Goal: Task Accomplishment & Management: Use online tool/utility

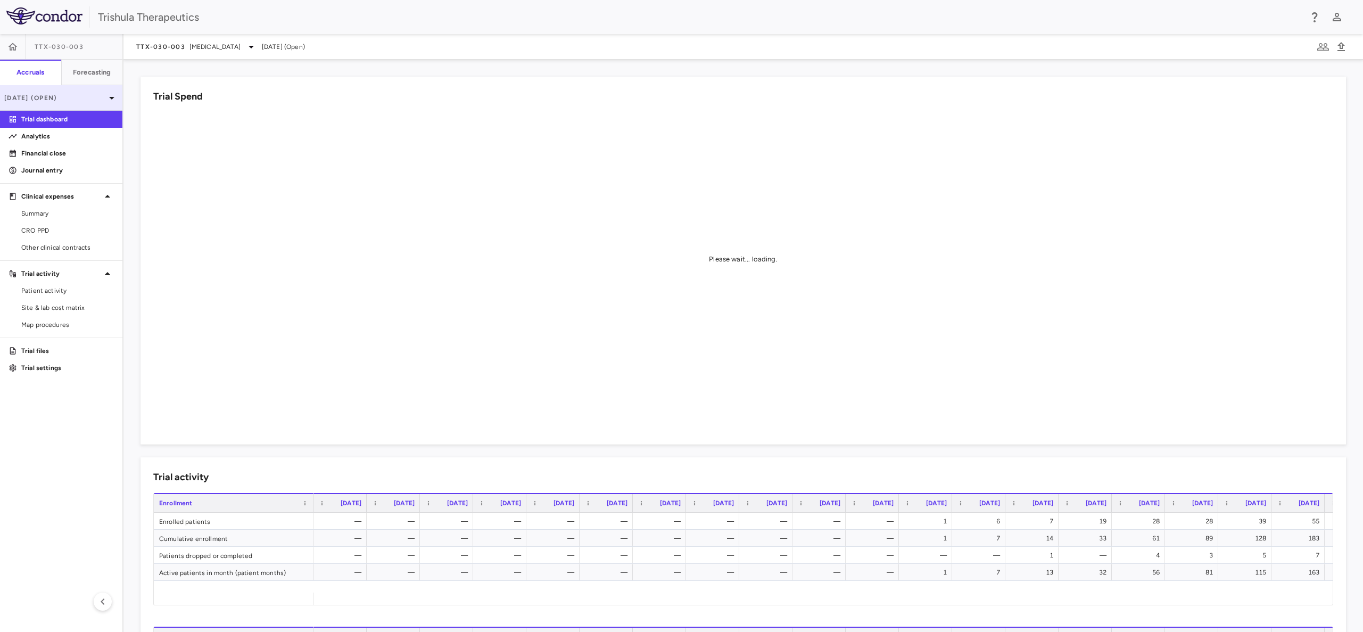
click at [50, 103] on div "Dec 2024 (Open)" at bounding box center [61, 98] width 122 height 26
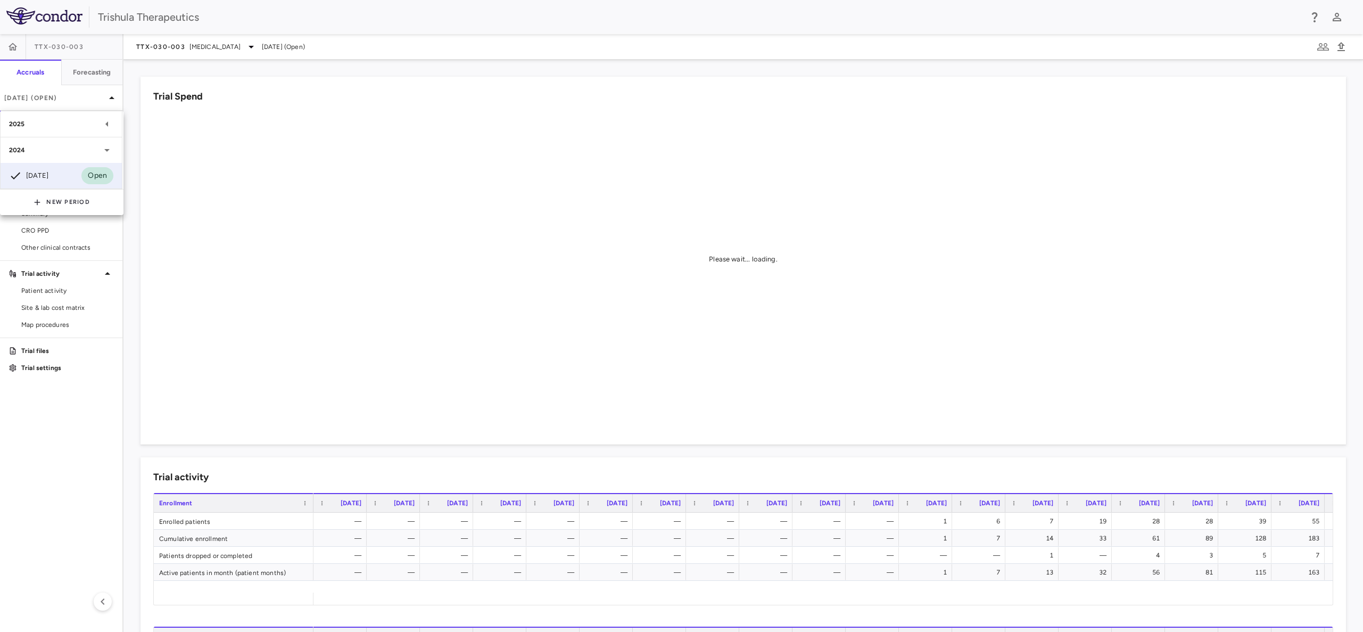
click at [75, 128] on div "2025" at bounding box center [55, 124] width 92 height 10
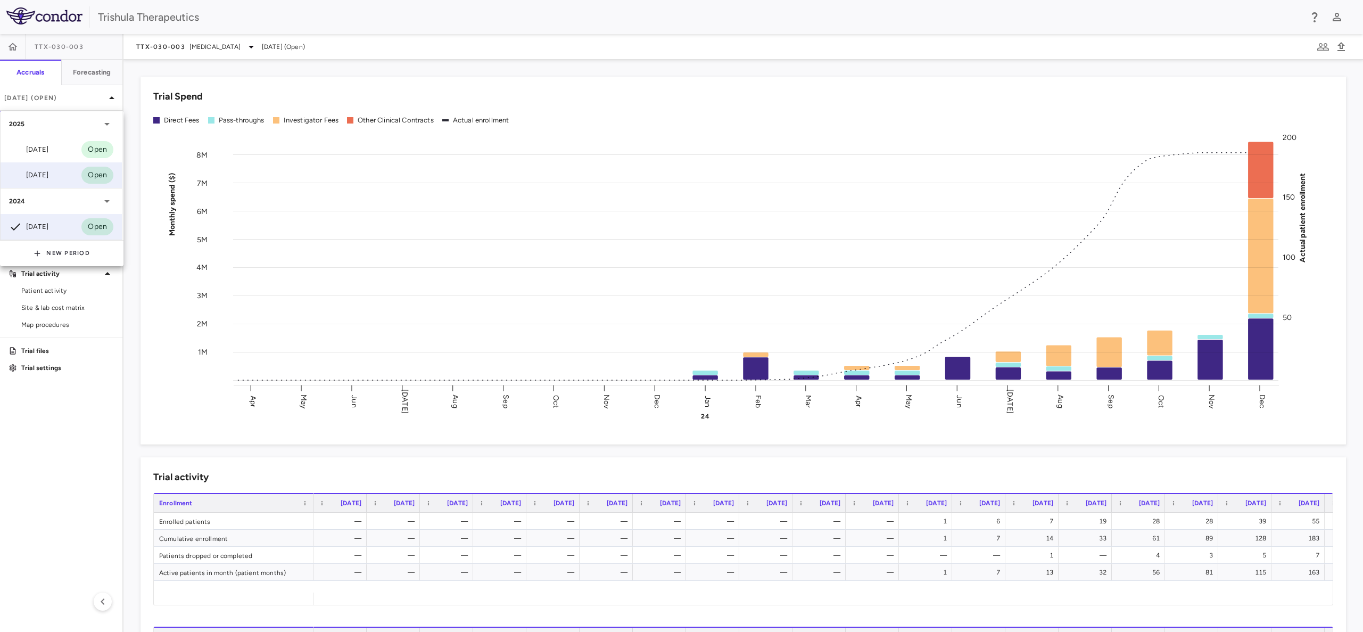
click at [57, 178] on div "Mar 2025 Open" at bounding box center [61, 175] width 121 height 26
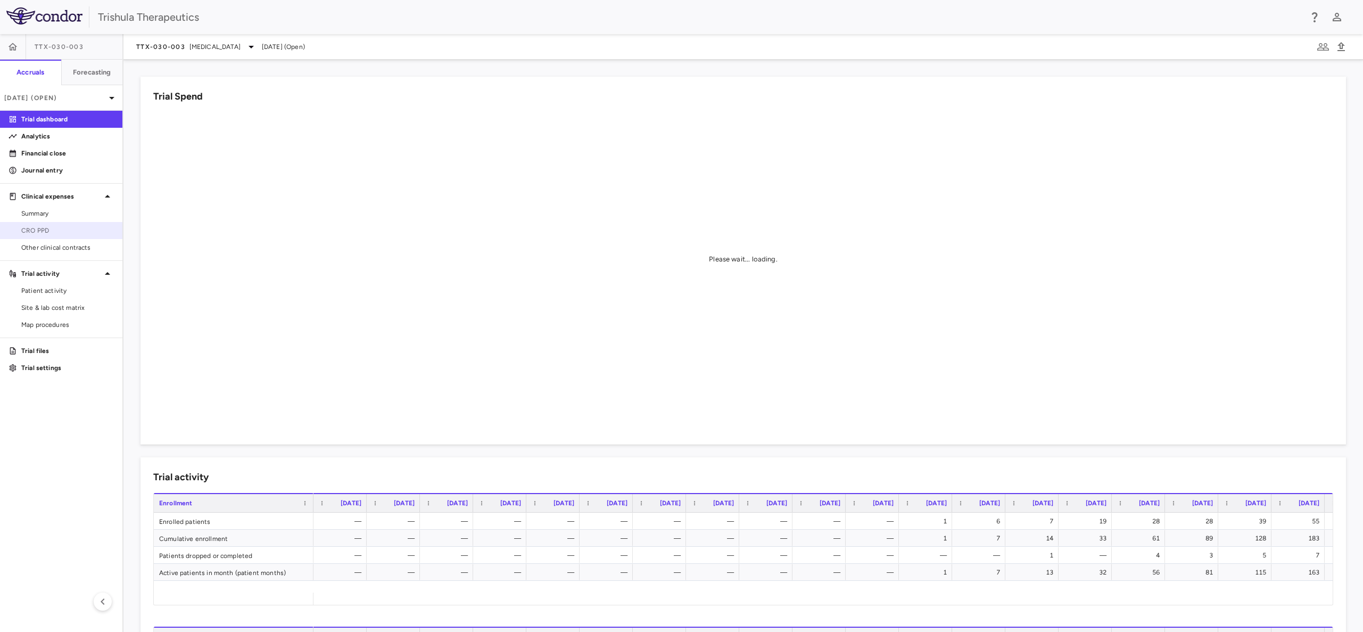
click at [42, 228] on span "CRO PPD" at bounding box center [67, 231] width 93 height 10
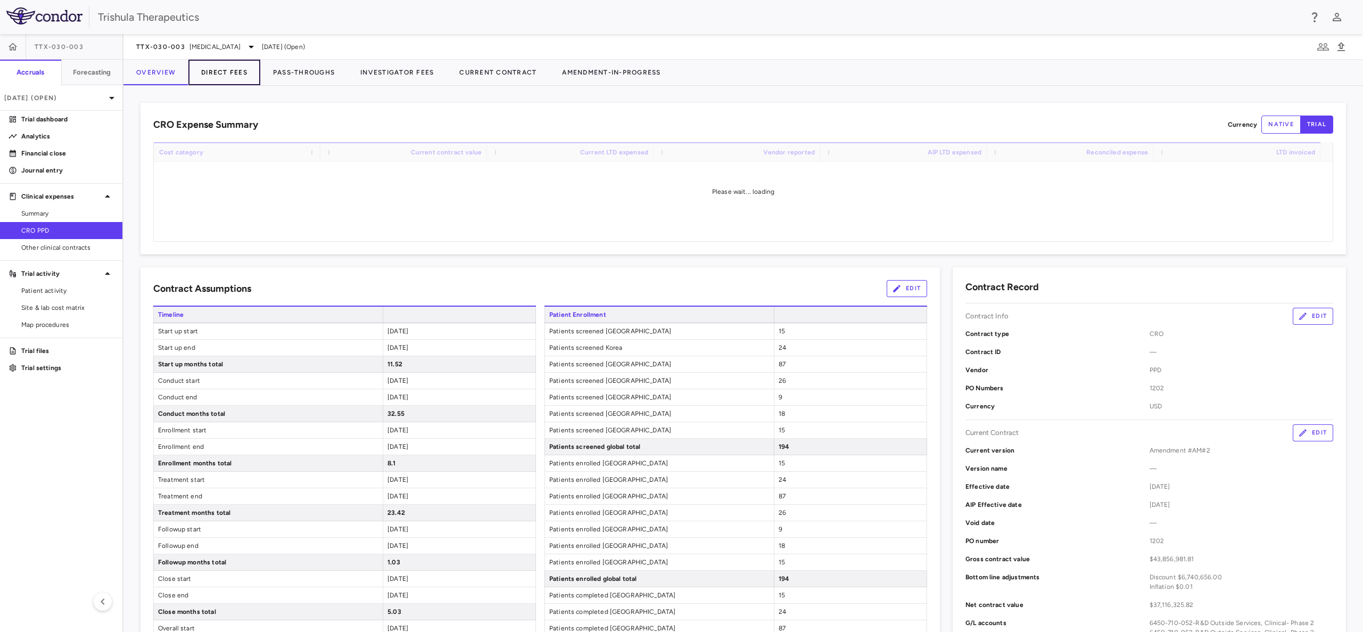
click at [234, 65] on button "Direct Fees" at bounding box center [224, 73] width 72 height 26
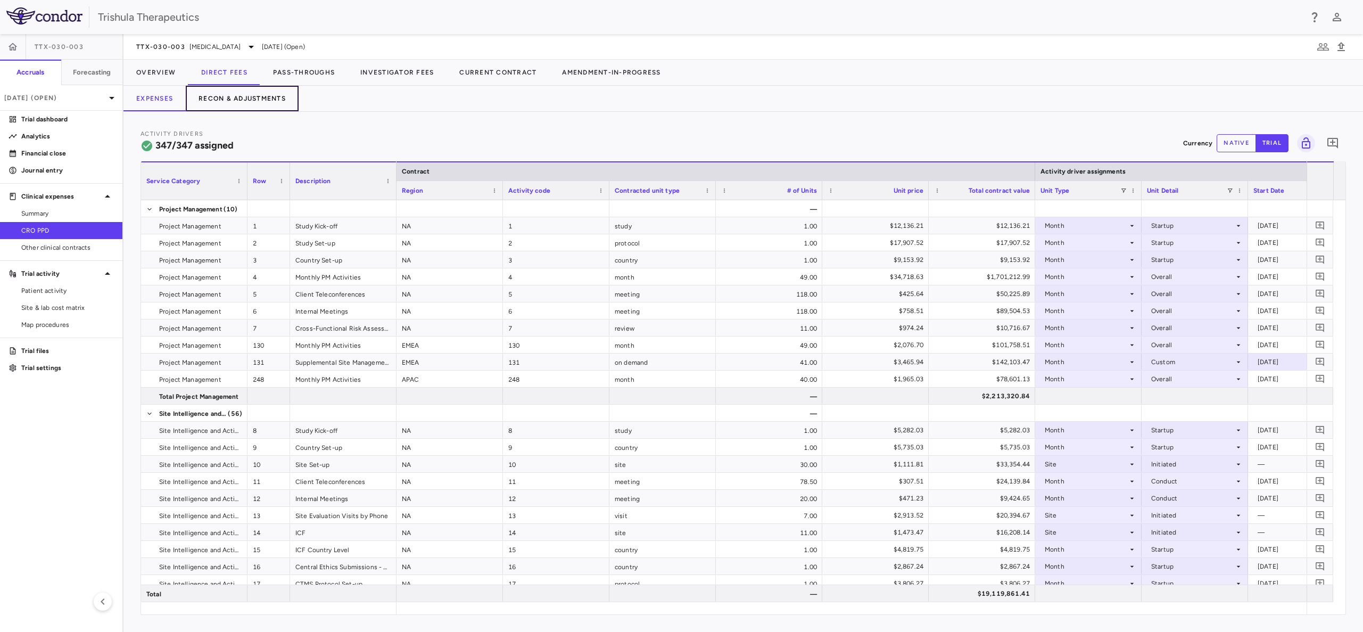
click at [263, 97] on button "Recon & Adjustments" at bounding box center [242, 99] width 113 height 26
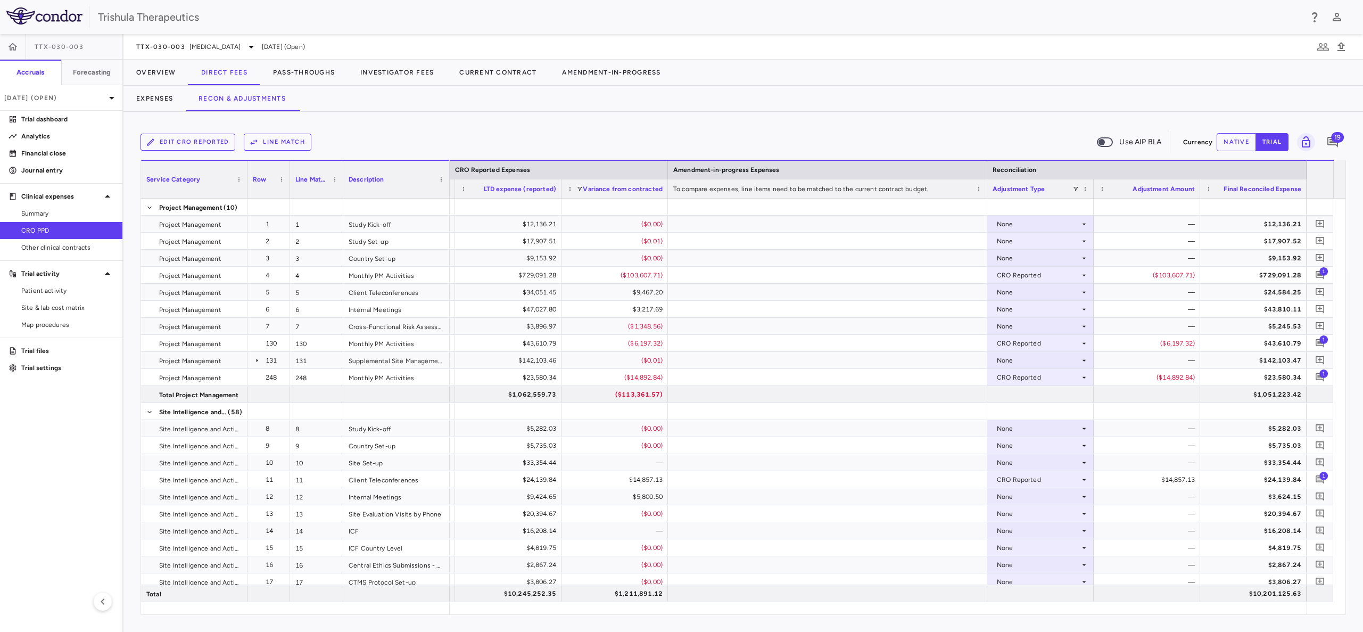
click at [619, 191] on span "Variance from contracted" at bounding box center [623, 188] width 80 height 7
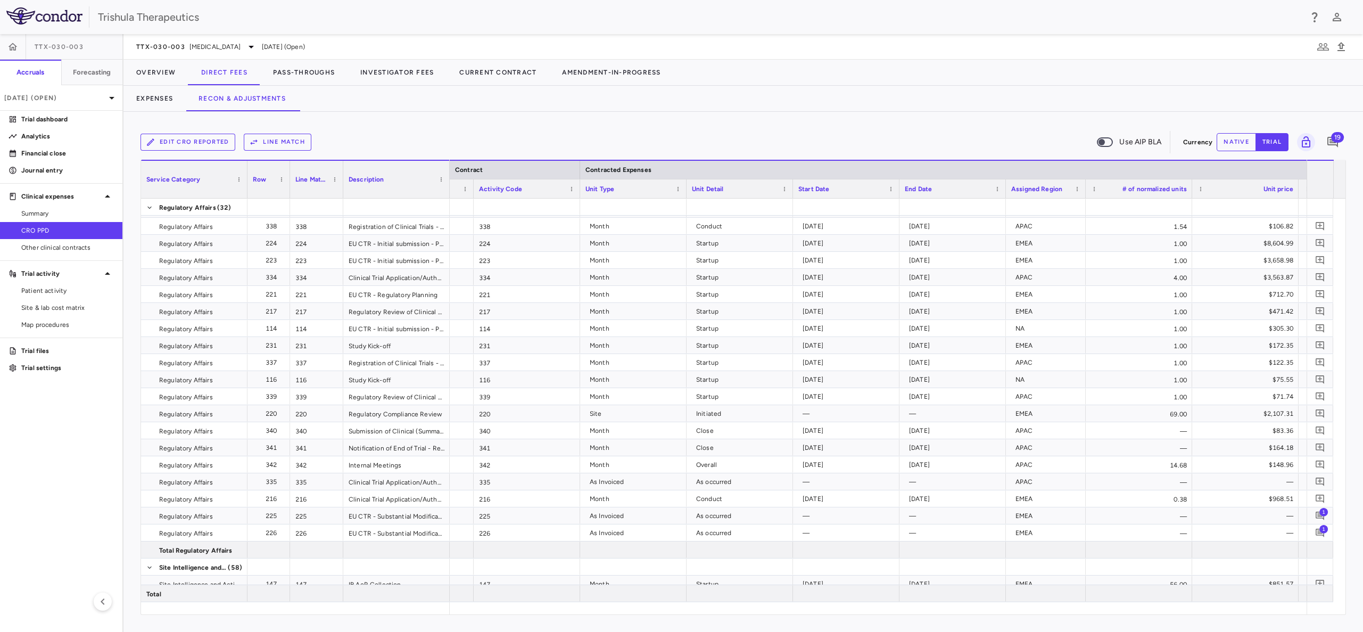
click at [602, 187] on span "Unit Type" at bounding box center [599, 188] width 29 height 7
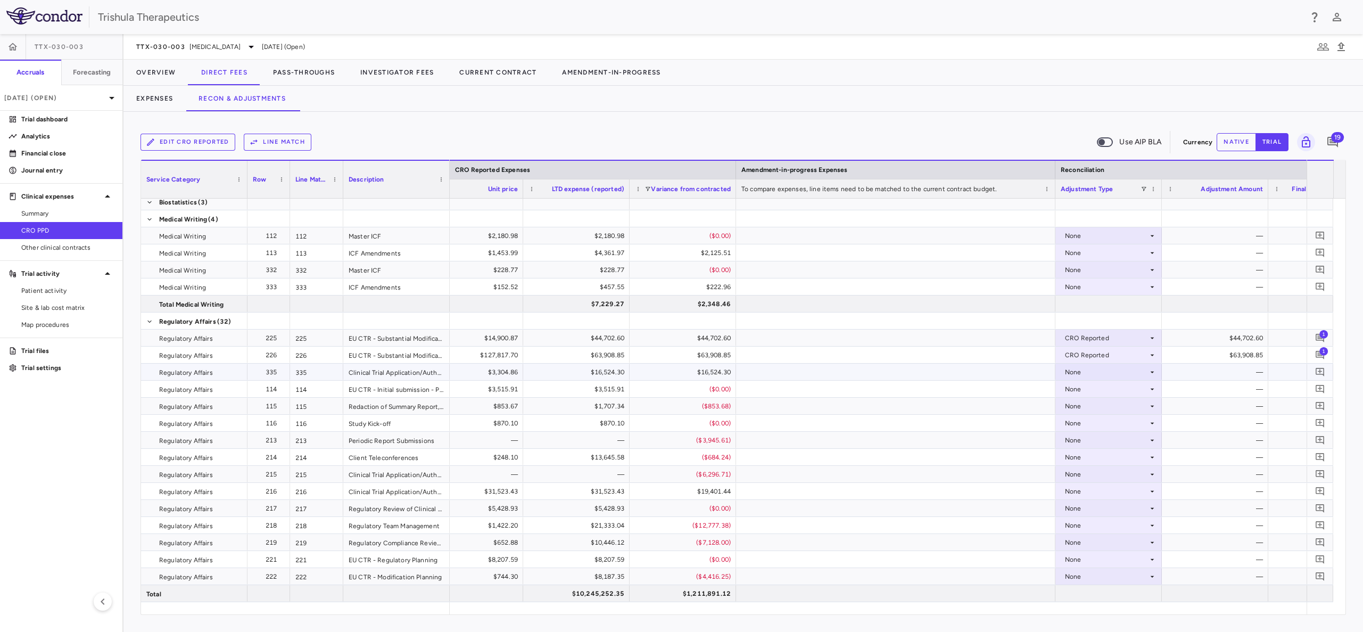
click at [1074, 375] on div "None" at bounding box center [1106, 372] width 83 height 17
click at [1079, 411] on div "CRO Reported" at bounding box center [1102, 409] width 51 height 10
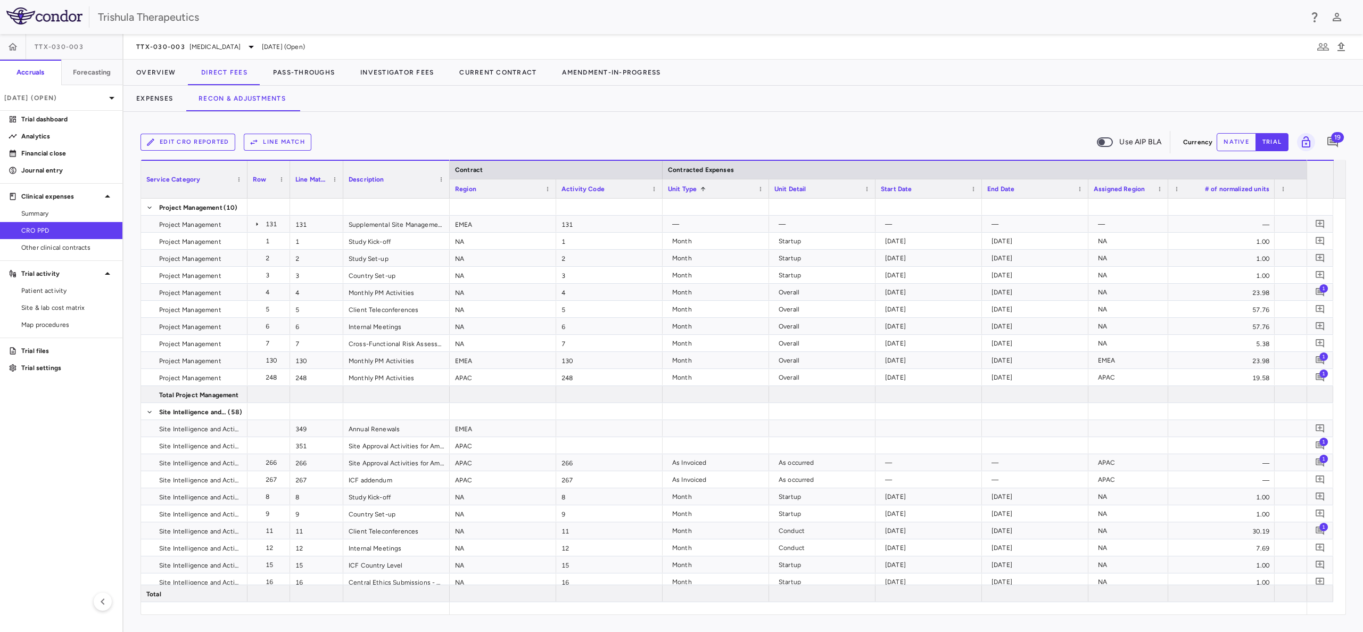
click at [727, 193] on div "Unit Type 1" at bounding box center [711, 188] width 86 height 13
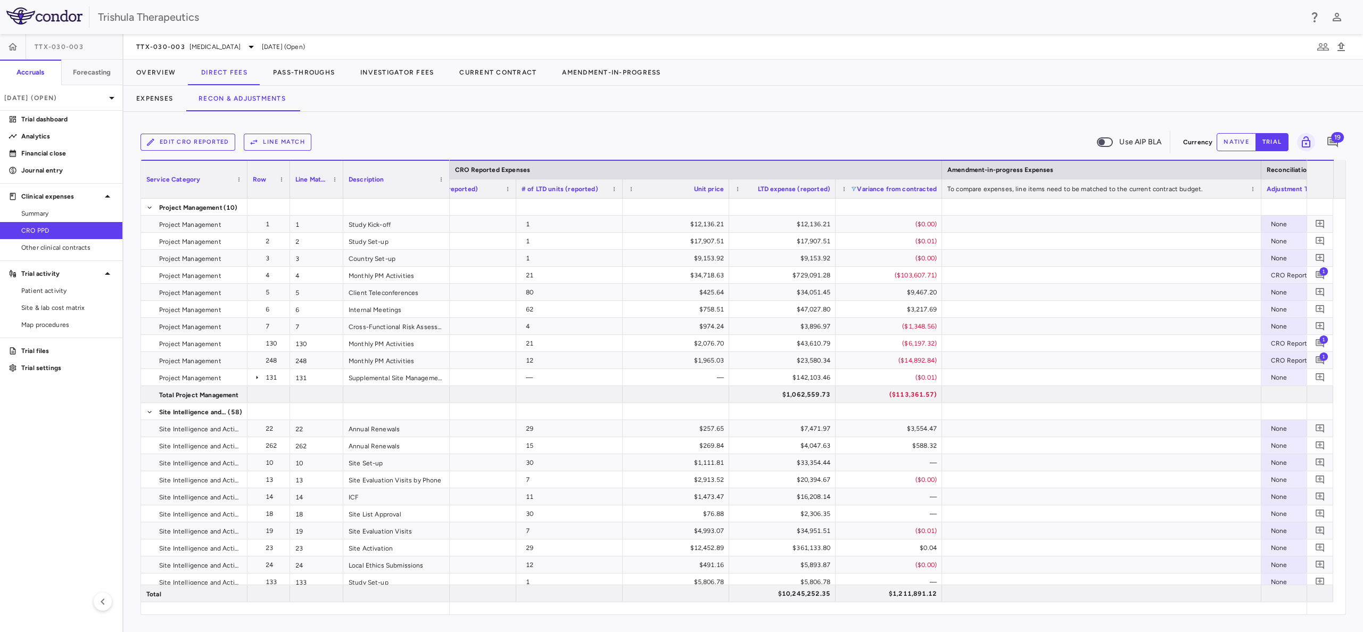
click at [854, 187] on span at bounding box center [854, 189] width 6 height 6
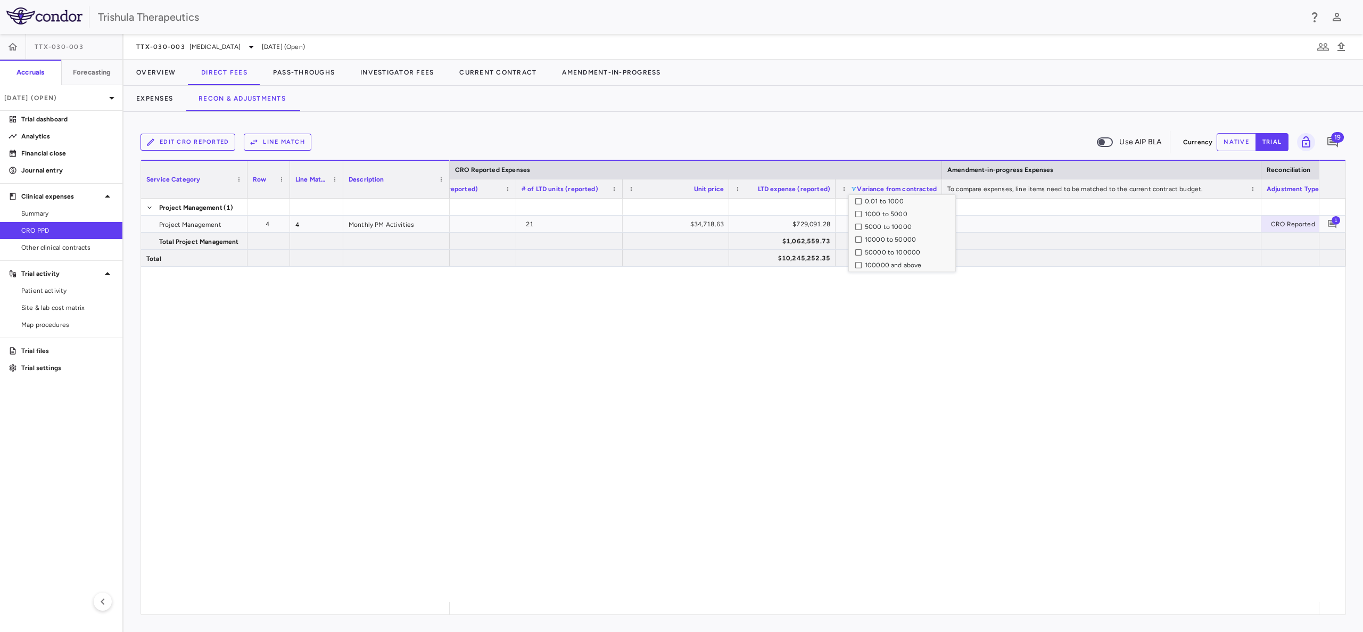
click at [856, 268] on div "100000 and above" at bounding box center [905, 265] width 100 height 13
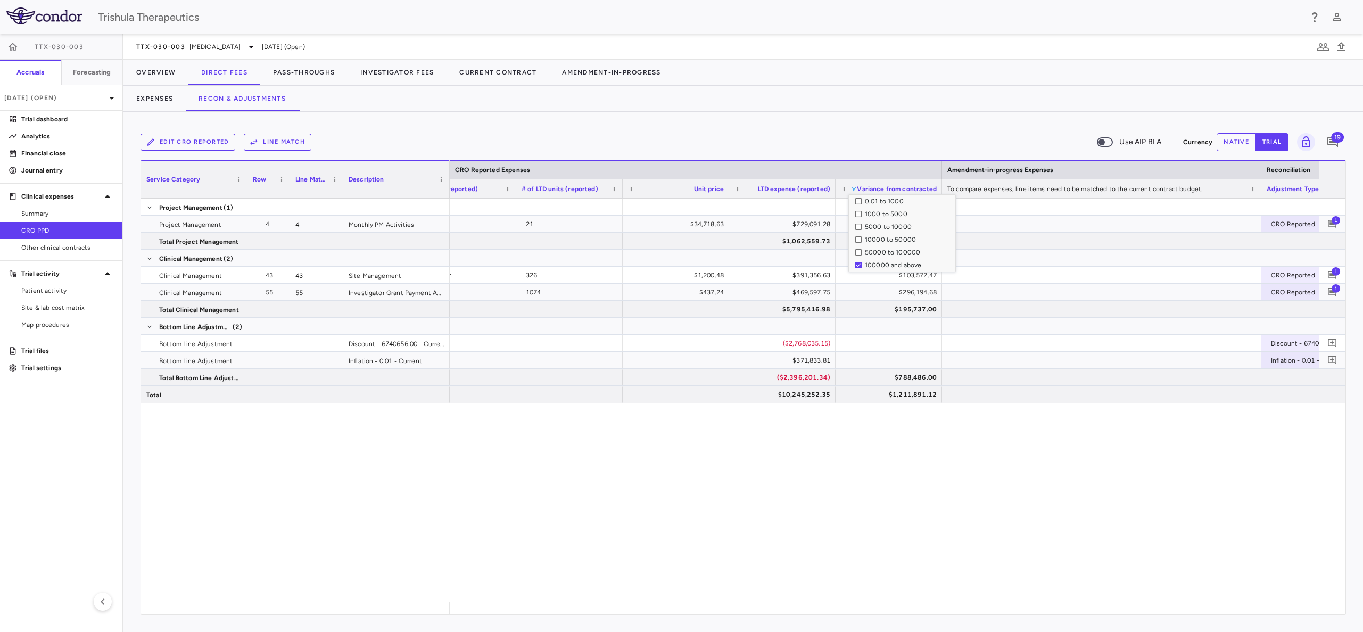
click at [859, 260] on div "100000 and above" at bounding box center [905, 265] width 100 height 13
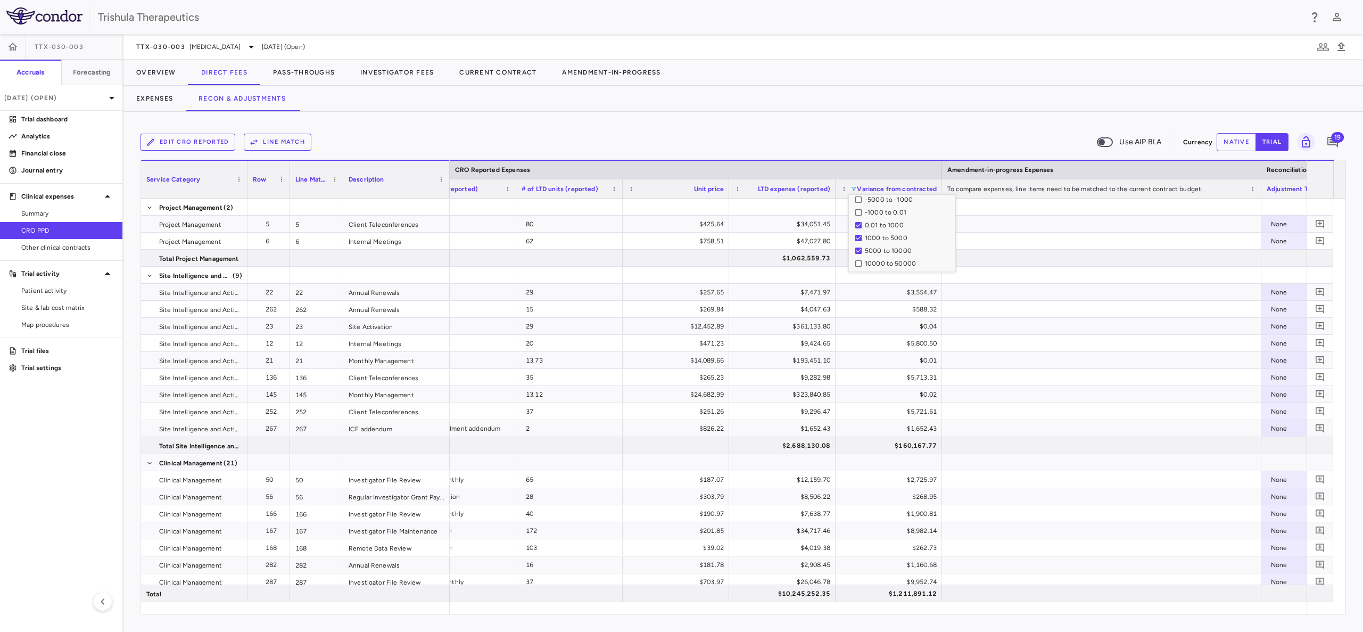
click at [856, 208] on div "-1000 to 0.01" at bounding box center [905, 212] width 100 height 13
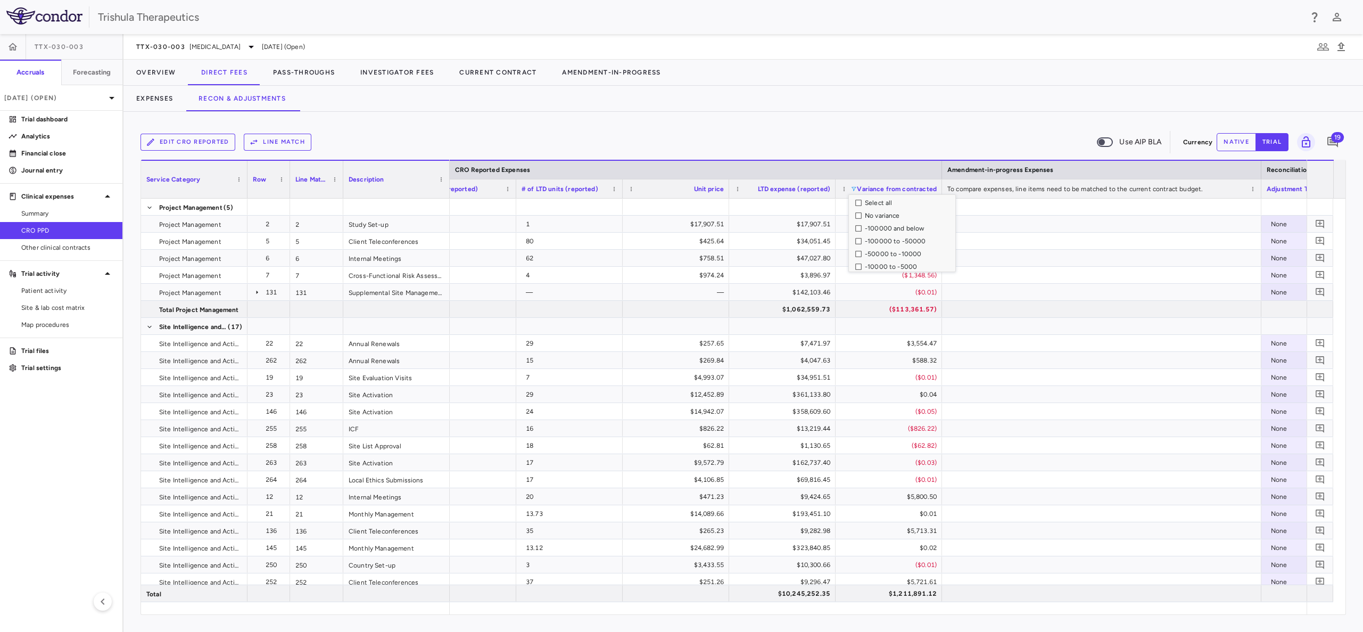
click at [862, 267] on div "-10000 to -5000" at bounding box center [905, 266] width 100 height 13
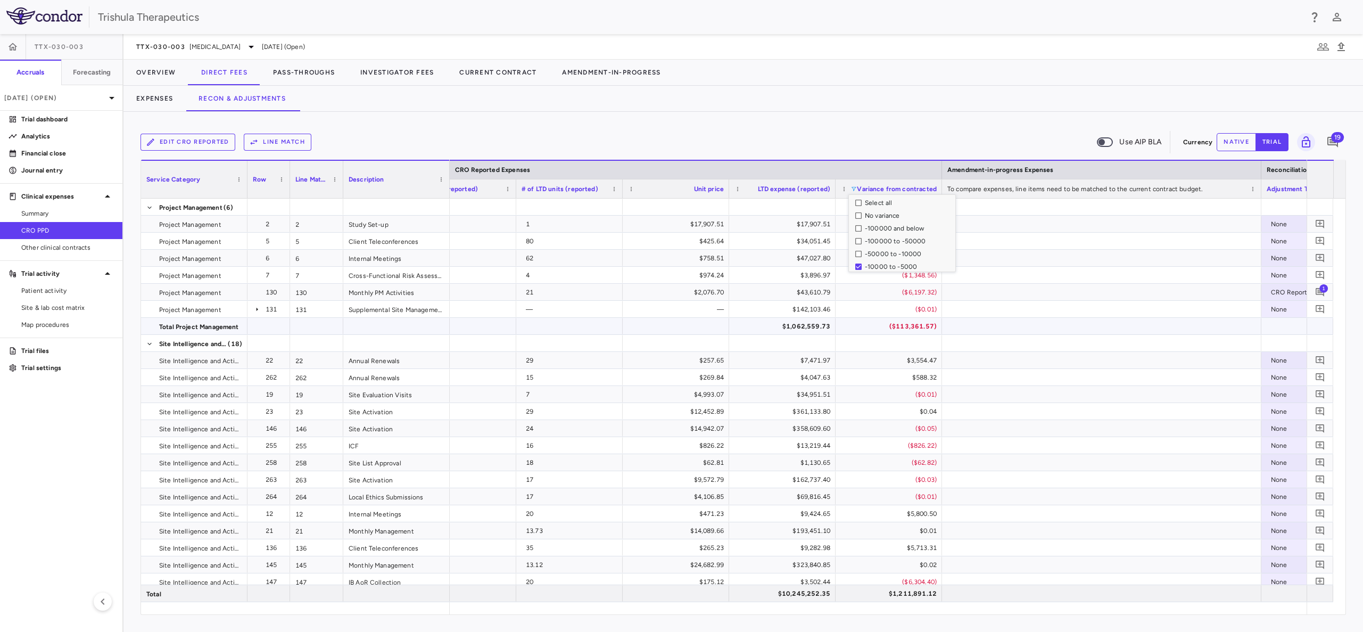
click at [1047, 331] on div at bounding box center [1101, 326] width 319 height 17
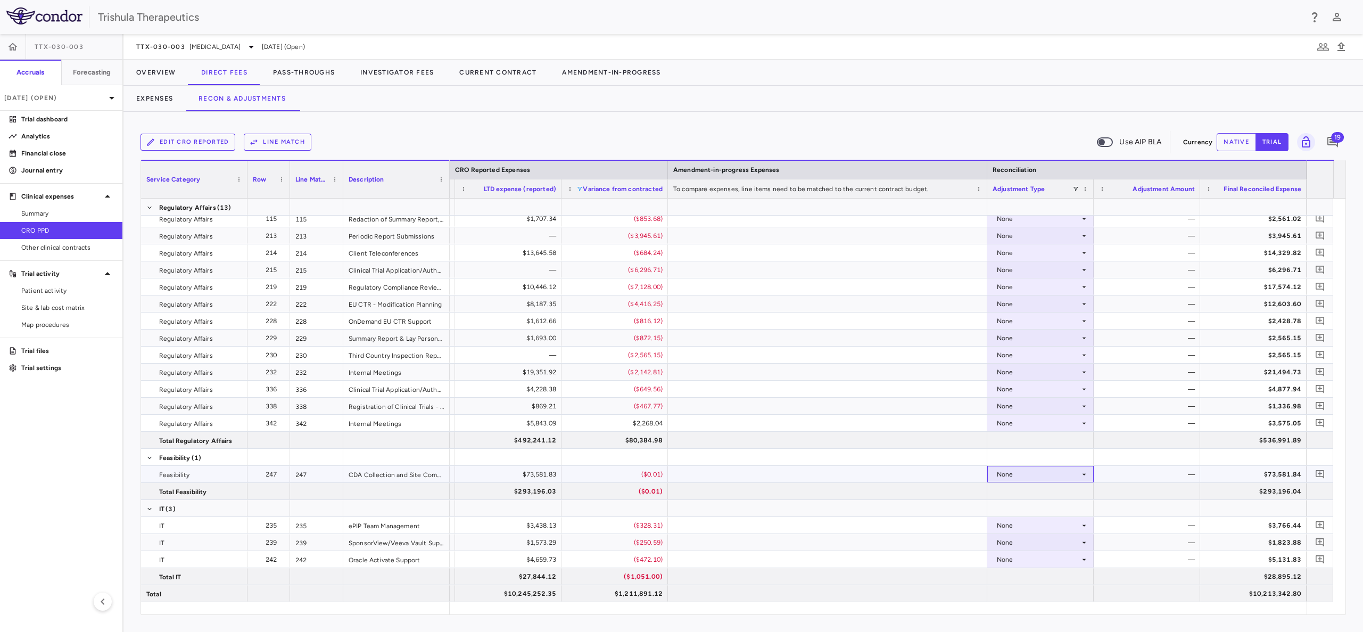
click at [1080, 474] on icon at bounding box center [1084, 474] width 9 height 9
click at [1065, 508] on li "CRO Reported" at bounding box center [1040, 511] width 105 height 16
click at [1081, 527] on icon at bounding box center [1084, 525] width 9 height 9
click at [1047, 564] on div "CRO Reported" at bounding box center [1034, 562] width 51 height 10
click at [1083, 543] on icon at bounding box center [1084, 542] width 9 height 9
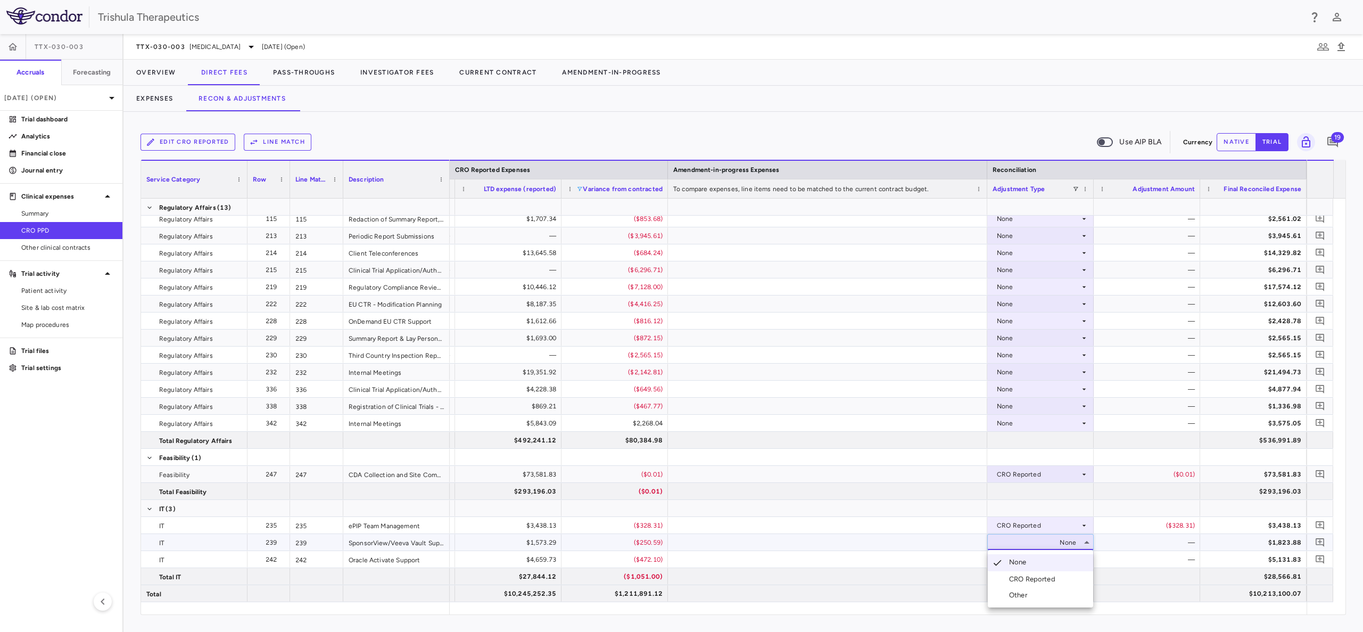
click at [1050, 579] on div "CRO Reported" at bounding box center [1034, 579] width 51 height 10
click at [1090, 557] on div "None" at bounding box center [1040, 559] width 106 height 17
click at [1038, 588] on li "CRO Reported" at bounding box center [1040, 595] width 105 height 16
click at [1080, 420] on icon at bounding box center [1084, 423] width 9 height 9
click at [1035, 462] on div "CRO Reported" at bounding box center [1034, 460] width 51 height 10
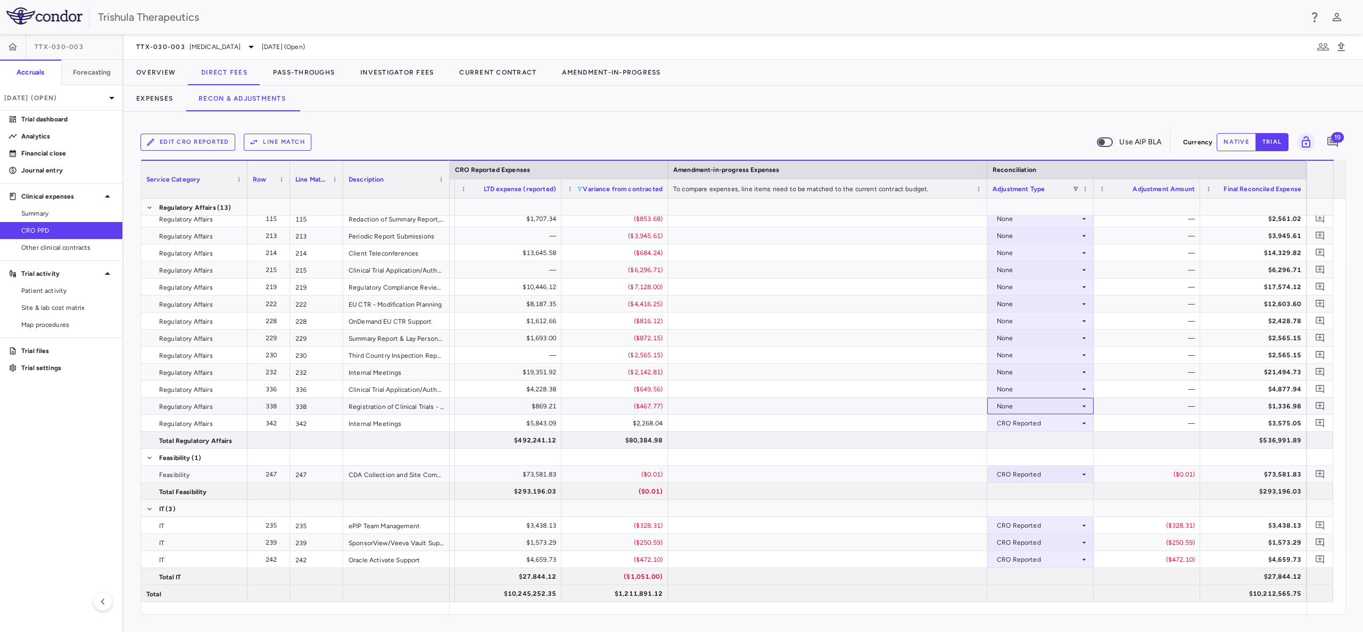
click at [1082, 402] on icon at bounding box center [1084, 406] width 9 height 9
click at [1084, 405] on icon at bounding box center [1084, 406] width 9 height 9
click at [1040, 442] on div "CRO Reported" at bounding box center [1034, 443] width 51 height 10
click at [1031, 387] on div "None" at bounding box center [1038, 389] width 83 height 17
click at [1083, 386] on icon at bounding box center [1084, 389] width 9 height 9
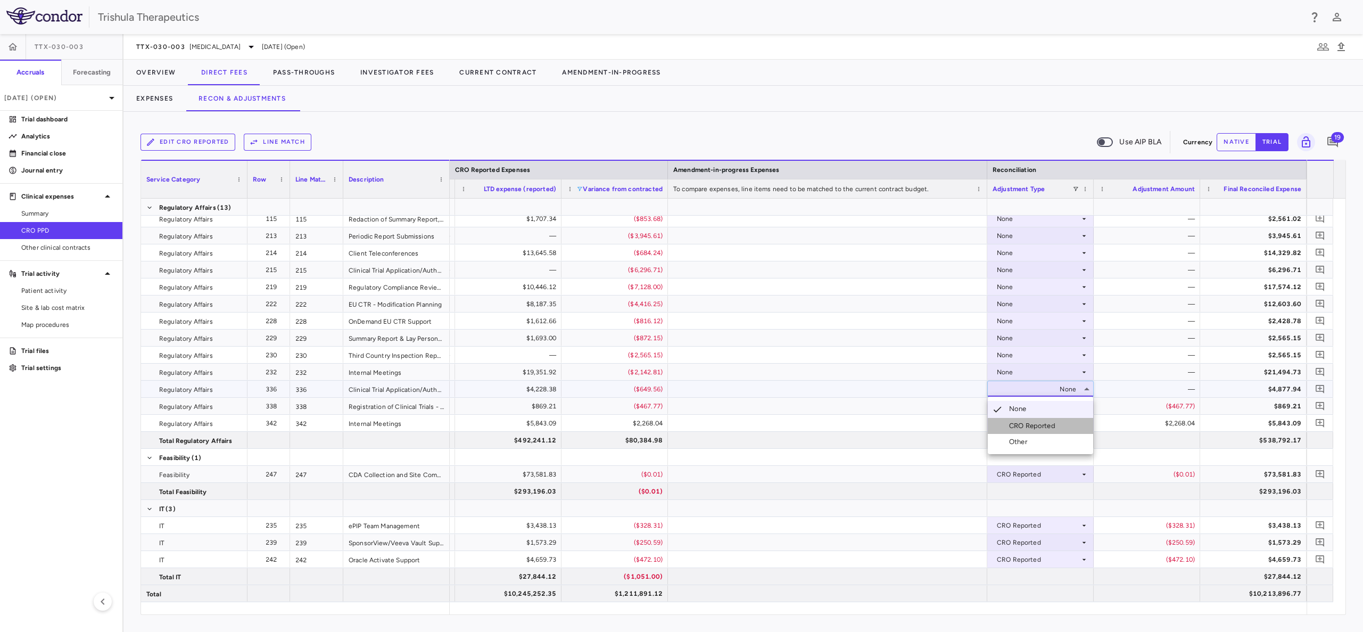
click at [1050, 428] on div "CRO Reported" at bounding box center [1034, 426] width 51 height 10
click at [1084, 373] on icon at bounding box center [1084, 372] width 9 height 9
click at [1051, 408] on div "CRO Reported" at bounding box center [1034, 409] width 51 height 10
click at [1087, 354] on icon at bounding box center [1084, 355] width 9 height 9
click at [1058, 387] on div "CRO Reported" at bounding box center [1034, 392] width 51 height 10
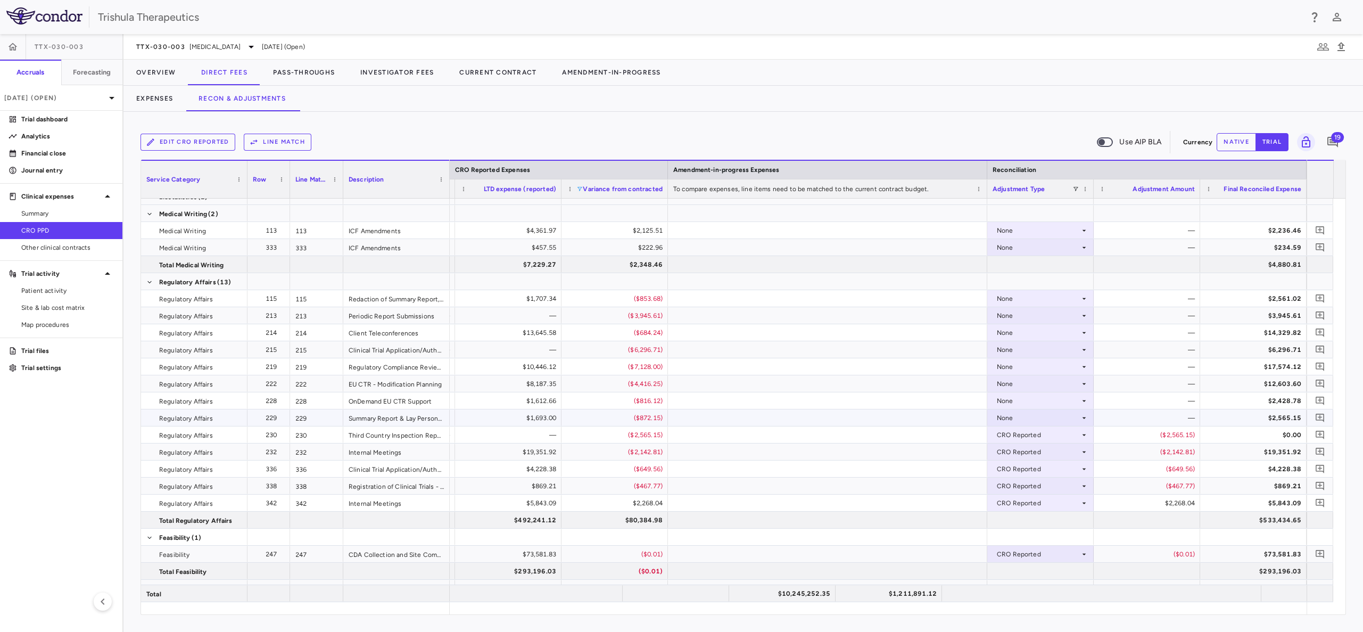
click at [1082, 416] on icon at bounding box center [1084, 418] width 9 height 9
click at [1044, 450] on div "CRO Reported" at bounding box center [1034, 455] width 51 height 10
click at [1057, 433] on div "CRO Reported" at bounding box center [1034, 438] width 51 height 10
click at [1078, 384] on div "None" at bounding box center [1038, 383] width 83 height 17
click at [1057, 417] on div "CRO Reported" at bounding box center [1038, 417] width 83 height 17
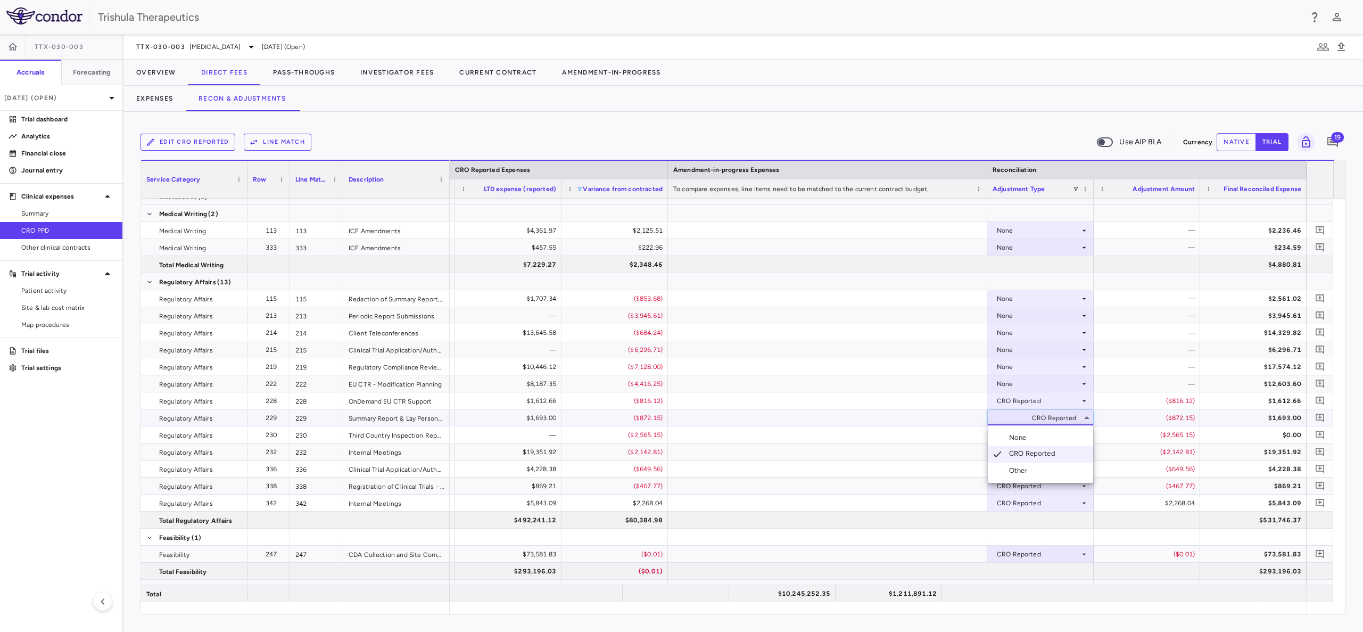
click at [1059, 394] on div at bounding box center [681, 316] width 1363 height 632
click at [1067, 384] on div "None" at bounding box center [1038, 383] width 83 height 17
click at [1052, 418] on div "CRO Reported" at bounding box center [1034, 421] width 51 height 10
click at [1083, 368] on icon at bounding box center [1084, 366] width 9 height 9
click at [1032, 367] on div "None" at bounding box center [1038, 366] width 83 height 17
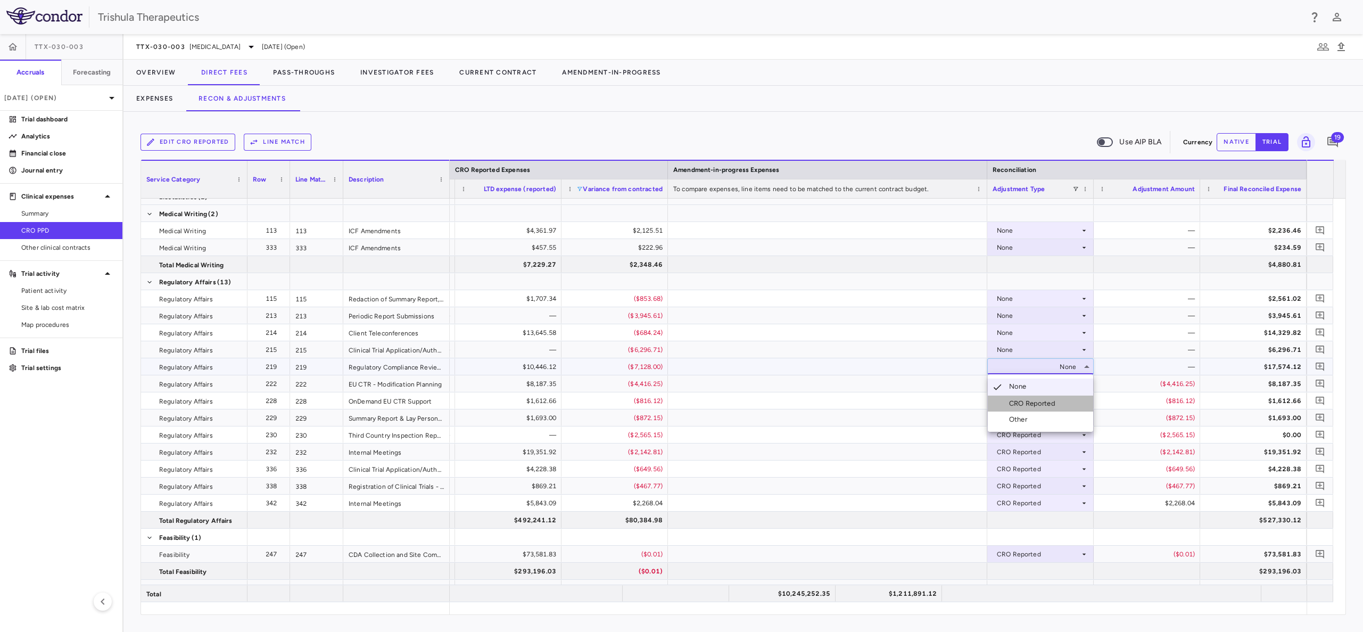
click at [1027, 398] on li "CRO Reported" at bounding box center [1040, 403] width 105 height 16
click at [1020, 344] on div "None" at bounding box center [1038, 349] width 83 height 17
click at [1013, 389] on div "CRO Reported" at bounding box center [1034, 387] width 51 height 10
click at [1022, 334] on div "None" at bounding box center [1038, 332] width 83 height 17
click at [1022, 333] on div "None" at bounding box center [1038, 332] width 83 height 17
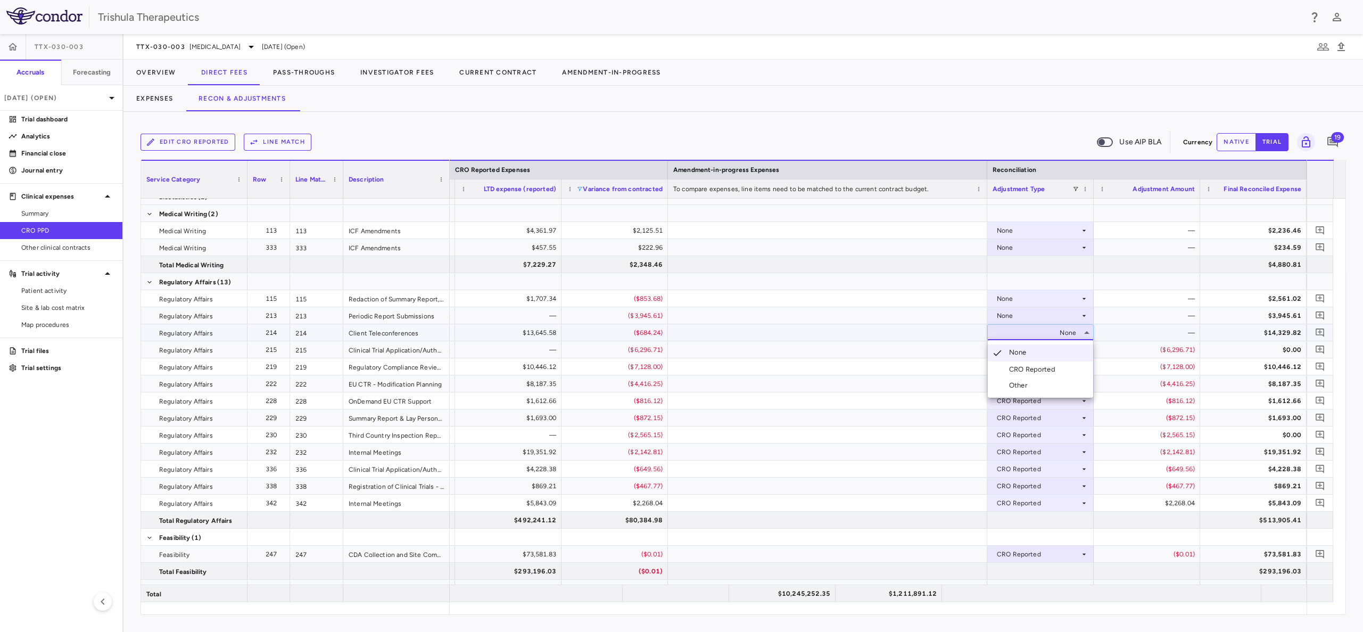
click at [1024, 368] on div "CRO Reported" at bounding box center [1034, 370] width 51 height 10
click at [1023, 319] on div "None" at bounding box center [1038, 315] width 83 height 17
click at [1081, 315] on icon at bounding box center [1084, 315] width 9 height 9
click at [1040, 345] on li "CRO Reported" at bounding box center [1040, 352] width 105 height 16
click at [1045, 300] on div "None" at bounding box center [1038, 298] width 83 height 17
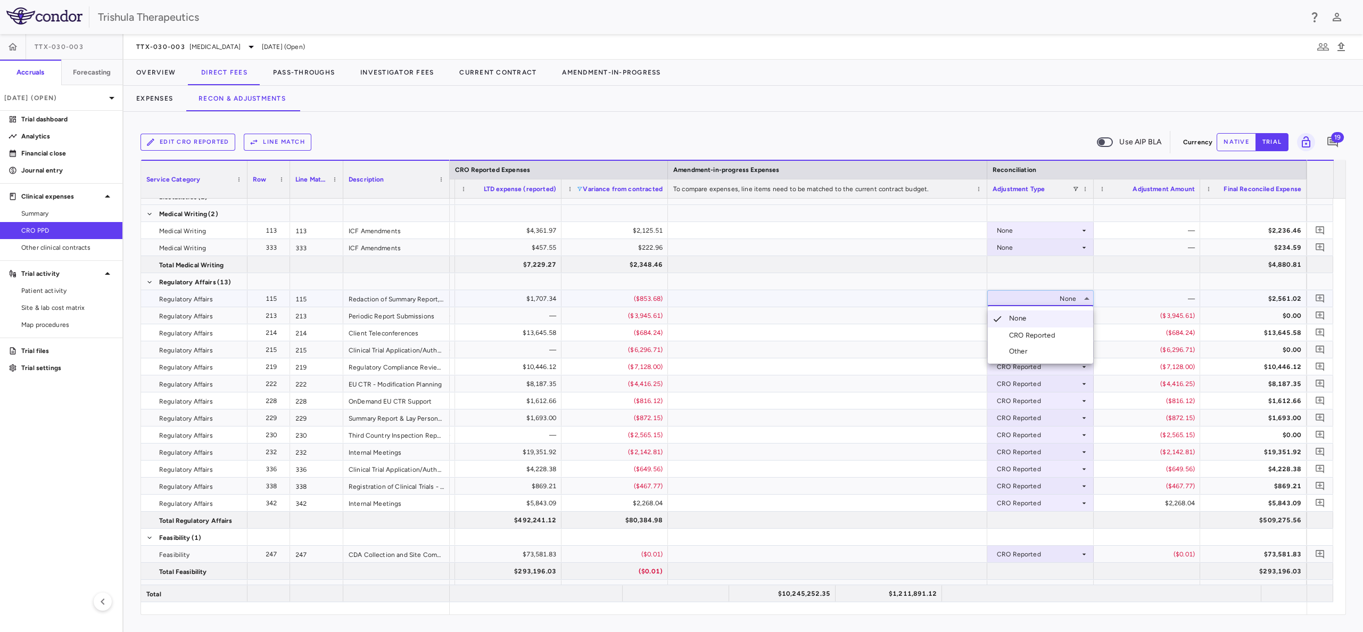
click at [1051, 333] on div "CRO Reported" at bounding box center [1034, 336] width 51 height 10
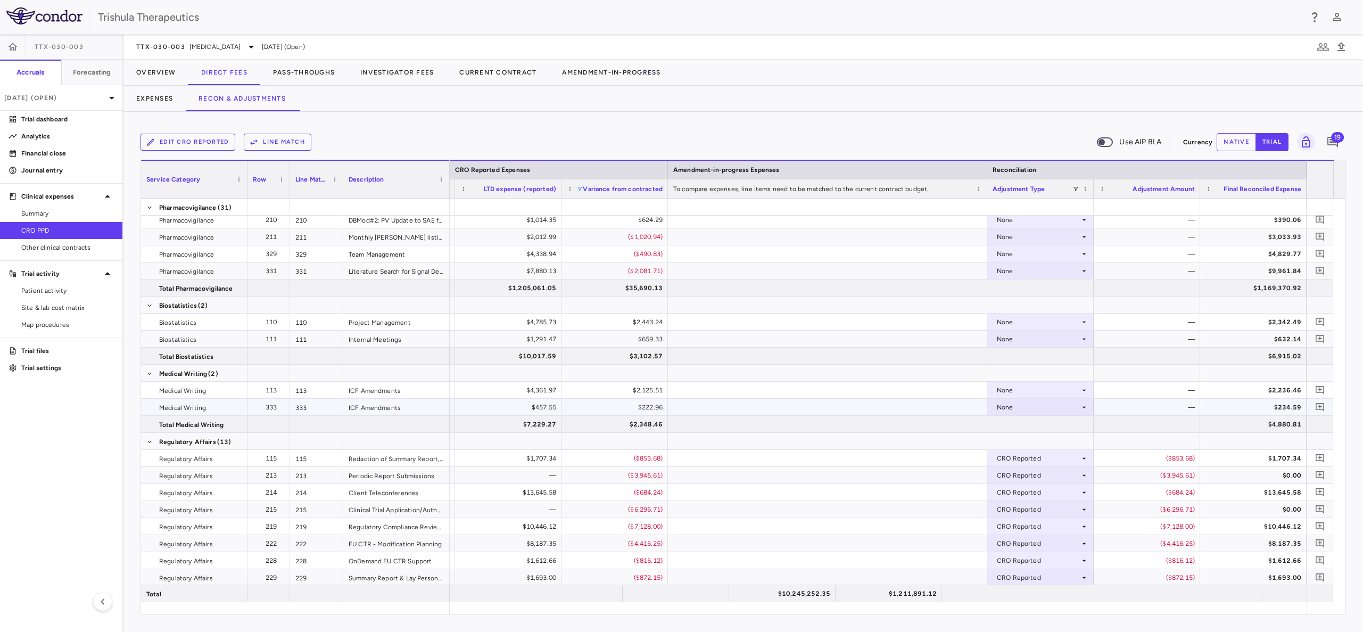
click at [1009, 409] on div "None" at bounding box center [1038, 407] width 83 height 17
click at [1029, 441] on div "CRO Reported" at bounding box center [1034, 444] width 51 height 10
click at [1018, 392] on div "None" at bounding box center [1038, 390] width 83 height 17
click at [1028, 424] on div at bounding box center [1040, 424] width 106 height 17
click at [1014, 391] on div "None" at bounding box center [1038, 390] width 83 height 17
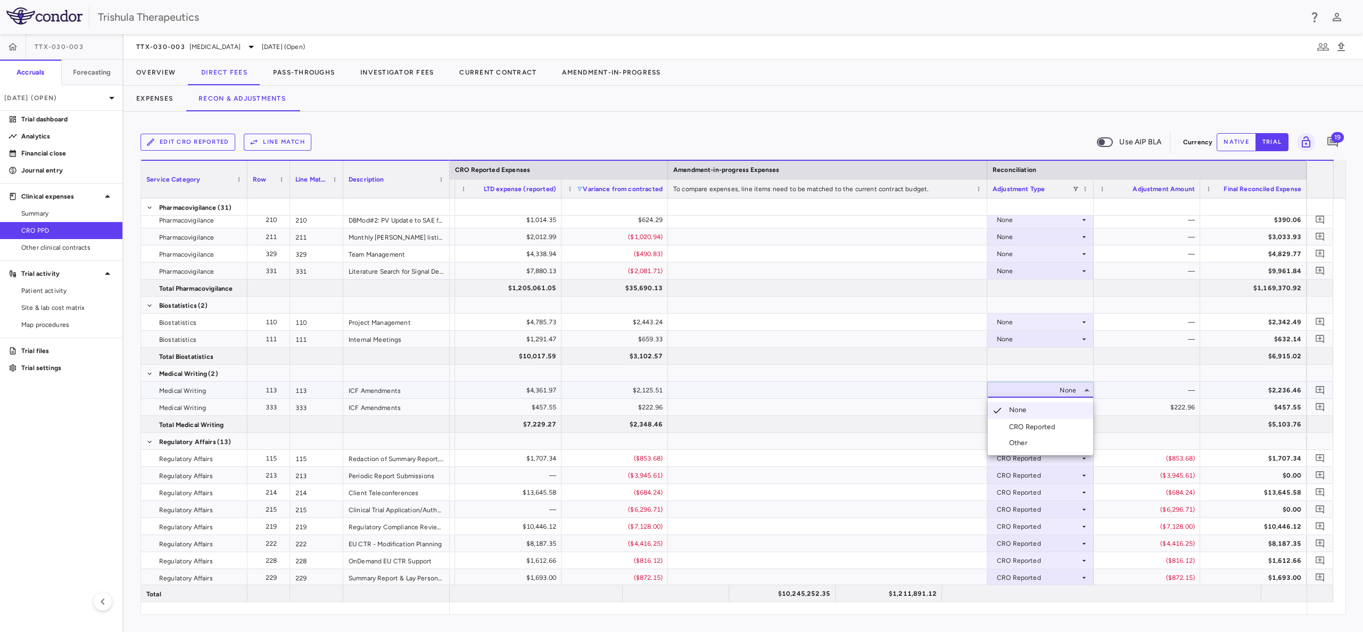
click at [1026, 423] on div "CRO Reported" at bounding box center [1034, 427] width 51 height 10
click at [1021, 337] on div "None" at bounding box center [1038, 339] width 83 height 17
click at [1020, 342] on div "None" at bounding box center [1038, 339] width 83 height 17
click at [1025, 373] on div "CRO Reported" at bounding box center [1034, 376] width 51 height 10
click at [1016, 317] on div "None" at bounding box center [1038, 322] width 83 height 17
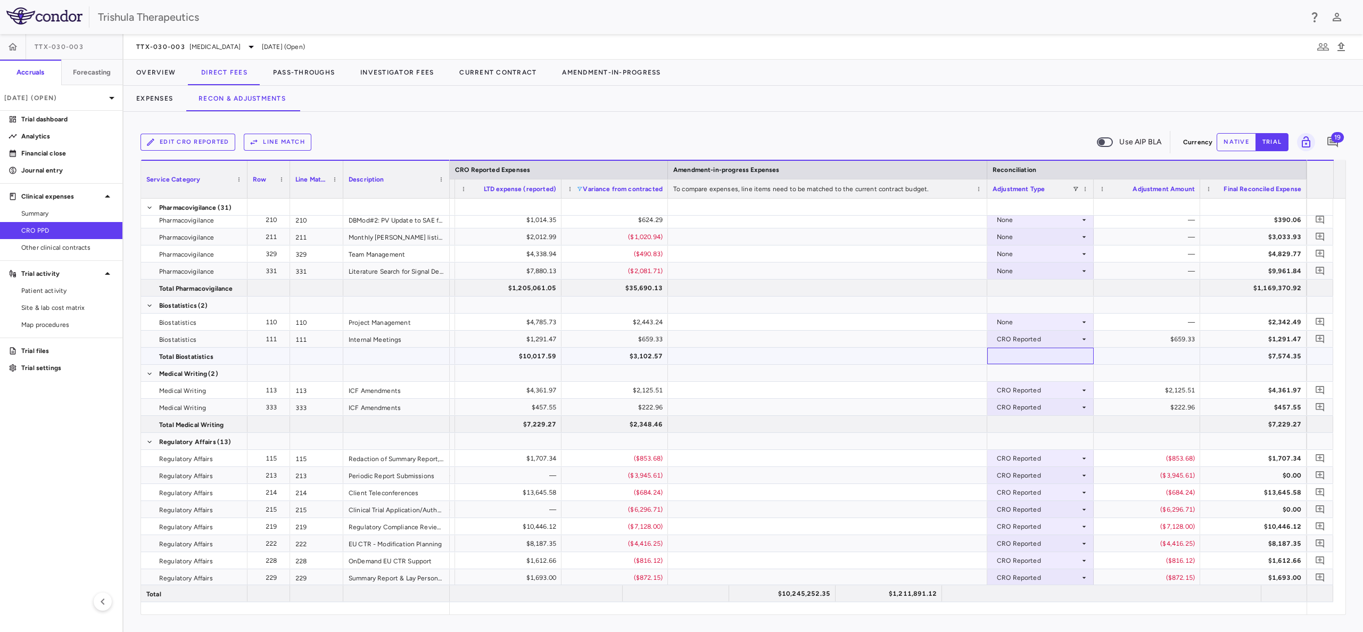
click at [1025, 354] on div at bounding box center [1040, 356] width 106 height 17
click at [1021, 320] on div "None" at bounding box center [1038, 322] width 83 height 17
click at [1027, 354] on div "CRO Reported" at bounding box center [1034, 359] width 51 height 10
click at [1016, 273] on div "None" at bounding box center [1038, 270] width 83 height 17
click at [1019, 271] on div "None" at bounding box center [1038, 270] width 83 height 17
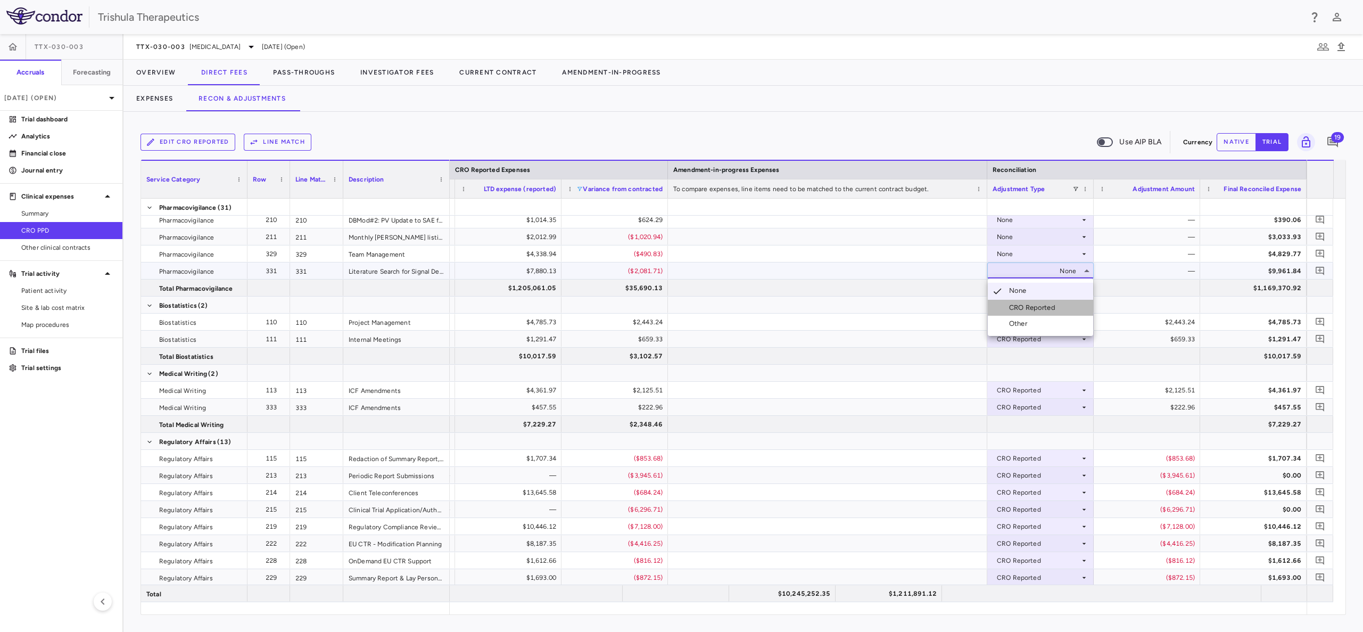
click at [1030, 307] on div "CRO Reported" at bounding box center [1034, 308] width 51 height 10
click at [1019, 257] on div "None" at bounding box center [1038, 253] width 83 height 17
click at [1018, 287] on div "CRO Reported" at bounding box center [1034, 291] width 51 height 10
click at [1012, 234] on div "None" at bounding box center [1038, 236] width 83 height 17
click at [1015, 238] on div "None" at bounding box center [1038, 236] width 83 height 17
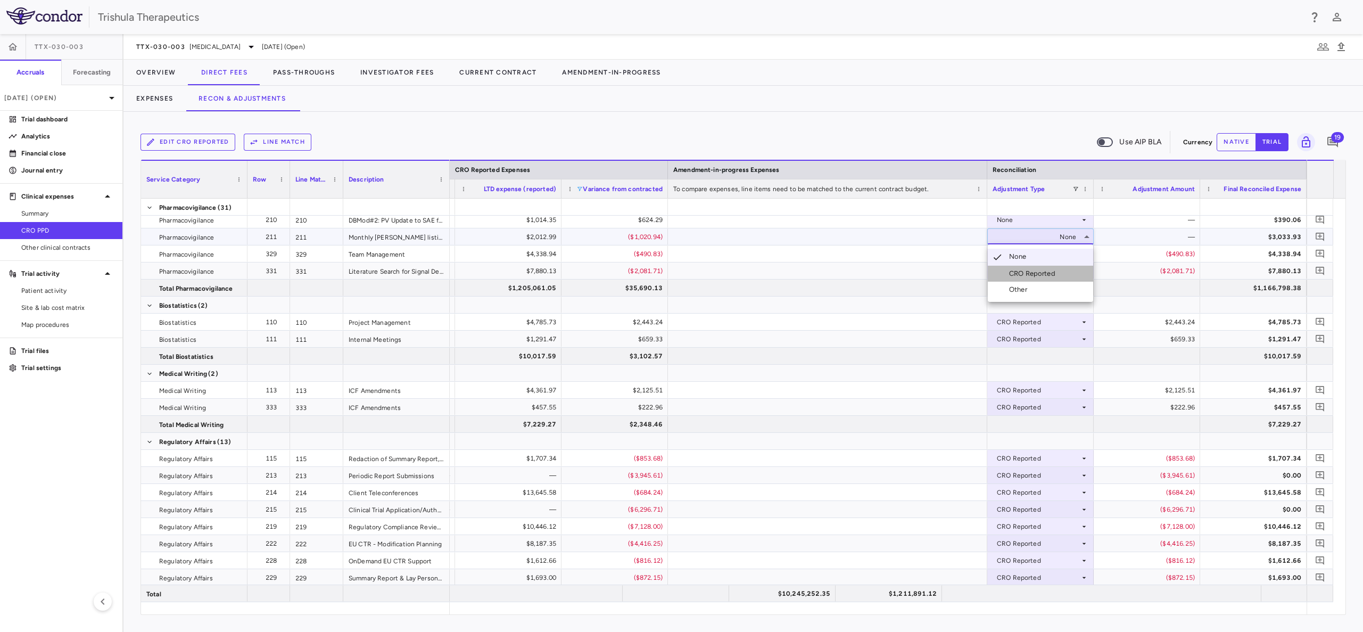
click at [1020, 269] on div "CRO Reported" at bounding box center [1034, 274] width 51 height 10
click at [1013, 217] on div "None" at bounding box center [1038, 219] width 83 height 17
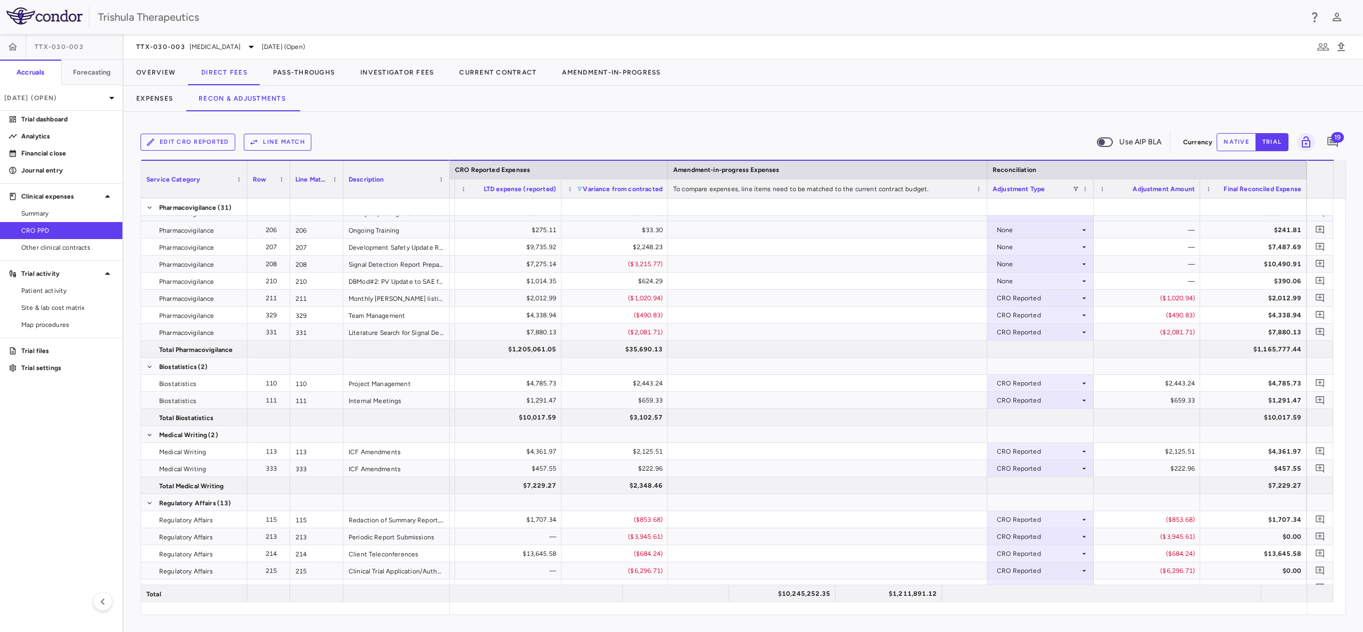
scroll to position [2428, 0]
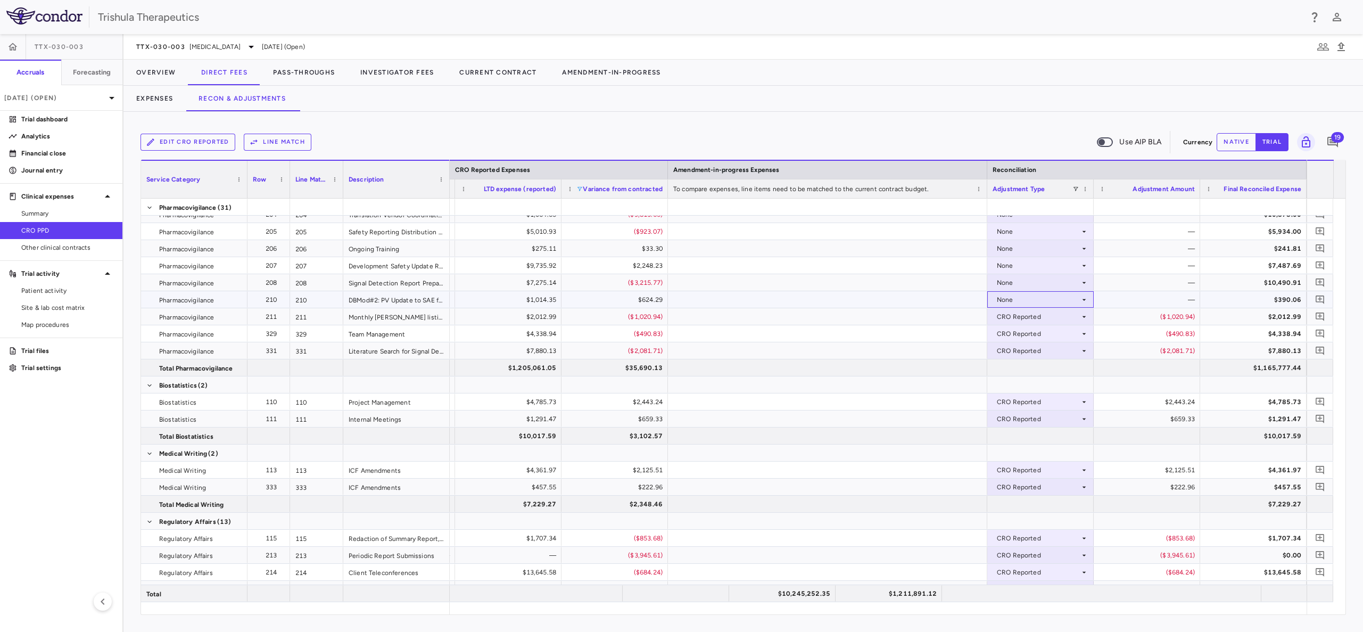
click at [1019, 299] on div "None" at bounding box center [1038, 299] width 83 height 17
click at [1022, 334] on div "CRO Reported" at bounding box center [1034, 337] width 51 height 10
click at [1011, 281] on div "None" at bounding box center [1038, 282] width 83 height 17
click at [1014, 280] on div "None" at bounding box center [1038, 282] width 83 height 17
click at [1022, 313] on li "CRO Reported" at bounding box center [1040, 319] width 105 height 16
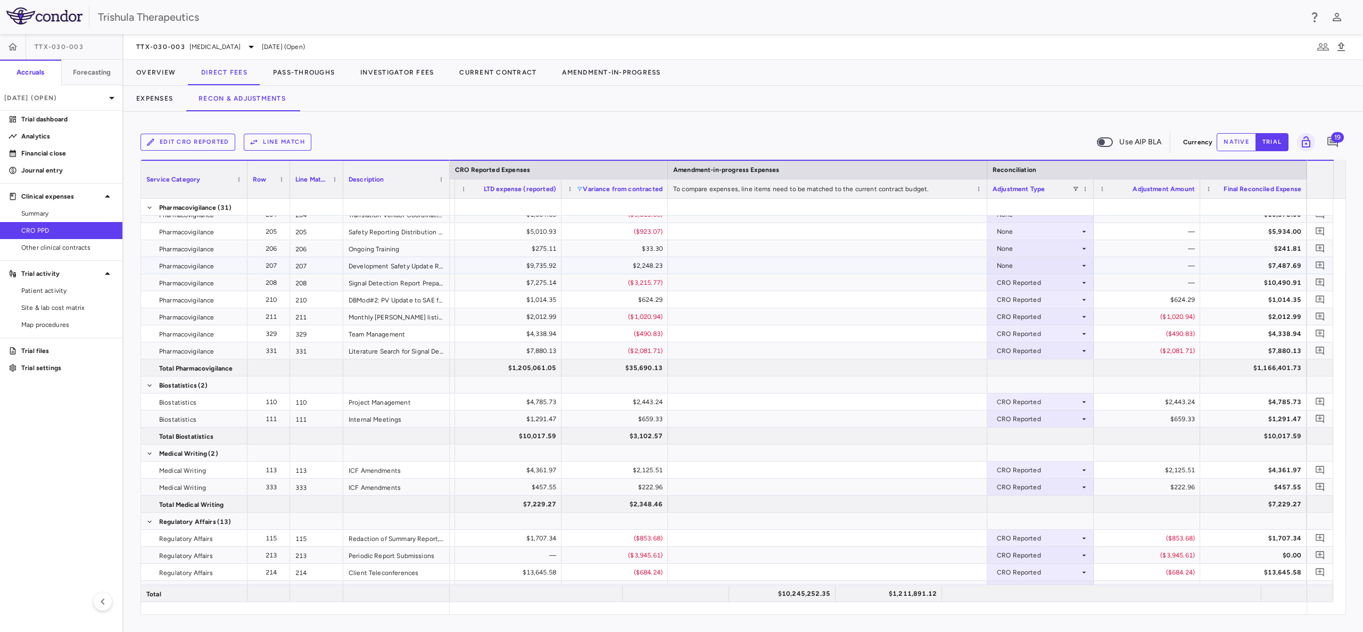
click at [1008, 267] on div "None" at bounding box center [1038, 265] width 83 height 17
click at [1013, 273] on div "None" at bounding box center [1038, 265] width 83 height 17
click at [1018, 299] on div "CRO Reported" at bounding box center [1034, 303] width 51 height 10
click at [1006, 249] on div "None" at bounding box center [1038, 248] width 83 height 17
click at [1017, 283] on div "CRO Reported" at bounding box center [1038, 282] width 83 height 17
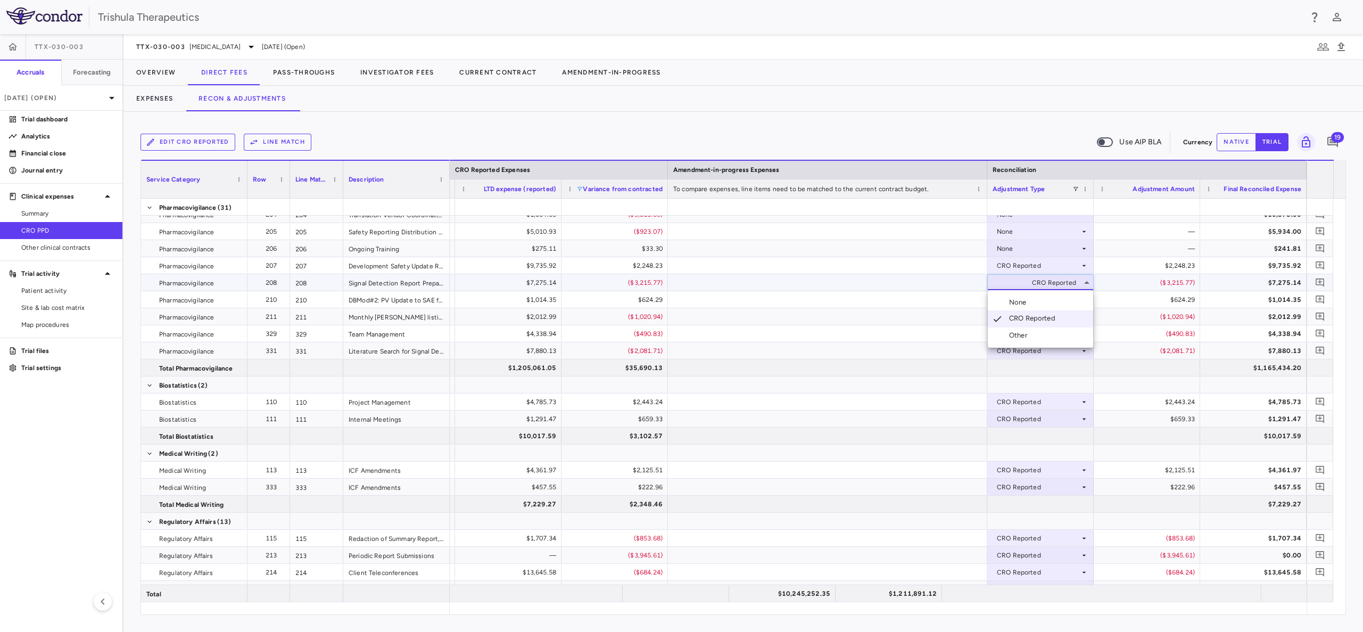
click at [1010, 249] on div at bounding box center [681, 316] width 1363 height 632
click at [1010, 253] on div "None" at bounding box center [1038, 248] width 83 height 17
click at [1018, 282] on div "CRO Reported" at bounding box center [1034, 286] width 51 height 10
click at [1002, 228] on div "None" at bounding box center [1038, 231] width 83 height 17
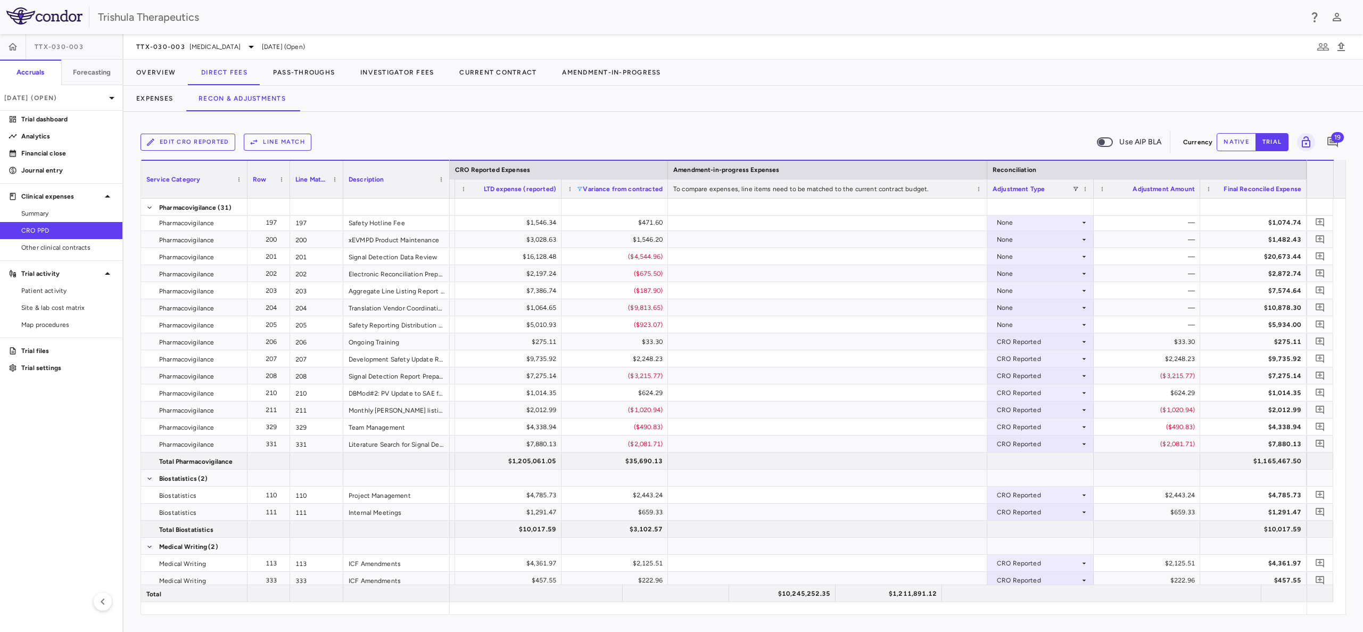
scroll to position [2269, 0]
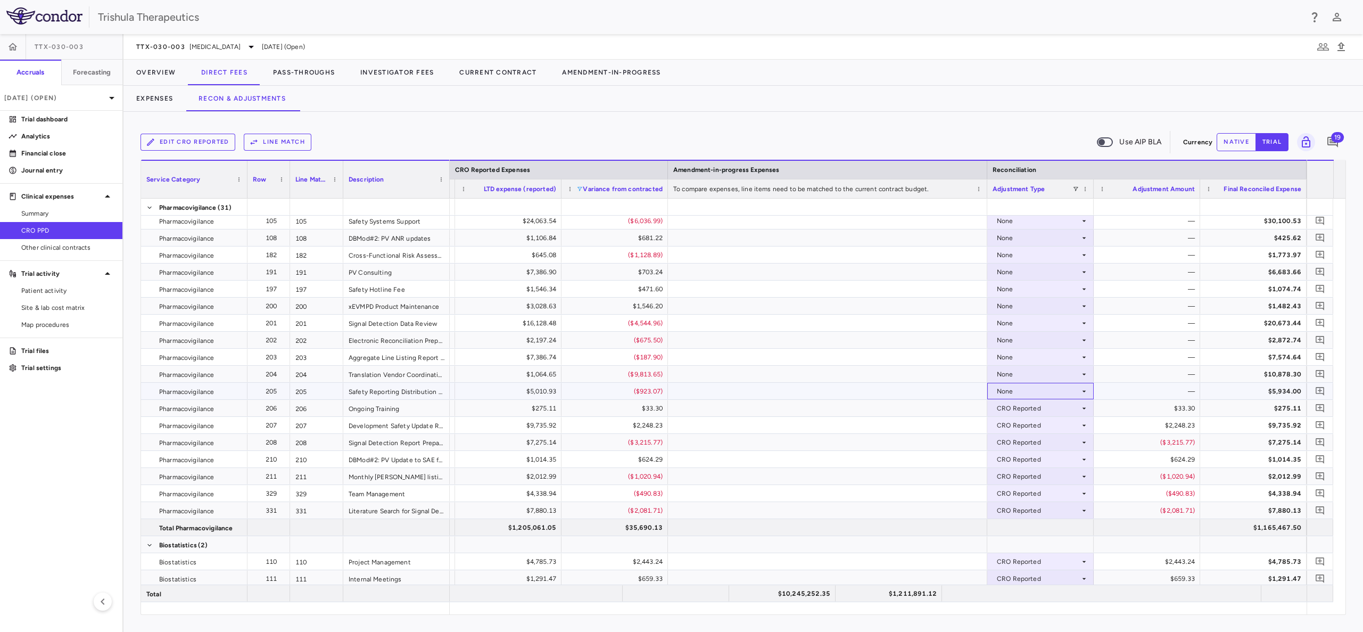
click at [1010, 390] on div "None" at bounding box center [1038, 391] width 83 height 17
click at [1010, 425] on div "CRO Reported" at bounding box center [1034, 428] width 51 height 10
click at [1011, 375] on div "None" at bounding box center [1038, 374] width 83 height 17
click at [1015, 407] on div "CRO Reported" at bounding box center [1034, 411] width 51 height 10
click at [1002, 359] on div "None" at bounding box center [1038, 357] width 83 height 17
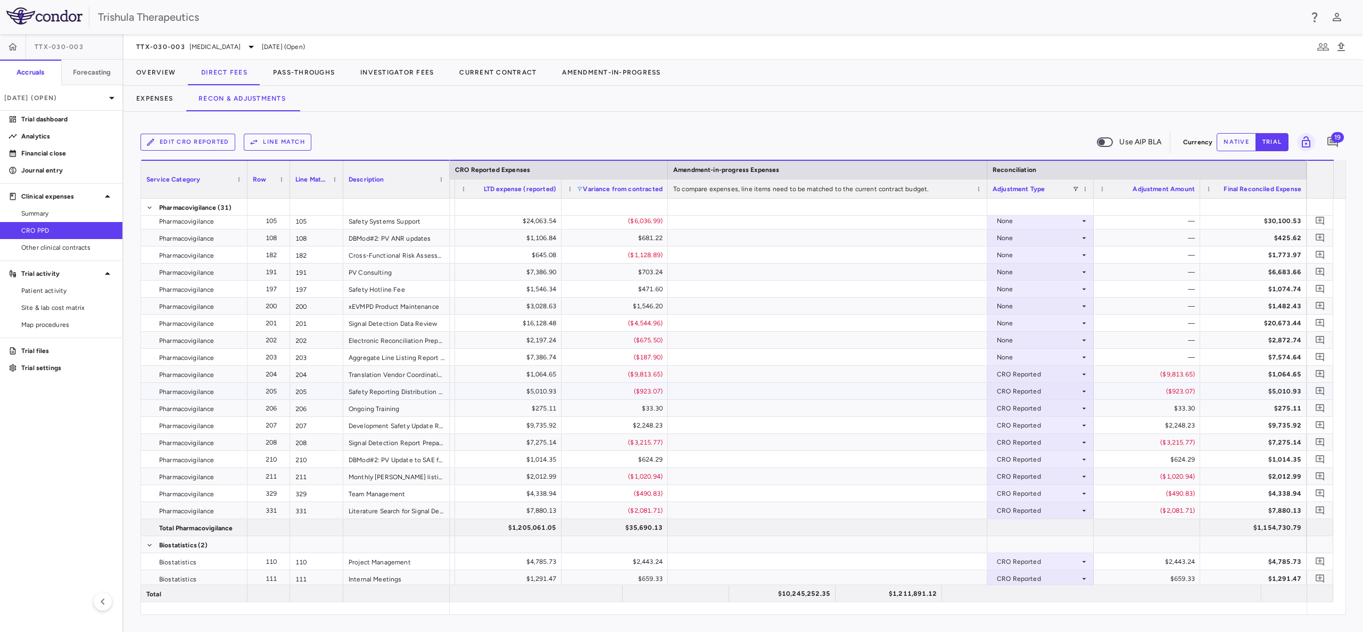
click at [1013, 389] on div "CRO Reported" at bounding box center [1038, 391] width 83 height 17
click at [1008, 354] on div at bounding box center [681, 316] width 1363 height 632
click at [1008, 356] on div "None" at bounding box center [1038, 357] width 83 height 17
click at [1021, 391] on div "CRO Reported" at bounding box center [1034, 394] width 51 height 10
click at [1007, 335] on div "None" at bounding box center [1038, 340] width 83 height 17
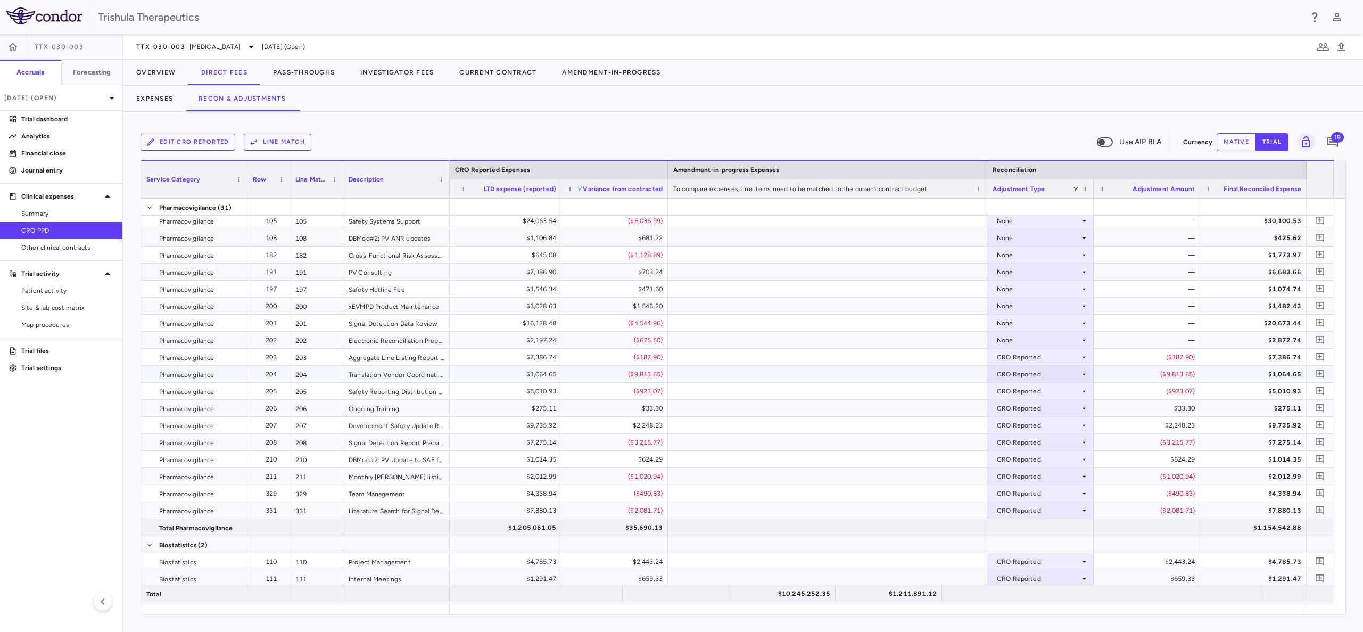
click at [1013, 372] on div "CRO Reported" at bounding box center [1038, 374] width 83 height 17
click at [1005, 340] on div at bounding box center [681, 316] width 1363 height 632
click at [1005, 340] on div "None" at bounding box center [1038, 340] width 83 height 17
click at [1011, 374] on div "CRO Reported" at bounding box center [1034, 377] width 51 height 10
click at [995, 323] on div "None" at bounding box center [1041, 322] width 96 height 15
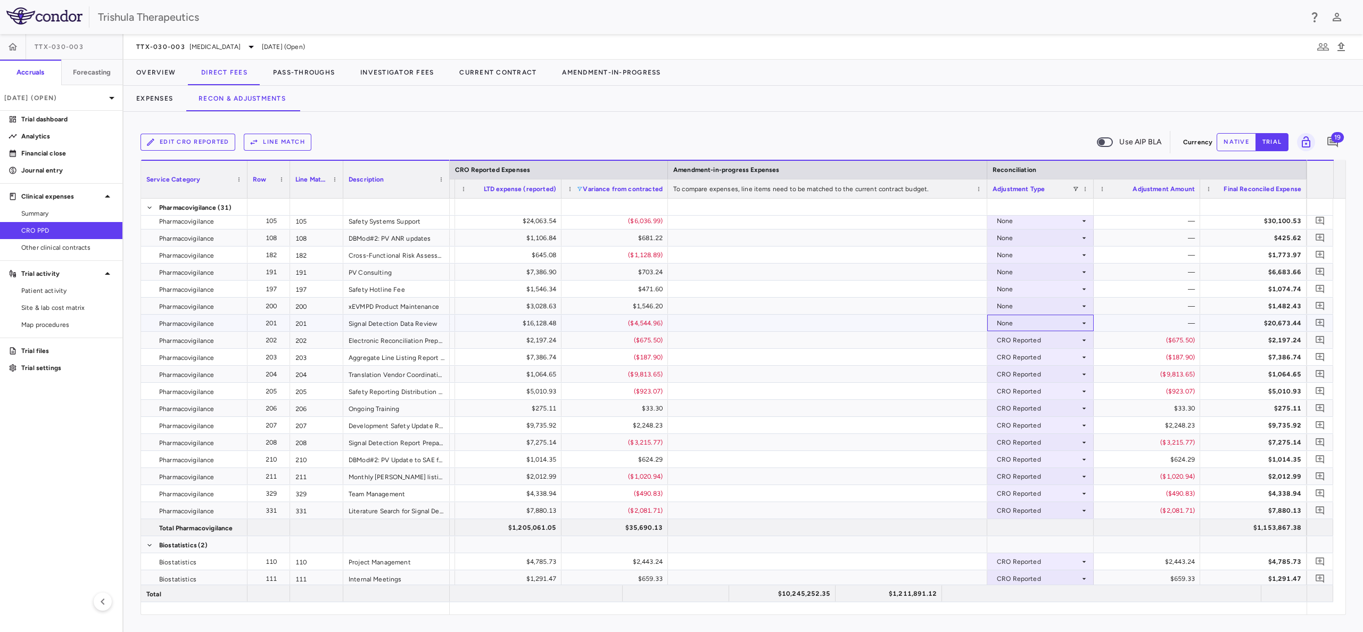
click at [1007, 321] on div "None" at bounding box center [1038, 323] width 83 height 17
click at [1020, 356] on div "CRO Reported" at bounding box center [1034, 360] width 51 height 10
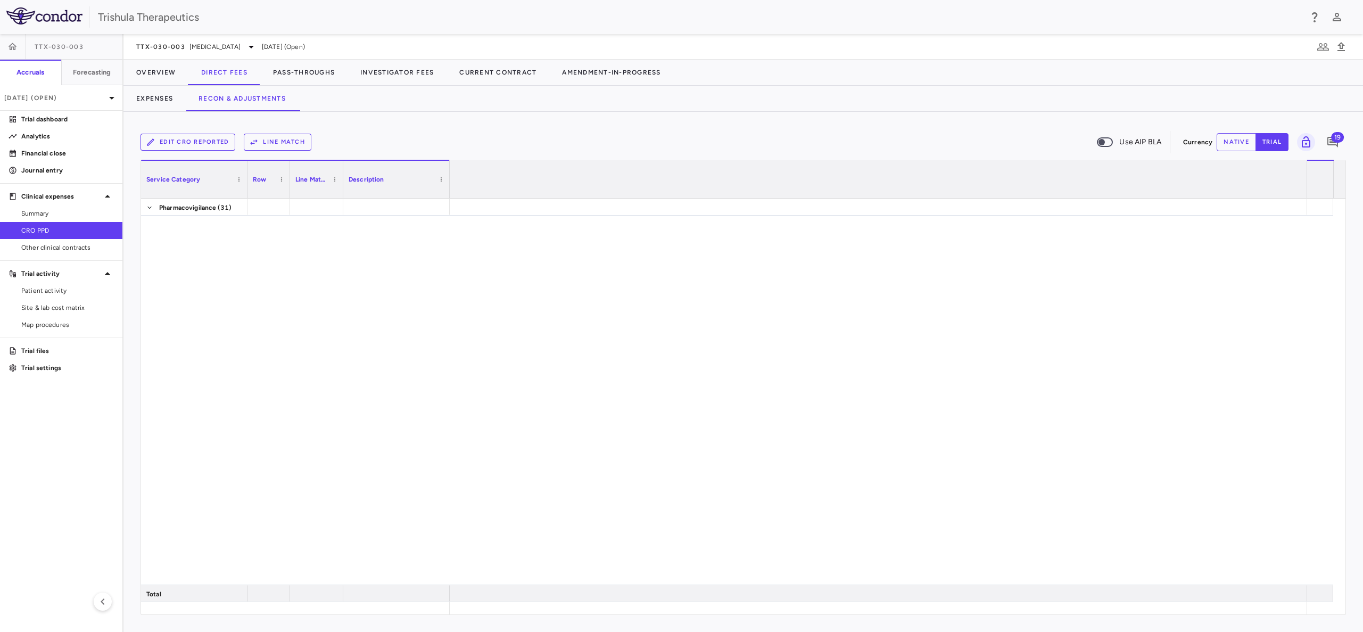
scroll to position [0, 1352]
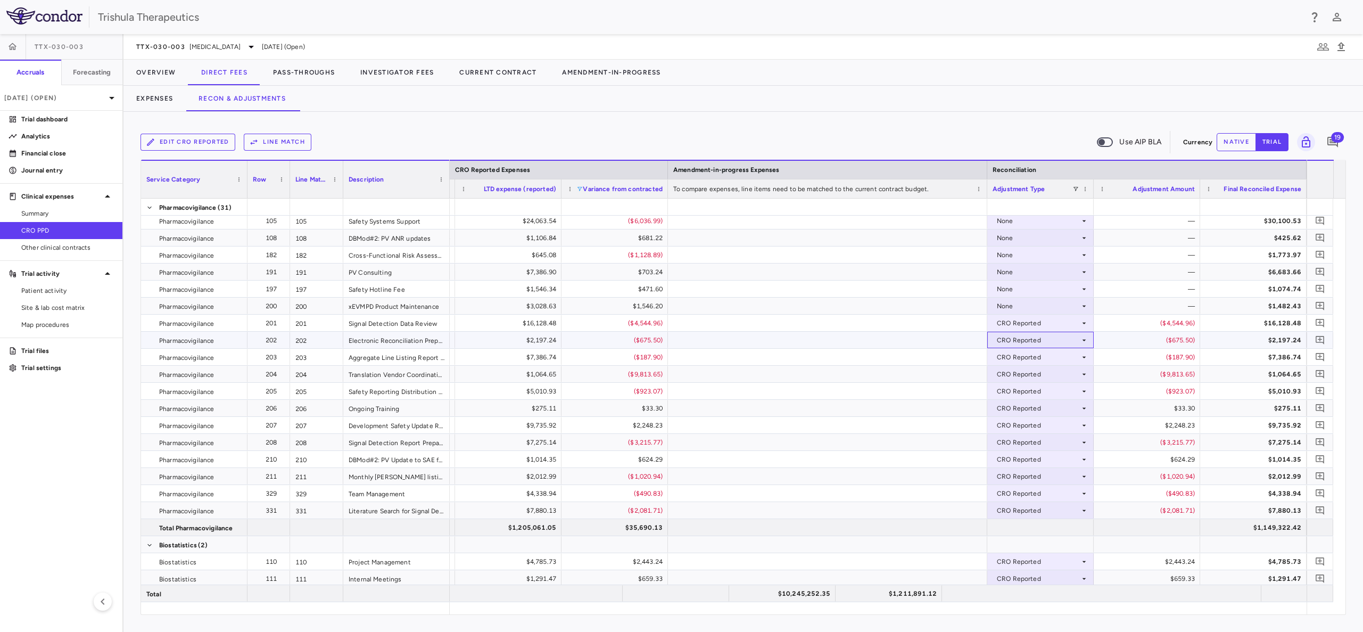
click at [1020, 337] on div "CRO Reported" at bounding box center [1038, 340] width 83 height 17
click at [1008, 307] on div at bounding box center [681, 316] width 1363 height 632
click at [1008, 309] on div "None" at bounding box center [1038, 306] width 83 height 17
click at [1020, 335] on li "CRO Reported" at bounding box center [1040, 343] width 105 height 16
click at [1011, 288] on div "None" at bounding box center [1038, 289] width 83 height 17
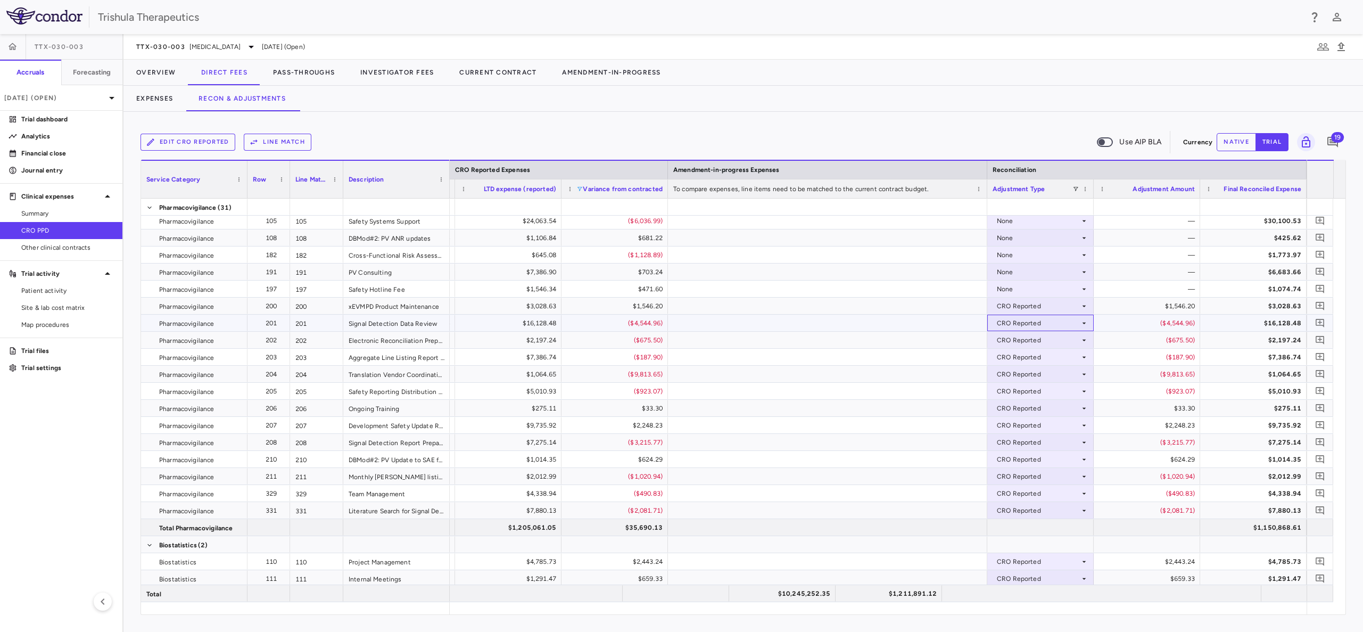
click at [1019, 322] on div "CRO Reported" at bounding box center [1038, 323] width 83 height 17
click at [1010, 288] on div at bounding box center [681, 316] width 1363 height 632
click at [1014, 290] on div "None" at bounding box center [1038, 289] width 83 height 17
click at [1023, 321] on div "CRO Reported" at bounding box center [1034, 326] width 51 height 10
click at [1011, 273] on div "None" at bounding box center [1038, 271] width 83 height 17
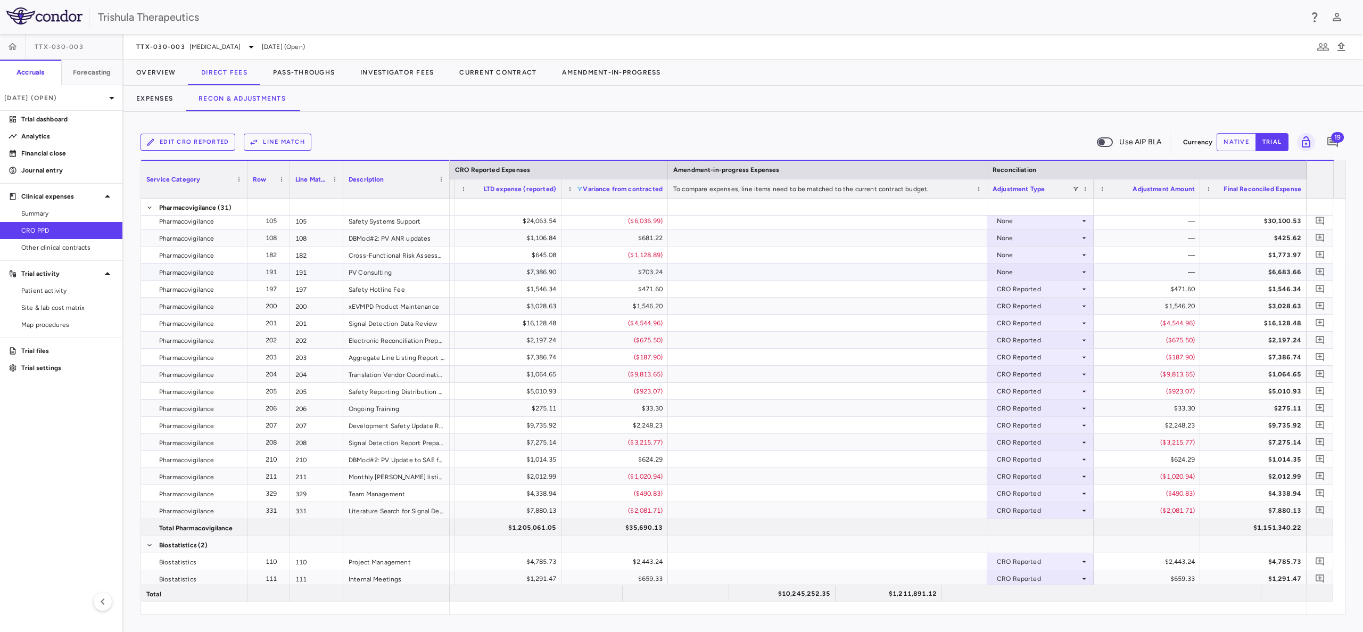
click at [1007, 271] on div "None" at bounding box center [1038, 271] width 83 height 17
click at [1017, 303] on li "CRO Reported" at bounding box center [1040, 309] width 105 height 16
click at [1004, 252] on div "None" at bounding box center [1038, 254] width 83 height 17
click at [1005, 254] on div "None" at bounding box center [1038, 254] width 83 height 17
click at [1011, 287] on div "CRO Reported" at bounding box center [1034, 292] width 51 height 10
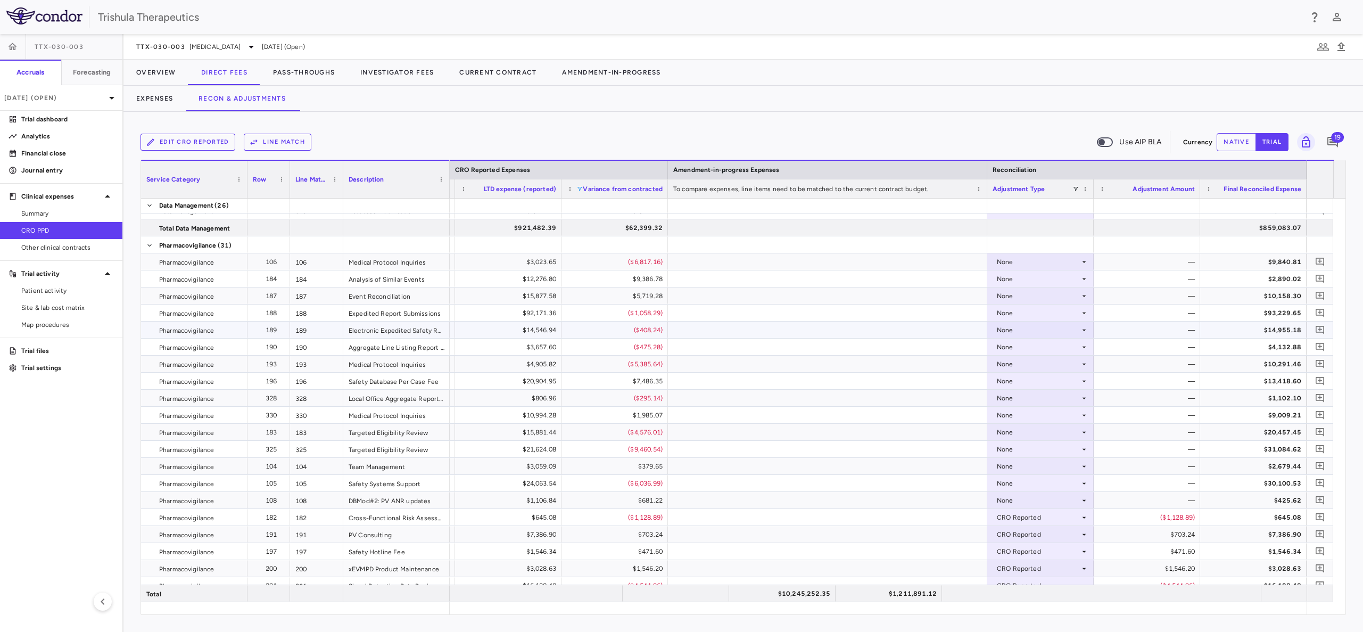
scroll to position [2029, 0]
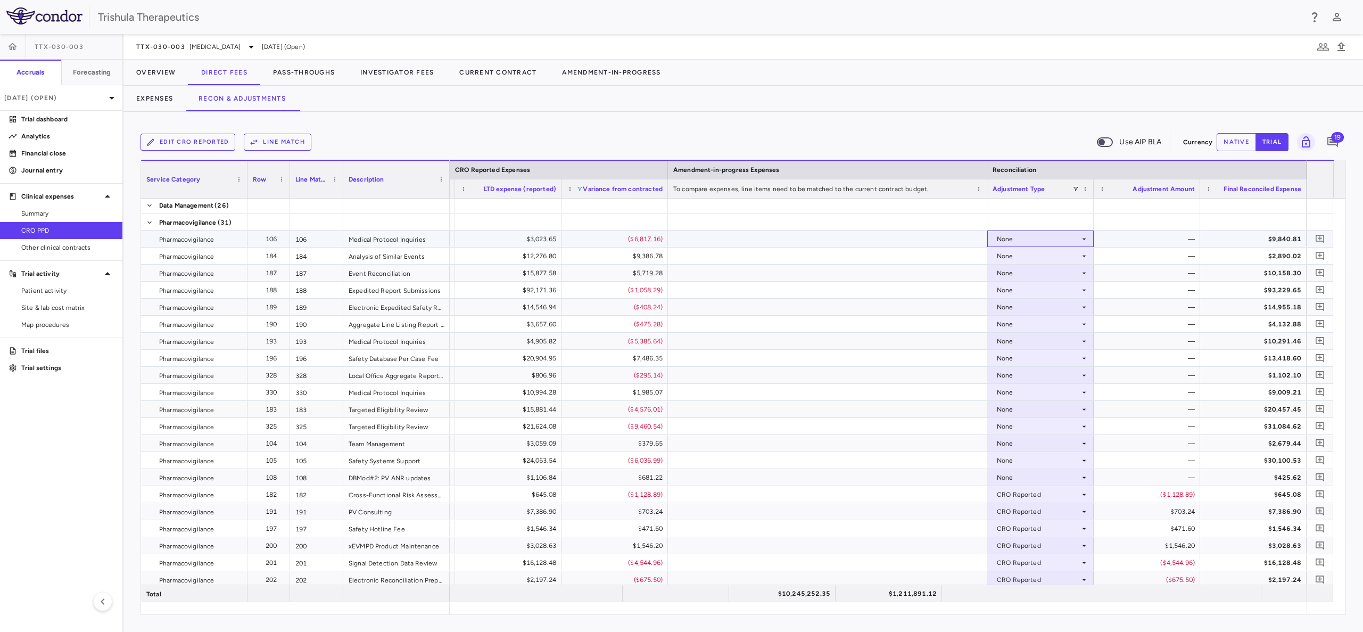
click at [999, 243] on div "None" at bounding box center [1038, 238] width 83 height 17
click at [1012, 278] on div "CRO Reported" at bounding box center [1034, 276] width 51 height 10
click at [1007, 259] on div "None" at bounding box center [1038, 256] width 83 height 17
click at [1007, 285] on li "CRO Reported" at bounding box center [1040, 293] width 105 height 16
click at [1004, 274] on div "None" at bounding box center [1038, 273] width 83 height 17
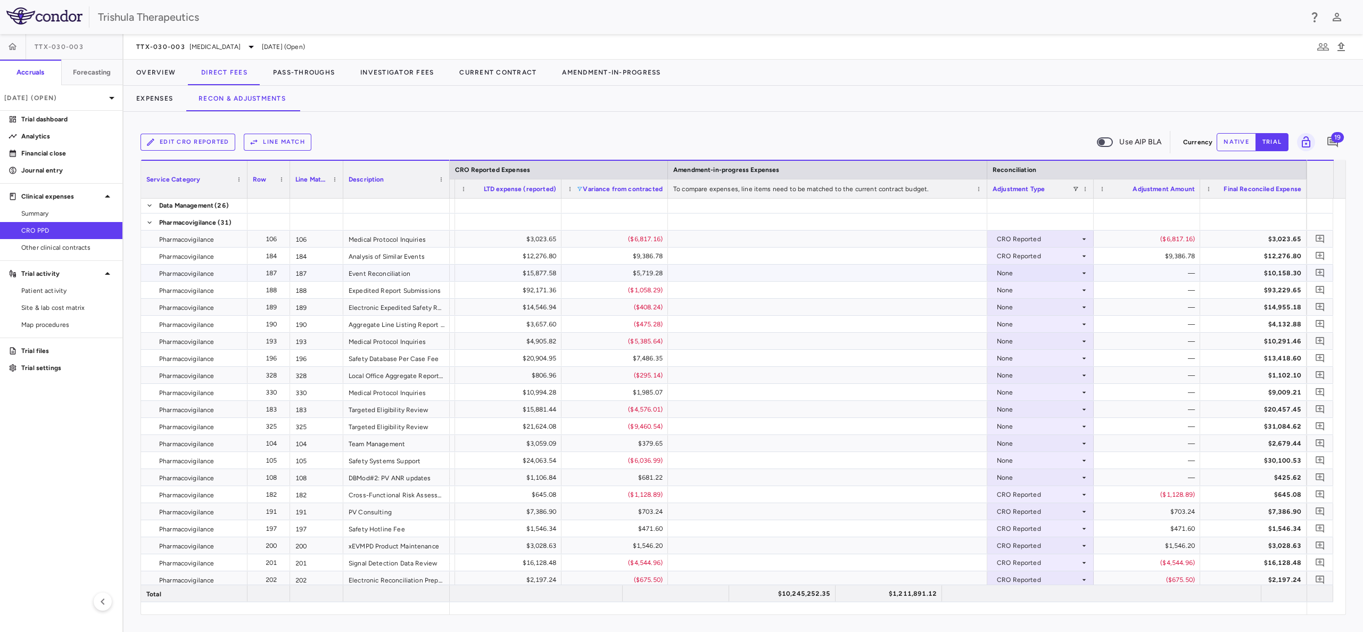
click at [1006, 273] on div "None" at bounding box center [1038, 273] width 83 height 17
click at [1009, 308] on div "CRO Reported" at bounding box center [1034, 310] width 51 height 10
click at [1004, 290] on div "None" at bounding box center [1038, 290] width 83 height 17
click at [1008, 287] on div "None" at bounding box center [1038, 290] width 83 height 17
click at [1016, 325] on div "CRO Reported" at bounding box center [1034, 327] width 51 height 10
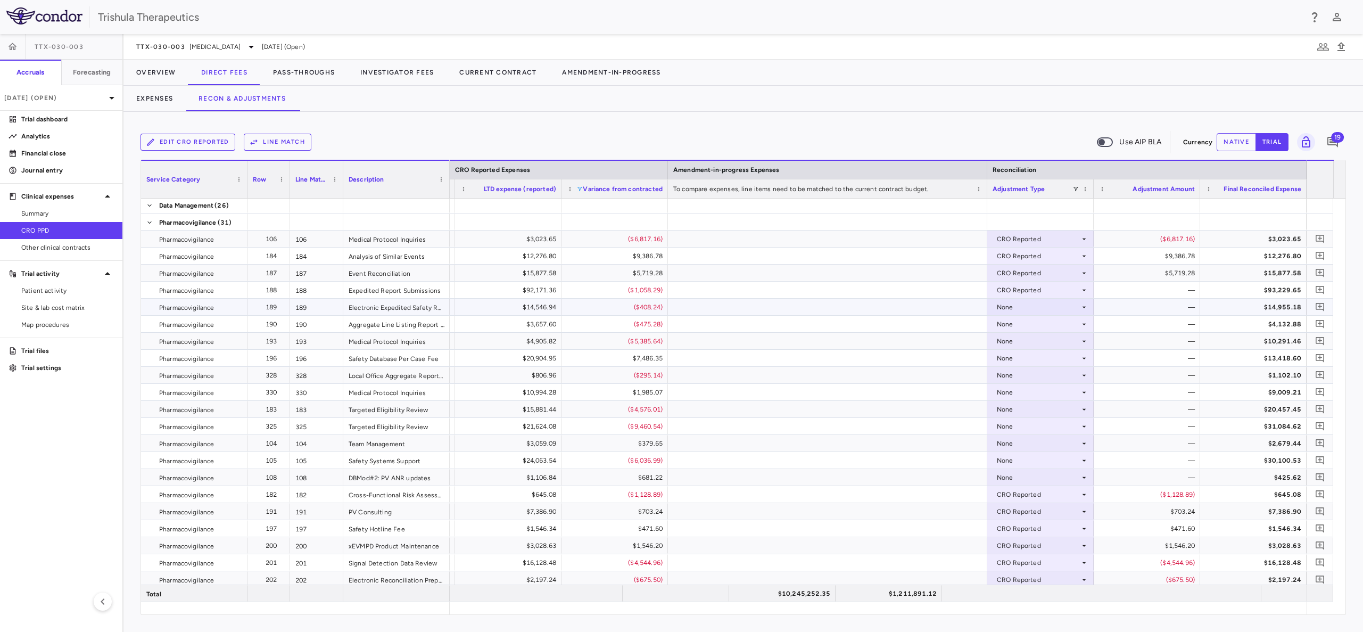
click at [1009, 302] on div "None" at bounding box center [1038, 307] width 83 height 17
click at [1016, 342] on div "None" at bounding box center [1038, 341] width 83 height 17
click at [1007, 304] on div at bounding box center [681, 316] width 1363 height 632
click at [1004, 306] on div "None" at bounding box center [1038, 307] width 83 height 17
click at [1022, 340] on div "CRO Reported" at bounding box center [1034, 344] width 51 height 10
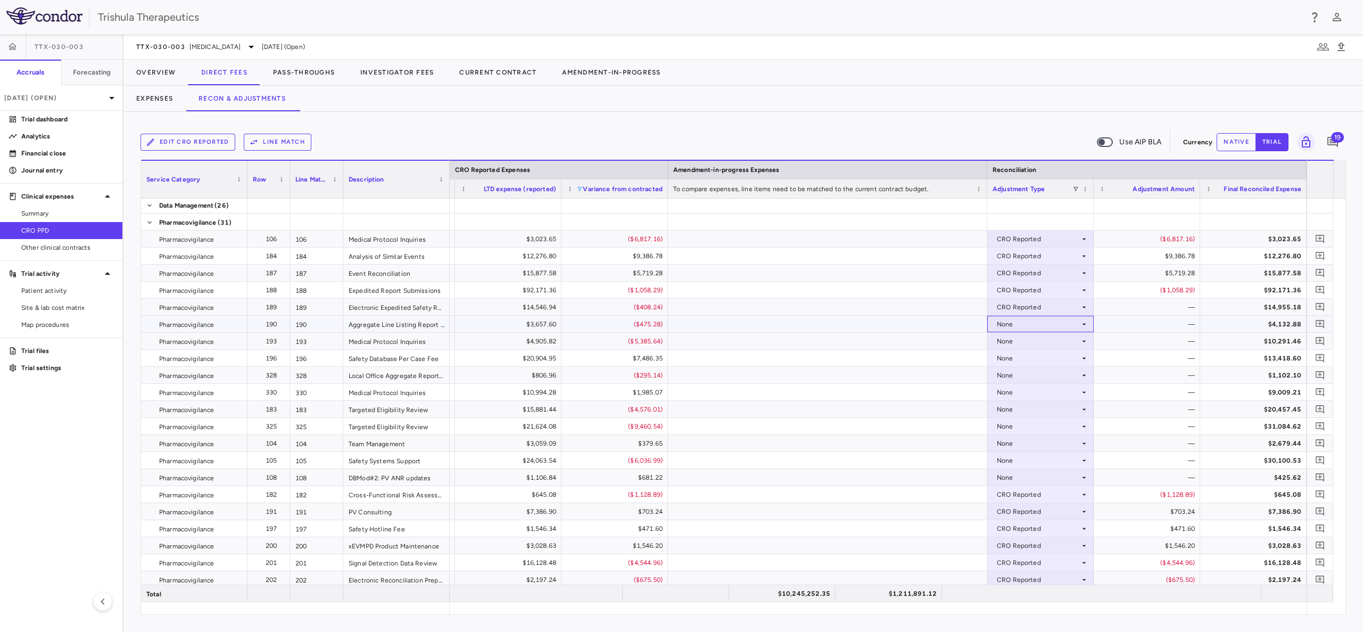
click at [1007, 323] on div "None" at bounding box center [1038, 324] width 83 height 17
click at [1008, 324] on div "None" at bounding box center [1038, 324] width 83 height 17
click at [1015, 359] on div "CRO Reported" at bounding box center [1034, 361] width 51 height 10
click at [1007, 340] on div "None" at bounding box center [1038, 341] width 83 height 17
click at [1005, 333] on div "None" at bounding box center [1038, 341] width 83 height 17
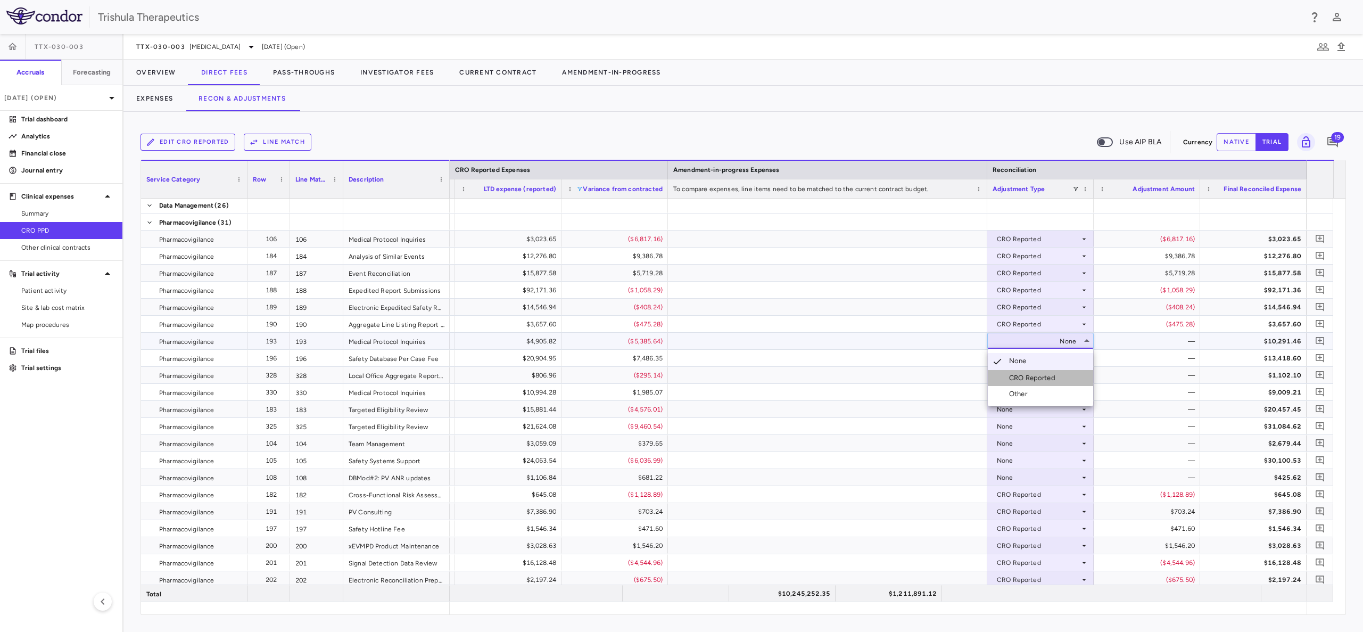
click at [1014, 373] on div "CRO Reported" at bounding box center [1034, 378] width 51 height 10
click at [1004, 355] on div "None" at bounding box center [1038, 358] width 83 height 17
click at [1018, 392] on div "CRO Reported" at bounding box center [1034, 395] width 51 height 10
click at [999, 374] on div "None" at bounding box center [1038, 375] width 83 height 17
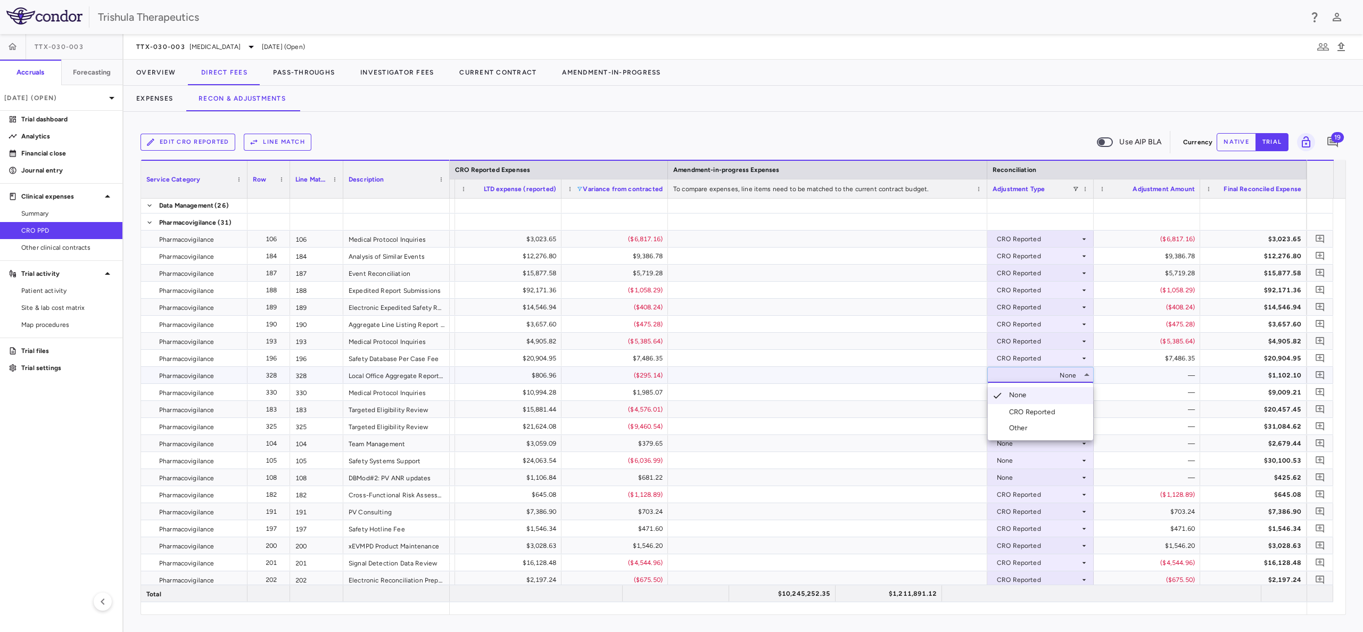
click at [1008, 408] on div "CRO Reported" at bounding box center [1024, 412] width 72 height 10
click at [1005, 393] on div "None" at bounding box center [1038, 392] width 83 height 17
click at [1015, 394] on div "None" at bounding box center [1038, 392] width 83 height 17
click at [1022, 428] on div "CRO Reported" at bounding box center [1034, 429] width 51 height 10
click at [1011, 410] on div "None" at bounding box center [1038, 409] width 83 height 17
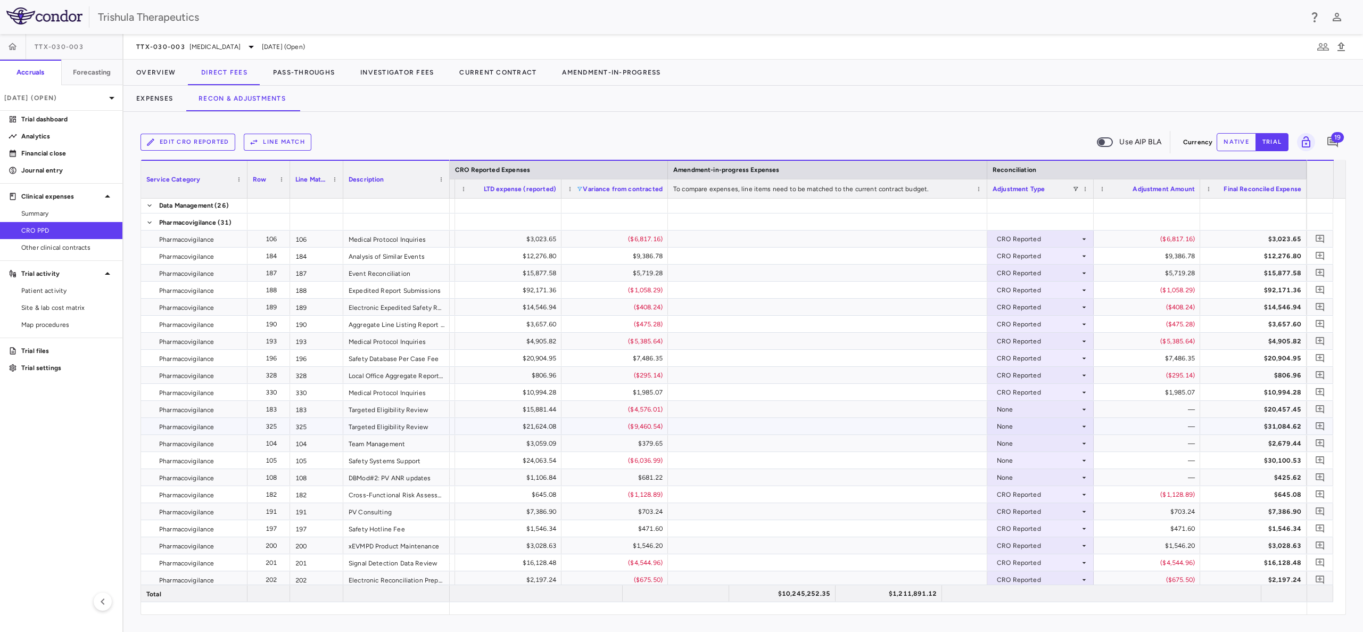
click at [1012, 415] on div "None" at bounding box center [1038, 409] width 83 height 17
click at [1022, 439] on li "CRO Reported" at bounding box center [1040, 446] width 105 height 16
click at [1005, 425] on div "None" at bounding box center [1038, 426] width 83 height 17
click at [1014, 458] on div "CRO Reported" at bounding box center [1034, 463] width 51 height 10
click at [1007, 442] on div "None" at bounding box center [1038, 443] width 83 height 17
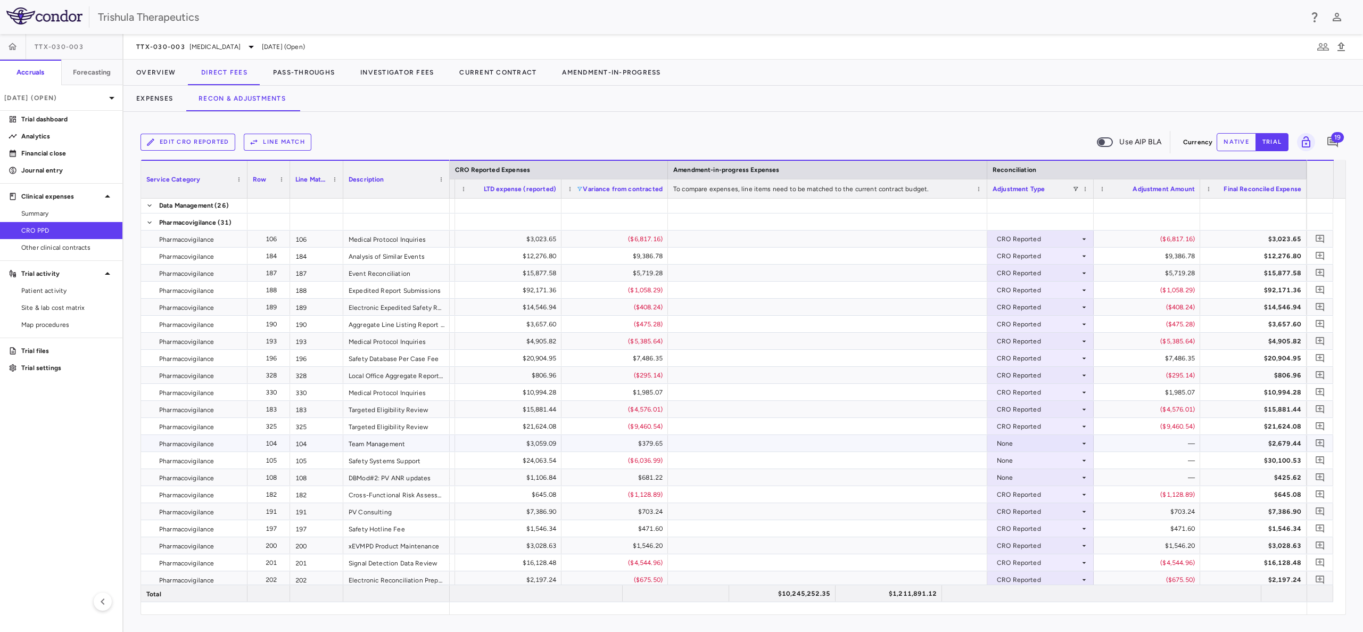
click at [1004, 447] on div "None" at bounding box center [1038, 443] width 83 height 17
click at [1015, 477] on div "CRO Reported" at bounding box center [1034, 480] width 51 height 10
click at [1004, 463] on div "None" at bounding box center [1038, 460] width 83 height 17
click at [1012, 497] on div "CRO Reported" at bounding box center [1034, 497] width 51 height 10
click at [1007, 475] on div "None" at bounding box center [1038, 477] width 83 height 17
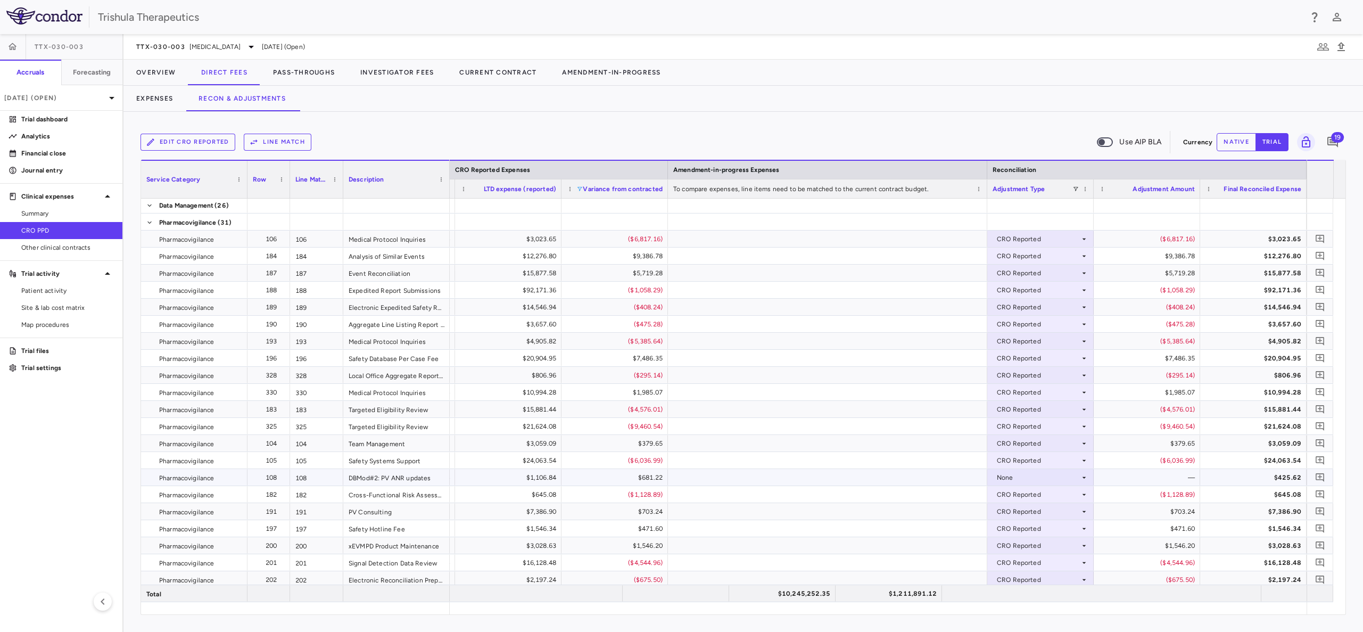
click at [1009, 474] on div "None" at bounding box center [1038, 477] width 83 height 17
click at [1019, 512] on div "CRO Reported" at bounding box center [1034, 514] width 51 height 10
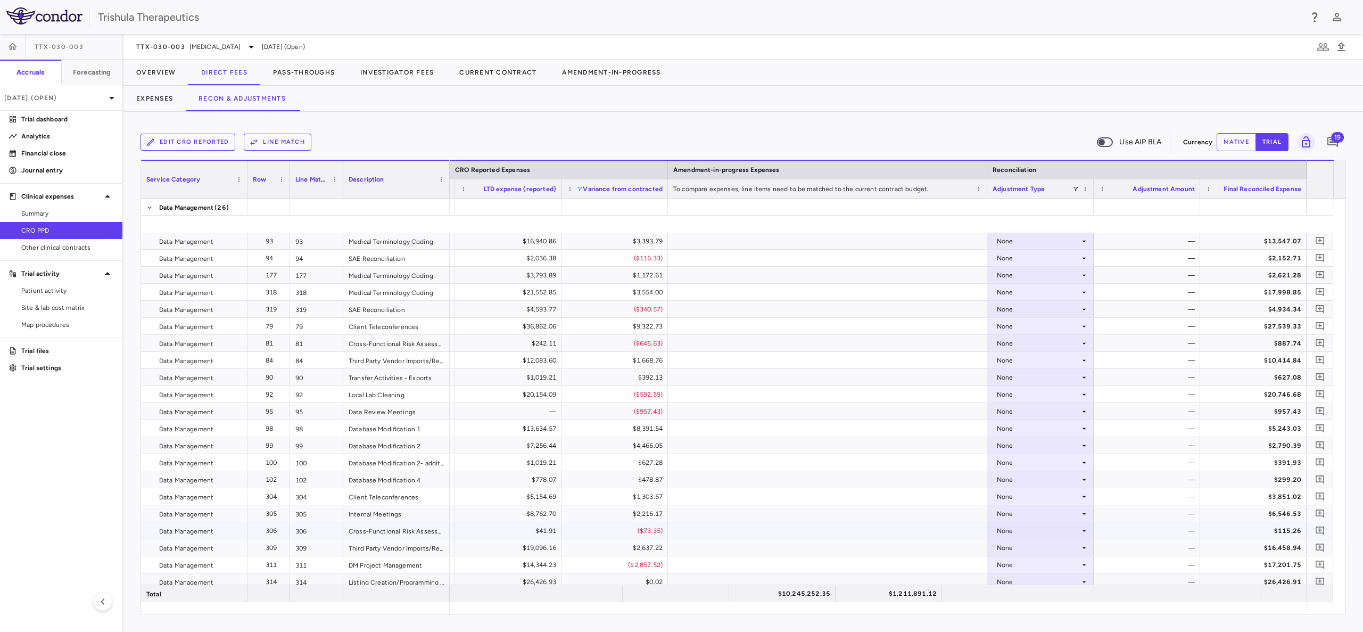
scroll to position [1495, 0]
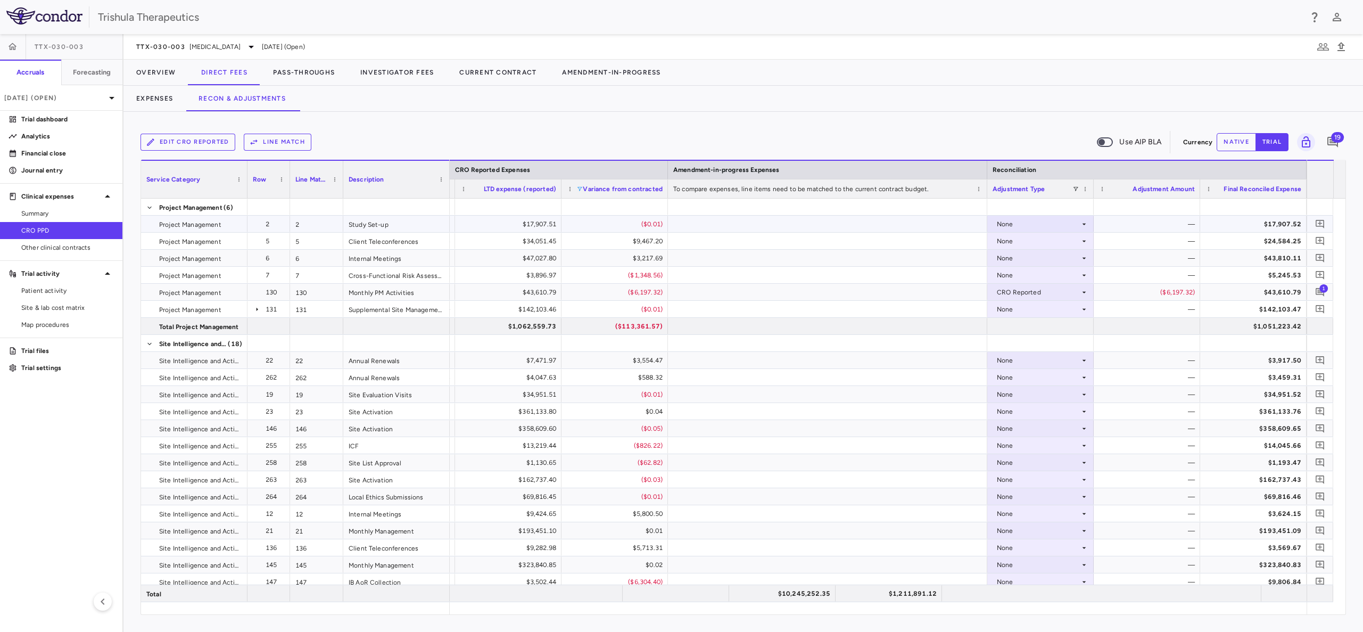
click at [1083, 218] on div "None" at bounding box center [1041, 223] width 96 height 15
click at [1049, 262] on div "CRO Reported" at bounding box center [1034, 261] width 51 height 10
click at [1085, 238] on icon at bounding box center [1084, 241] width 9 height 9
click at [1087, 242] on icon at bounding box center [1084, 241] width 9 height 9
click at [1068, 275] on li "CRO Reported" at bounding box center [1040, 278] width 105 height 16
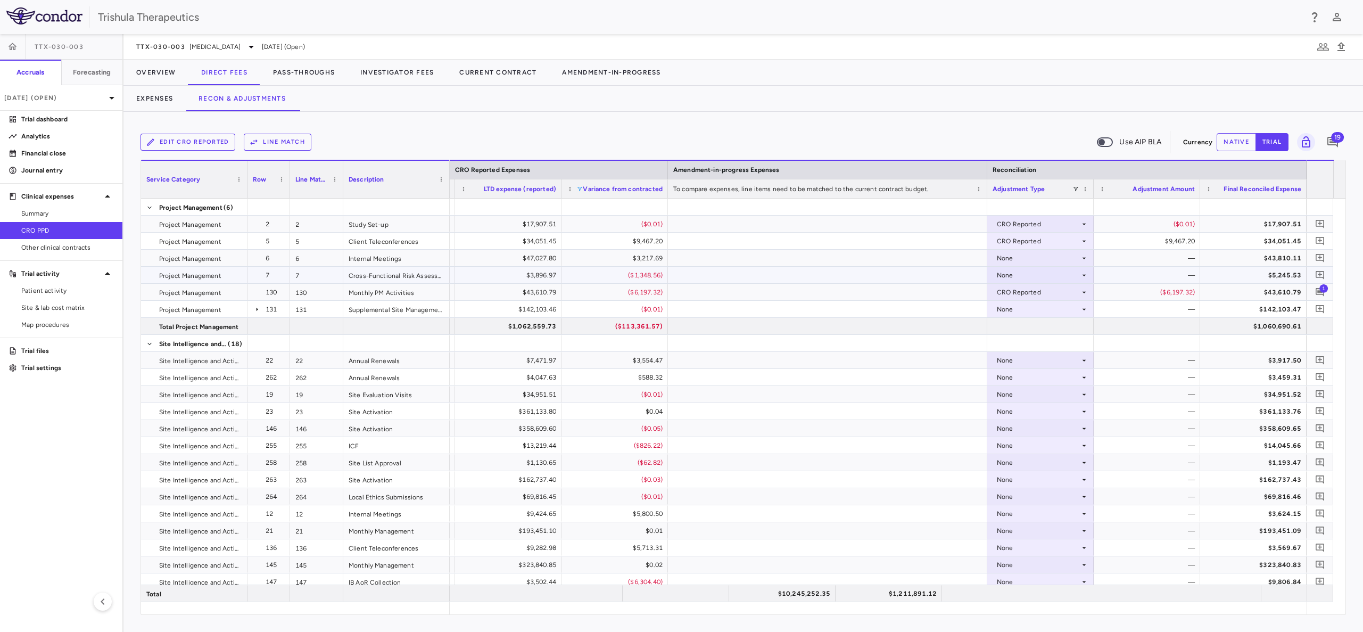
click at [1085, 271] on icon at bounding box center [1084, 275] width 9 height 9
click at [1057, 312] on div "CRO Reported" at bounding box center [1034, 312] width 51 height 10
click at [1087, 260] on icon at bounding box center [1084, 258] width 9 height 9
click at [1058, 292] on div "CRO Reported" at bounding box center [1034, 295] width 51 height 10
click at [1006, 310] on div "None" at bounding box center [1038, 309] width 83 height 17
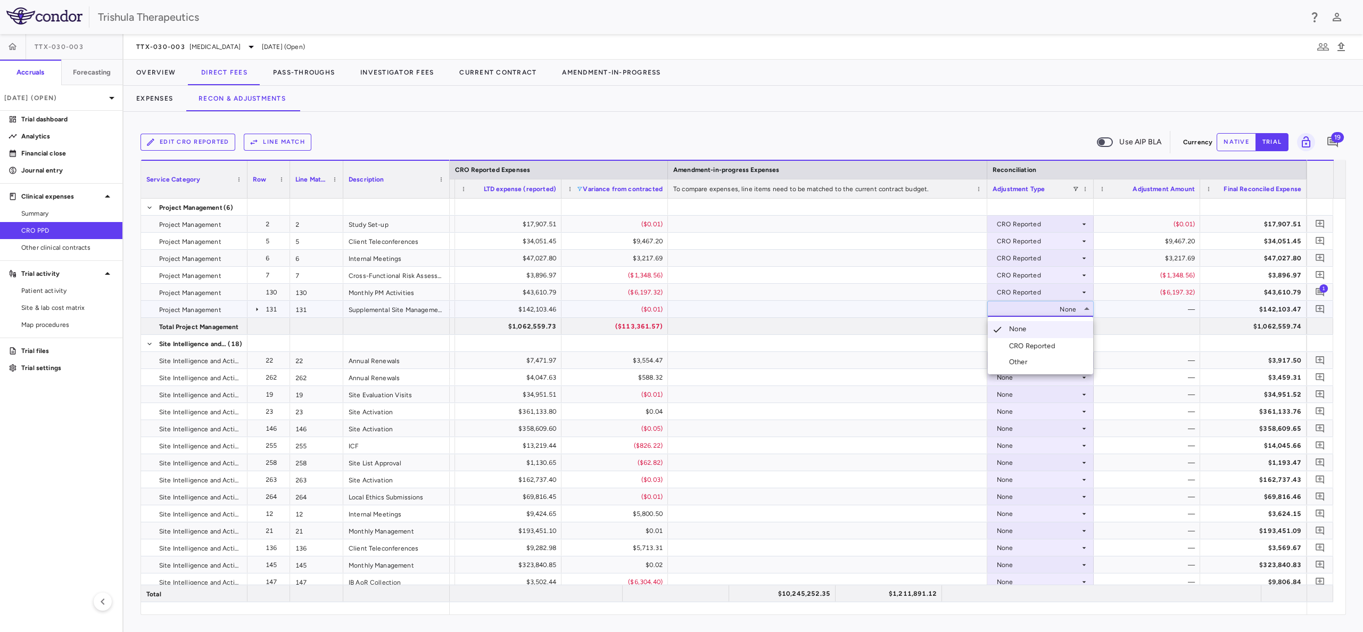
click at [1035, 342] on div "CRO Reported" at bounding box center [1034, 346] width 51 height 10
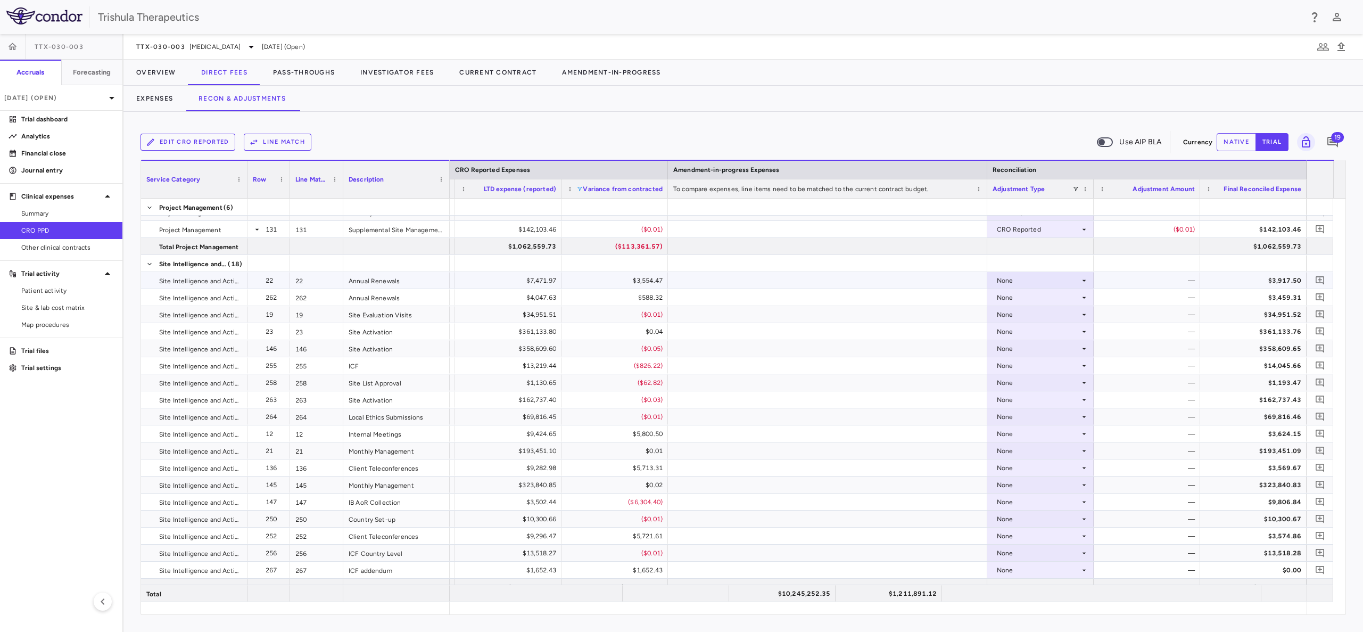
click at [1087, 278] on icon at bounding box center [1084, 280] width 9 height 9
click at [1035, 314] on div "CRO Reported" at bounding box center [1034, 317] width 51 height 10
click at [1082, 297] on icon at bounding box center [1084, 297] width 9 height 9
click at [1036, 331] on div "CRO Reported" at bounding box center [1034, 334] width 51 height 10
click at [1030, 314] on div "None" at bounding box center [1038, 314] width 83 height 17
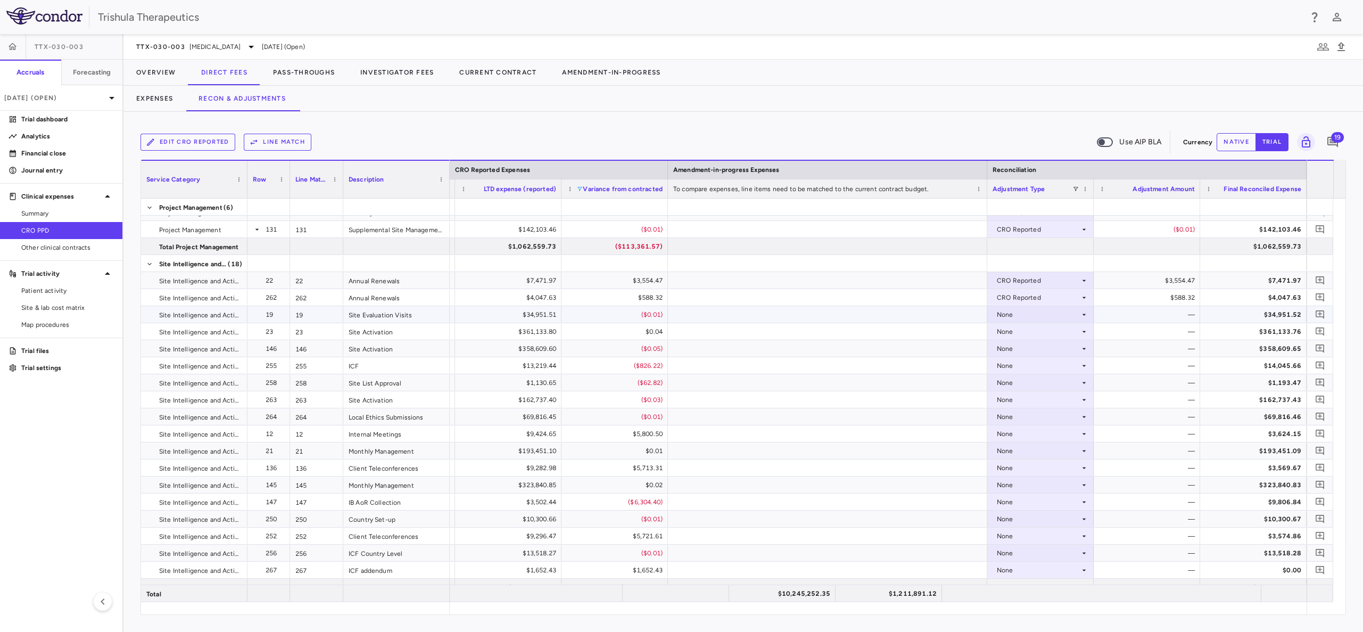
click at [1040, 315] on div "None" at bounding box center [1038, 314] width 83 height 17
click at [1047, 349] on div "CRO Reported" at bounding box center [1034, 352] width 51 height 10
click at [1005, 331] on div "None" at bounding box center [1038, 331] width 83 height 17
click at [1011, 330] on div "None" at bounding box center [1038, 331] width 83 height 17
click at [1021, 367] on div "CRO Reported" at bounding box center [1034, 369] width 51 height 10
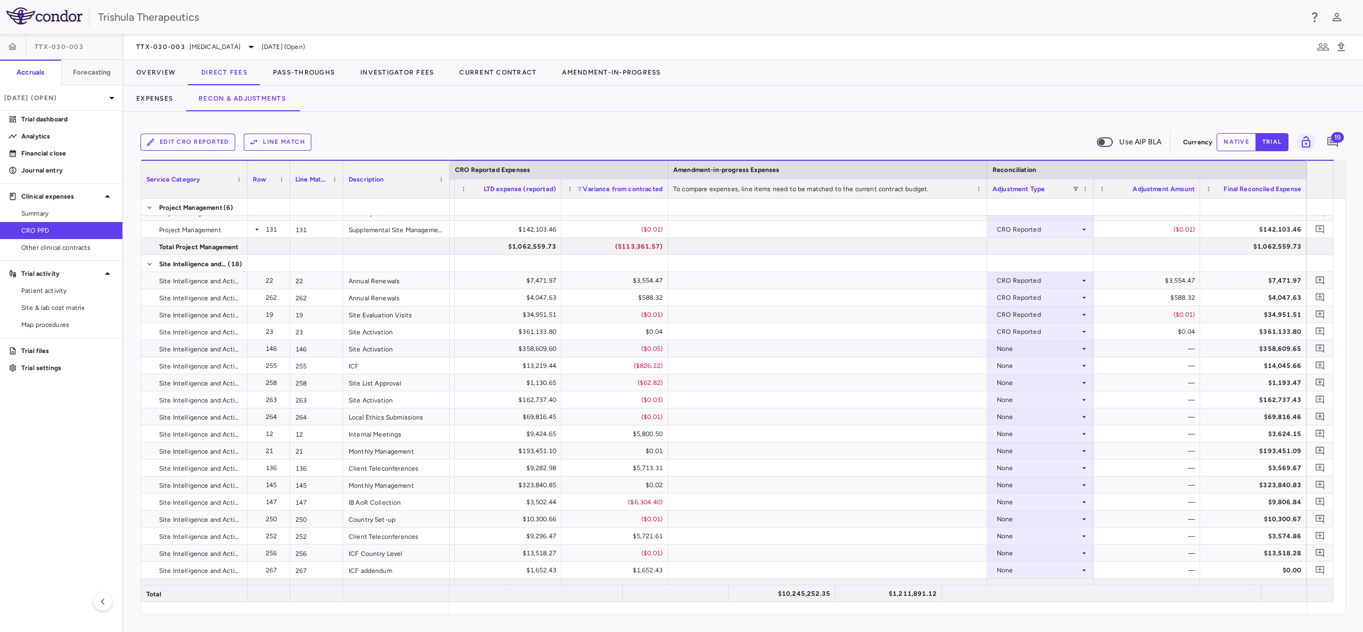
click at [1000, 351] on div "None" at bounding box center [1038, 348] width 83 height 17
click at [1012, 386] on div "CRO Reported" at bounding box center [1034, 386] width 51 height 10
click at [1006, 369] on div "None" at bounding box center [1038, 365] width 83 height 17
click at [1011, 365] on div "None" at bounding box center [1038, 365] width 83 height 17
click at [1022, 398] on div "CRO Reported" at bounding box center [1034, 403] width 51 height 10
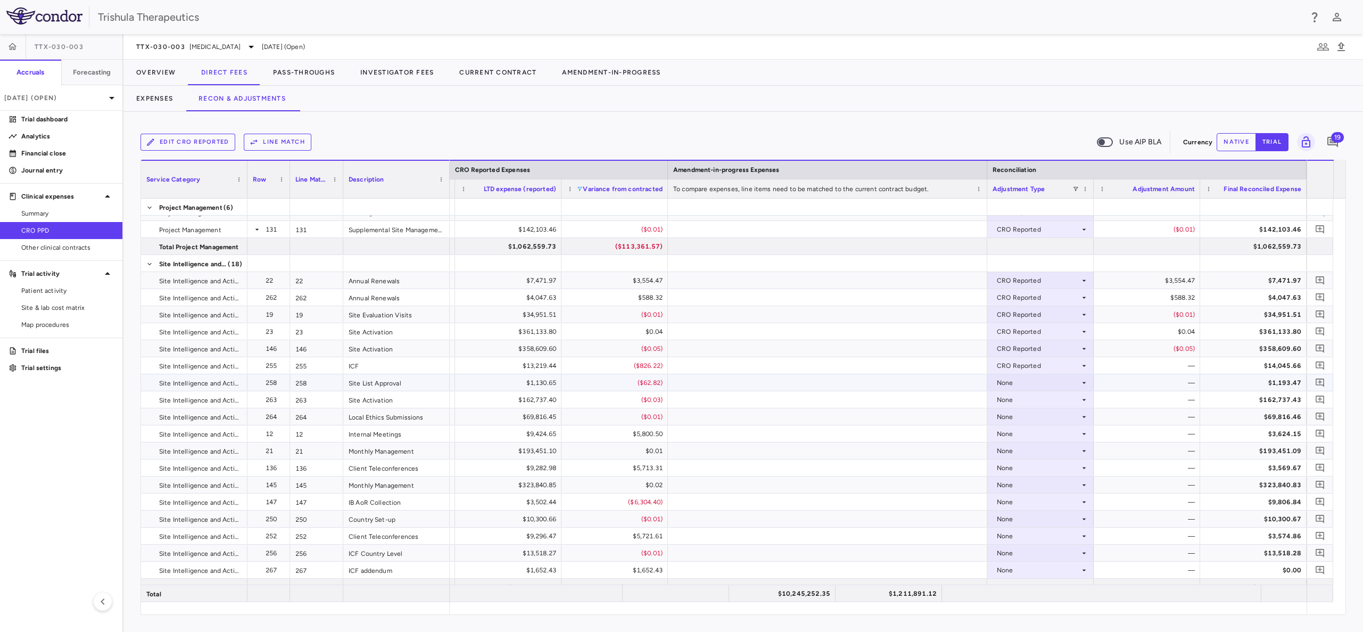
click at [1006, 381] on div "None" at bounding box center [1038, 382] width 83 height 17
click at [1004, 384] on div "None" at bounding box center [1038, 382] width 83 height 17
click at [1014, 416] on div "CRO Reported" at bounding box center [1034, 420] width 51 height 10
click at [1014, 401] on div "None" at bounding box center [1038, 399] width 83 height 17
click at [1029, 431] on li "CRO Reported" at bounding box center [1040, 436] width 105 height 16
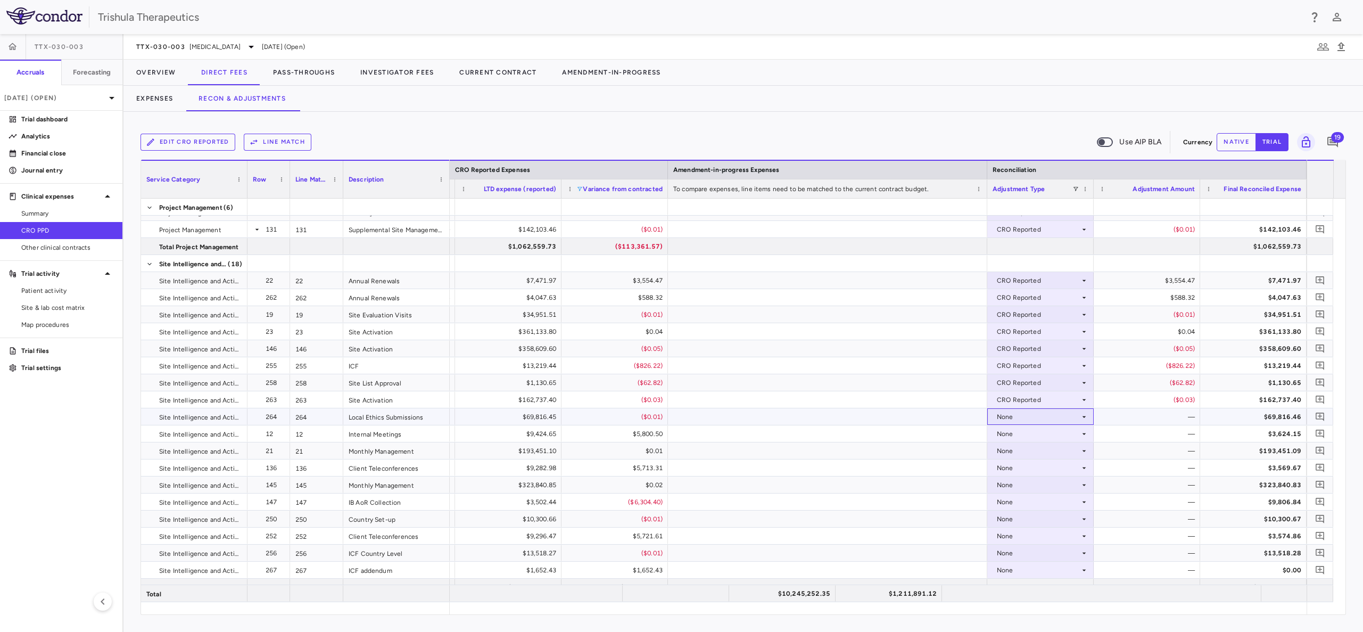
click at [1025, 419] on div "None" at bounding box center [1038, 416] width 83 height 17
click at [1025, 448] on li "CRO Reported" at bounding box center [1040, 454] width 105 height 16
click at [1044, 436] on div "None" at bounding box center [1038, 433] width 83 height 17
click at [1042, 469] on div "CRO Reported" at bounding box center [1034, 471] width 51 height 10
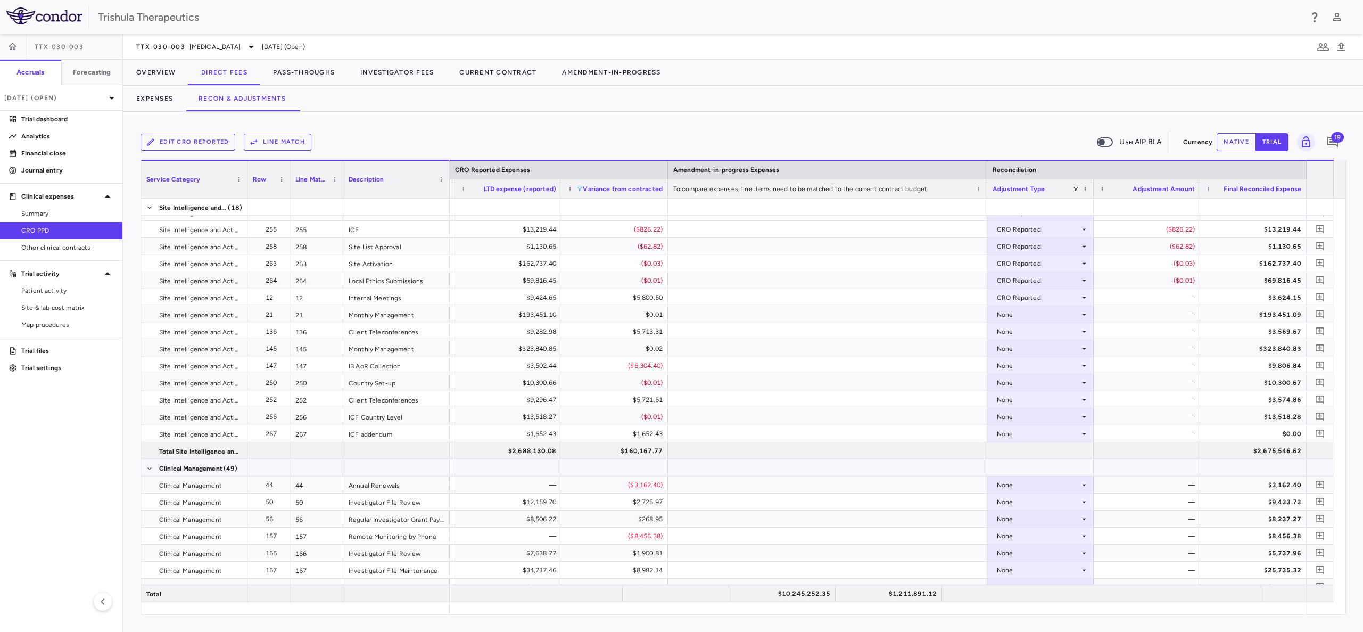
scroll to position [240, 0]
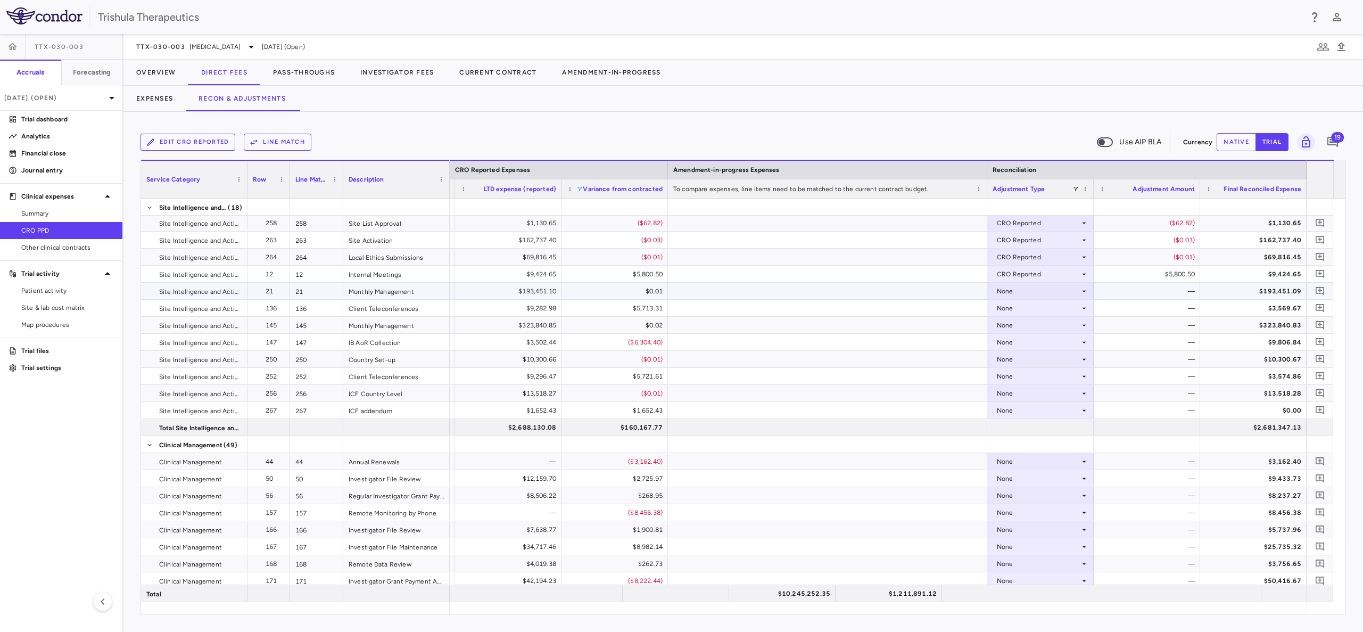
click at [1000, 289] on div "None" at bounding box center [1038, 291] width 83 height 17
click at [1018, 323] on div "CRO Reported" at bounding box center [1034, 328] width 51 height 10
click at [1008, 325] on div "None" at bounding box center [1038, 325] width 83 height 17
click at [1025, 361] on div "CRO Reported" at bounding box center [1034, 362] width 51 height 10
click at [1005, 354] on div "None" at bounding box center [1038, 359] width 83 height 17
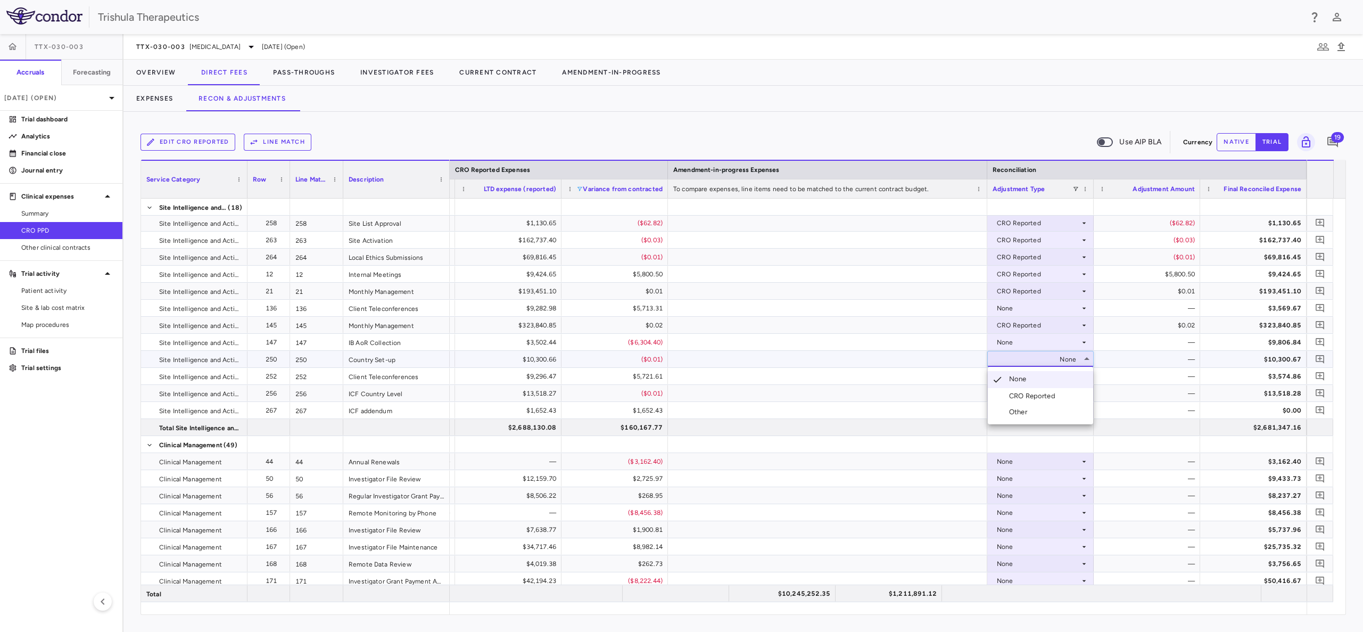
click at [1011, 392] on div "CRO Reported" at bounding box center [1034, 396] width 51 height 10
click at [1002, 306] on div "None" at bounding box center [1038, 308] width 83 height 17
click at [1005, 345] on div "CRO Reported" at bounding box center [1024, 345] width 72 height 10
click at [1008, 340] on div "None" at bounding box center [1038, 342] width 83 height 17
click at [1020, 377] on div "CRO Reported" at bounding box center [1034, 379] width 51 height 10
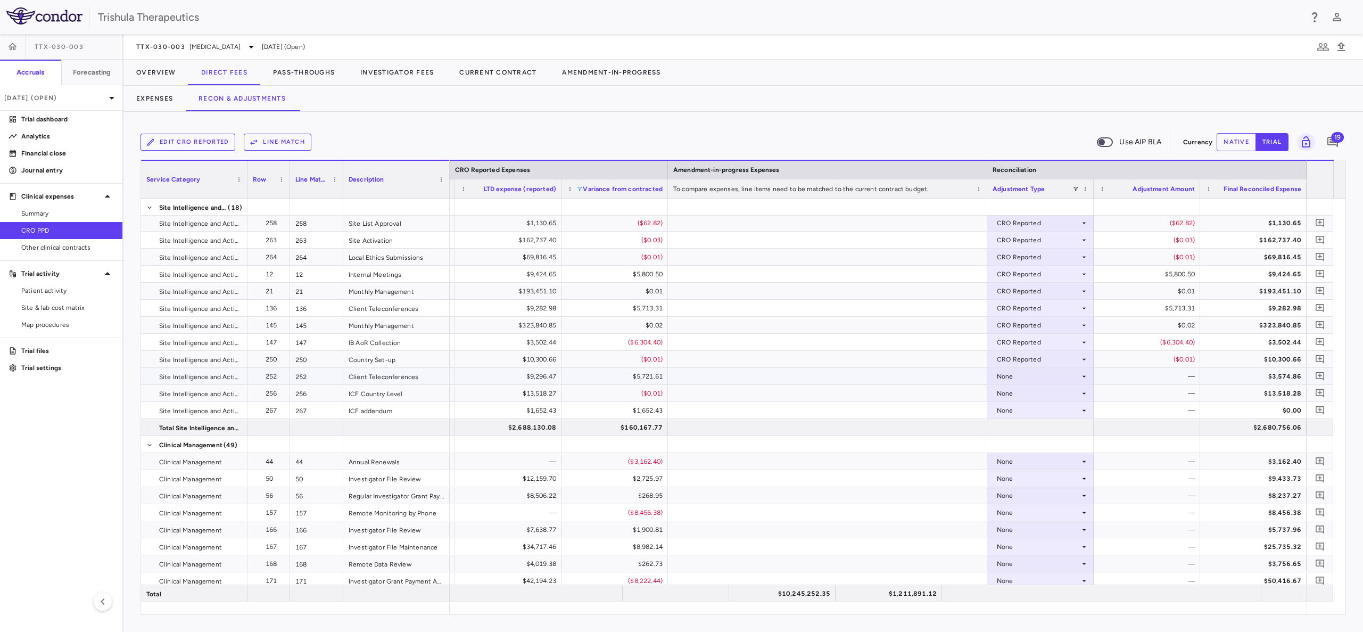
click at [1006, 378] on div "None" at bounding box center [1038, 376] width 83 height 17
click at [1042, 411] on div "CRO Reported" at bounding box center [1034, 413] width 51 height 10
click at [1011, 393] on div "None" at bounding box center [1038, 393] width 83 height 17
click at [1032, 425] on div "CRO Reported" at bounding box center [1034, 430] width 51 height 10
click at [999, 407] on div "None" at bounding box center [1038, 410] width 83 height 17
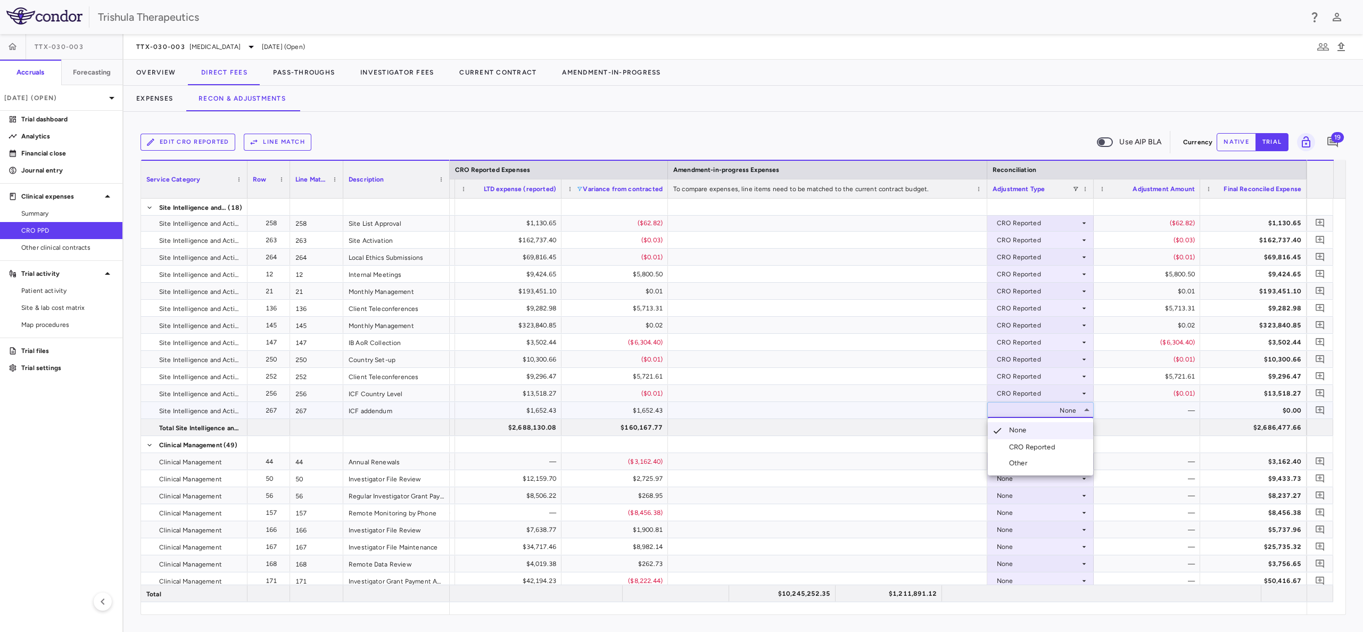
click at [1017, 447] on div "CRO Reported" at bounding box center [1034, 447] width 51 height 10
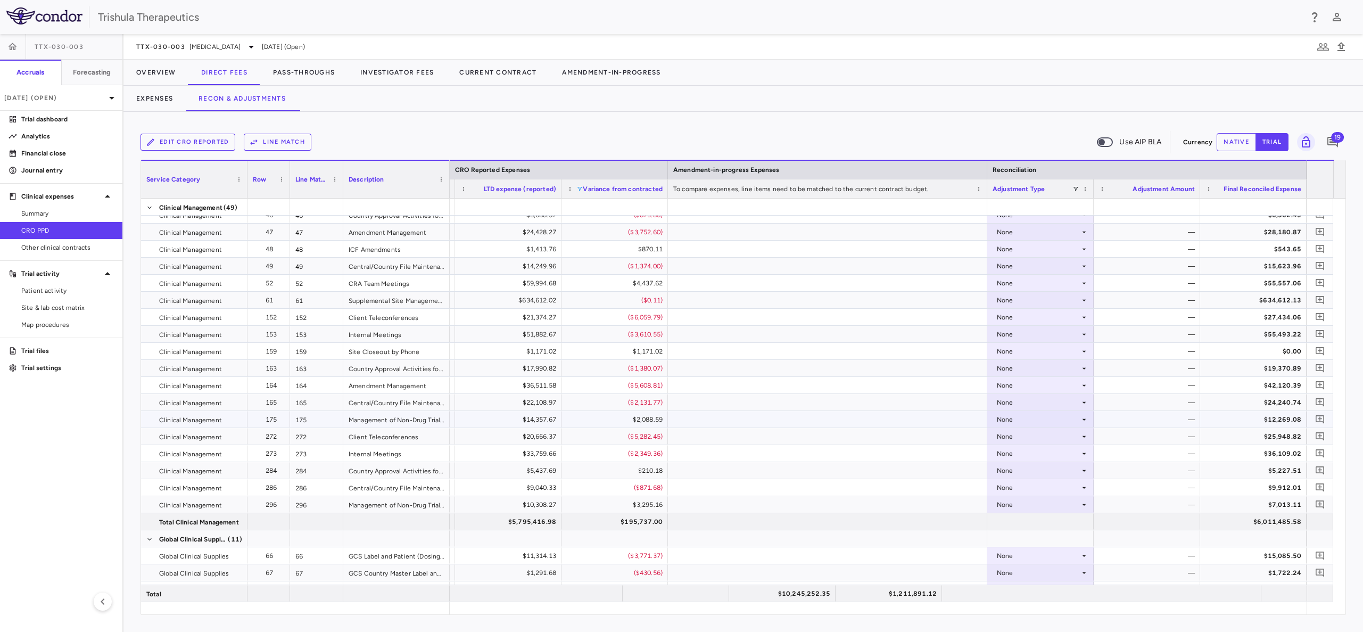
scroll to position [1038, 0]
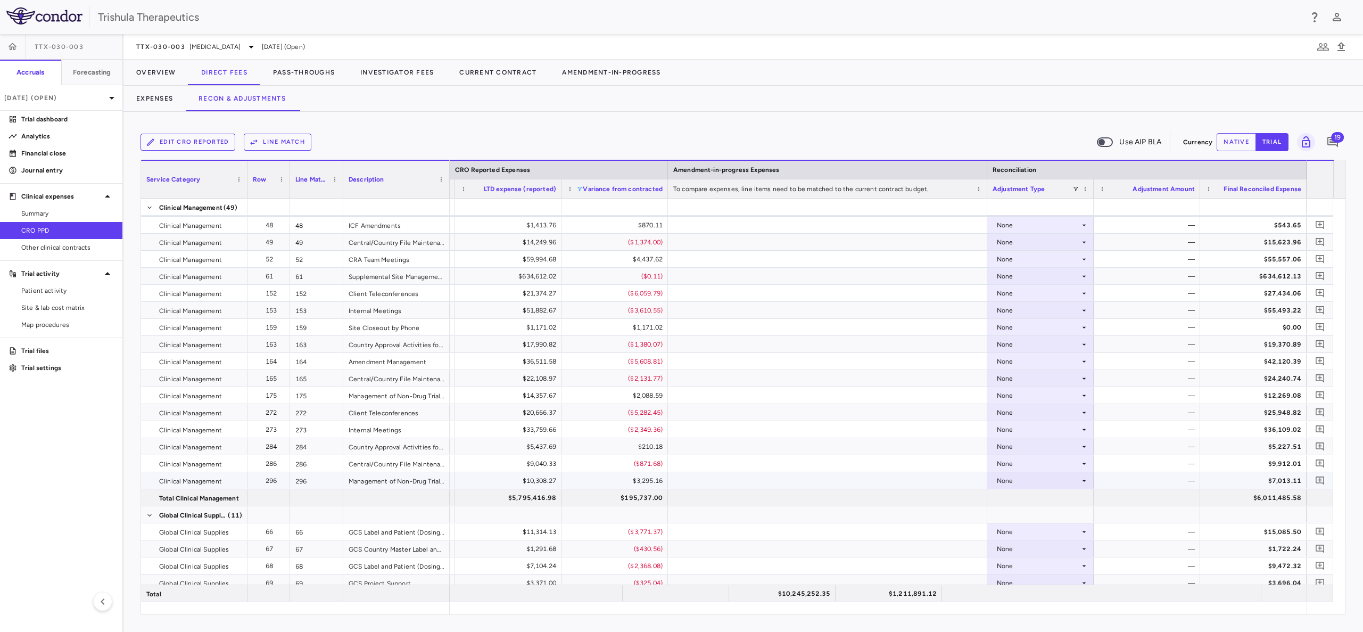
click at [1007, 480] on div "None" at bounding box center [1038, 480] width 83 height 17
click at [1008, 512] on li "CRO Reported" at bounding box center [1040, 517] width 105 height 16
click at [1000, 467] on div "None" at bounding box center [1038, 463] width 83 height 17
click at [1016, 465] on div "None" at bounding box center [1038, 463] width 83 height 17
click at [1024, 499] on div "CRO Reported" at bounding box center [1034, 501] width 51 height 10
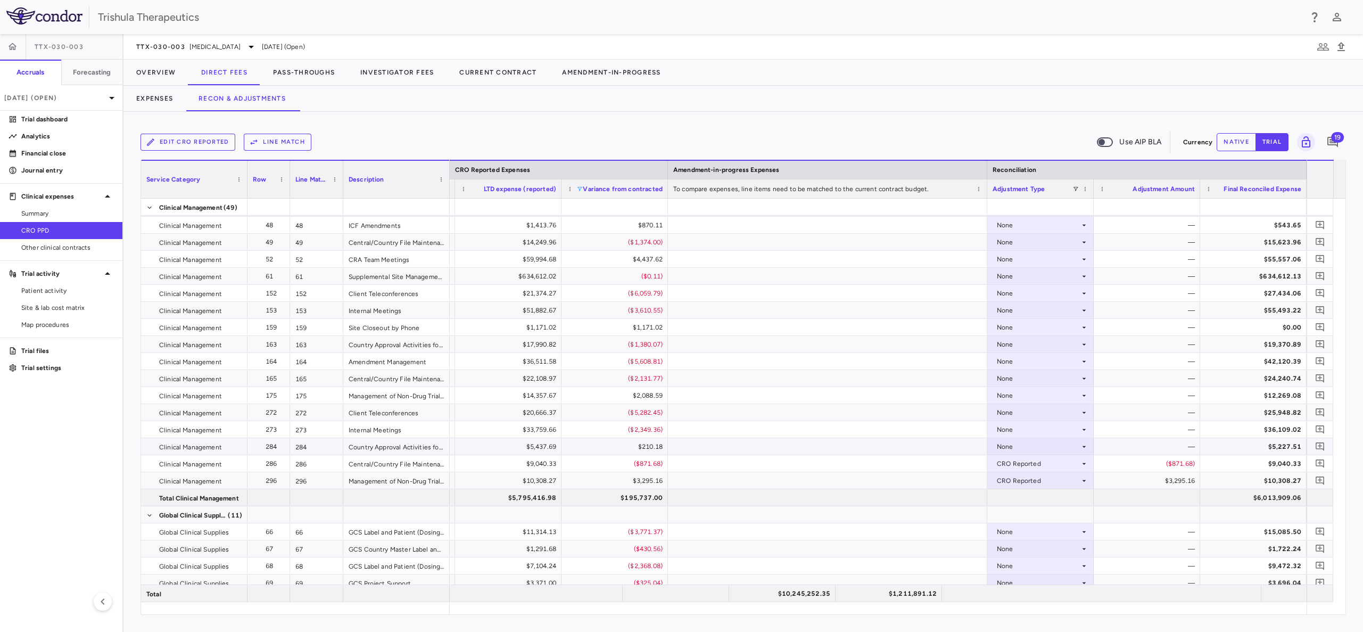
click at [1010, 447] on div "None" at bounding box center [1038, 446] width 83 height 17
click at [1016, 485] on div "CRO Reported" at bounding box center [1034, 484] width 51 height 10
click at [1011, 431] on div "None" at bounding box center [1038, 429] width 83 height 17
click at [1020, 465] on div "CRO Reported" at bounding box center [1038, 463] width 83 height 17
click at [1011, 410] on div at bounding box center [681, 316] width 1363 height 632
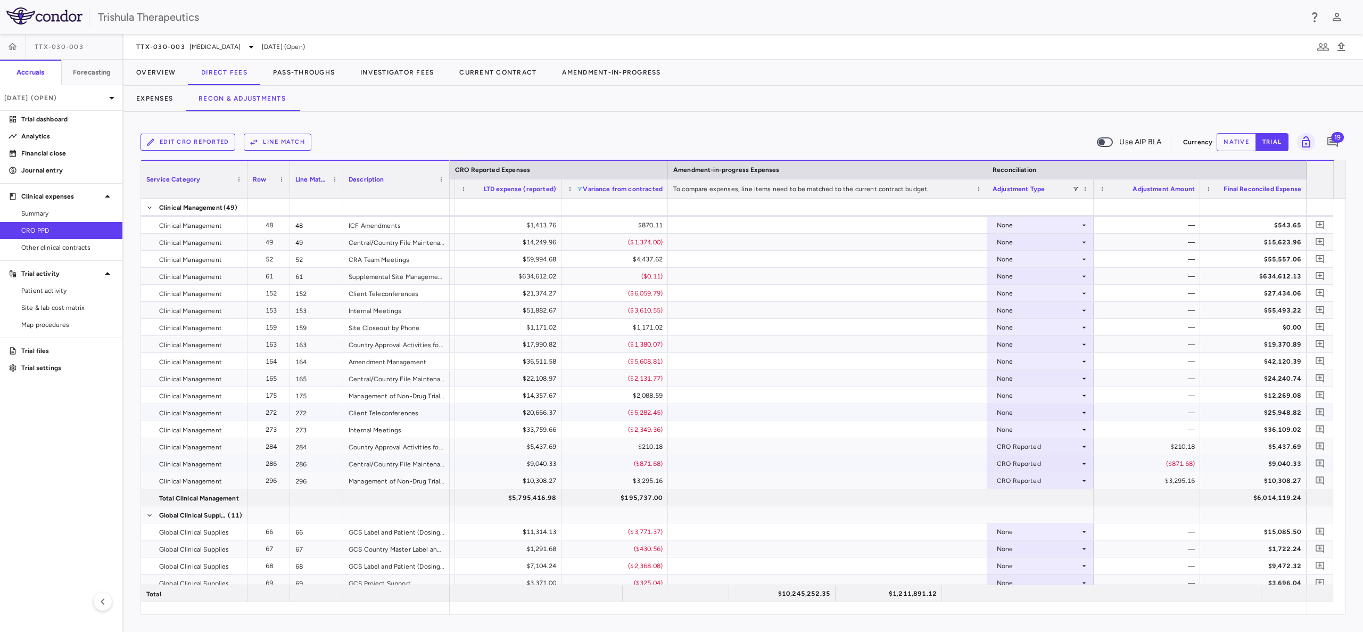
click at [1011, 416] on div "None" at bounding box center [1038, 412] width 83 height 17
click at [1011, 450] on div "CRO Reported" at bounding box center [1034, 449] width 51 height 10
click at [1087, 428] on icon at bounding box center [1084, 429] width 9 height 9
click at [1055, 466] on div "CRO Reported" at bounding box center [1034, 466] width 51 height 10
click at [1084, 395] on icon at bounding box center [1084, 395] width 9 height 9
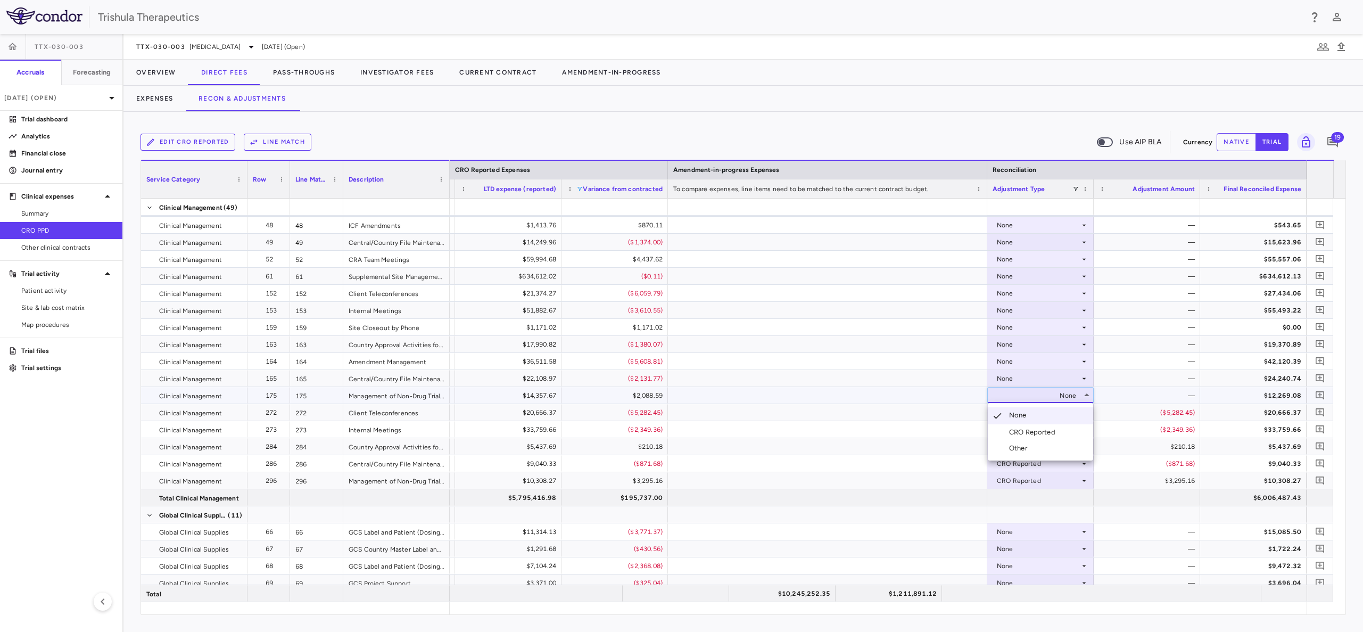
click at [1055, 431] on div "CRO Reported" at bounding box center [1034, 432] width 51 height 10
click at [1082, 380] on icon at bounding box center [1084, 378] width 9 height 9
click at [1069, 378] on div "None" at bounding box center [1038, 378] width 83 height 17
click at [1064, 413] on li "CRO Reported" at bounding box center [1040, 415] width 105 height 16
click at [1050, 362] on div "None" at bounding box center [1038, 361] width 83 height 17
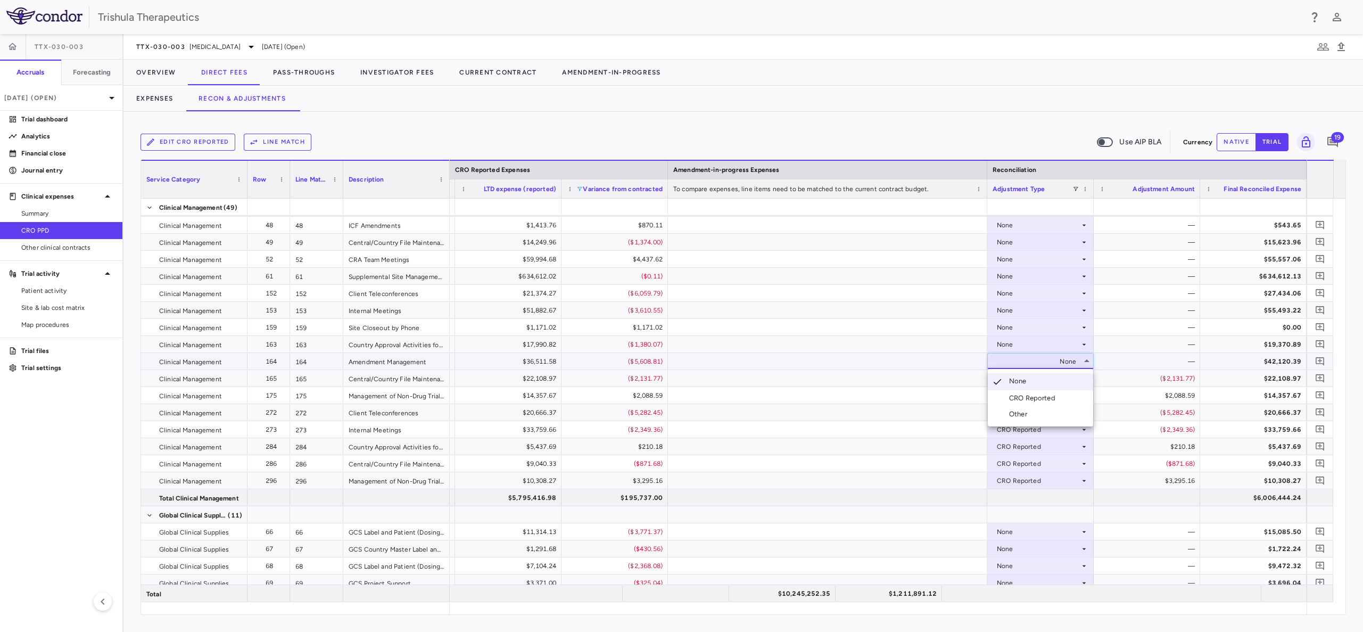
click at [1041, 397] on div "CRO Reported" at bounding box center [1034, 398] width 51 height 10
click at [1016, 343] on div "None" at bounding box center [1038, 344] width 83 height 17
click at [1017, 344] on div "None" at bounding box center [1038, 344] width 83 height 17
click at [1027, 380] on div "CRO Reported" at bounding box center [1034, 381] width 51 height 10
click at [1020, 326] on div "None" at bounding box center [1038, 327] width 83 height 17
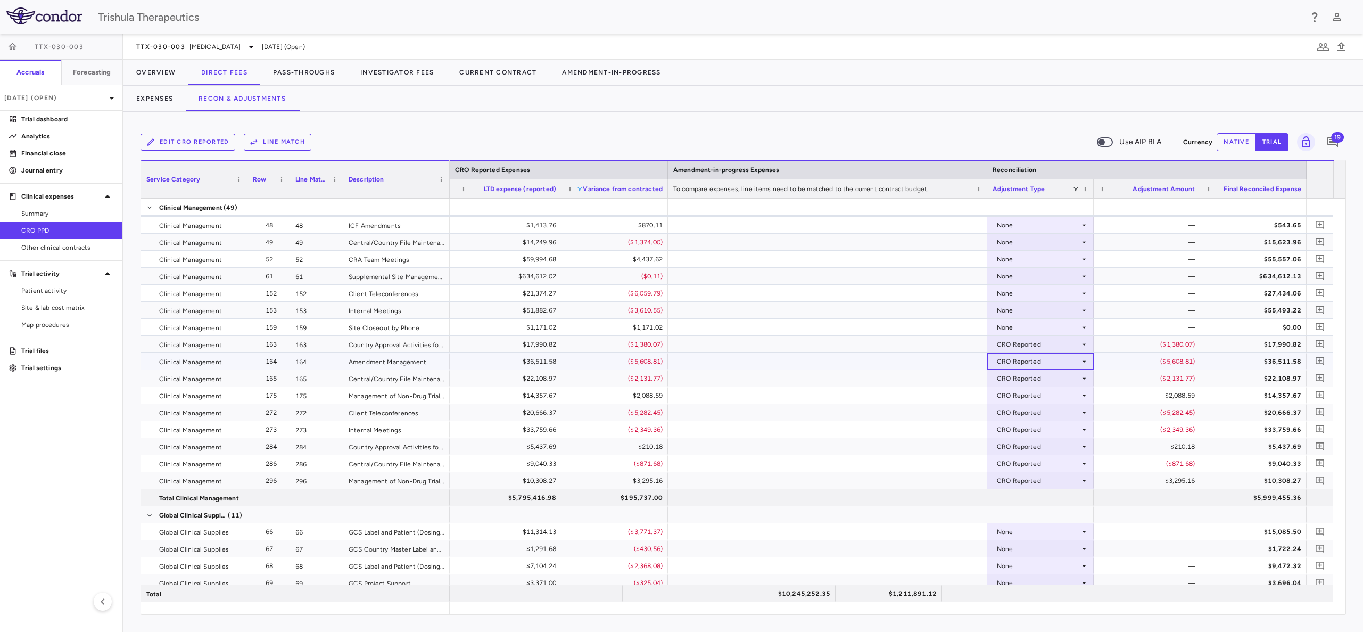
click at [1027, 364] on div "CRO Reported" at bounding box center [1038, 361] width 83 height 17
click at [1018, 332] on div at bounding box center [681, 316] width 1363 height 632
click at [1018, 327] on div "None" at bounding box center [1038, 327] width 83 height 17
click at [1022, 364] on div "CRO Reported" at bounding box center [1034, 364] width 51 height 10
click at [1018, 314] on div "None" at bounding box center [1038, 310] width 83 height 17
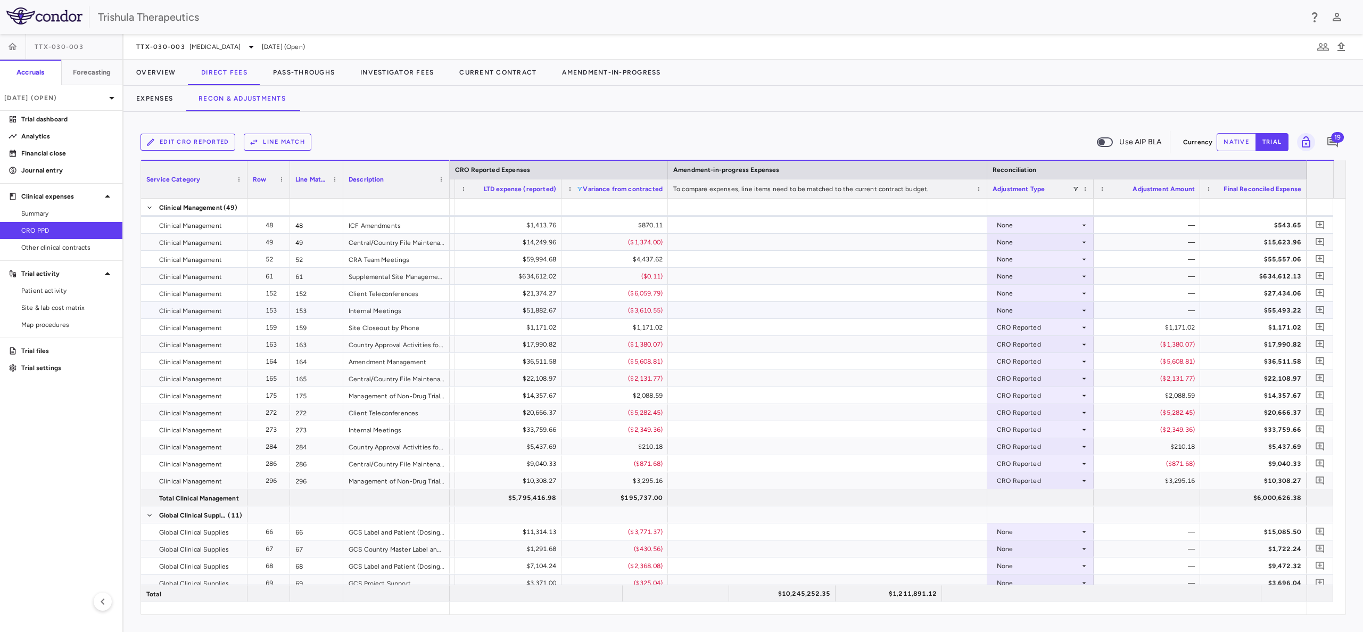
click at [1013, 310] on div "None" at bounding box center [1038, 310] width 83 height 17
click at [1019, 344] on div "CRO Reported" at bounding box center [1034, 347] width 51 height 10
click at [1018, 293] on div "None" at bounding box center [1038, 293] width 83 height 17
click at [1030, 333] on div "CRO Reported" at bounding box center [1034, 330] width 51 height 10
click at [1019, 279] on div "None" at bounding box center [1038, 276] width 83 height 17
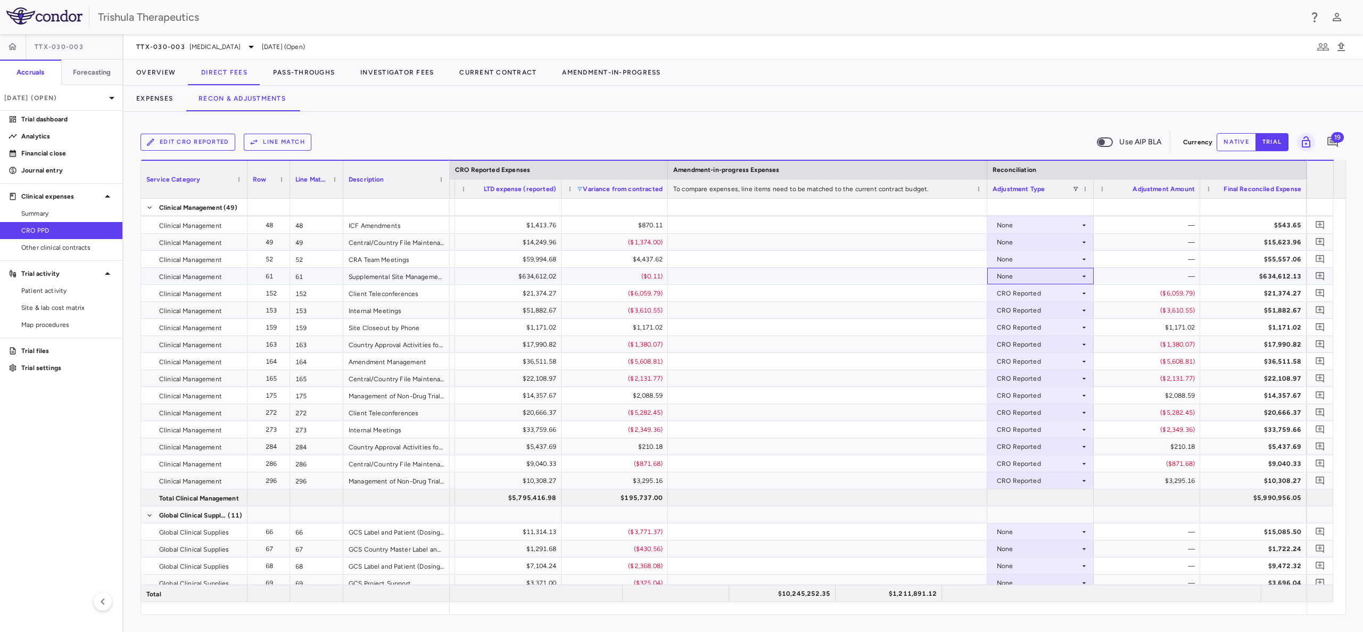
click at [1022, 273] on div "None" at bounding box center [1038, 276] width 83 height 17
click at [1025, 313] on div "CRO Reported" at bounding box center [1034, 313] width 51 height 10
click at [1025, 261] on div "None" at bounding box center [1038, 259] width 83 height 17
click at [1026, 255] on div "None" at bounding box center [1038, 259] width 83 height 17
click at [1034, 293] on div "CRO Reported" at bounding box center [1034, 296] width 51 height 10
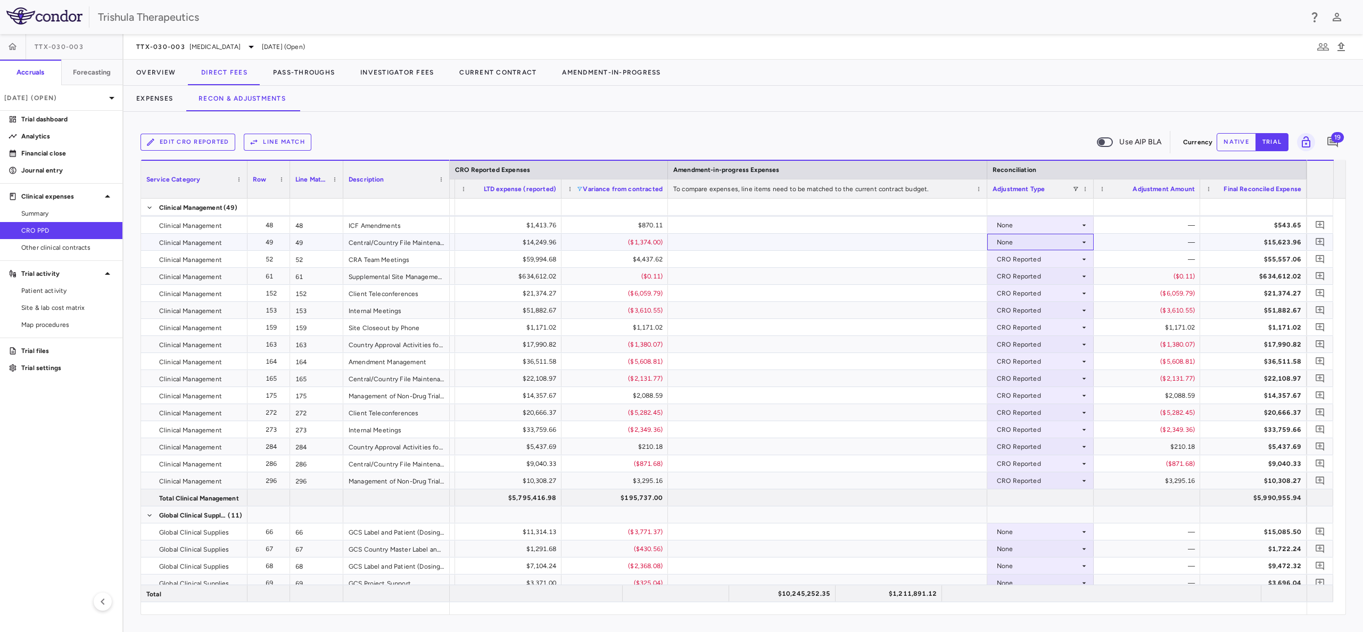
click at [1025, 243] on div "None" at bounding box center [1038, 242] width 83 height 17
click at [1024, 236] on div "None" at bounding box center [1038, 242] width 83 height 17
click at [1039, 282] on div "CRO Reported" at bounding box center [1034, 279] width 51 height 10
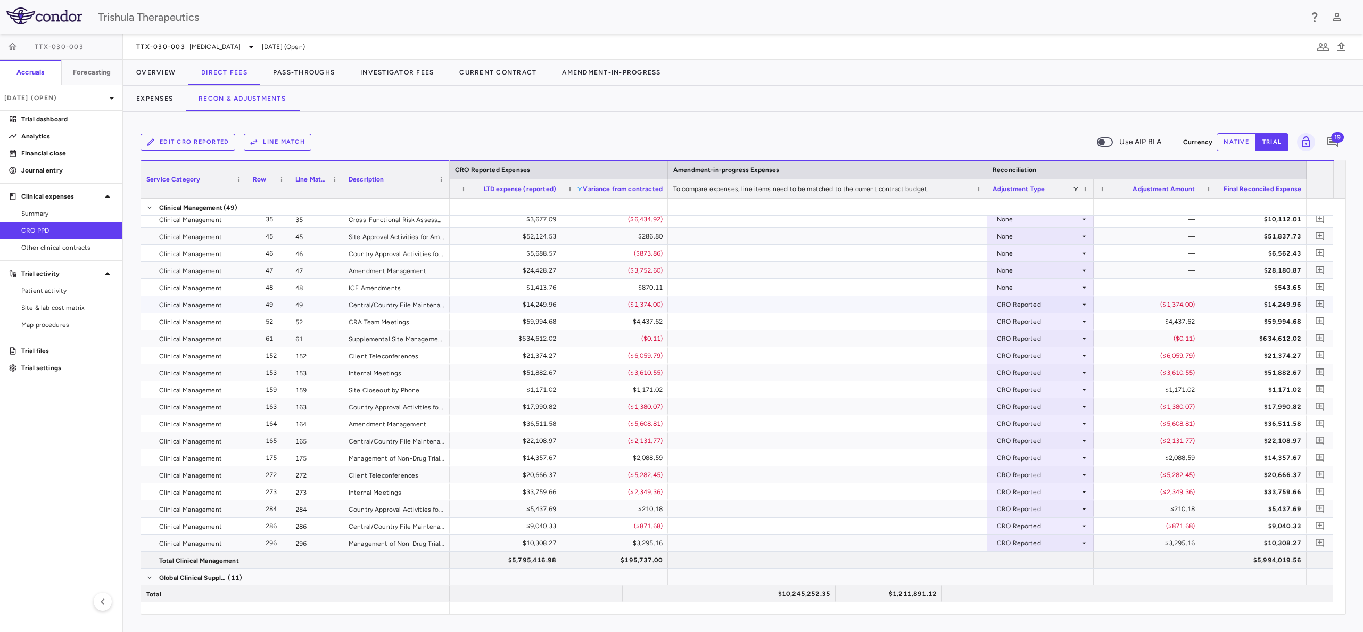
scroll to position [958, 0]
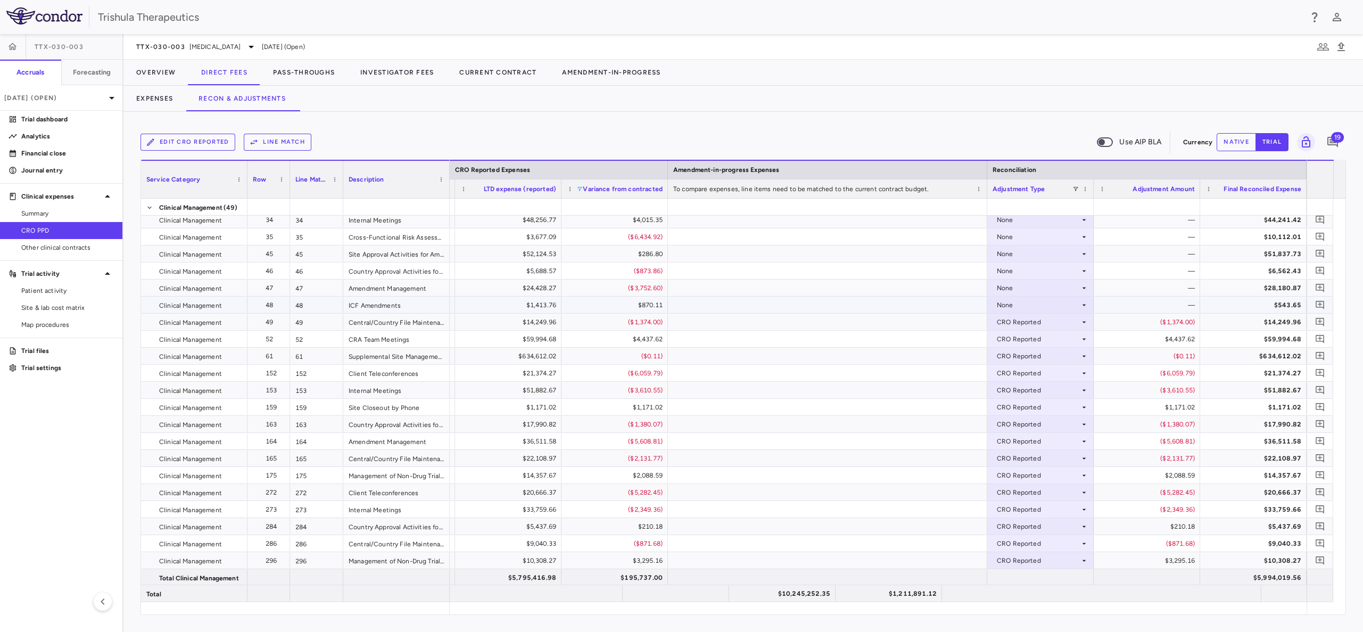
click at [1021, 308] on div "None" at bounding box center [1038, 304] width 83 height 17
click at [1039, 336] on li "CRO Reported" at bounding box center [1040, 342] width 105 height 16
click at [1034, 284] on div "None" at bounding box center [1038, 287] width 83 height 17
click at [1026, 289] on div "None" at bounding box center [1038, 287] width 83 height 17
click at [1039, 323] on div "CRO Reported" at bounding box center [1034, 325] width 51 height 10
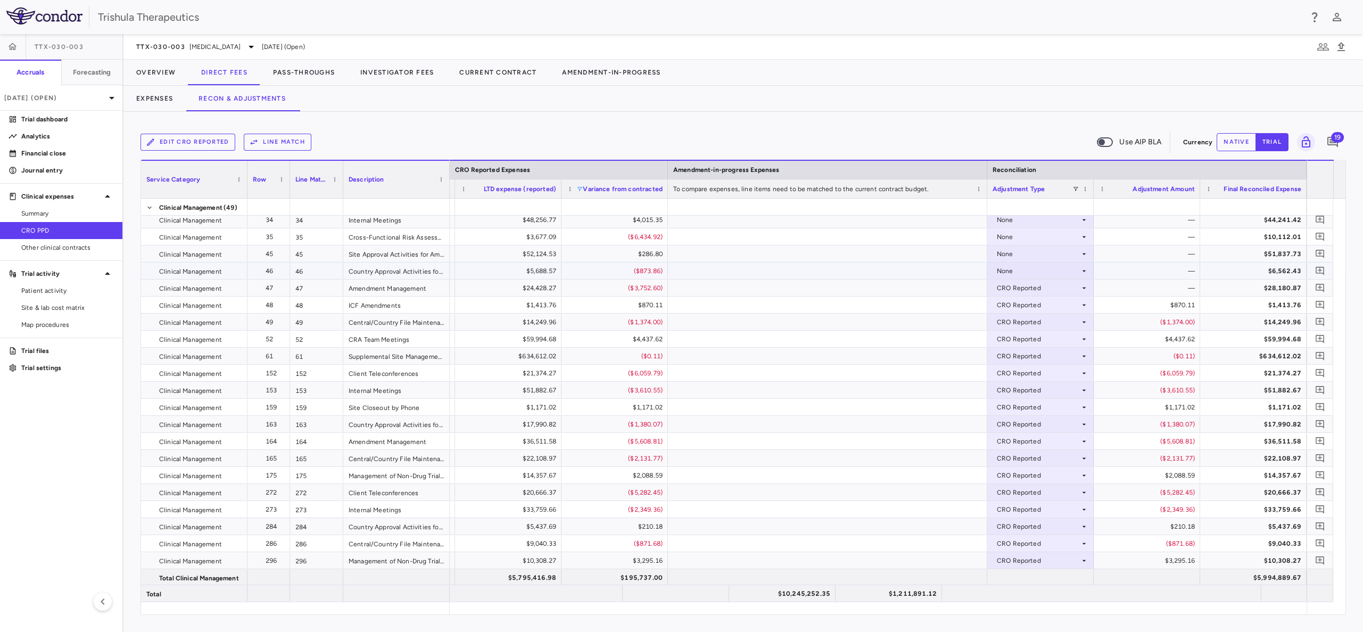
click at [1032, 270] on div "None" at bounding box center [1038, 270] width 83 height 17
click at [1027, 272] on div "None" at bounding box center [1038, 270] width 83 height 17
click at [1034, 306] on div "CRO Reported" at bounding box center [1034, 308] width 51 height 10
click at [1019, 257] on div "None" at bounding box center [1038, 253] width 83 height 17
click at [1027, 293] on div "CRO Reported" at bounding box center [1034, 291] width 51 height 10
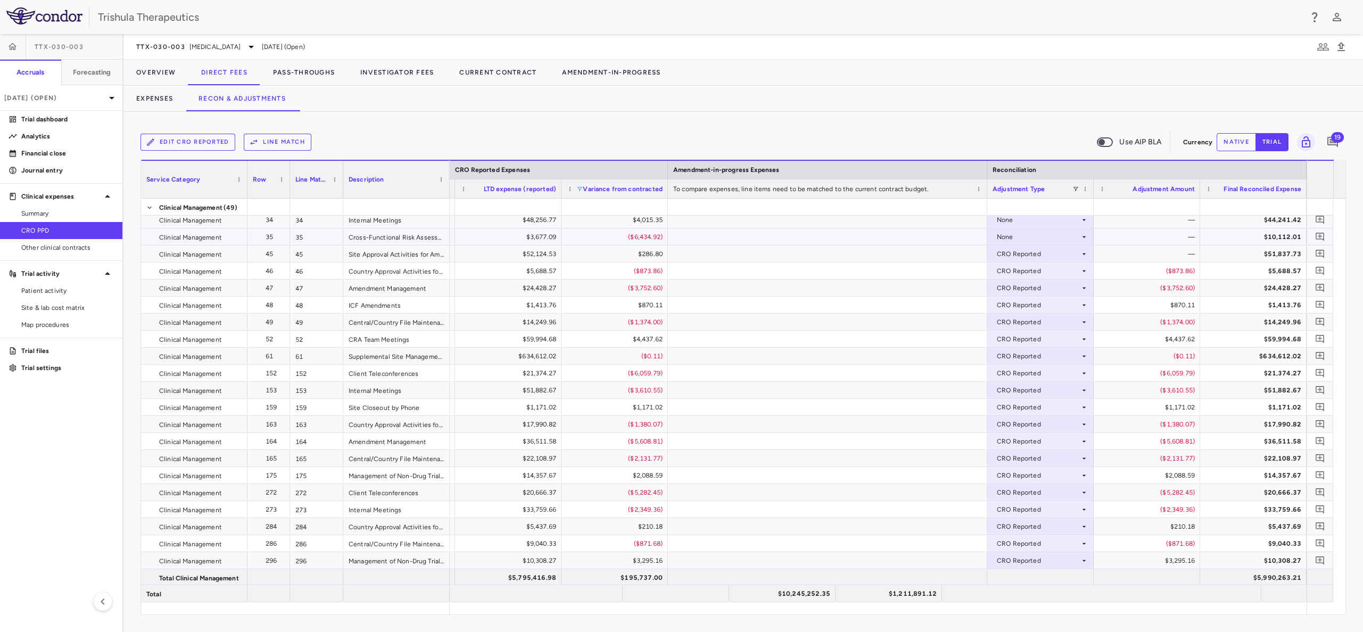
click at [1018, 238] on div "None" at bounding box center [1038, 236] width 83 height 17
click at [1022, 234] on div "None" at bounding box center [1038, 236] width 83 height 17
click at [1027, 269] on div "CRO Reported" at bounding box center [1034, 274] width 51 height 10
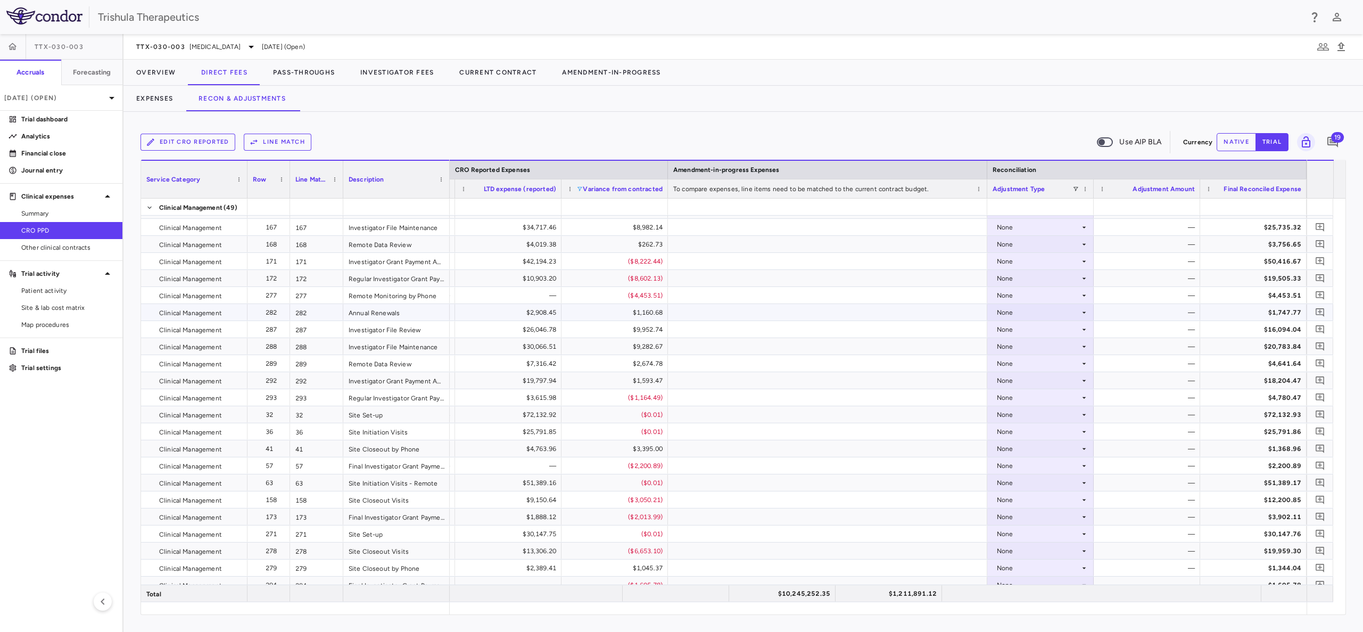
scroll to position [514, 0]
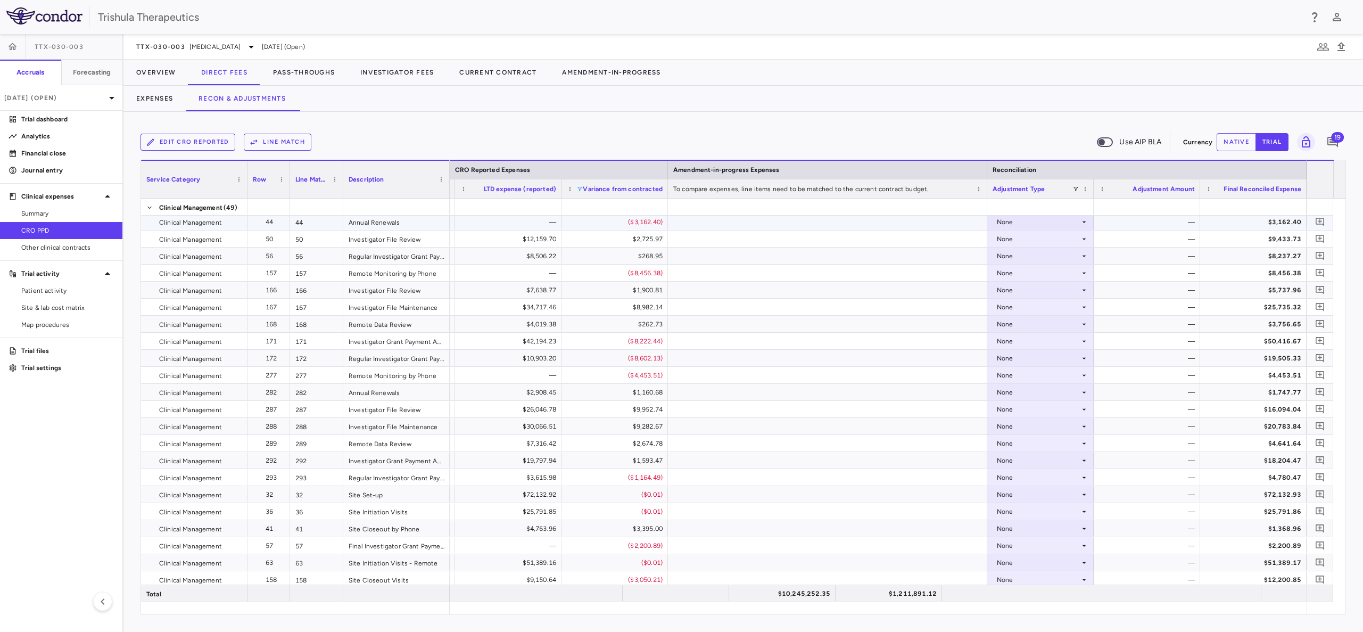
click at [1037, 223] on div "None" at bounding box center [1038, 221] width 83 height 17
click at [1040, 255] on div "CRO Reported" at bounding box center [1034, 259] width 51 height 10
click at [1032, 236] on div "None" at bounding box center [1038, 238] width 83 height 17
click at [1025, 243] on div "None" at bounding box center [1038, 238] width 83 height 17
click at [1028, 272] on div "CRO Reported" at bounding box center [1034, 276] width 51 height 10
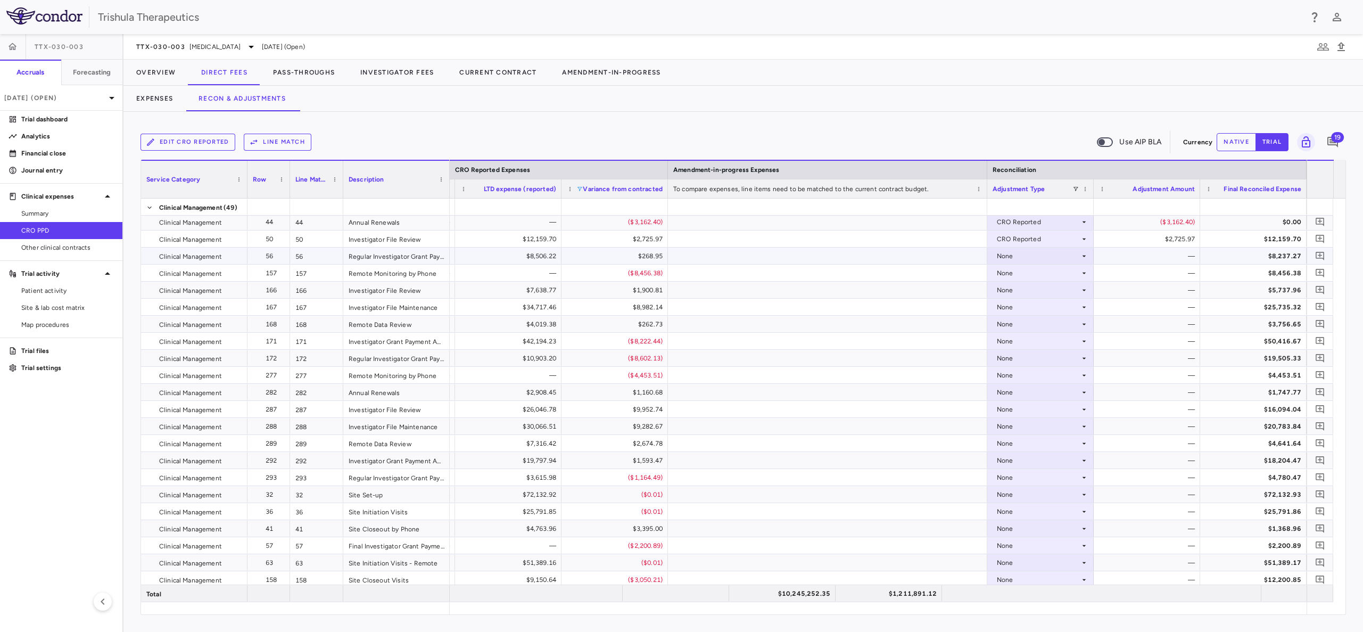
click at [1021, 258] on div "None" at bounding box center [1038, 256] width 83 height 17
click at [1021, 294] on div "CRO Reported" at bounding box center [1034, 293] width 51 height 10
click at [1016, 277] on div "None" at bounding box center [1038, 273] width 83 height 17
click at [1010, 276] on div "None" at bounding box center [1038, 273] width 83 height 17
click at [1017, 306] on div "CRO Reported" at bounding box center [1034, 310] width 51 height 10
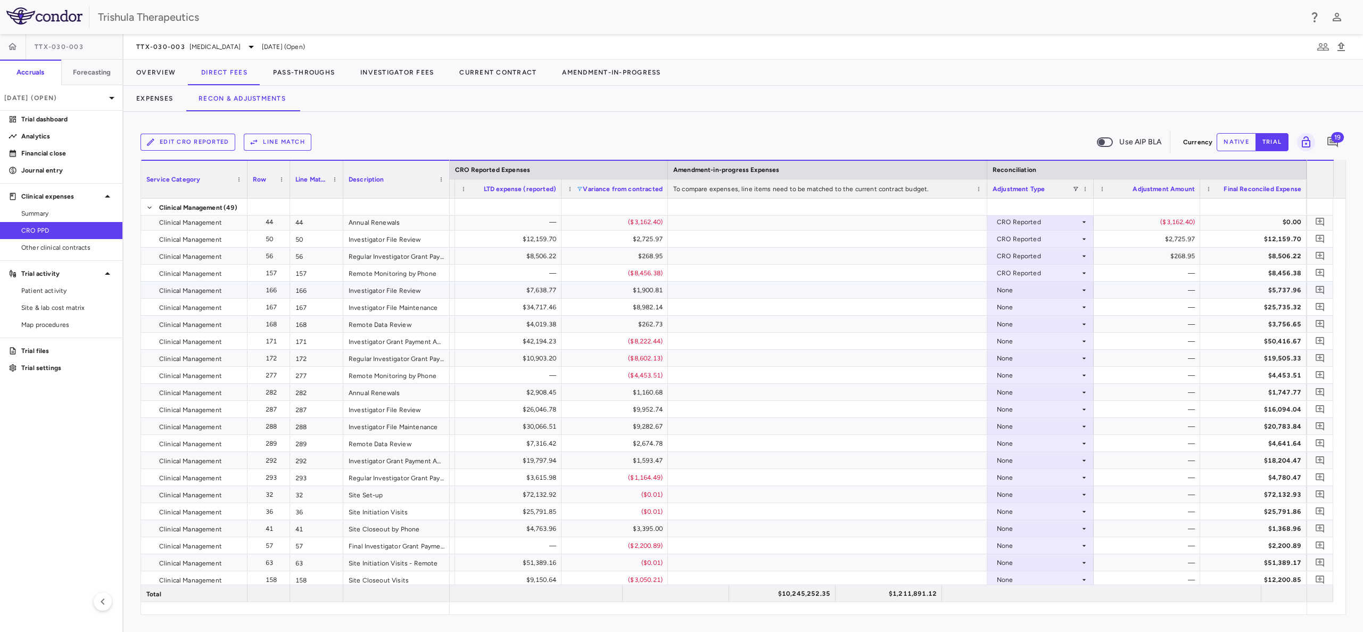
click at [1008, 291] on div "None" at bounding box center [1038, 290] width 83 height 17
click at [1006, 287] on div "None" at bounding box center [1038, 290] width 83 height 17
click at [1013, 324] on div "CRO Reported" at bounding box center [1034, 327] width 51 height 10
click at [1001, 308] on div "None" at bounding box center [1038, 307] width 83 height 17
click at [1008, 306] on div "None" at bounding box center [1038, 307] width 83 height 17
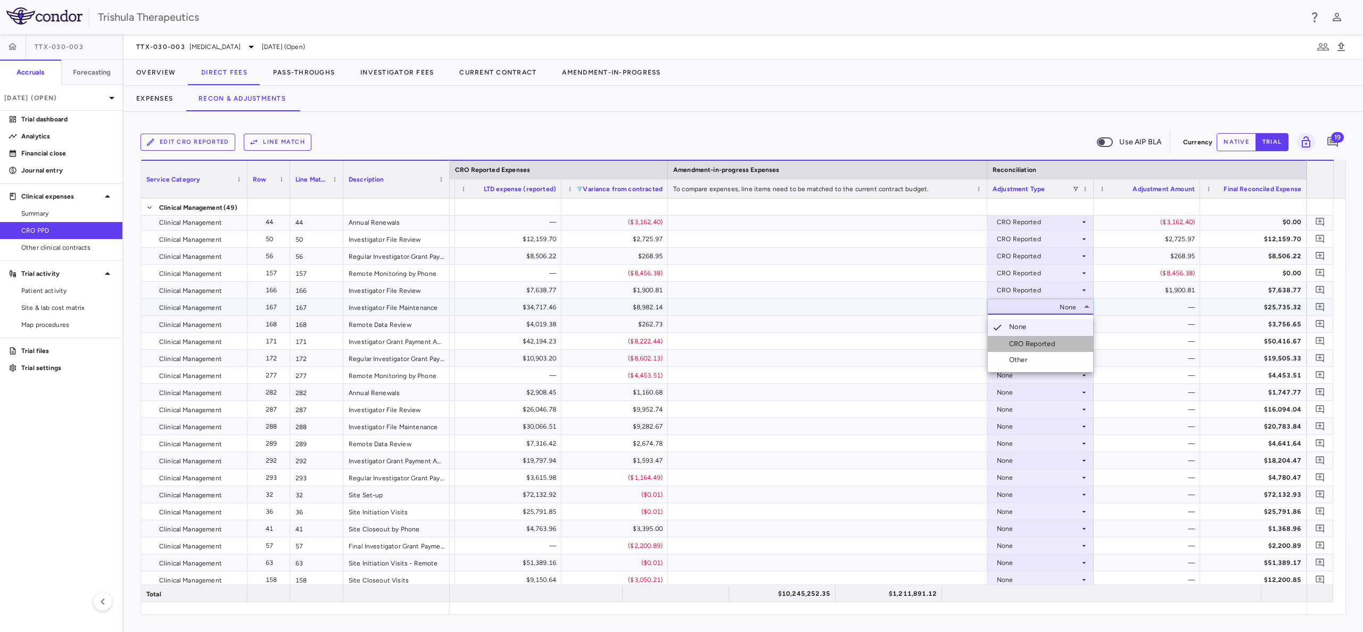
click at [1012, 340] on div "CRO Reported" at bounding box center [1034, 344] width 51 height 10
click at [1004, 326] on div "None" at bounding box center [1038, 324] width 83 height 17
click at [1011, 362] on div "CRO Reported" at bounding box center [1034, 361] width 51 height 10
click at [1006, 343] on div "None" at bounding box center [1038, 341] width 83 height 17
click at [1003, 344] on div "None" at bounding box center [1038, 341] width 83 height 17
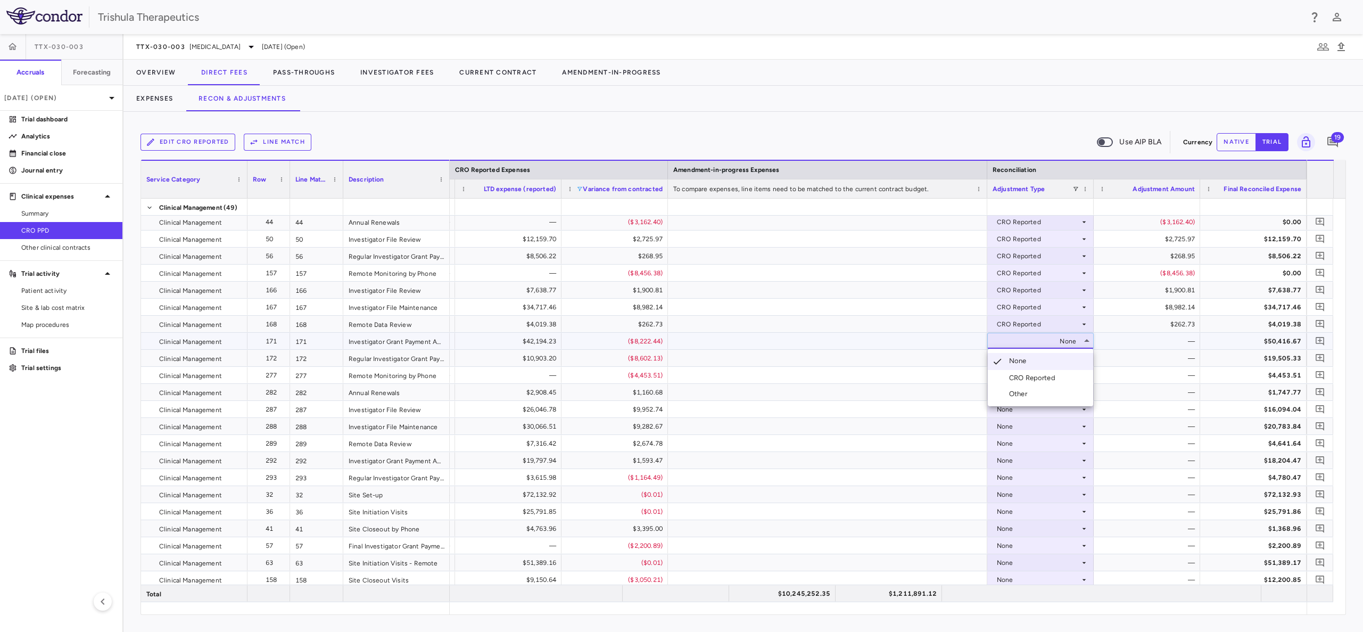
click at [1014, 374] on div "CRO Reported" at bounding box center [1034, 378] width 51 height 10
click at [1005, 357] on div "None" at bounding box center [1038, 358] width 83 height 17
click at [1013, 392] on div "CRO Reported" at bounding box center [1034, 395] width 51 height 10
click at [1005, 375] on div "None" at bounding box center [1038, 375] width 83 height 17
click at [1013, 409] on div "CRO Reported" at bounding box center [1034, 412] width 51 height 10
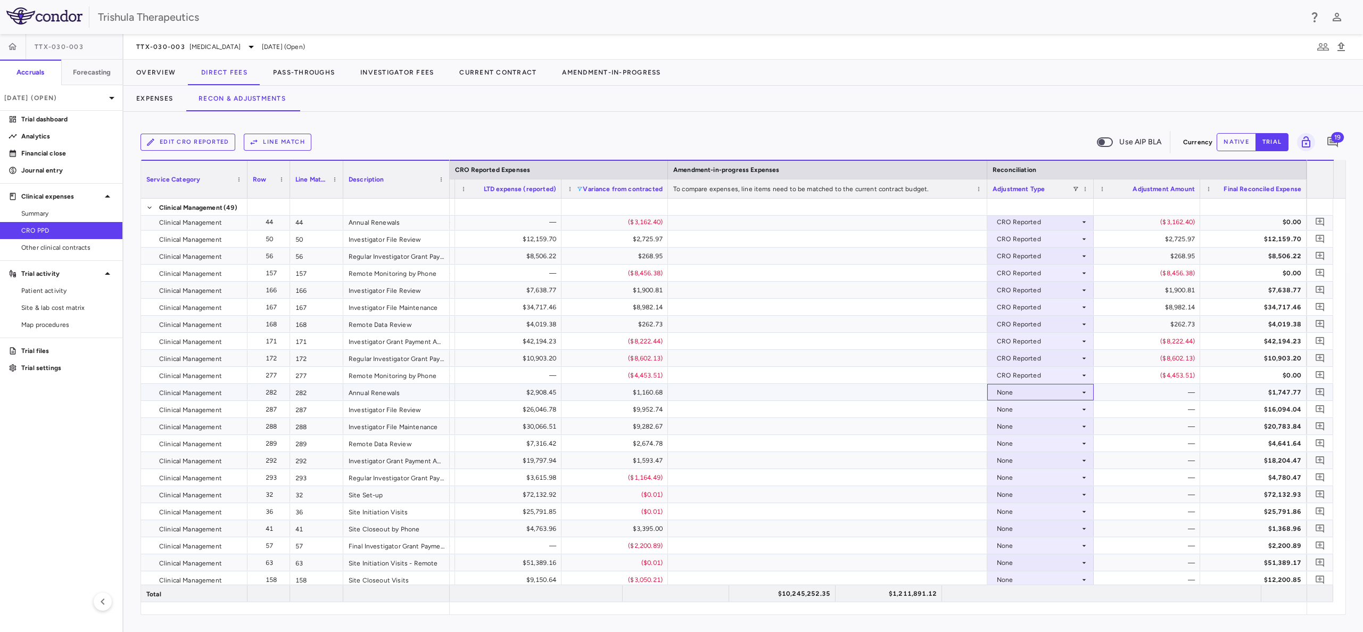
click at [1000, 390] on div "None" at bounding box center [1038, 392] width 83 height 17
click at [1014, 429] on div "CRO Reported" at bounding box center [1034, 429] width 51 height 10
click at [1005, 409] on div "None" at bounding box center [1038, 409] width 83 height 17
click at [1017, 442] on div "None" at bounding box center [1038, 443] width 83 height 17
click at [1025, 481] on div "CRO Reported" at bounding box center [1034, 480] width 51 height 10
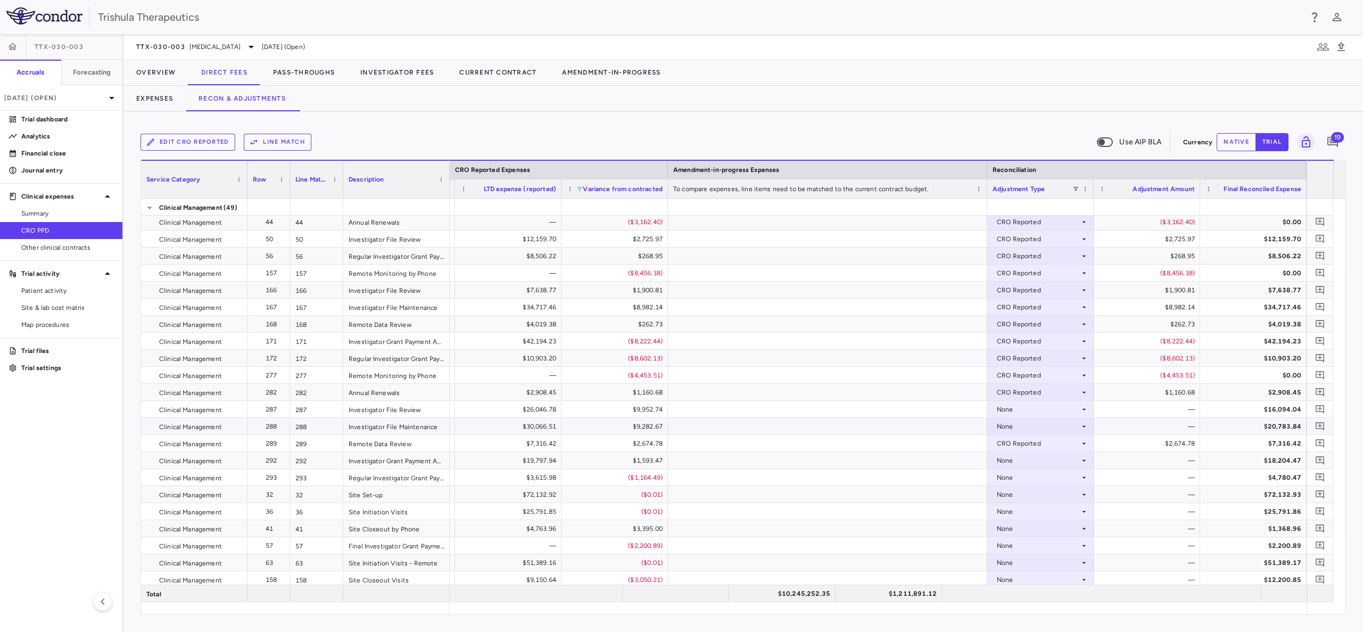
click at [1001, 430] on div "None" at bounding box center [1038, 426] width 83 height 17
click at [1011, 460] on div "CRO Reported" at bounding box center [1034, 463] width 51 height 10
click at [1001, 410] on div "None" at bounding box center [1038, 409] width 83 height 17
click at [1010, 443] on div "CRO Reported" at bounding box center [1034, 446] width 51 height 10
click at [1001, 460] on div "None" at bounding box center [1038, 460] width 83 height 17
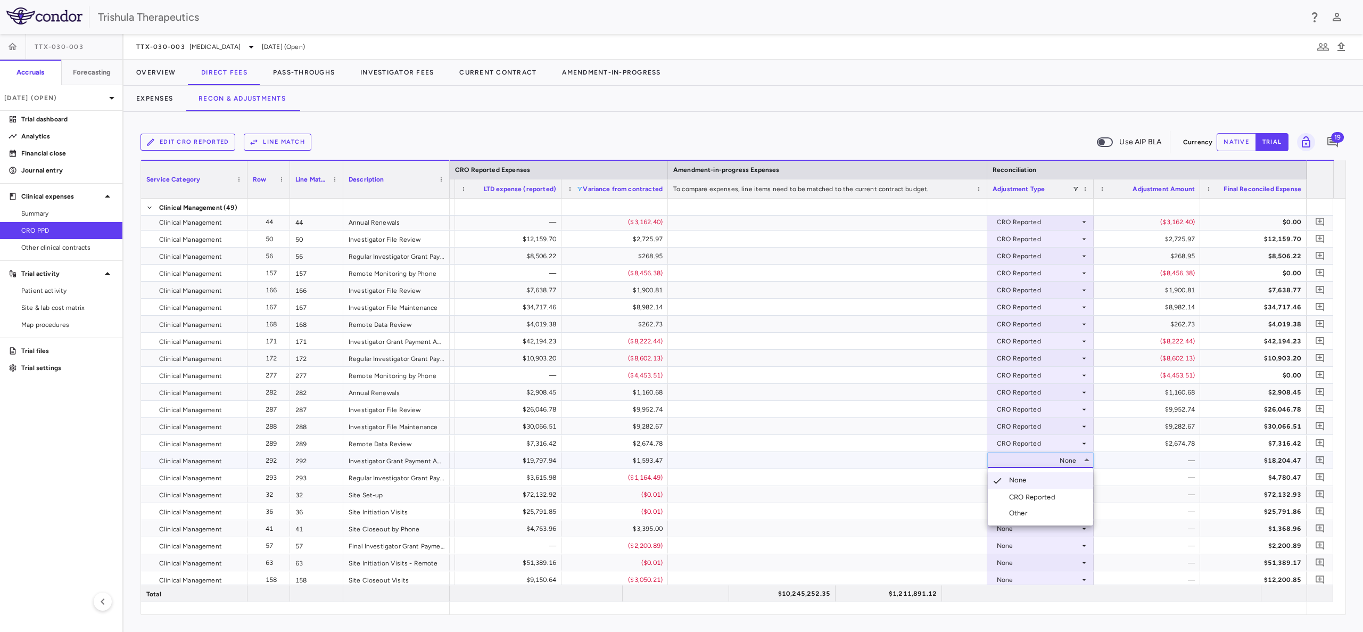
click at [1017, 494] on div "CRO Reported" at bounding box center [1034, 497] width 51 height 10
click at [1004, 476] on div "None" at bounding box center [1038, 477] width 83 height 17
click at [1009, 477] on div "None" at bounding box center [1038, 477] width 83 height 17
click at [1016, 514] on div "CRO Reported" at bounding box center [1034, 514] width 51 height 10
click at [1013, 493] on div "None" at bounding box center [1038, 494] width 83 height 17
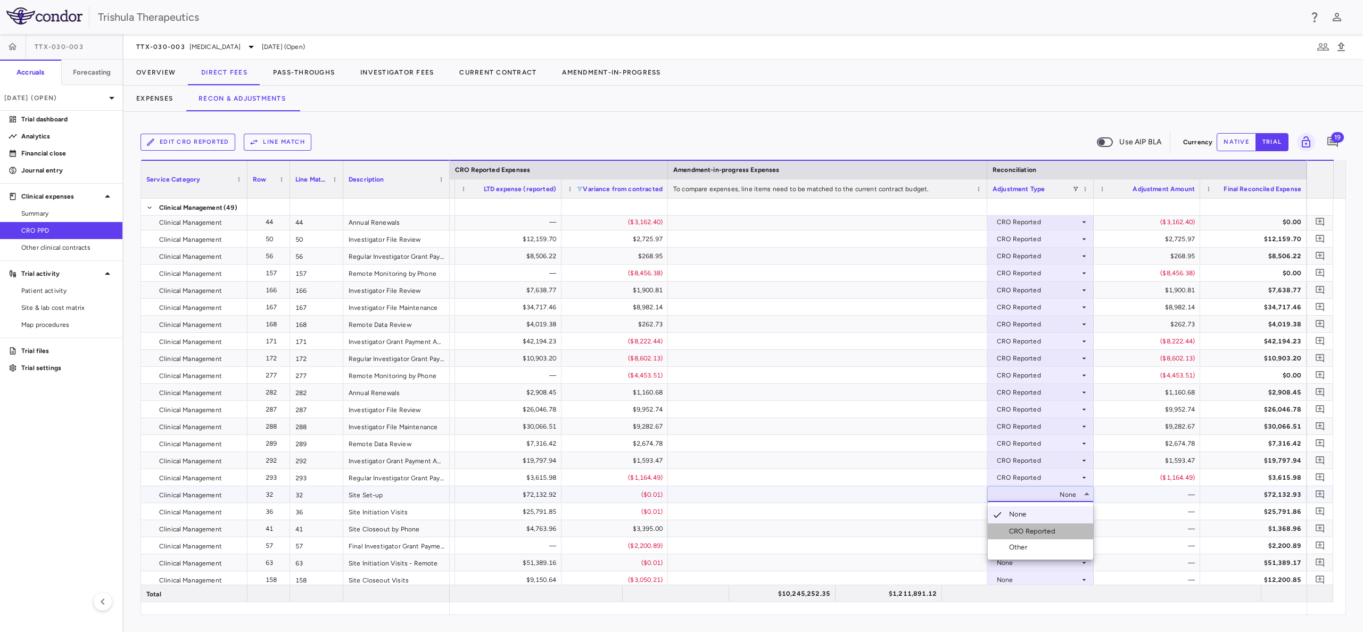
click at [1037, 525] on li "CRO Reported" at bounding box center [1040, 531] width 105 height 16
click at [1017, 512] on div "None" at bounding box center [1038, 511] width 83 height 17
click at [1034, 547] on div "CRO Reported" at bounding box center [1034, 548] width 51 height 10
click at [1014, 530] on div "None" at bounding box center [1038, 528] width 83 height 17
click at [1001, 520] on div "None" at bounding box center [1040, 528] width 106 height 17
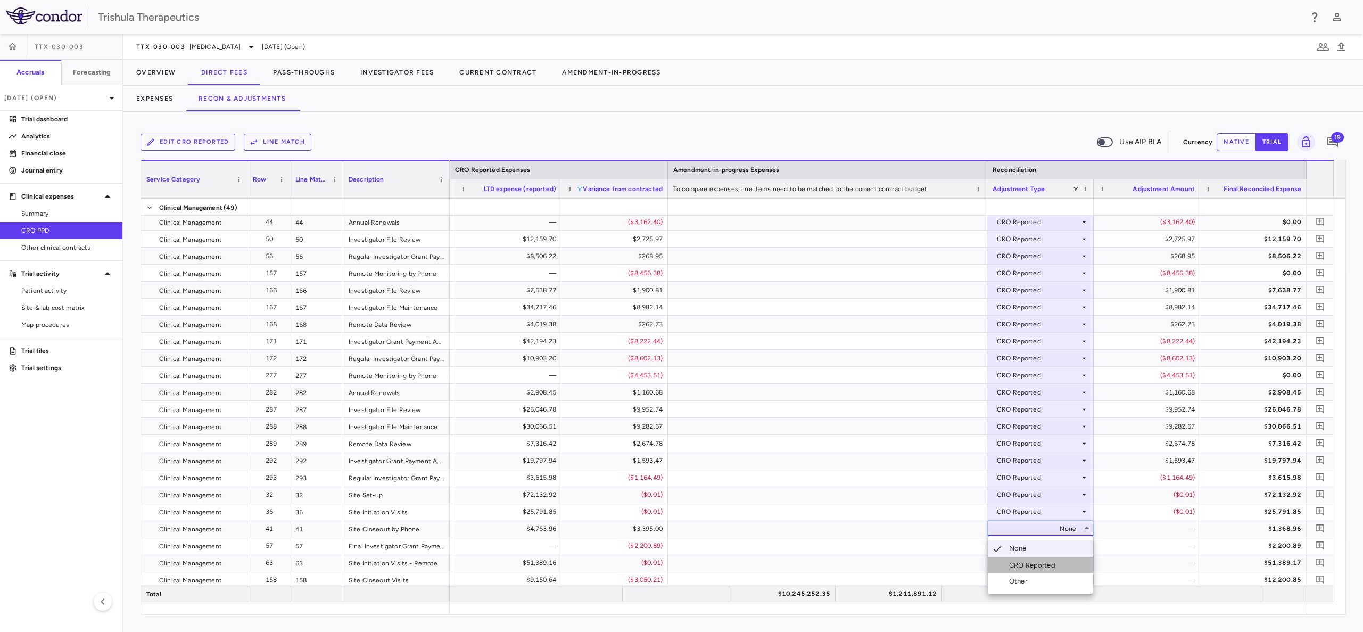
click at [1017, 566] on div "CRO Reported" at bounding box center [1034, 565] width 51 height 10
click at [1003, 546] on div "None" at bounding box center [1038, 545] width 83 height 17
click at [1002, 543] on div "None" at bounding box center [1038, 545] width 83 height 17
click at [1011, 580] on div "CRO Reported" at bounding box center [1034, 583] width 51 height 10
click at [1004, 560] on div "None" at bounding box center [1038, 562] width 83 height 17
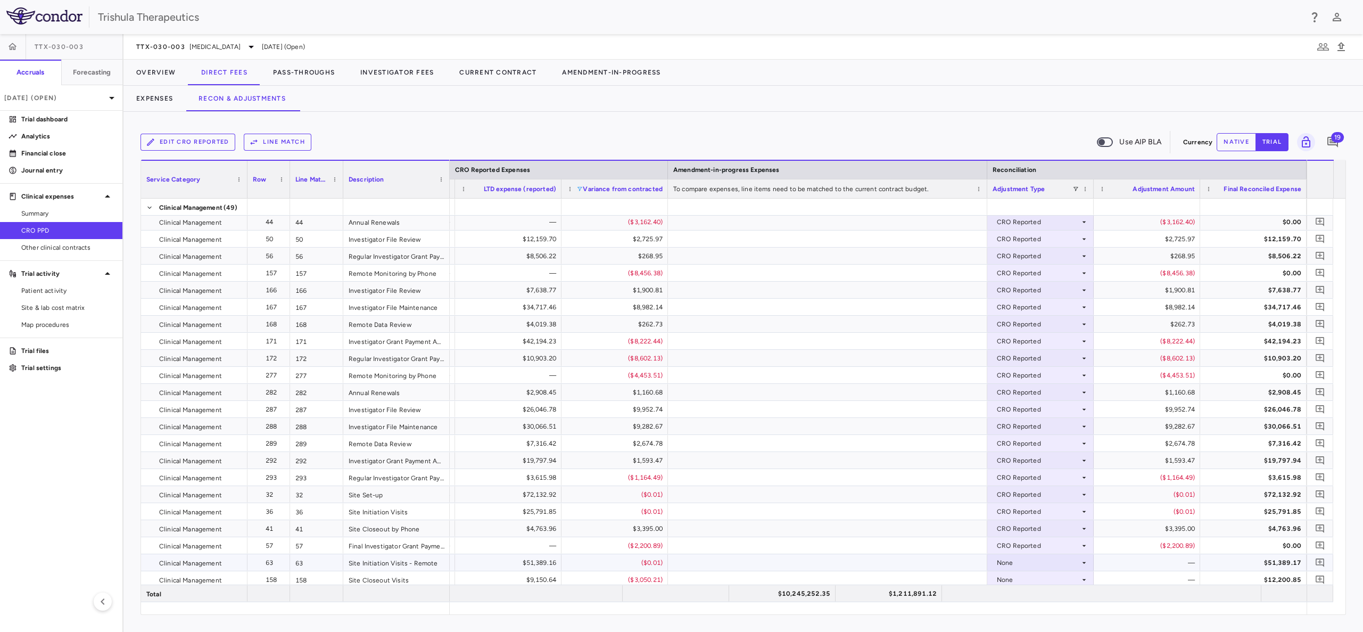
click at [1006, 565] on div "None" at bounding box center [1038, 562] width 83 height 17
click at [1013, 592] on div "CRO Reported" at bounding box center [1034, 595] width 51 height 10
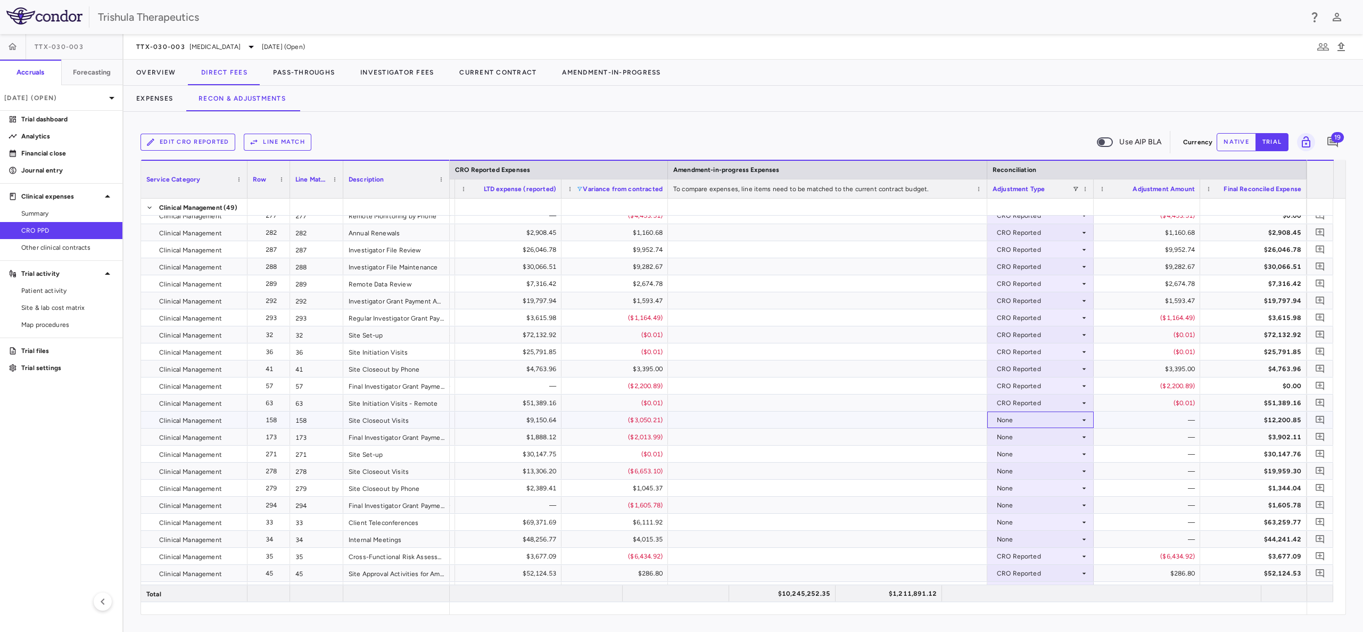
click at [1003, 420] on div "None" at bounding box center [1038, 419] width 83 height 17
click at [1010, 453] on div "CRO Reported" at bounding box center [1034, 457] width 51 height 10
click at [1008, 439] on div "None" at bounding box center [1038, 436] width 83 height 17
click at [1011, 439] on div "None" at bounding box center [1038, 436] width 83 height 17
click at [1016, 474] on div "CRO Reported" at bounding box center [1034, 474] width 51 height 10
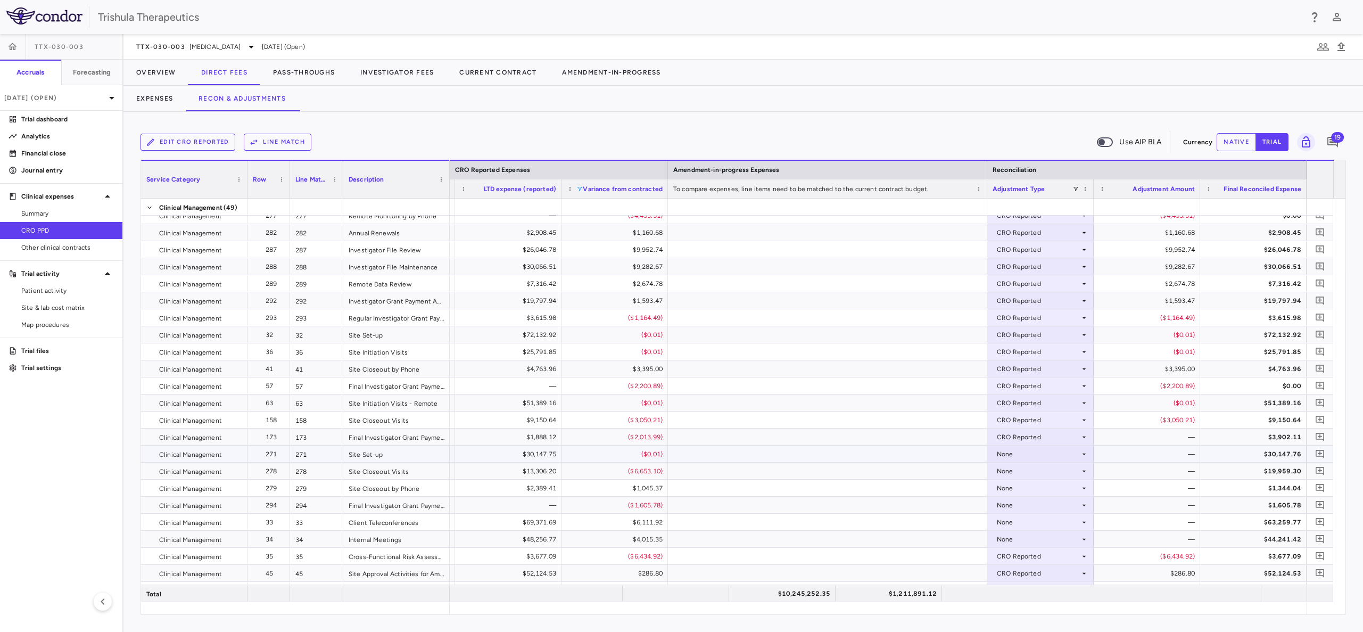
click at [1010, 455] on div "None" at bounding box center [1038, 454] width 83 height 17
click at [1007, 450] on div "None" at bounding box center [1038, 454] width 83 height 17
click at [1015, 486] on div "CRO Reported" at bounding box center [1034, 491] width 51 height 10
click at [1009, 468] on div "None" at bounding box center [1038, 471] width 83 height 17
click at [1004, 468] on div "None" at bounding box center [1038, 471] width 83 height 17
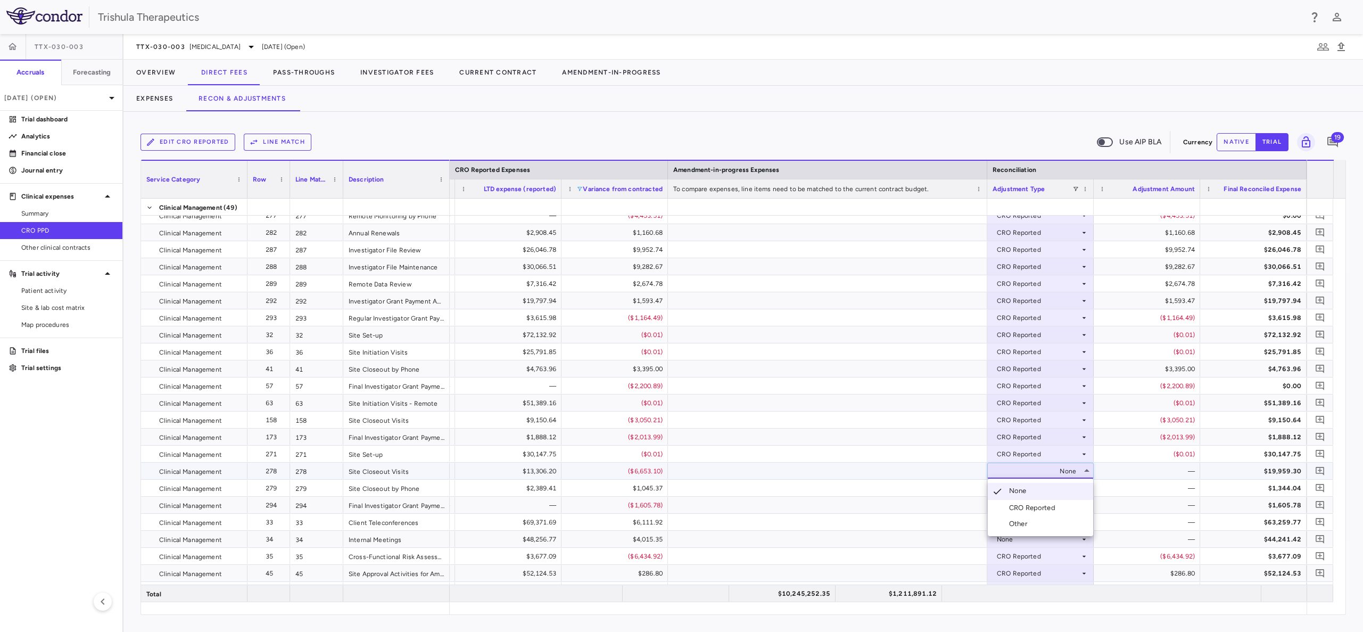
click at [1012, 508] on div "CRO Reported" at bounding box center [1034, 508] width 51 height 10
click at [1002, 488] on div "None" at bounding box center [1038, 488] width 83 height 17
click at [1016, 524] on div "CRO Reported" at bounding box center [1034, 525] width 51 height 10
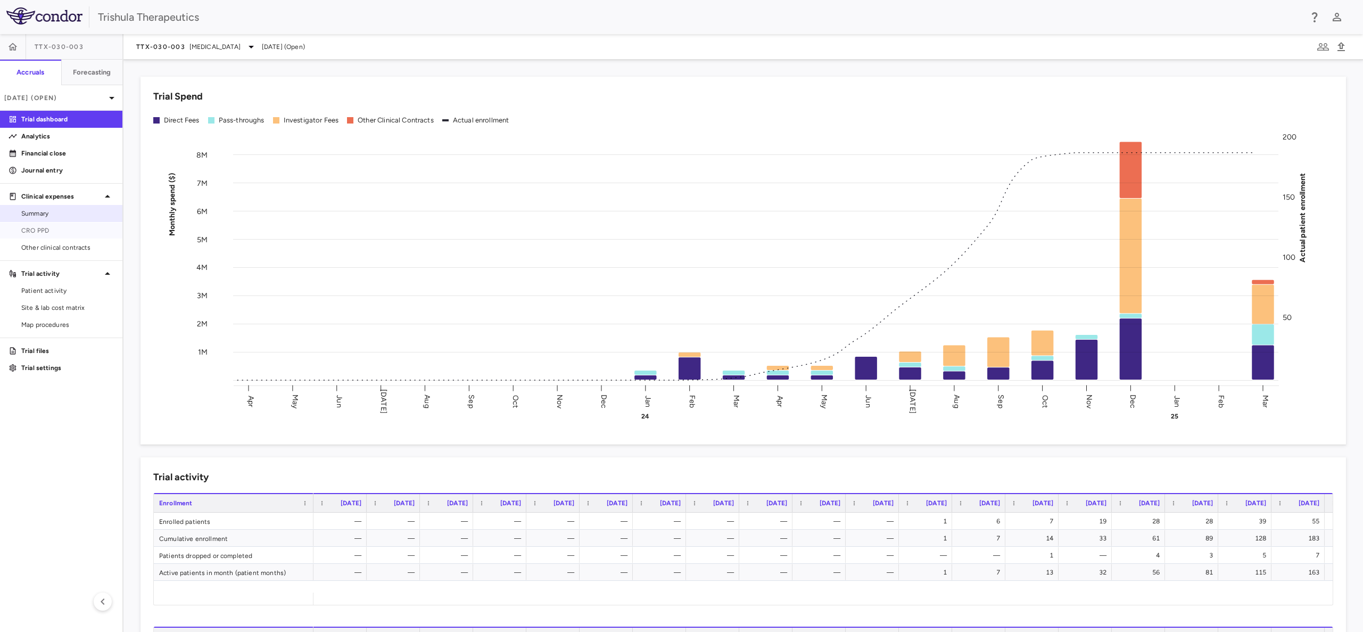
drag, startPoint x: 34, startPoint y: 232, endPoint x: 85, endPoint y: 211, distance: 55.4
click at [34, 232] on span "CRO PPD" at bounding box center [67, 231] width 93 height 10
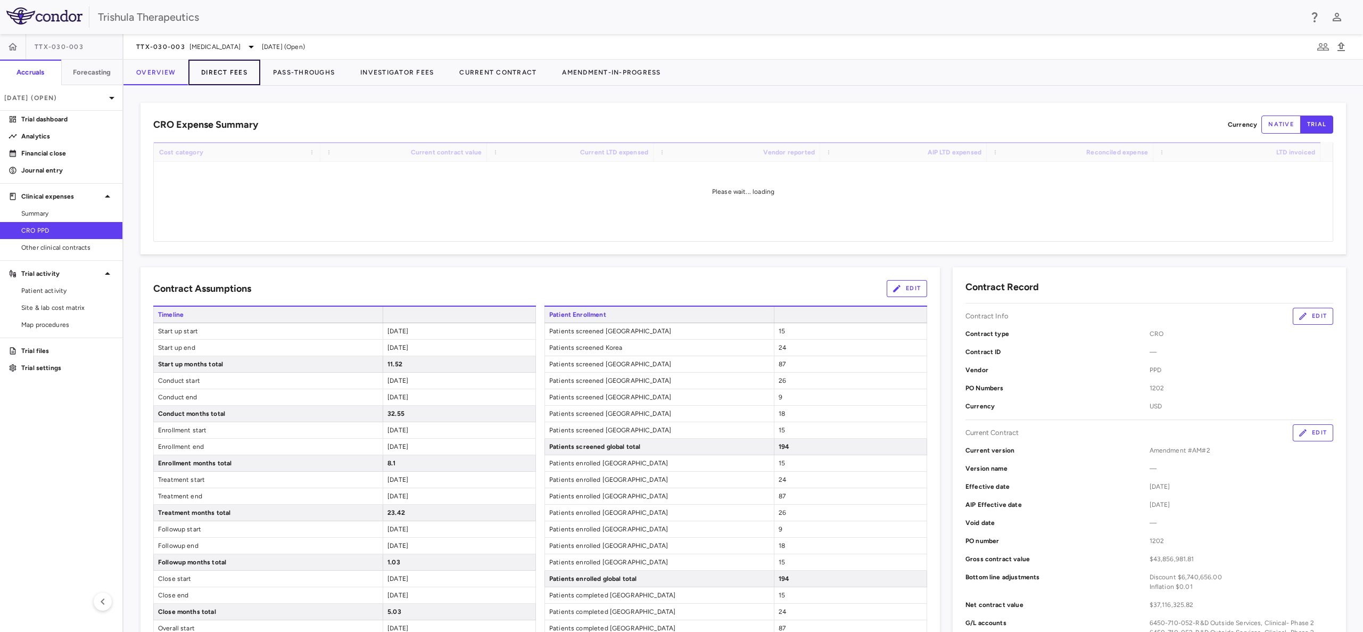
click at [225, 69] on button "Direct Fees" at bounding box center [224, 73] width 72 height 26
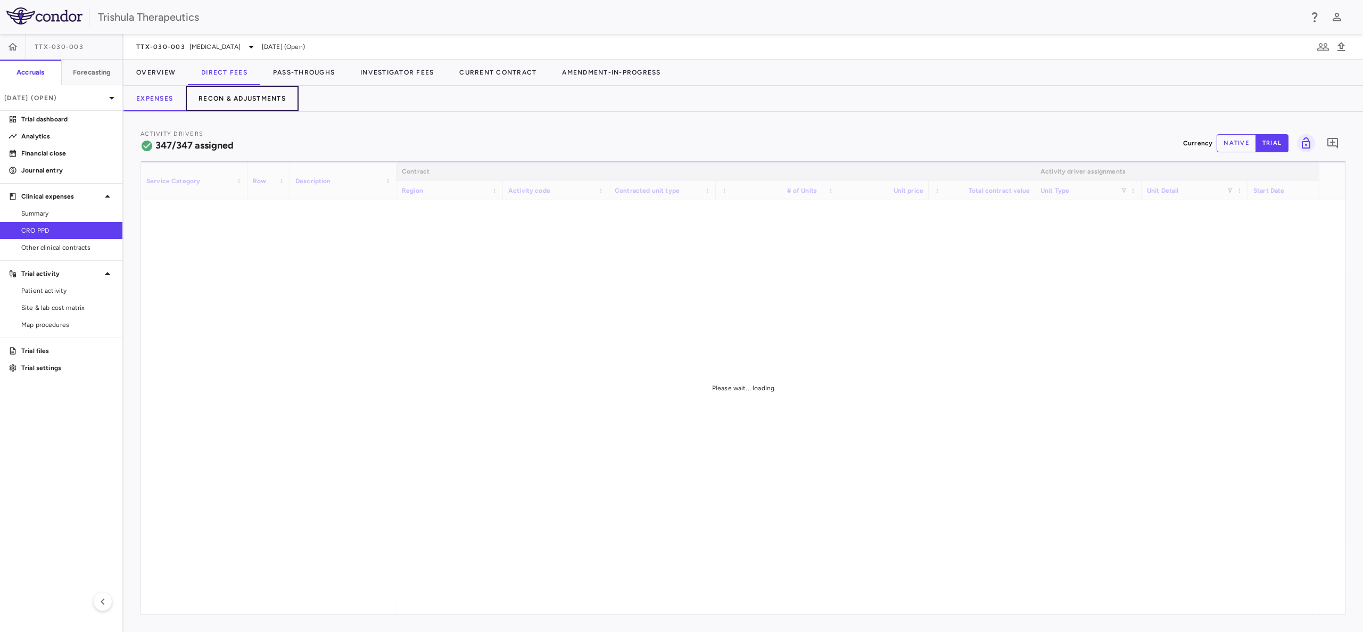
click at [250, 98] on button "Recon & Adjustments" at bounding box center [242, 99] width 113 height 26
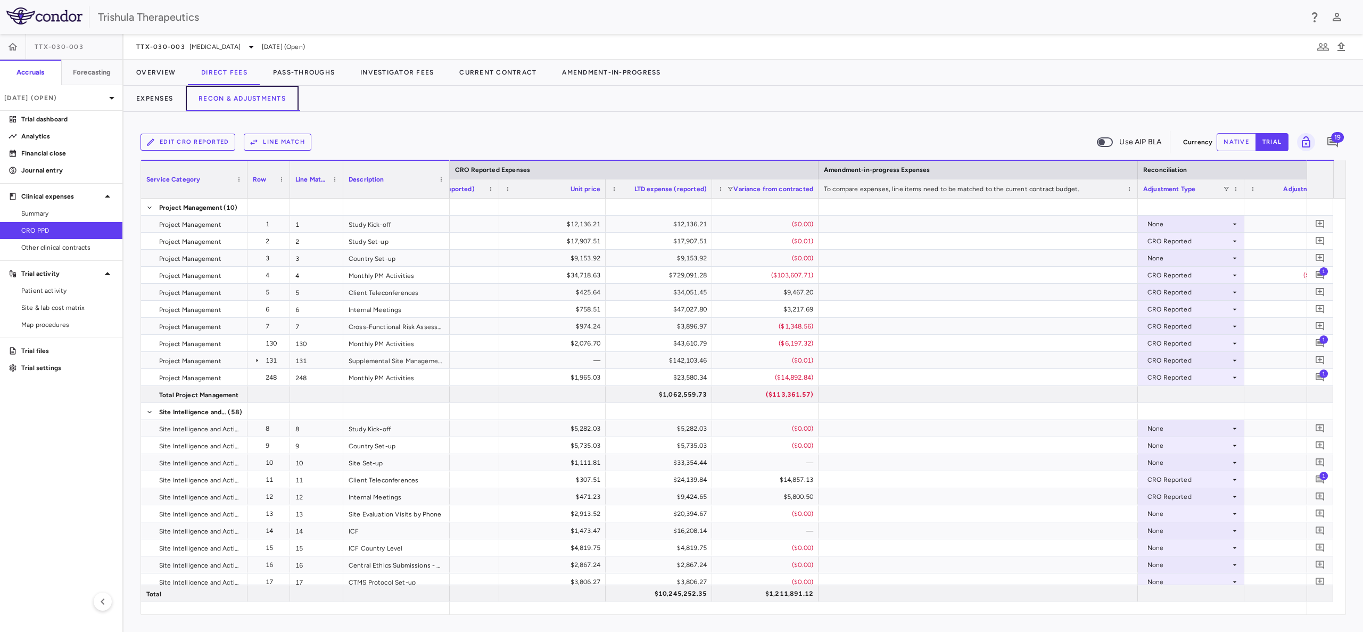
scroll to position [0, 1352]
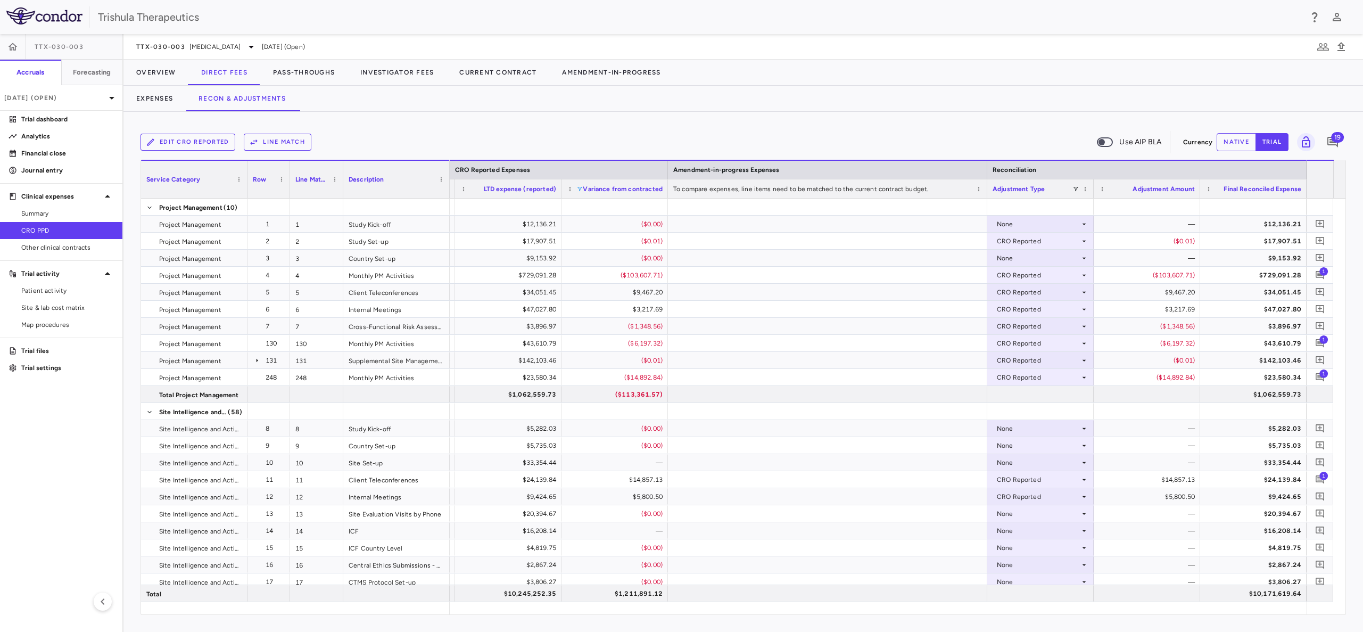
click at [579, 187] on span at bounding box center [579, 189] width 6 height 6
click at [595, 202] on div "Select all" at bounding box center [634, 202] width 87 height 7
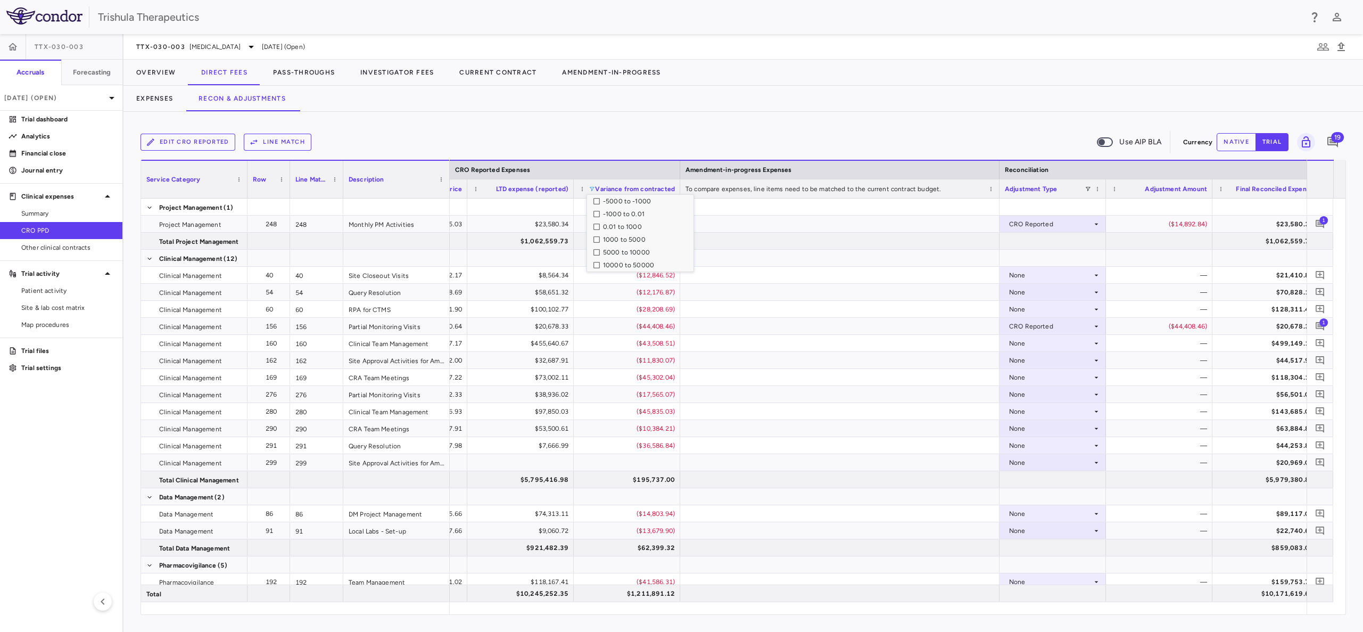
scroll to position [104, 0]
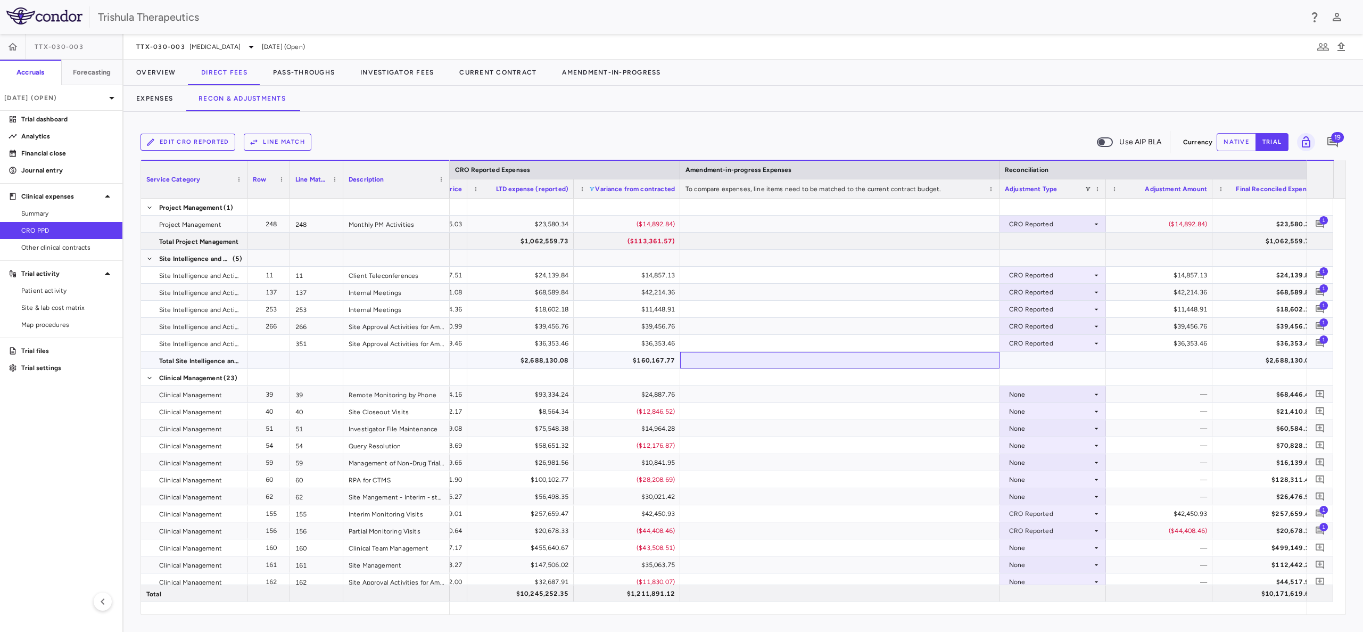
click at [736, 361] on div at bounding box center [839, 360] width 319 height 17
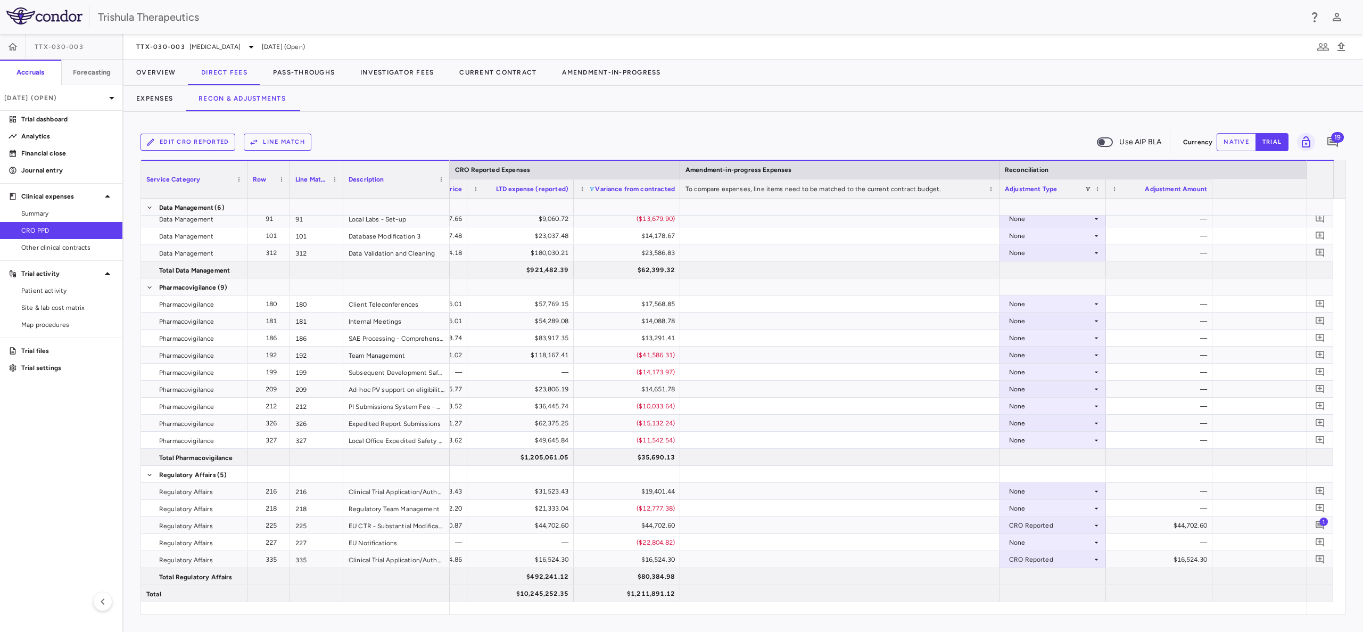
scroll to position [0, 0]
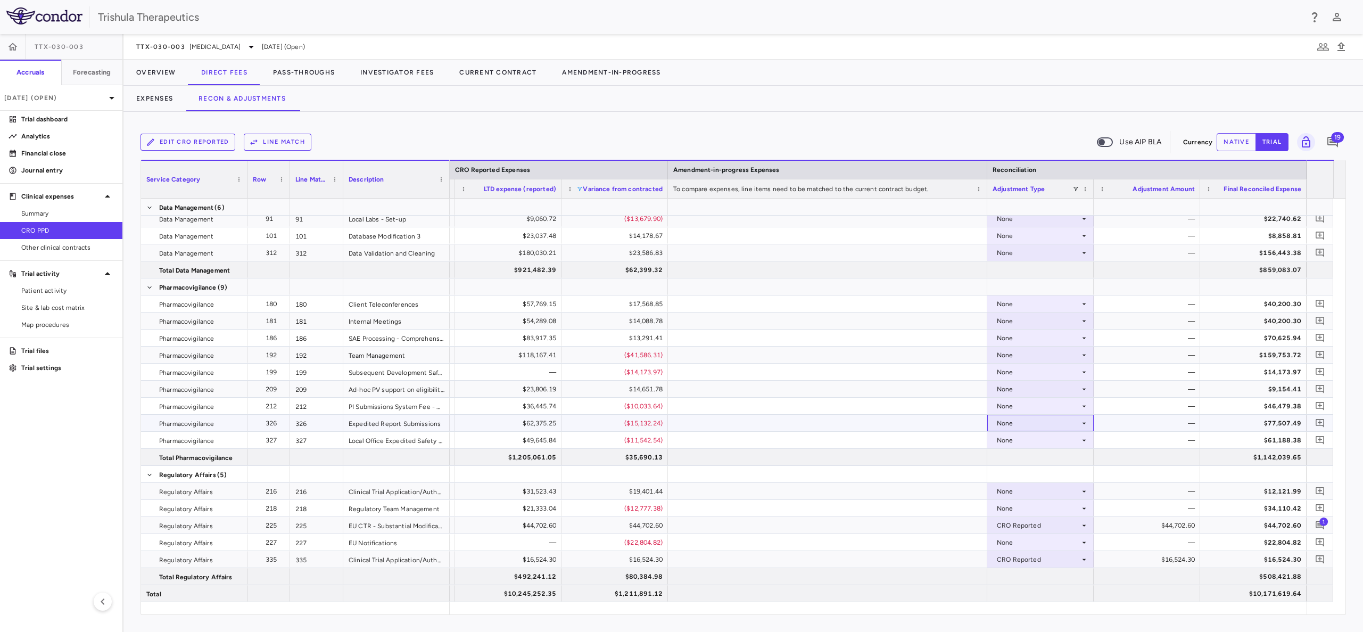
click at [1049, 424] on div "None" at bounding box center [1038, 423] width 83 height 17
click at [1044, 456] on div "CRO Reported" at bounding box center [1034, 460] width 51 height 10
click at [1024, 440] on div "None" at bounding box center [1038, 440] width 83 height 17
click at [1030, 473] on div "CRO Reported" at bounding box center [1034, 477] width 51 height 10
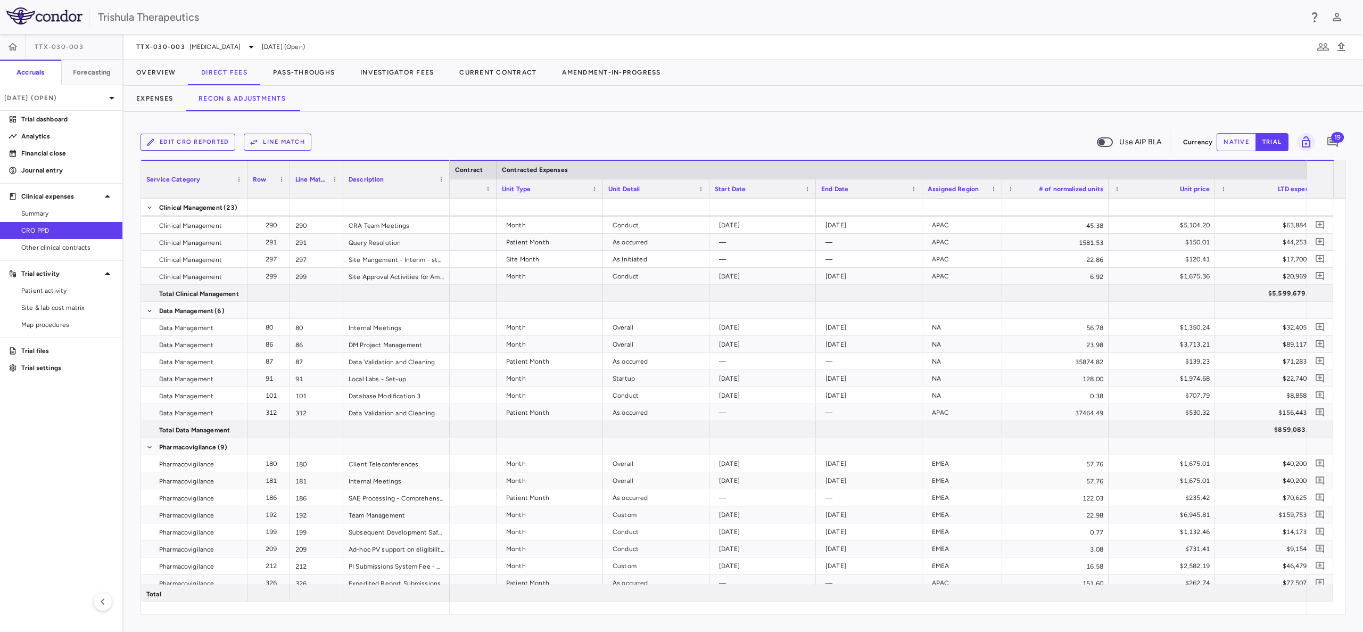
click at [631, 191] on span "Unit Detail" at bounding box center [624, 188] width 32 height 7
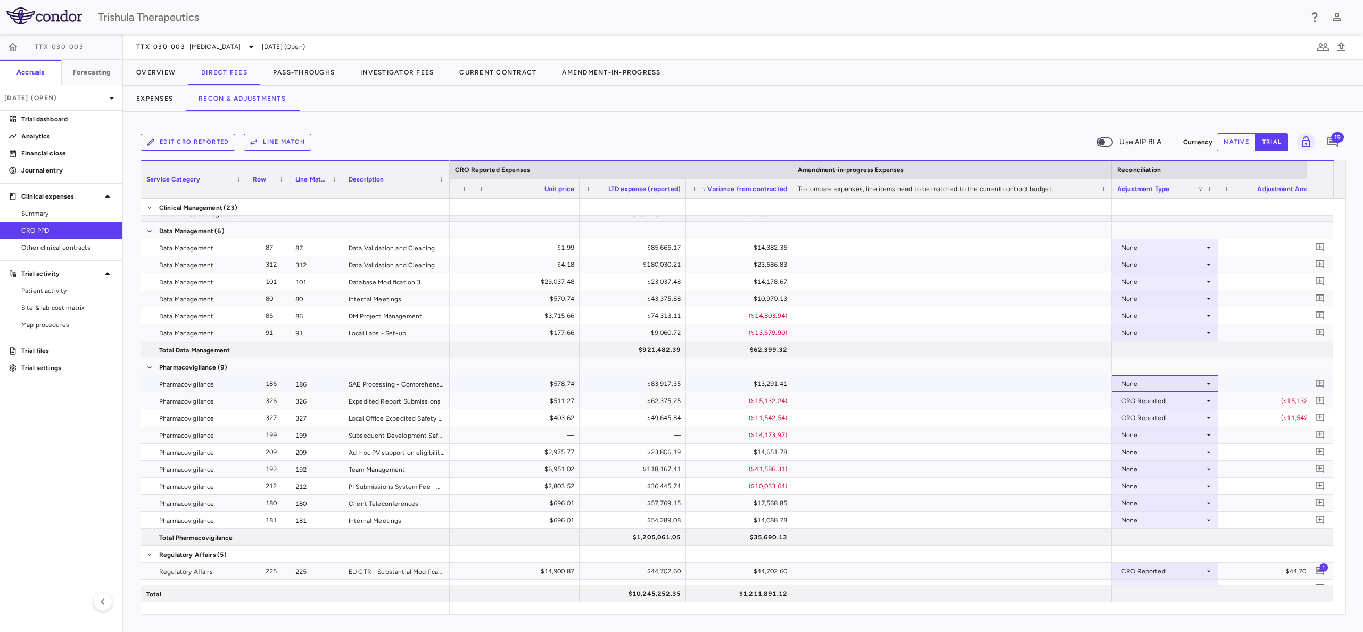
click at [1206, 381] on icon at bounding box center [1209, 384] width 9 height 9
click at [1146, 421] on div "CRO Reported" at bounding box center [1159, 421] width 51 height 10
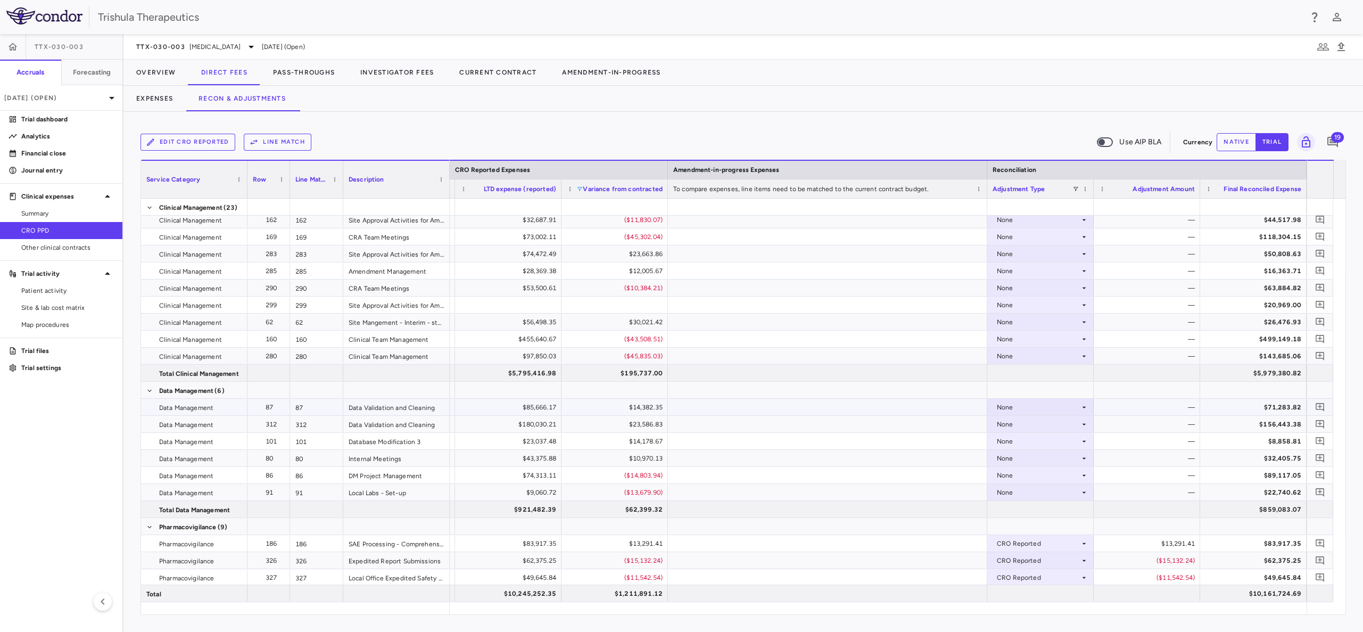
click at [1077, 403] on div "None" at bounding box center [1038, 407] width 83 height 17
click at [1024, 446] on div "CRO Reported" at bounding box center [1034, 444] width 51 height 10
click at [1030, 426] on div "None" at bounding box center [1038, 424] width 83 height 17
click at [1034, 460] on div "None" at bounding box center [1038, 458] width 83 height 17
click at [1038, 497] on div "CRO Reported" at bounding box center [1034, 495] width 51 height 10
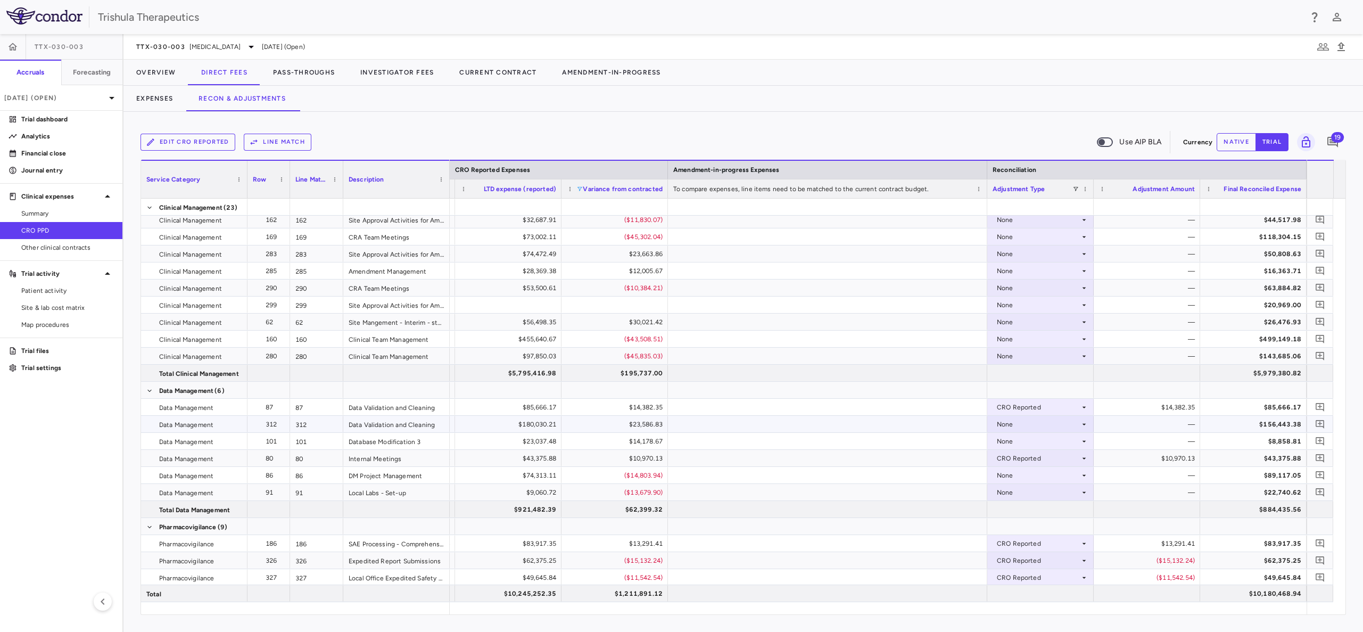
click at [1019, 419] on div "None" at bounding box center [1038, 424] width 83 height 17
click at [1027, 457] on div "CRO Reported" at bounding box center [1034, 461] width 51 height 10
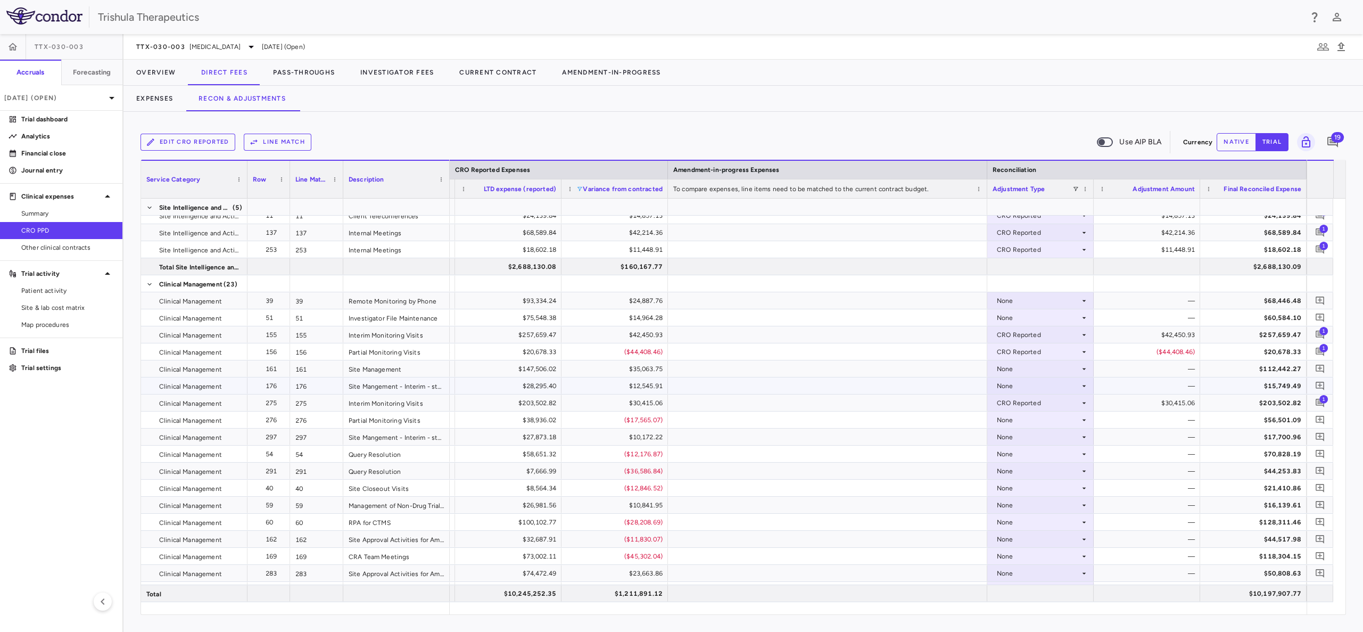
click at [1008, 385] on div "None" at bounding box center [1038, 385] width 83 height 17
click at [1047, 420] on div "CRO Reported" at bounding box center [1034, 423] width 51 height 10
click at [1010, 368] on div "None" at bounding box center [1038, 368] width 83 height 17
click at [1020, 403] on div "CRO Reported" at bounding box center [1034, 406] width 51 height 10
click at [1014, 320] on div "None" at bounding box center [1038, 317] width 83 height 17
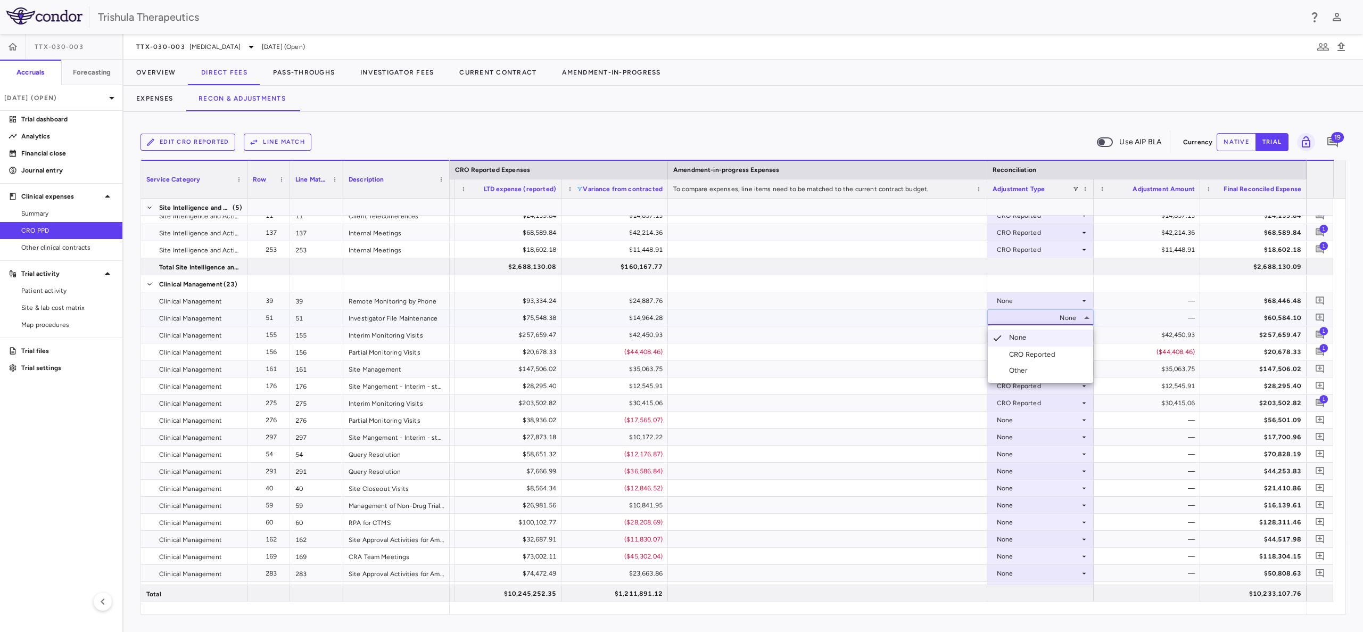
click at [1034, 356] on div "CRO Reported" at bounding box center [1034, 355] width 51 height 10
click at [1000, 300] on div "None" at bounding box center [1038, 300] width 83 height 17
click at [1021, 334] on div "CRO Reported" at bounding box center [1034, 338] width 51 height 10
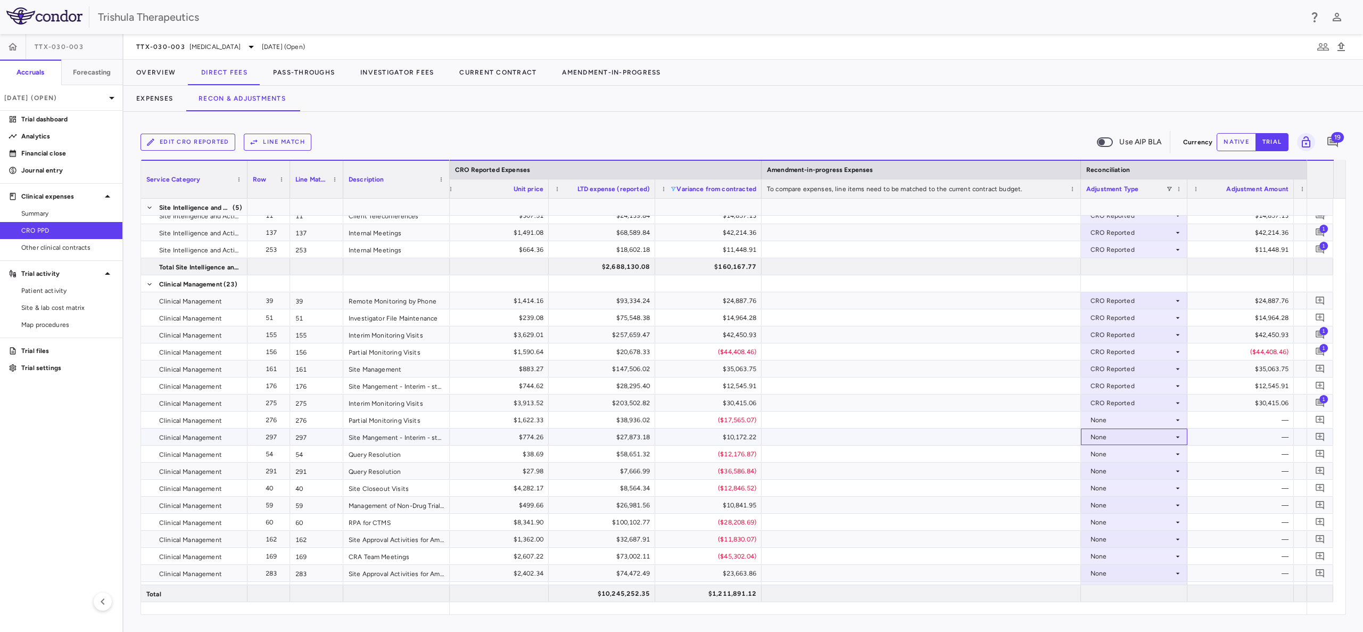
click at [1093, 435] on div "None" at bounding box center [1132, 436] width 83 height 17
click at [1103, 469] on div "CRO Reported" at bounding box center [1128, 474] width 51 height 10
click at [1090, 419] on div "None" at bounding box center [1134, 419] width 96 height 15
click at [1096, 419] on div "None" at bounding box center [1132, 419] width 83 height 17
click at [1113, 455] on div "CRO Reported" at bounding box center [1128, 457] width 51 height 10
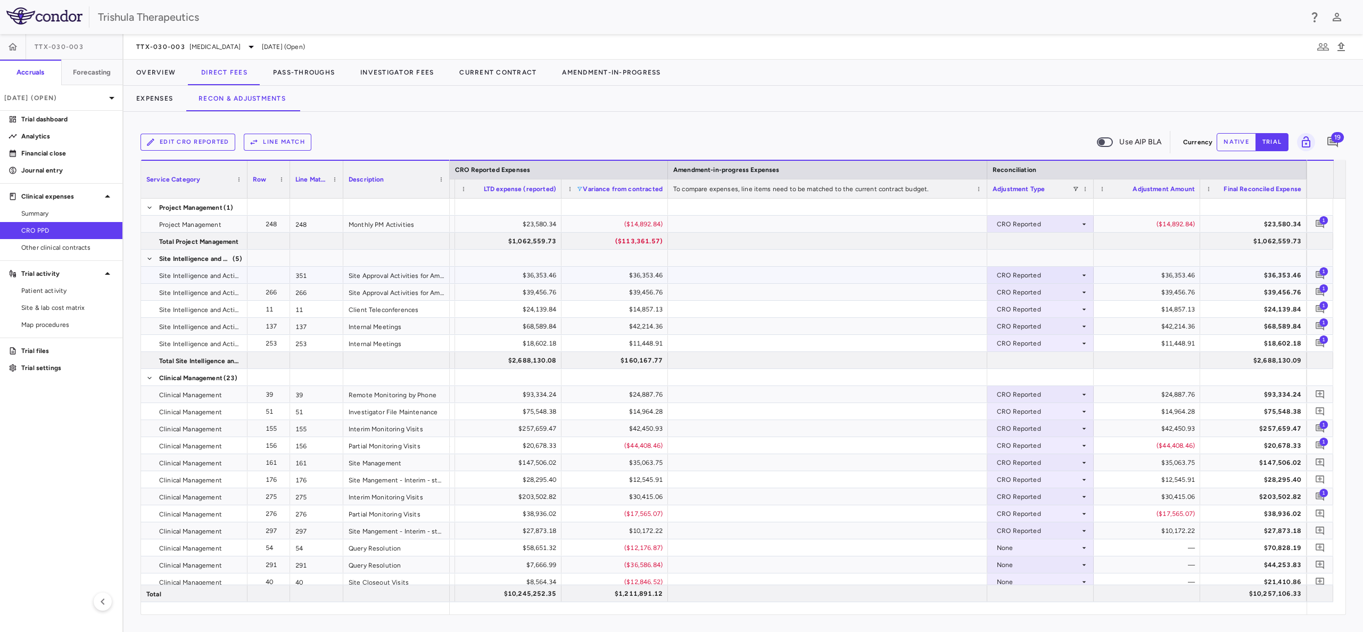
click at [1082, 276] on icon at bounding box center [1084, 275] width 9 height 9
click at [891, 274] on div at bounding box center [681, 316] width 1363 height 632
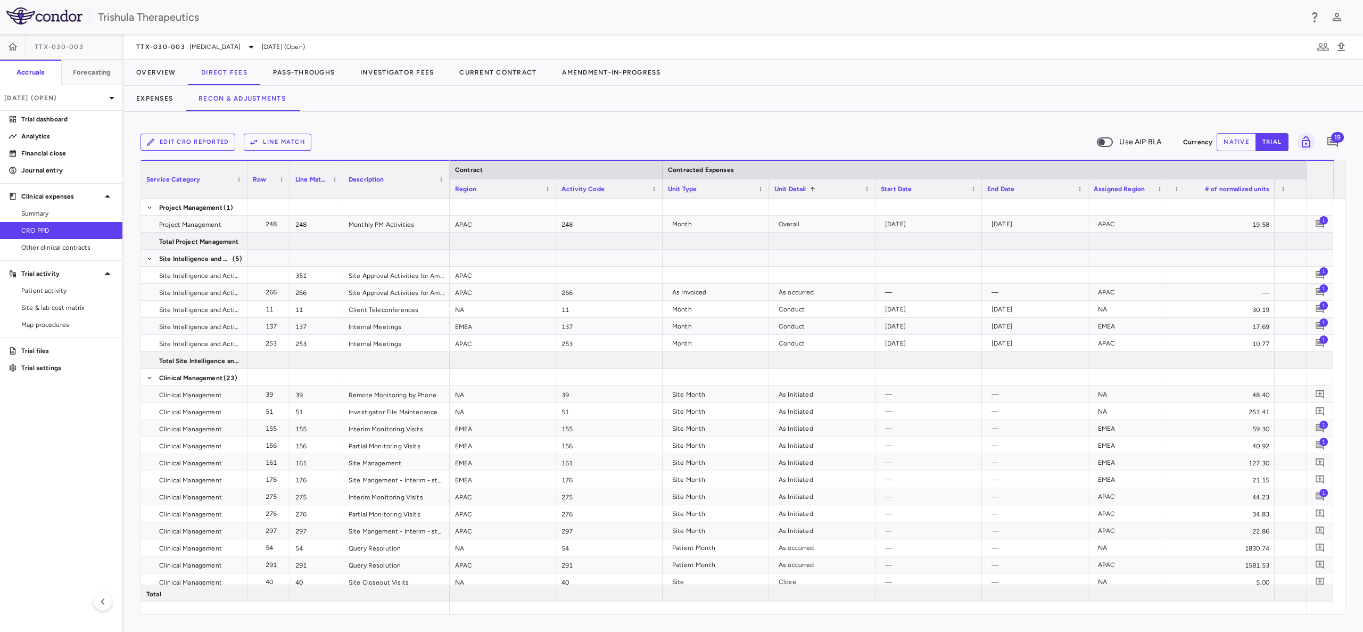
click at [761, 192] on div "Unit Type" at bounding box center [716, 188] width 96 height 19
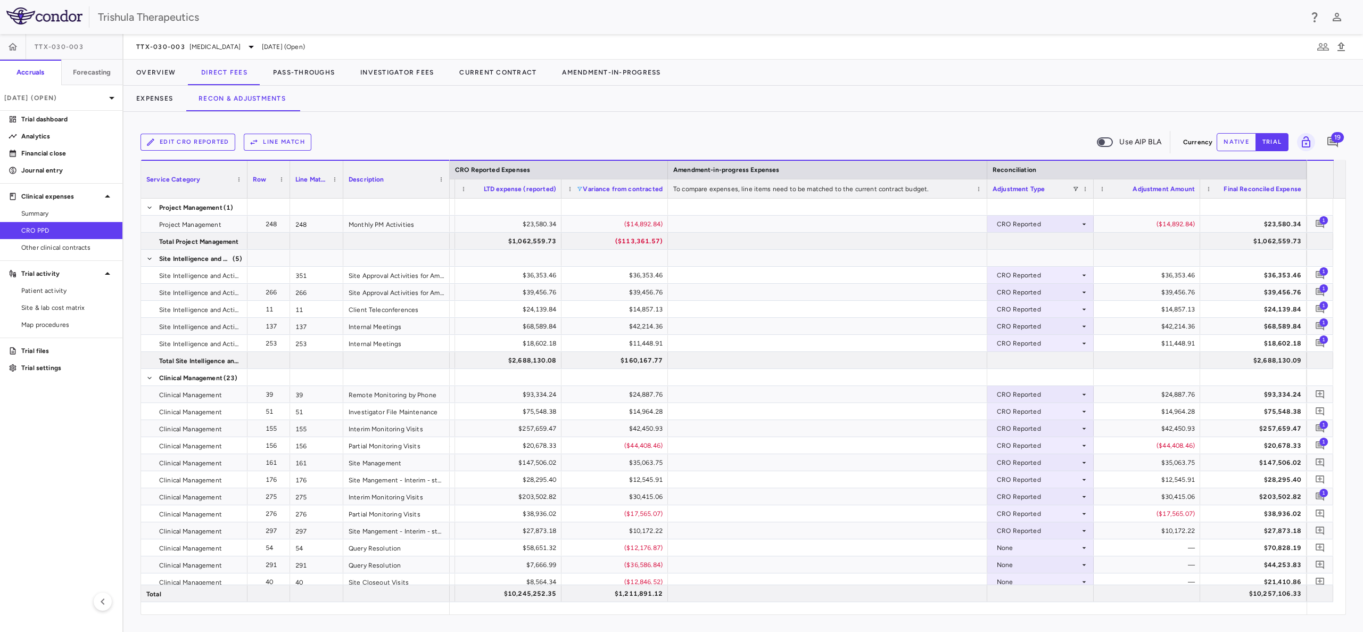
click at [580, 187] on span at bounding box center [579, 189] width 6 height 6
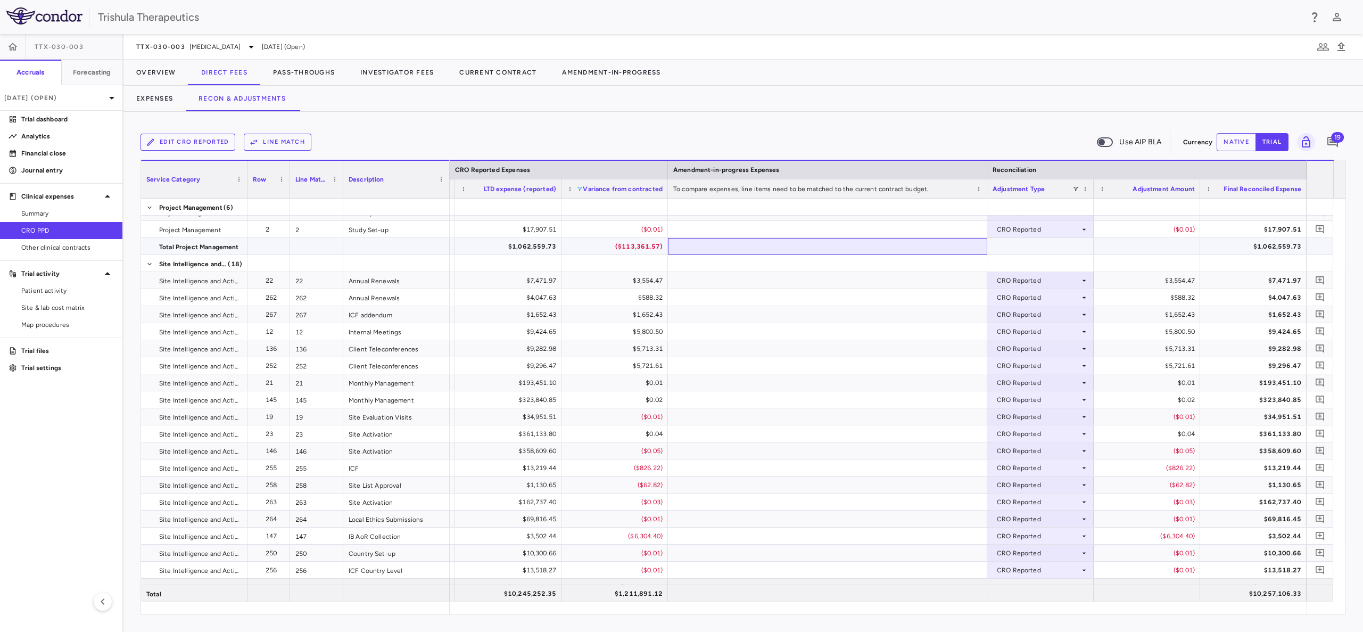
click at [838, 245] on div at bounding box center [827, 246] width 319 height 17
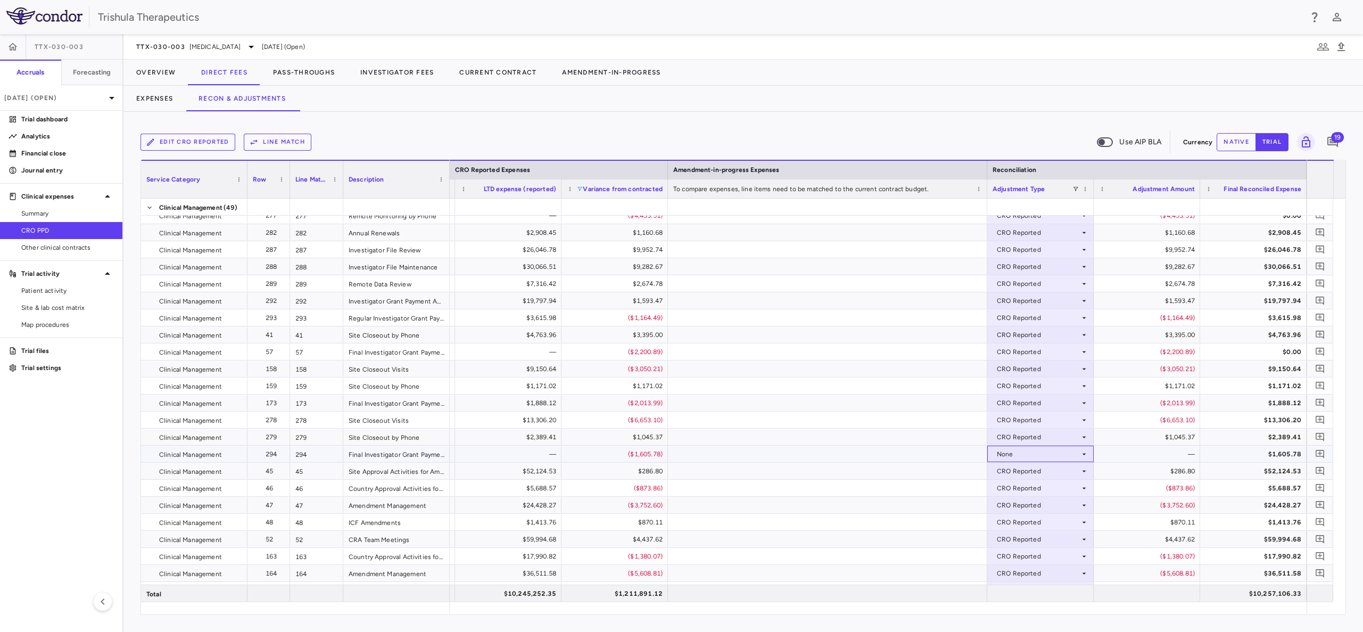
click at [1011, 452] on div "None" at bounding box center [1038, 454] width 83 height 17
click at [1028, 486] on div "CRO Reported" at bounding box center [1034, 491] width 51 height 10
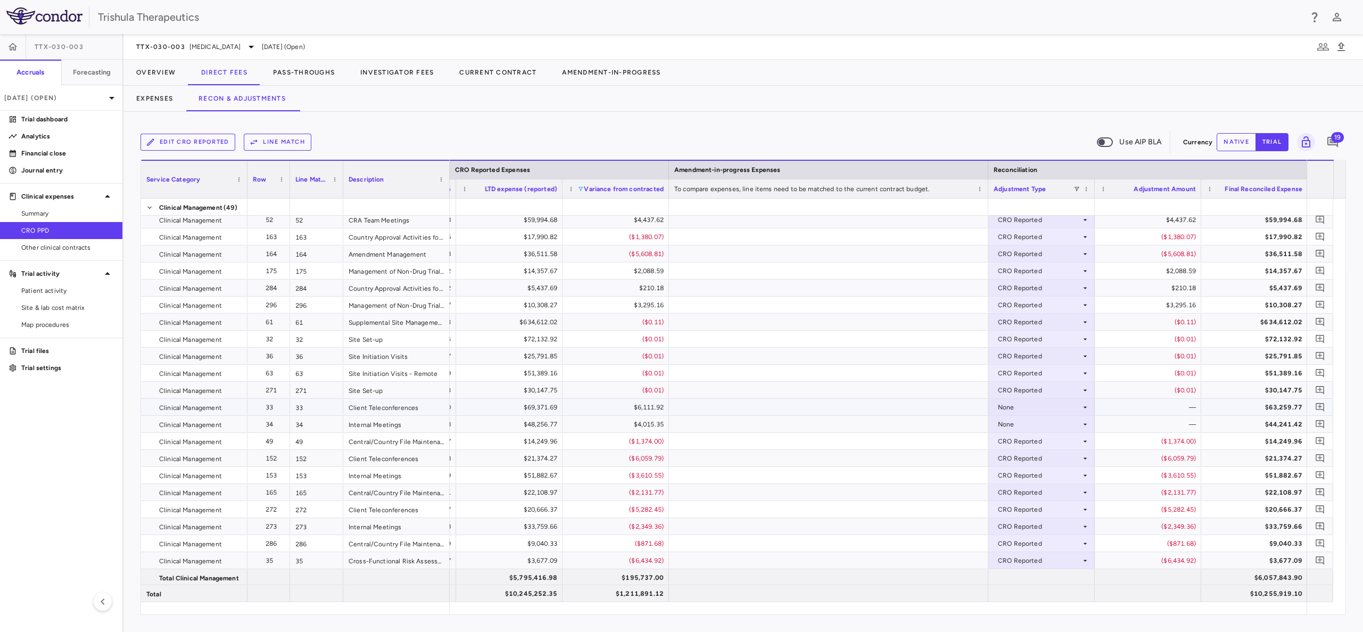
click at [1033, 407] on div "None" at bounding box center [1039, 407] width 83 height 17
click at [1042, 441] on div "CRO Reported" at bounding box center [1035, 444] width 51 height 10
click at [1012, 425] on div "None" at bounding box center [1039, 424] width 83 height 17
click at [1026, 459] on div "CRO Reported" at bounding box center [1035, 461] width 51 height 10
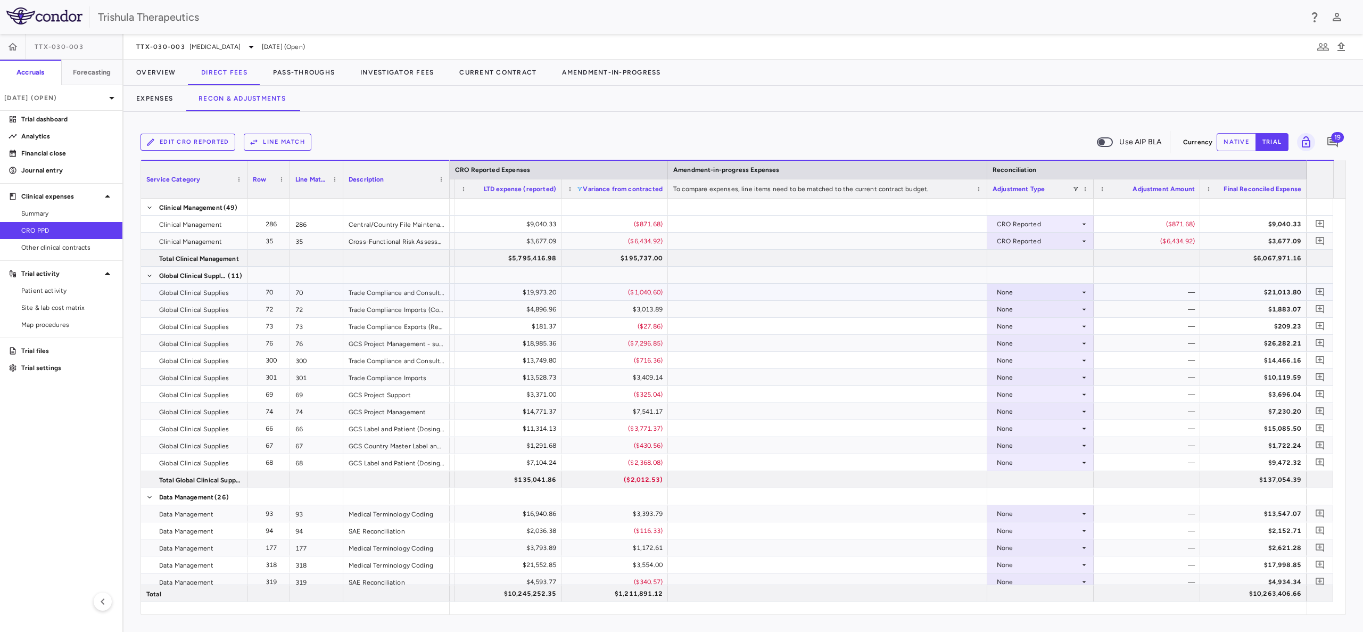
click at [1083, 291] on icon at bounding box center [1085, 292] width 4 height 2
click at [1053, 328] on div "CRO Reported" at bounding box center [1034, 329] width 51 height 10
click at [1083, 311] on icon at bounding box center [1084, 309] width 9 height 9
click at [1051, 345] on div "CRO Reported" at bounding box center [1034, 346] width 51 height 10
click at [1086, 327] on icon at bounding box center [1084, 326] width 9 height 9
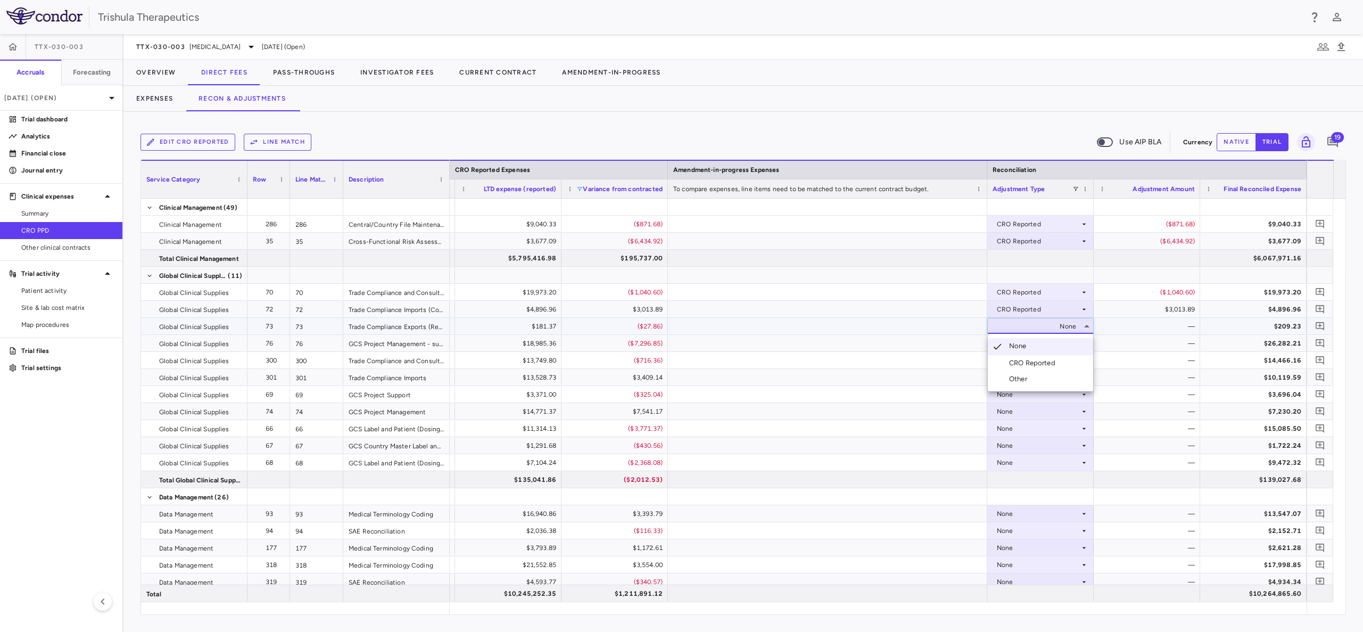
click at [1048, 357] on li "CRO Reported" at bounding box center [1040, 363] width 105 height 16
click at [1085, 341] on icon at bounding box center [1084, 343] width 9 height 9
click at [1045, 376] on div "CRO Reported" at bounding box center [1034, 380] width 51 height 10
click at [1008, 360] on div "None" at bounding box center [1038, 360] width 83 height 17
click at [1084, 359] on icon at bounding box center [1084, 360] width 9 height 9
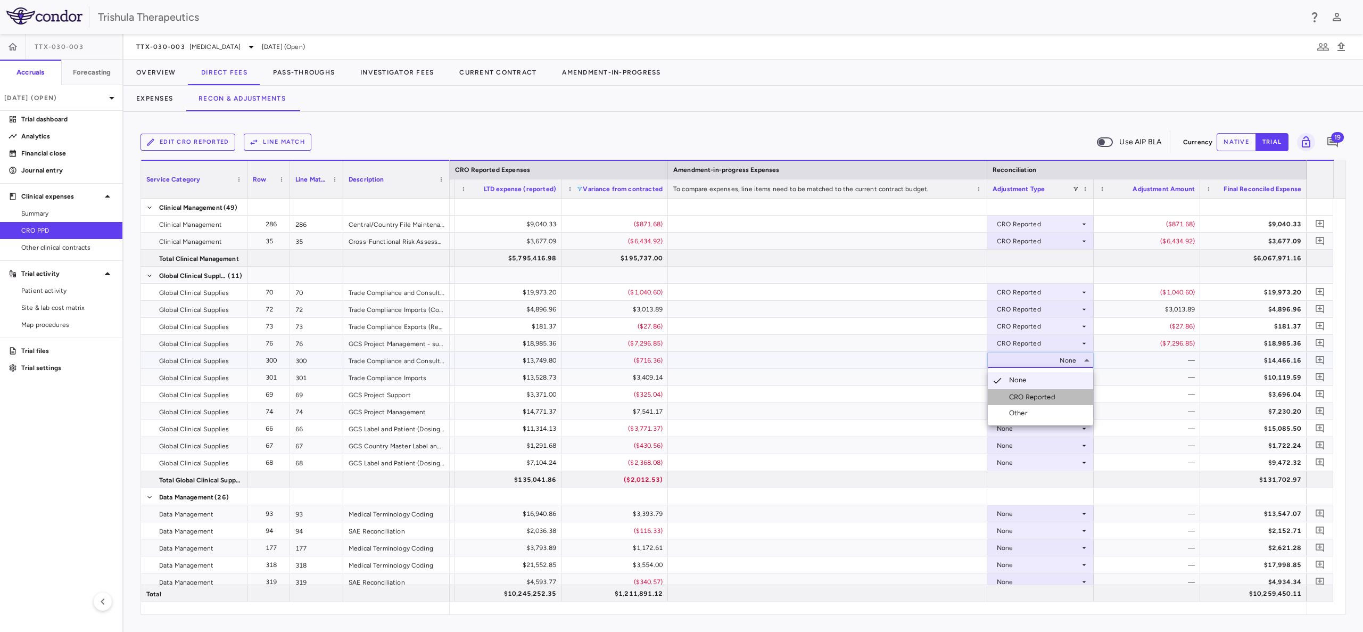
click at [1050, 394] on div "CRO Reported" at bounding box center [1034, 397] width 51 height 10
click at [1085, 377] on icon at bounding box center [1085, 377] width 4 height 2
click at [1081, 378] on icon at bounding box center [1084, 377] width 9 height 9
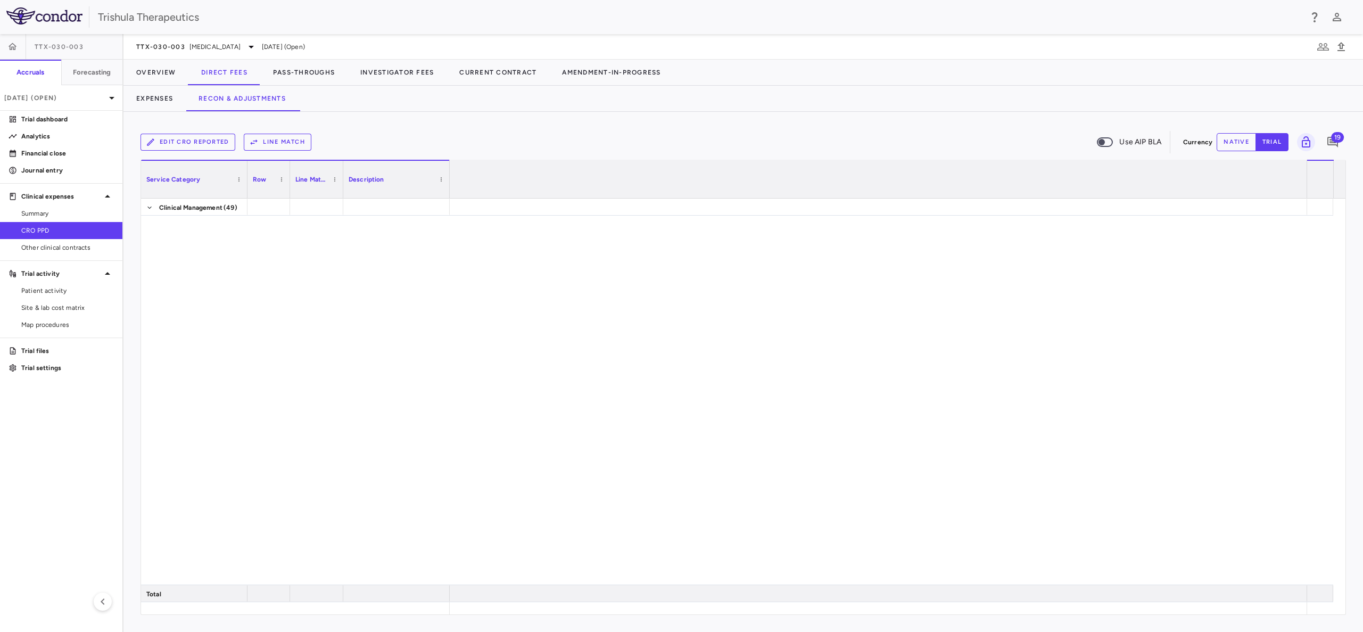
scroll to position [0, 1352]
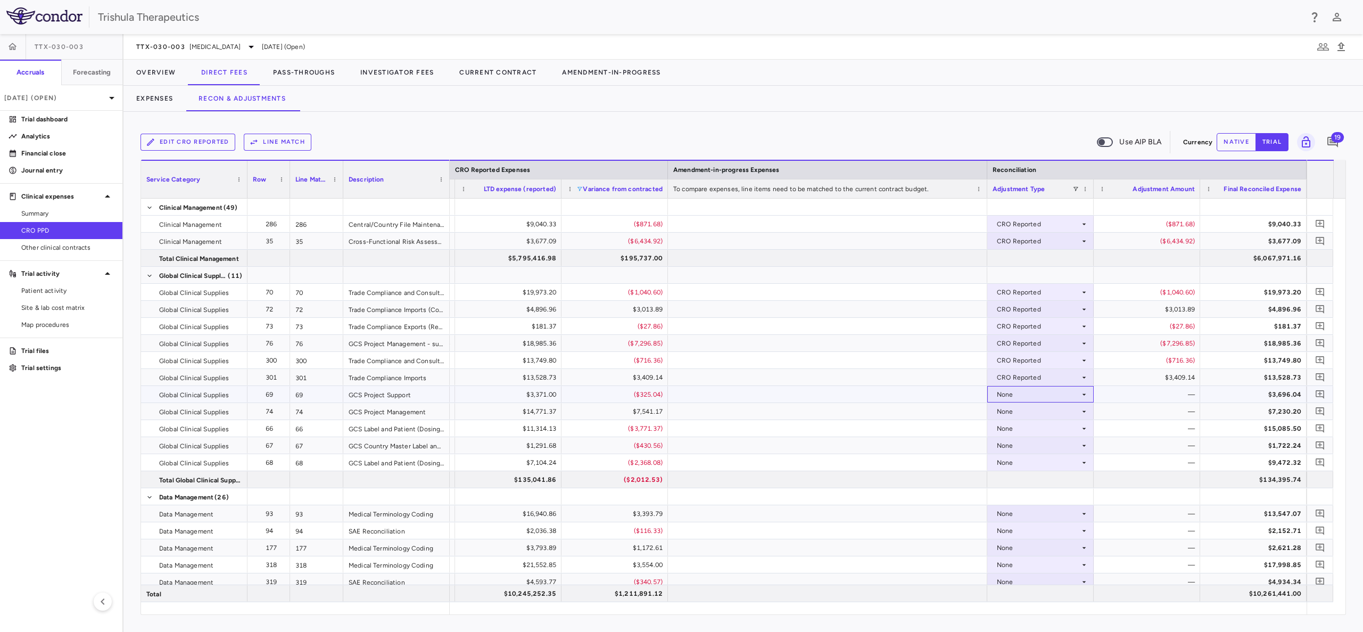
click at [1083, 393] on icon at bounding box center [1084, 394] width 9 height 9
click at [1047, 426] on div "CRO Reported" at bounding box center [1034, 431] width 51 height 10
click at [1085, 411] on icon at bounding box center [1085, 411] width 4 height 2
click at [1056, 447] on div "CRO Reported" at bounding box center [1034, 448] width 51 height 10
click at [1087, 428] on icon at bounding box center [1084, 428] width 9 height 9
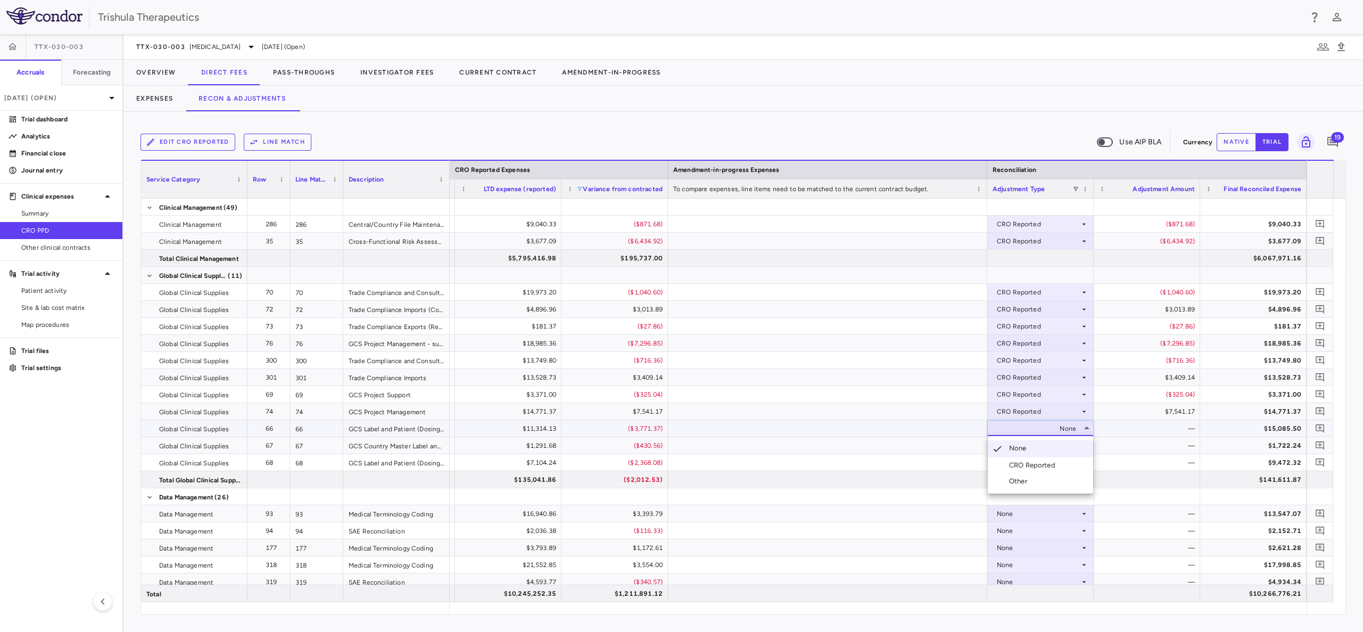
click at [1044, 463] on div "CRO Reported" at bounding box center [1034, 465] width 51 height 10
click at [1074, 446] on div "None" at bounding box center [1038, 445] width 83 height 17
click at [1051, 477] on div at bounding box center [1040, 479] width 106 height 17
click at [1032, 446] on div "None" at bounding box center [1038, 445] width 83 height 17
click at [1042, 479] on div "CRO Reported" at bounding box center [1034, 482] width 51 height 10
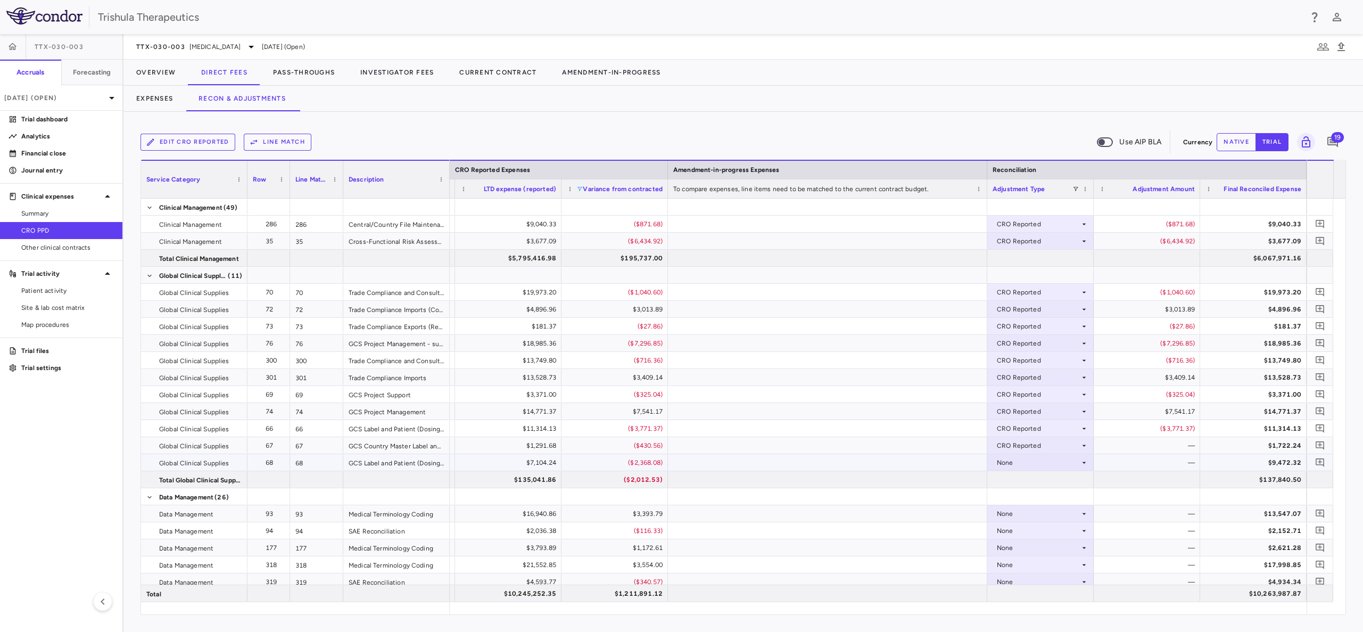
click at [1016, 467] on div "None" at bounding box center [1038, 462] width 83 height 17
click at [1019, 468] on div "None" at bounding box center [1038, 462] width 83 height 17
click at [1033, 496] on div "CRO Reported" at bounding box center [1034, 499] width 51 height 10
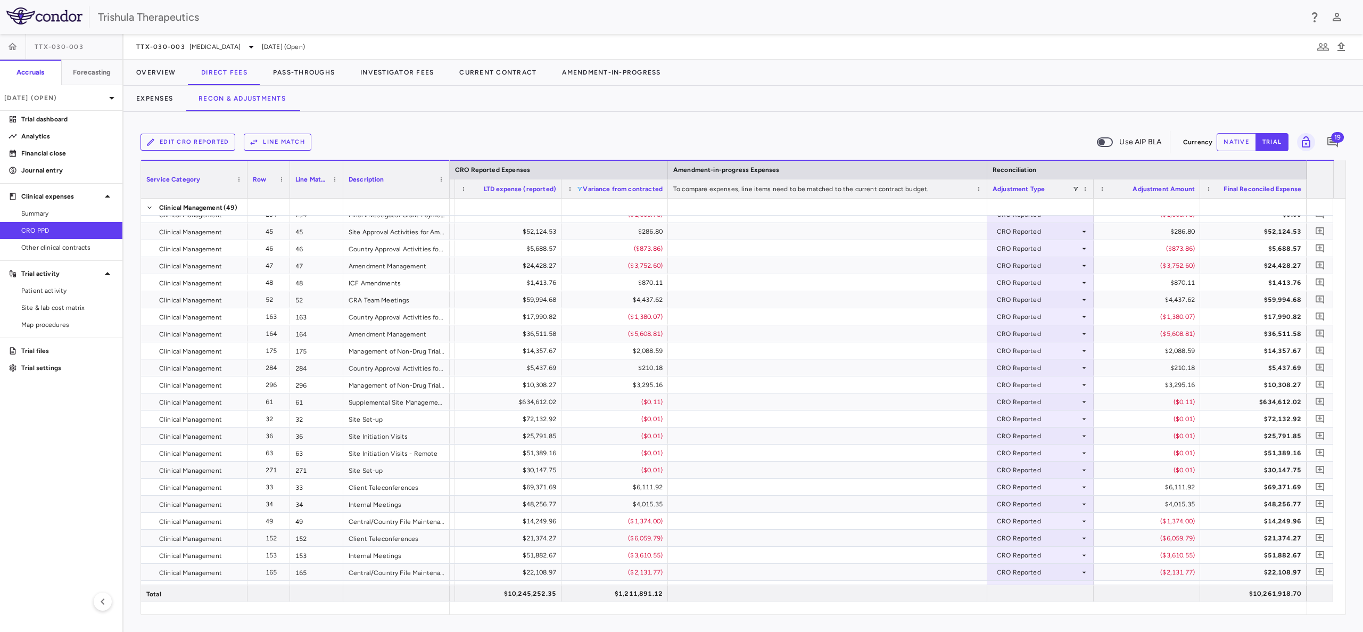
scroll to position [0, 0]
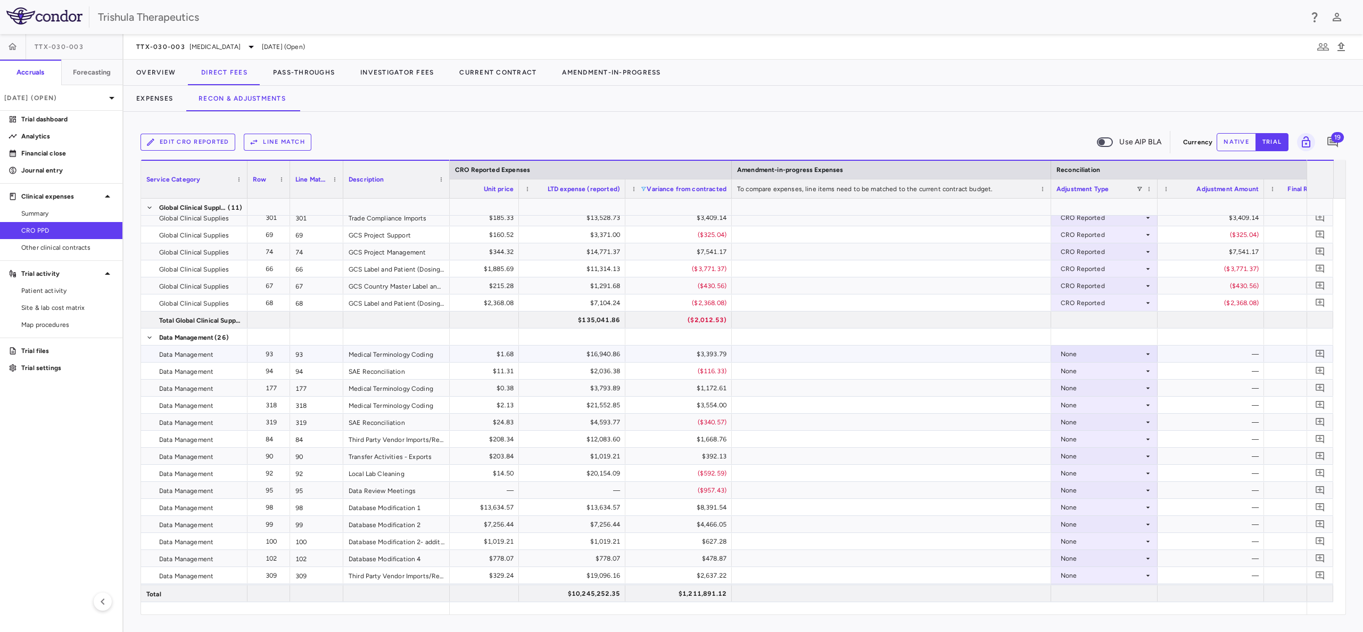
click at [1153, 352] on div "None" at bounding box center [1104, 353] width 106 height 17
click at [1116, 386] on div "CRO Reported" at bounding box center [1098, 391] width 51 height 10
click at [1148, 372] on icon at bounding box center [1148, 371] width 4 height 2
click at [1124, 404] on li "CRO Reported" at bounding box center [1104, 408] width 105 height 16
click at [1151, 389] on icon at bounding box center [1148, 388] width 9 height 9
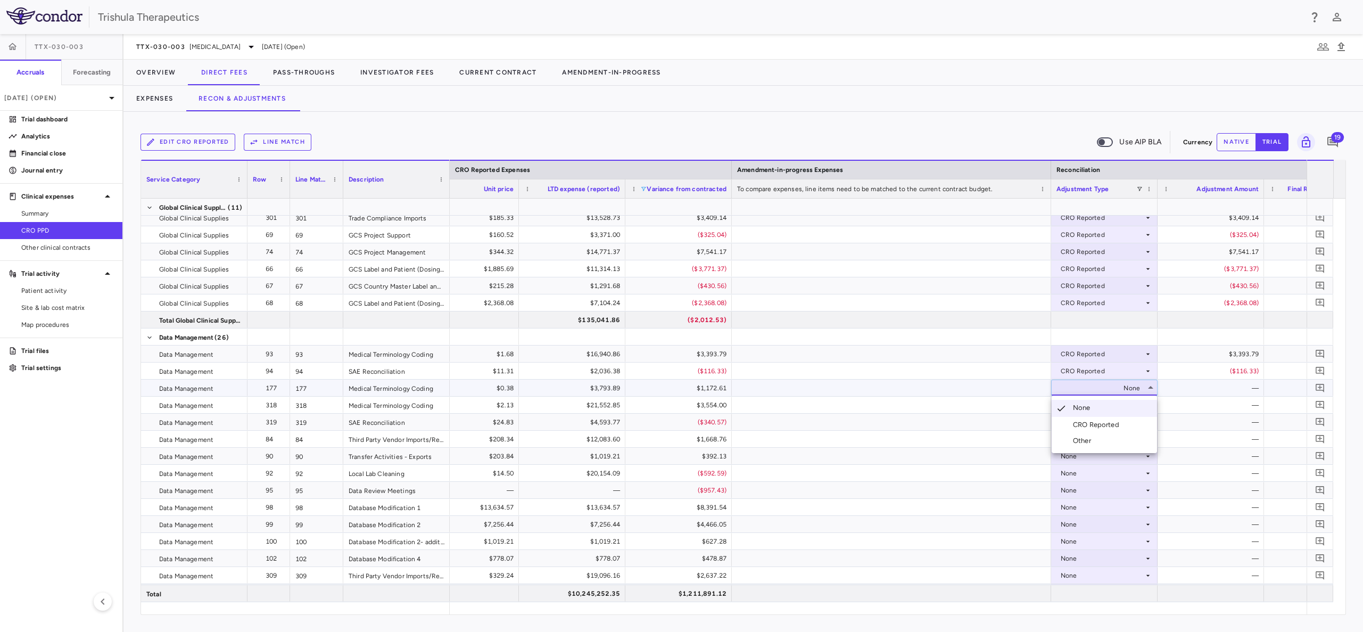
click at [1120, 424] on div "CRO Reported" at bounding box center [1098, 425] width 51 height 10
click at [1146, 407] on icon at bounding box center [1148, 405] width 9 height 9
click at [1103, 438] on div "CRO Reported" at bounding box center [1098, 442] width 51 height 10
click at [1148, 421] on icon at bounding box center [1148, 422] width 4 height 2
click at [1110, 457] on div "CRO Reported" at bounding box center [1098, 459] width 51 height 10
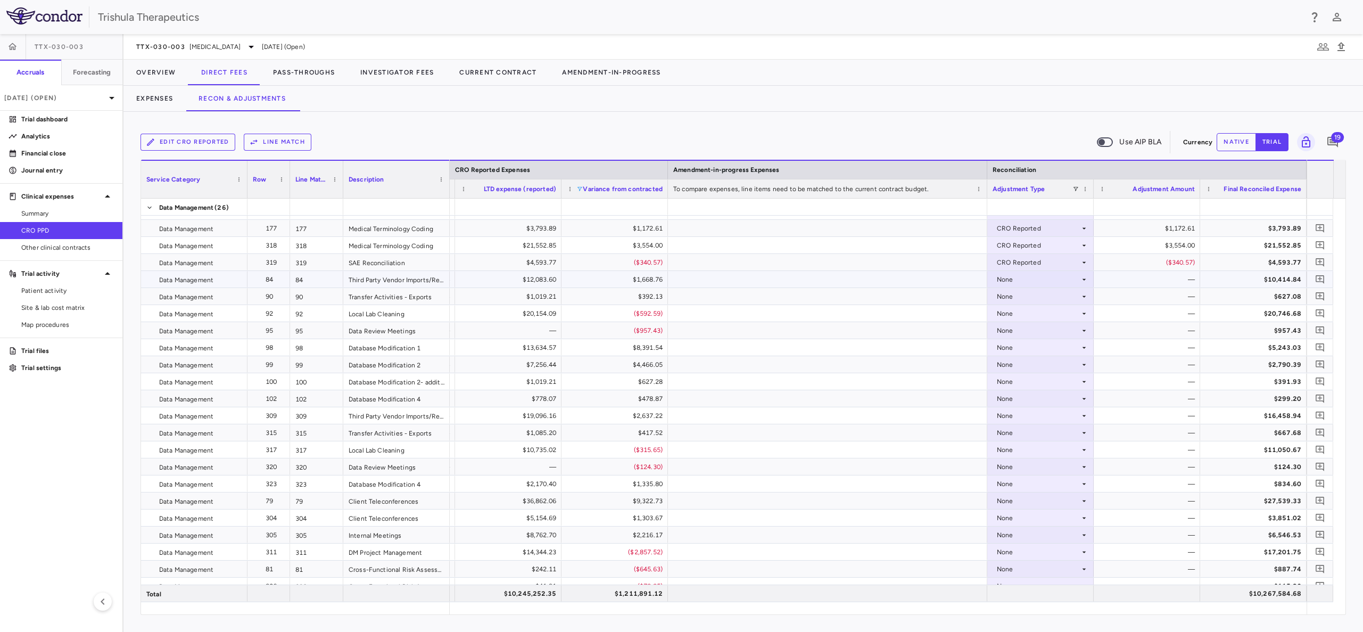
click at [1084, 280] on icon at bounding box center [1085, 279] width 4 height 2
click at [1048, 315] on div "CRO Reported" at bounding box center [1034, 316] width 51 height 10
click at [1084, 299] on icon at bounding box center [1084, 296] width 9 height 9
click at [1043, 330] on div "CRO Reported" at bounding box center [1034, 333] width 51 height 10
click at [1084, 328] on icon at bounding box center [1084, 330] width 9 height 9
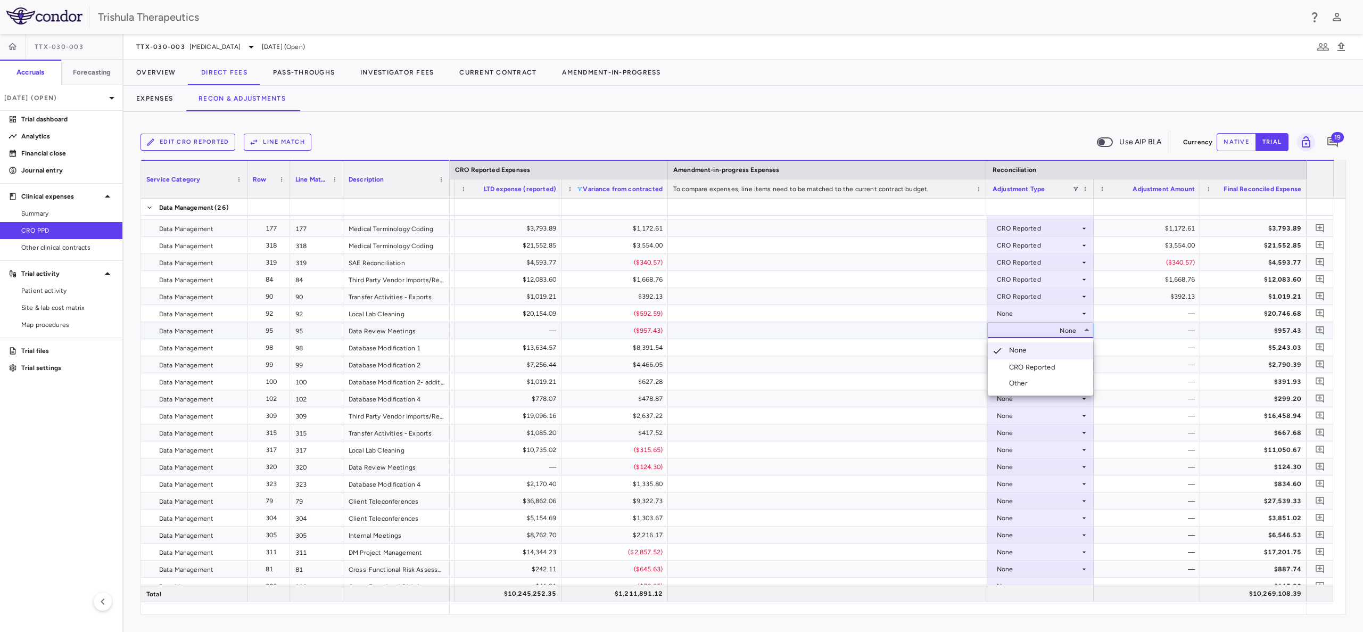
click at [1047, 361] on li "CRO Reported" at bounding box center [1040, 367] width 105 height 16
click at [1079, 348] on div "None" at bounding box center [1038, 347] width 83 height 17
click at [1057, 383] on div "CRO Reported" at bounding box center [1034, 385] width 51 height 10
click at [1084, 314] on icon at bounding box center [1085, 313] width 4 height 2
click at [1045, 348] on div "CRO Reported" at bounding box center [1034, 350] width 51 height 10
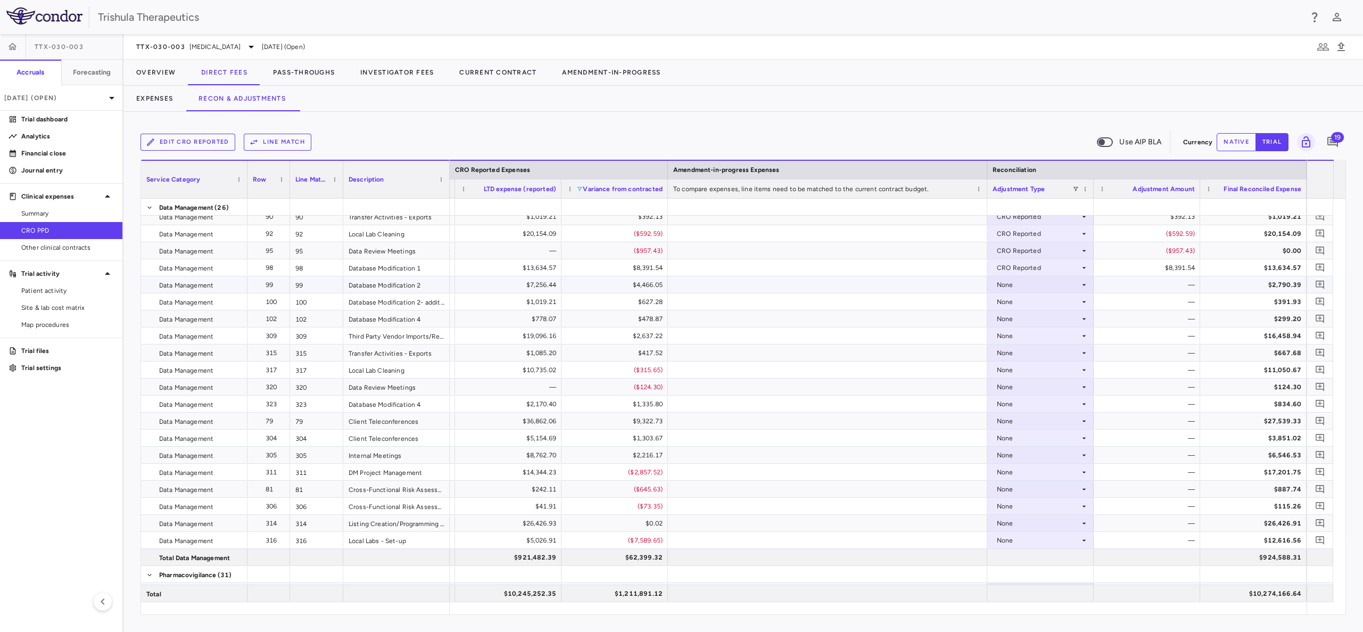
click at [998, 285] on div "None" at bounding box center [1038, 284] width 83 height 17
click at [1032, 318] on div "CRO Reported" at bounding box center [1034, 322] width 51 height 10
click at [1010, 303] on div "None" at bounding box center [1038, 301] width 83 height 17
click at [1020, 334] on div "CRO Reported" at bounding box center [1034, 339] width 51 height 10
click at [1051, 318] on div "None" at bounding box center [1038, 318] width 83 height 17
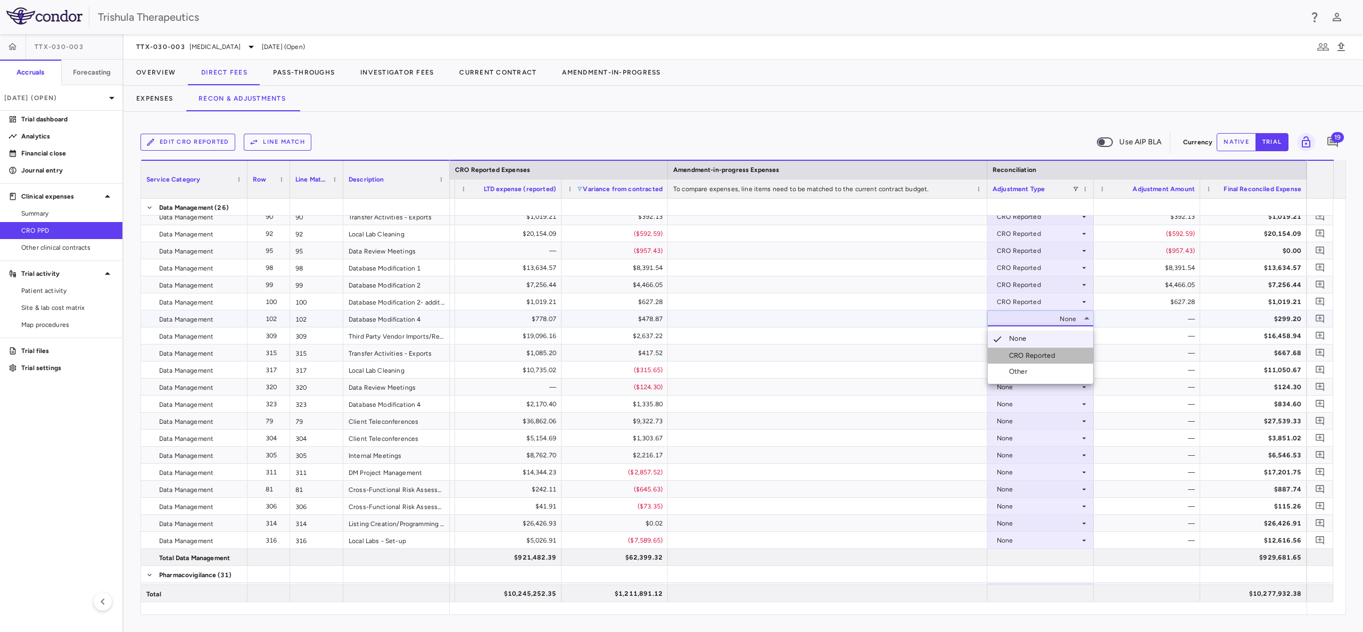
click at [1048, 350] on li "CRO Reported" at bounding box center [1040, 356] width 105 height 16
click at [1044, 336] on div "None" at bounding box center [1038, 335] width 83 height 17
click at [1035, 334] on div "None" at bounding box center [1038, 335] width 83 height 17
click at [1041, 370] on div "CRO Reported" at bounding box center [1034, 373] width 51 height 10
click at [1000, 354] on div "None" at bounding box center [1038, 352] width 83 height 17
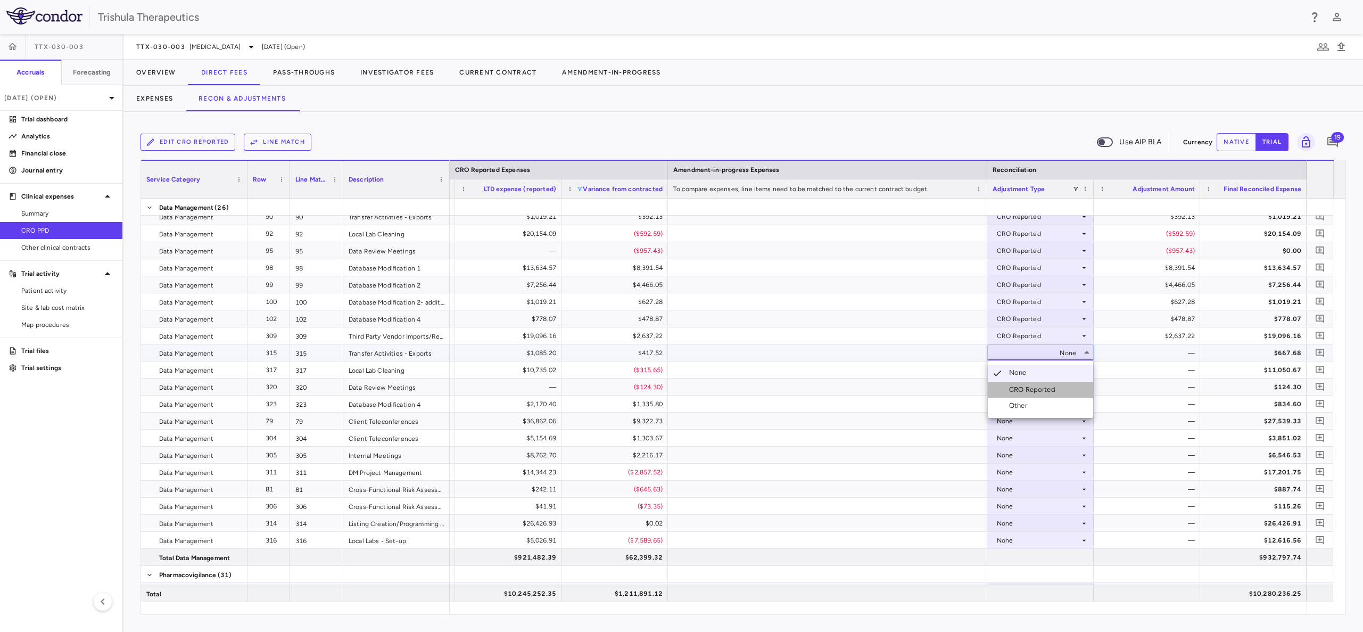
click at [1022, 387] on div "CRO Reported" at bounding box center [1034, 390] width 51 height 10
click at [1014, 370] on div "None" at bounding box center [1038, 369] width 83 height 17
click at [1025, 402] on div "CRO Reported" at bounding box center [1034, 407] width 51 height 10
click at [1009, 389] on div "None" at bounding box center [1038, 386] width 83 height 17
click at [1019, 419] on div "CRO Reported" at bounding box center [1034, 424] width 51 height 10
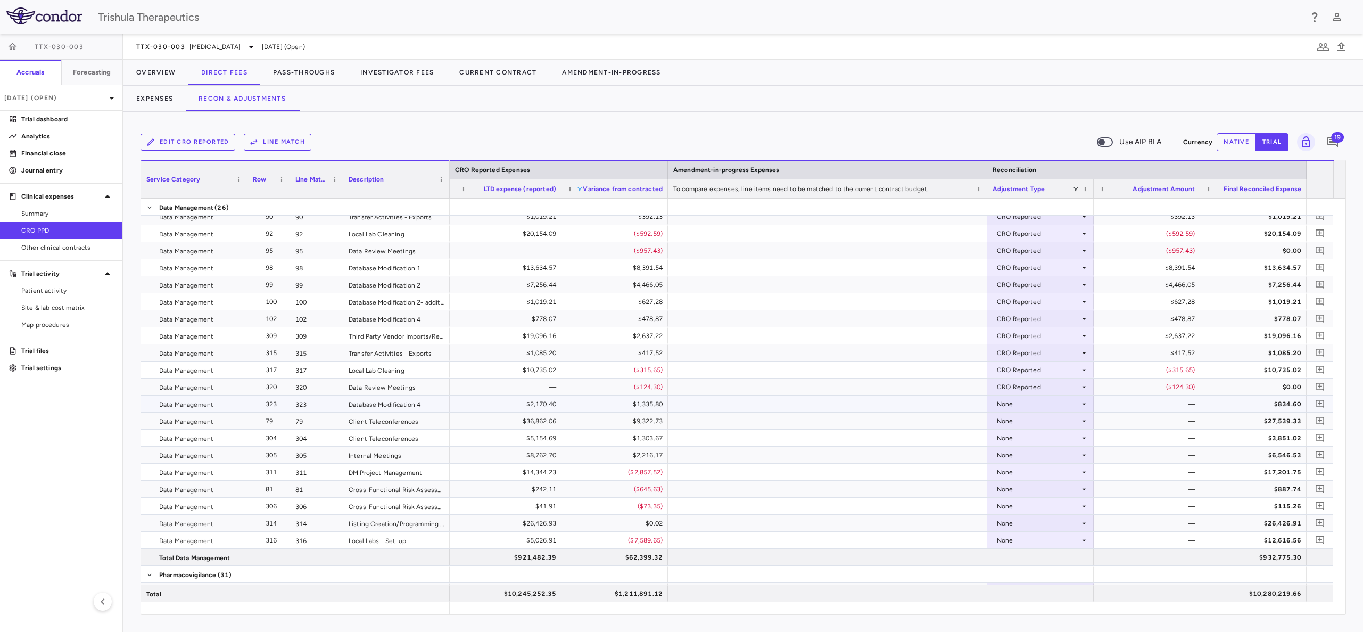
click at [1002, 403] on div "None" at bounding box center [1038, 403] width 83 height 17
click at [1013, 438] on div "CRO Reported" at bounding box center [1034, 441] width 51 height 10
click at [1007, 424] on div "None" at bounding box center [1038, 421] width 83 height 17
click at [1016, 455] on div "CRO Reported" at bounding box center [1034, 458] width 51 height 10
click at [1000, 439] on div "None" at bounding box center [1038, 438] width 83 height 17
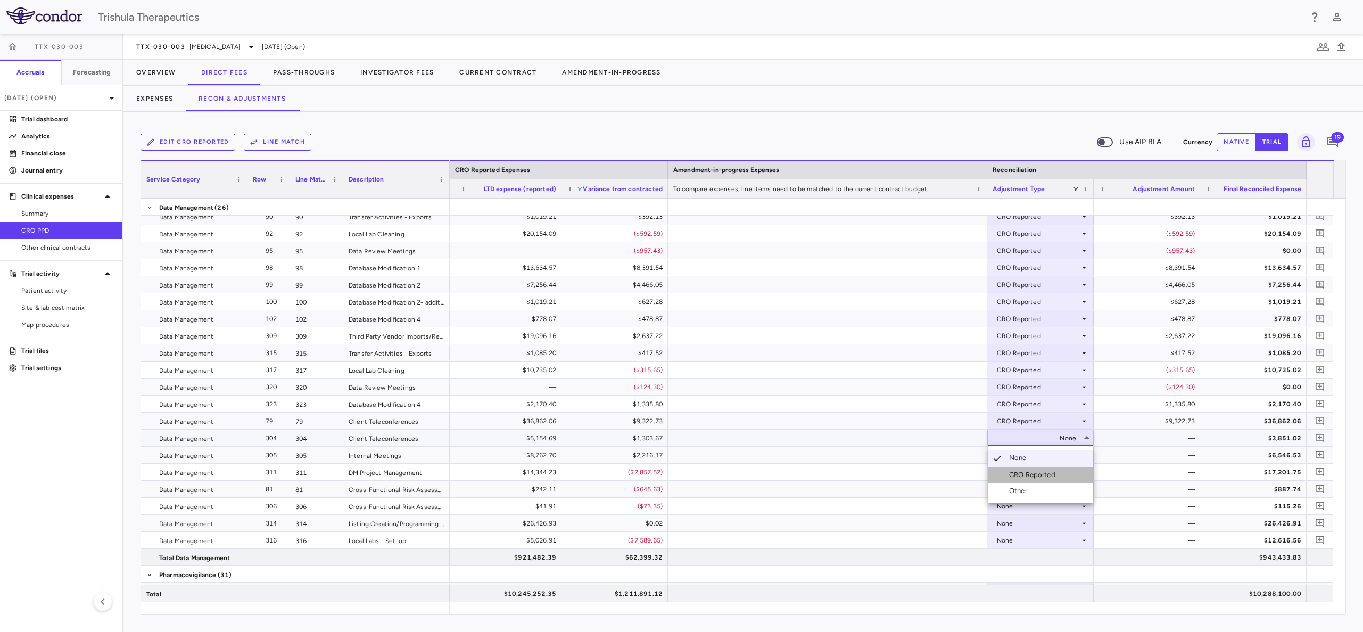
click at [1010, 470] on div "CRO Reported" at bounding box center [1034, 475] width 51 height 10
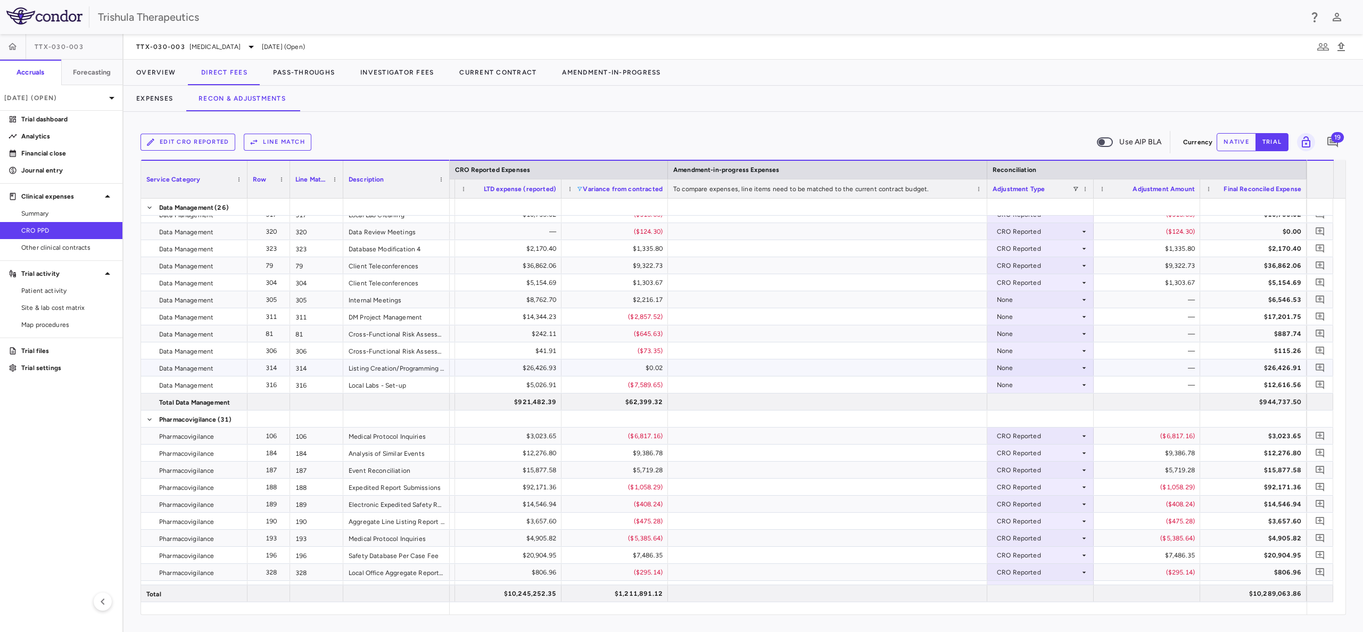
scroll to position [1836, 0]
click at [1005, 295] on div "None" at bounding box center [1038, 295] width 83 height 17
click at [1018, 334] on div "CRO Reported" at bounding box center [1034, 332] width 51 height 10
click at [995, 307] on div "None" at bounding box center [1041, 311] width 96 height 15
click at [1020, 345] on div "CRO Reported" at bounding box center [1034, 349] width 51 height 10
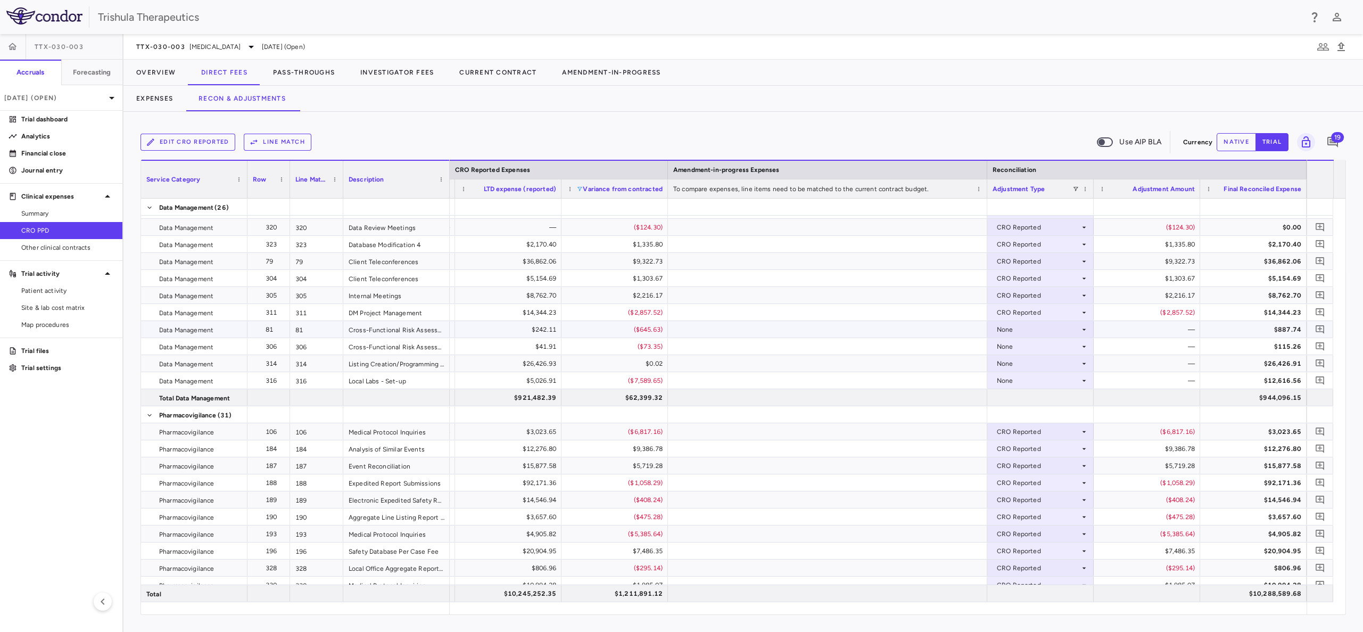
click at [1005, 333] on div "None" at bounding box center [1038, 329] width 83 height 17
click at [1011, 362] on div "CRO Reported" at bounding box center [1034, 366] width 51 height 10
click at [1003, 348] on div "None" at bounding box center [1038, 346] width 83 height 17
click at [1020, 383] on div "CRO Reported" at bounding box center [1034, 383] width 51 height 10
click at [1004, 368] on div "None" at bounding box center [1038, 363] width 83 height 17
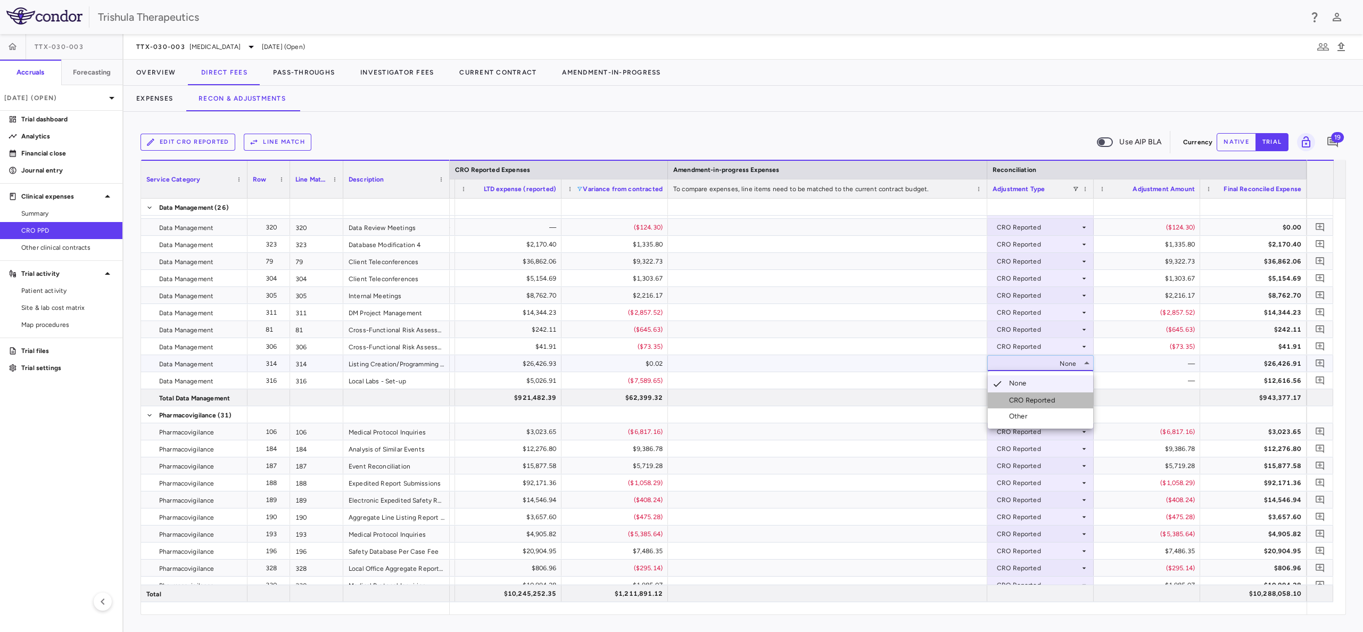
click at [1012, 394] on li "CRO Reported" at bounding box center [1040, 400] width 105 height 16
click at [1005, 378] on div "None" at bounding box center [1038, 380] width 83 height 17
click at [1022, 413] on div "CRO Reported" at bounding box center [1034, 418] width 51 height 10
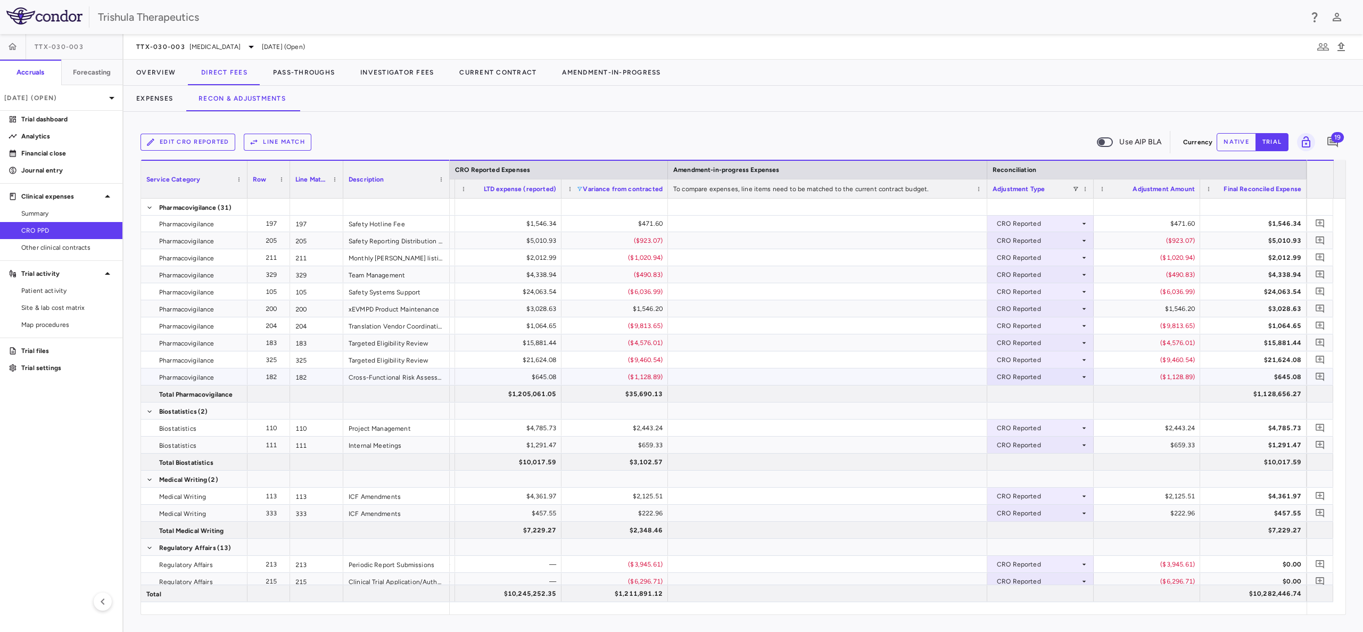
scroll to position [2468, 0]
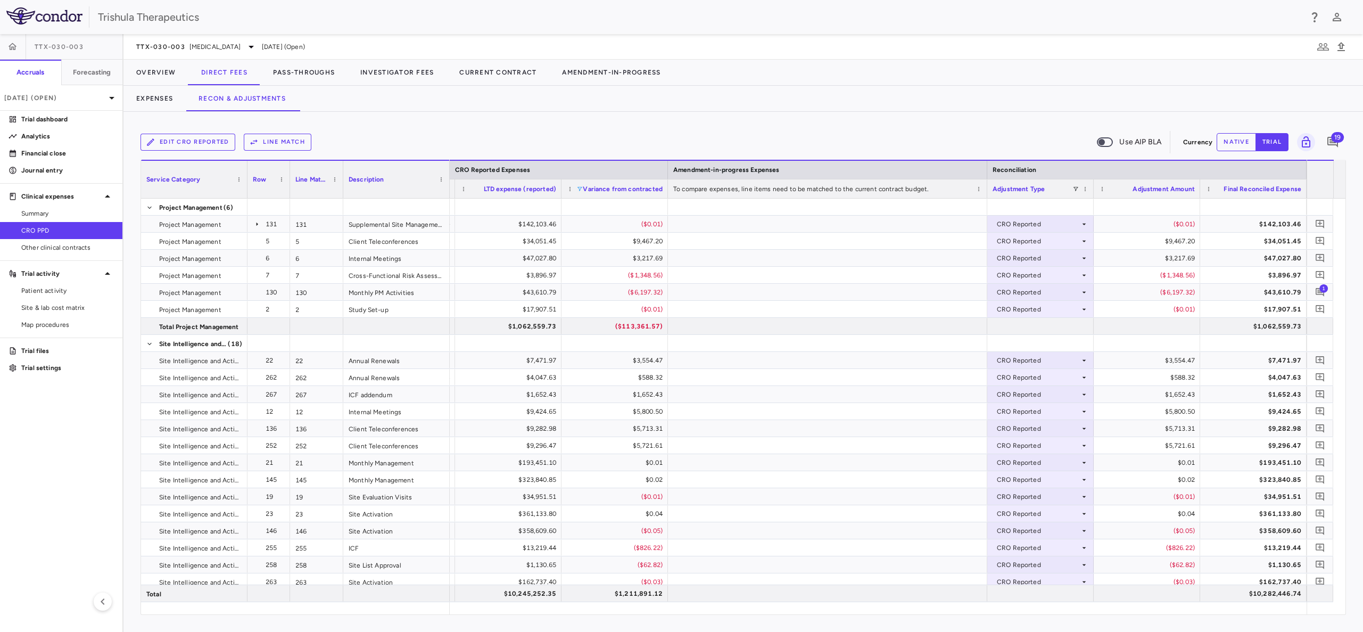
click at [578, 187] on span at bounding box center [579, 189] width 6 height 6
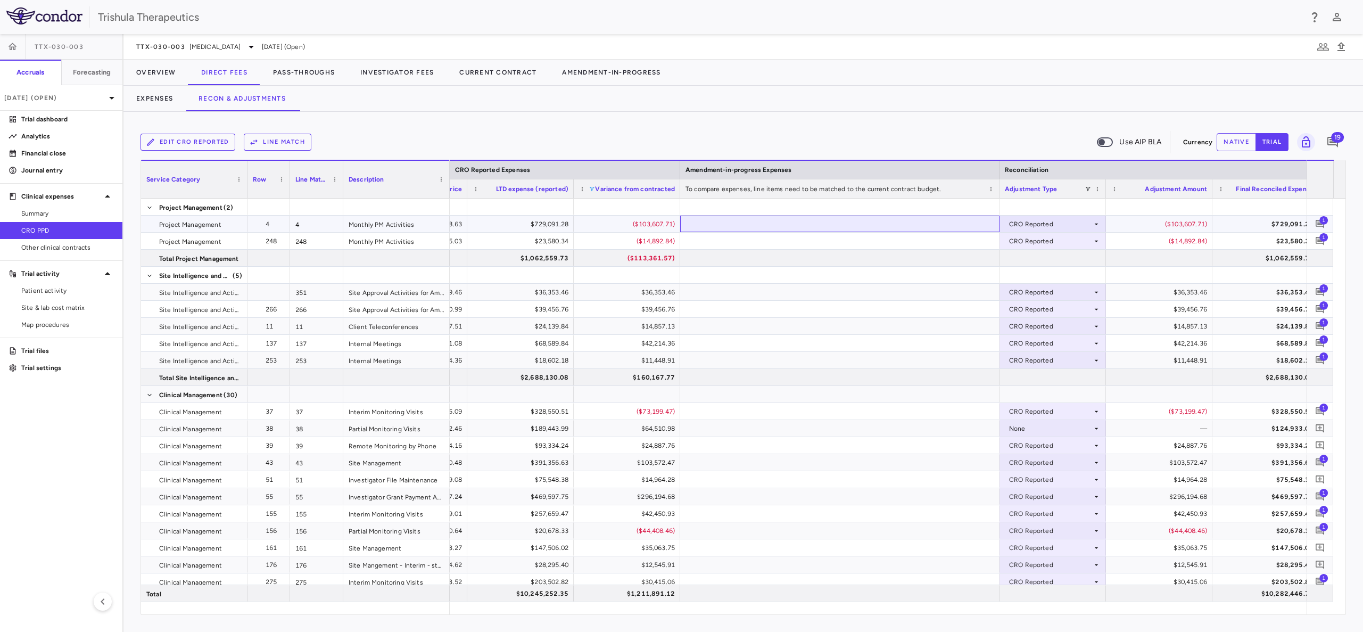
click at [838, 216] on div at bounding box center [839, 224] width 319 height 17
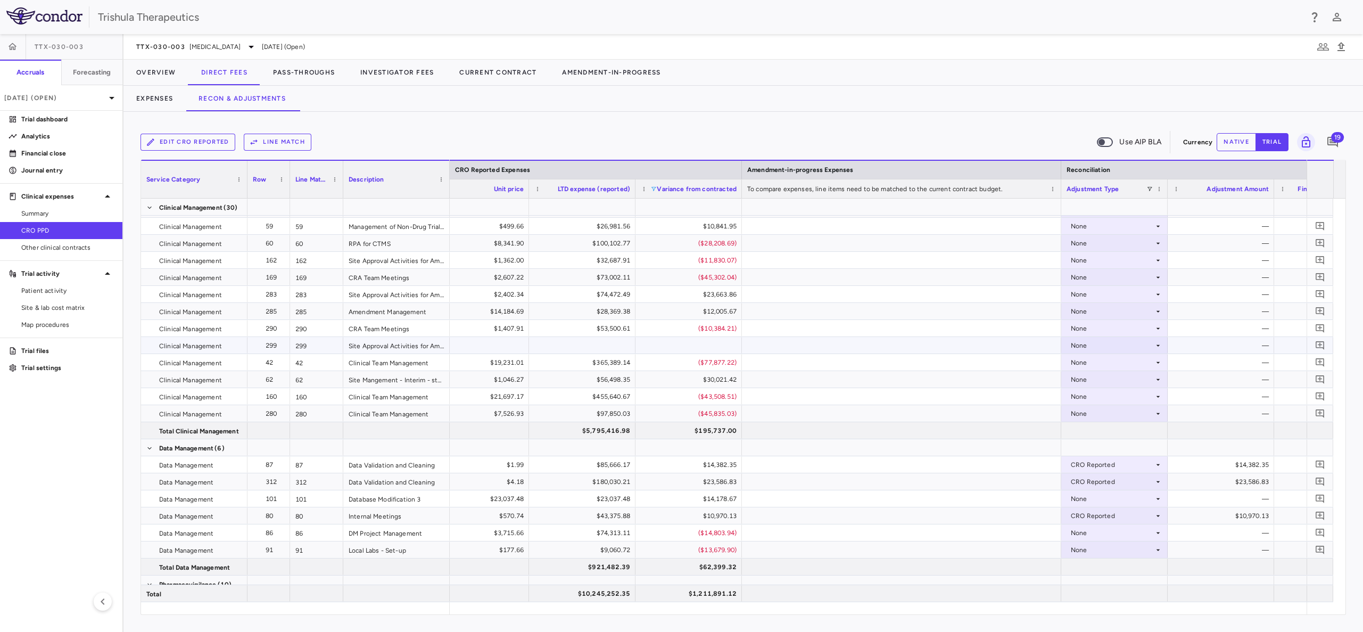
click at [1075, 344] on div "None" at bounding box center [1112, 345] width 83 height 17
click at [1071, 345] on div at bounding box center [681, 316] width 1363 height 632
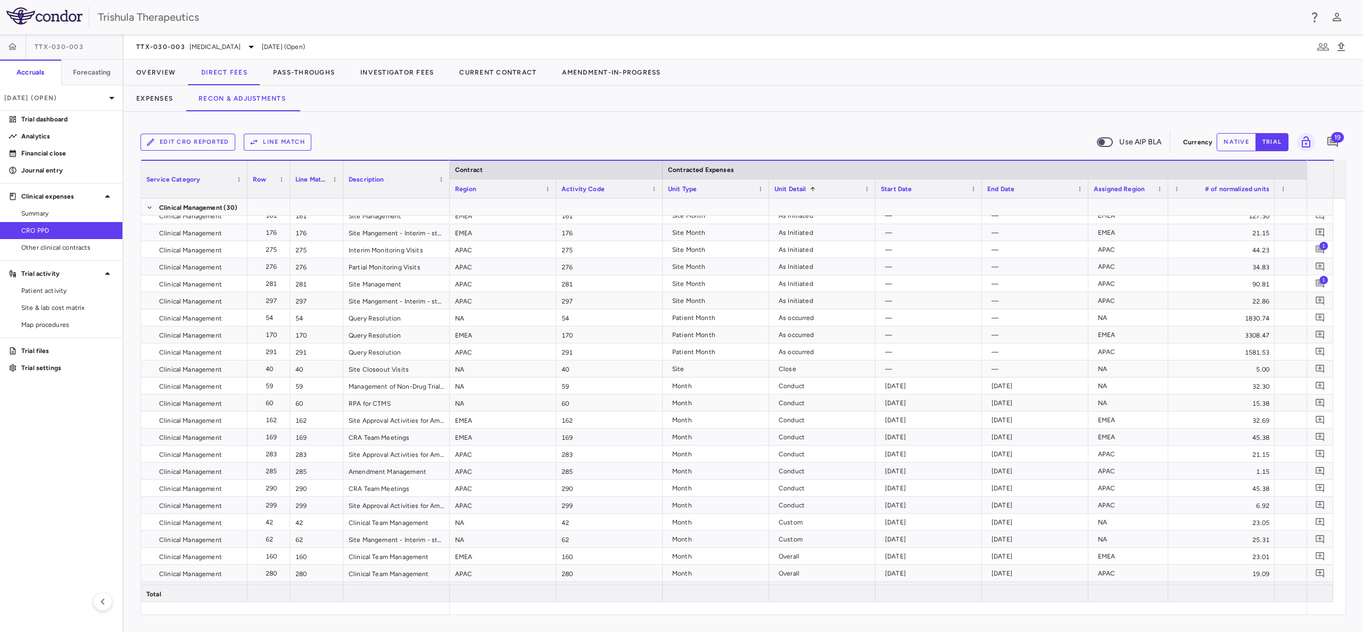
click at [796, 187] on span "Unit Detail" at bounding box center [790, 188] width 32 height 7
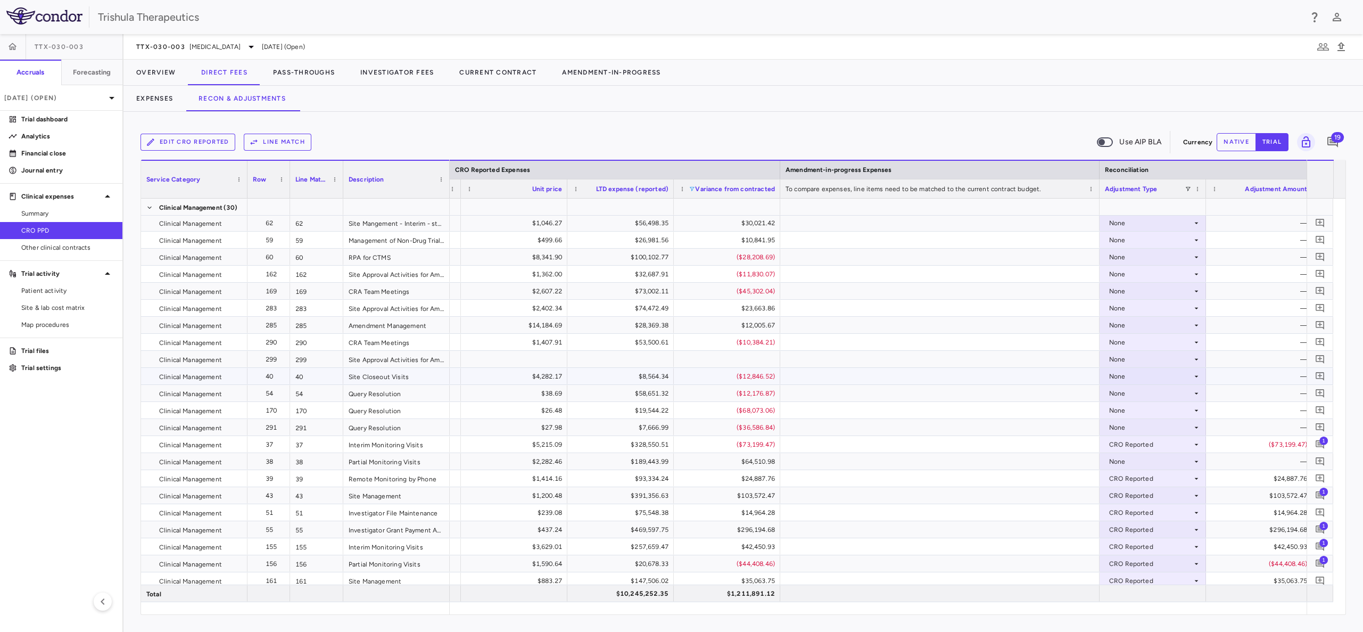
click at [1113, 378] on div "None" at bounding box center [1150, 376] width 83 height 17
click at [1132, 408] on div "CRO Reported" at bounding box center [1146, 413] width 51 height 10
click at [1121, 395] on div "None" at bounding box center [1150, 393] width 83 height 17
click at [1128, 428] on div "CRO Reported" at bounding box center [1146, 430] width 51 height 10
click at [1116, 409] on div "None" at bounding box center [1150, 410] width 83 height 17
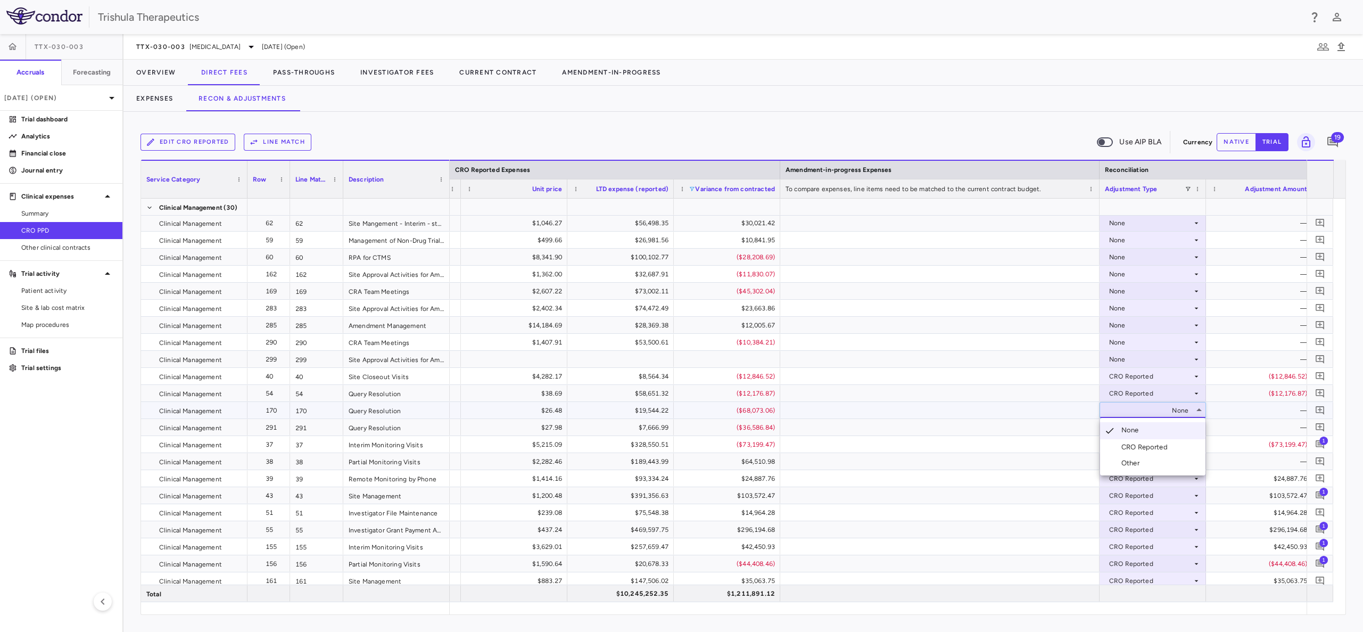
click at [989, 433] on div at bounding box center [681, 316] width 1363 height 632
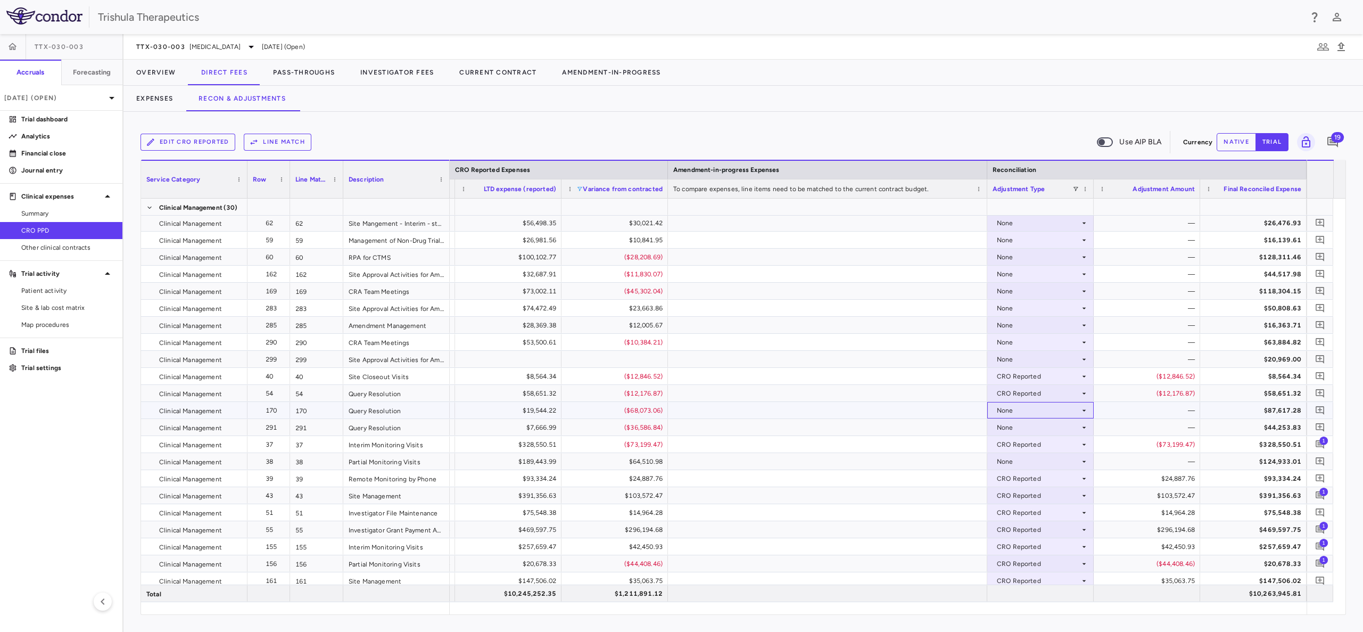
click at [1066, 409] on div "None" at bounding box center [1038, 410] width 83 height 17
click at [1058, 441] on li "CRO Reported" at bounding box center [1040, 447] width 105 height 16
click at [1045, 429] on div "None" at bounding box center [1038, 427] width 83 height 17
click at [1047, 460] on div "CRO Reported" at bounding box center [1034, 464] width 51 height 10
click at [1191, 460] on div "—" at bounding box center [1149, 461] width 92 height 17
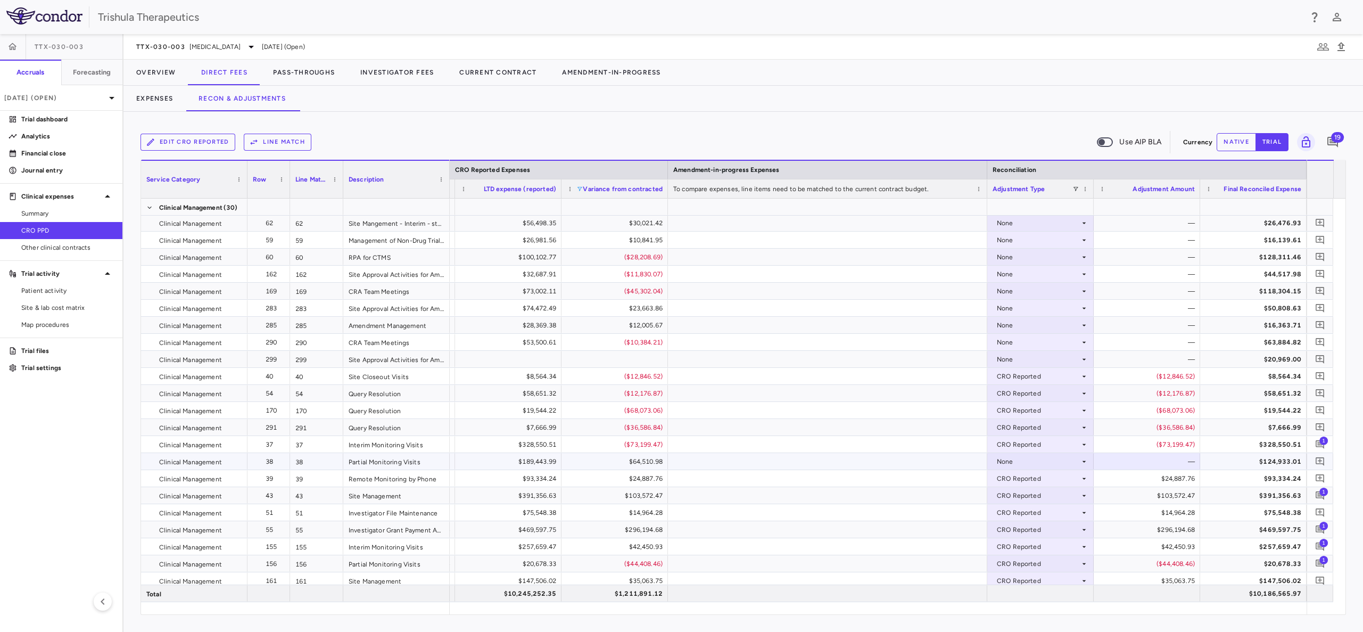
click at [1056, 463] on div "None" at bounding box center [1038, 461] width 83 height 17
click at [1041, 501] on div "CRO Reported" at bounding box center [1034, 498] width 51 height 10
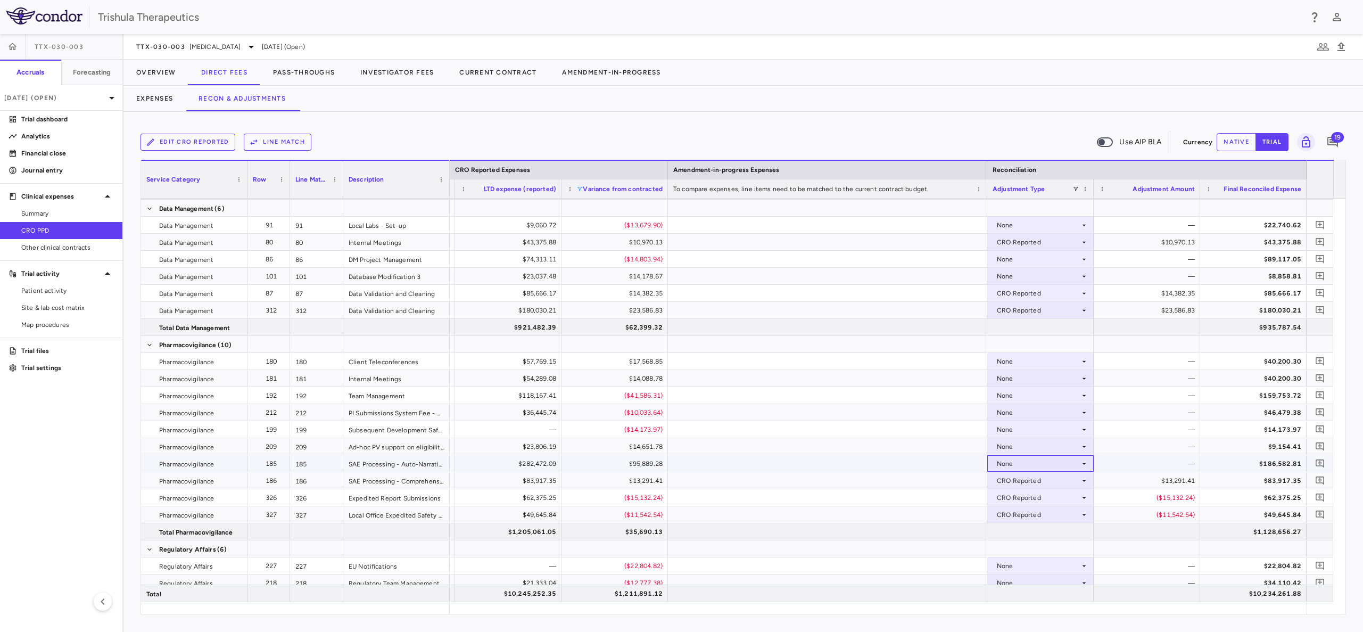
click at [1067, 461] on div "None" at bounding box center [1038, 463] width 83 height 17
click at [1048, 501] on div "CRO Reported" at bounding box center [1034, 501] width 51 height 10
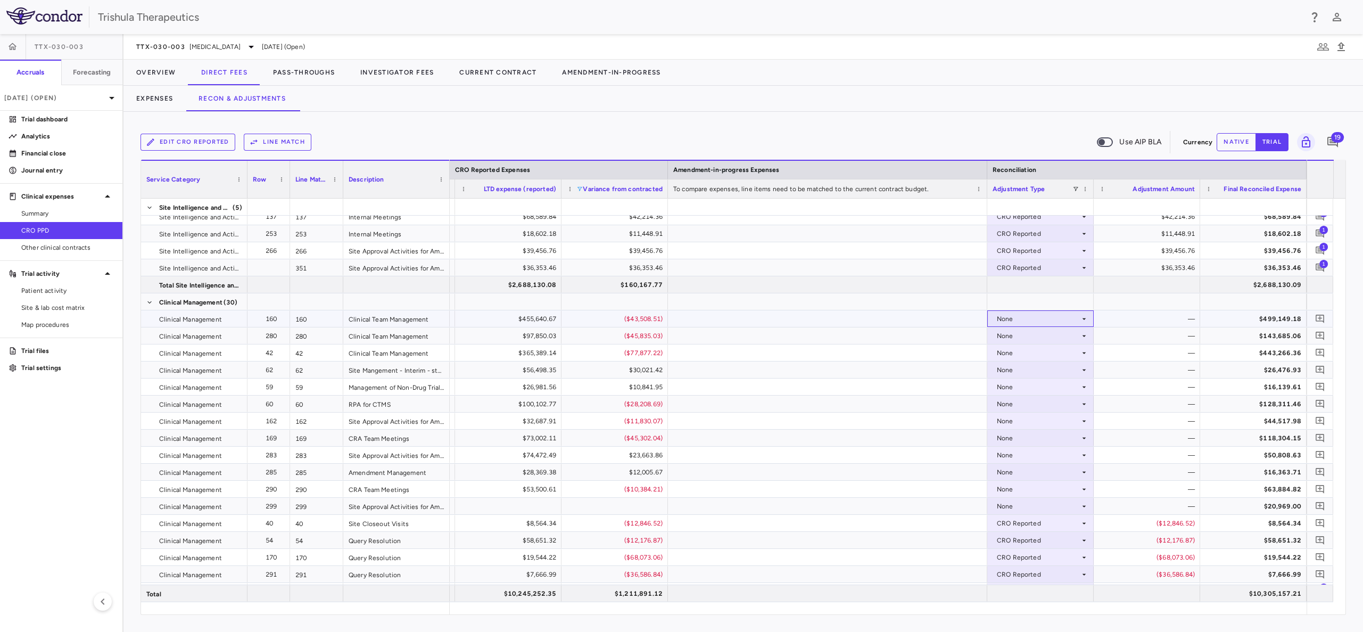
click at [1045, 321] on div "None" at bounding box center [1038, 318] width 83 height 17
click at [1037, 356] on div "CRO Reported" at bounding box center [1034, 356] width 51 height 10
click at [1028, 337] on div "None" at bounding box center [1038, 335] width 83 height 17
click at [1013, 335] on div "None" at bounding box center [1038, 335] width 83 height 17
click at [1022, 369] on div "CRO Reported" at bounding box center [1034, 373] width 51 height 10
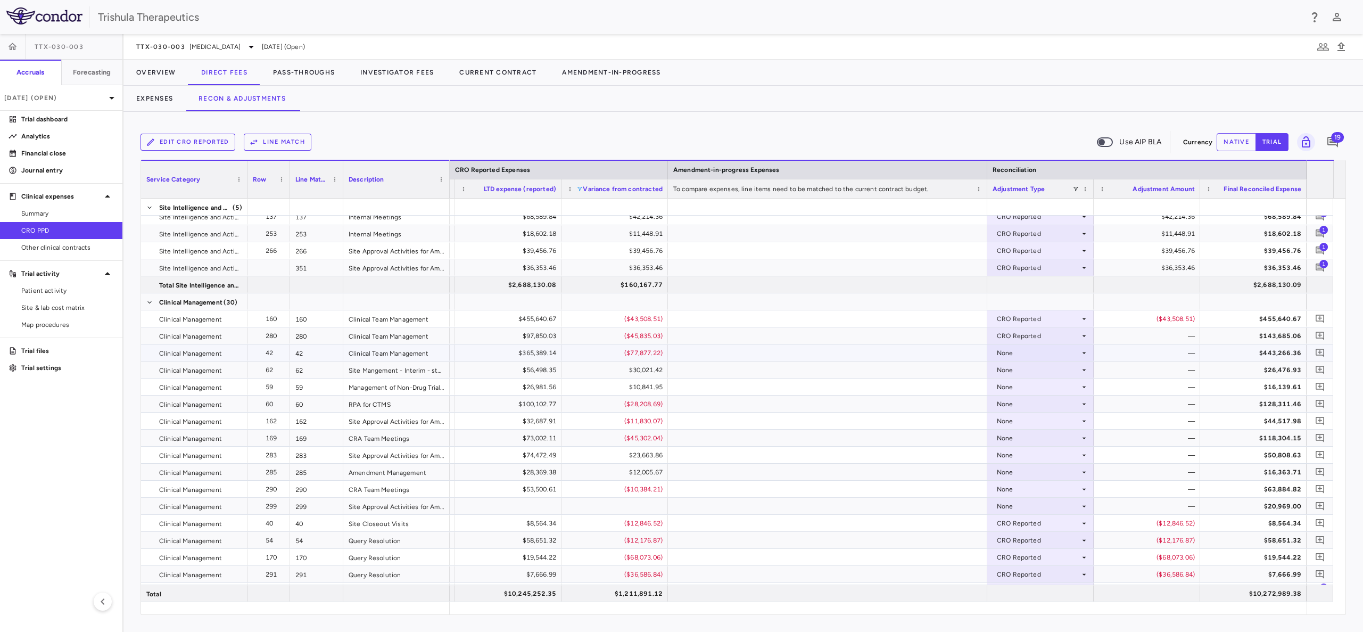
click at [1011, 352] on div "None" at bounding box center [1038, 352] width 83 height 17
click at [1013, 354] on div "None" at bounding box center [1038, 352] width 83 height 17
click at [1020, 390] on div "CRO Reported" at bounding box center [1034, 390] width 51 height 10
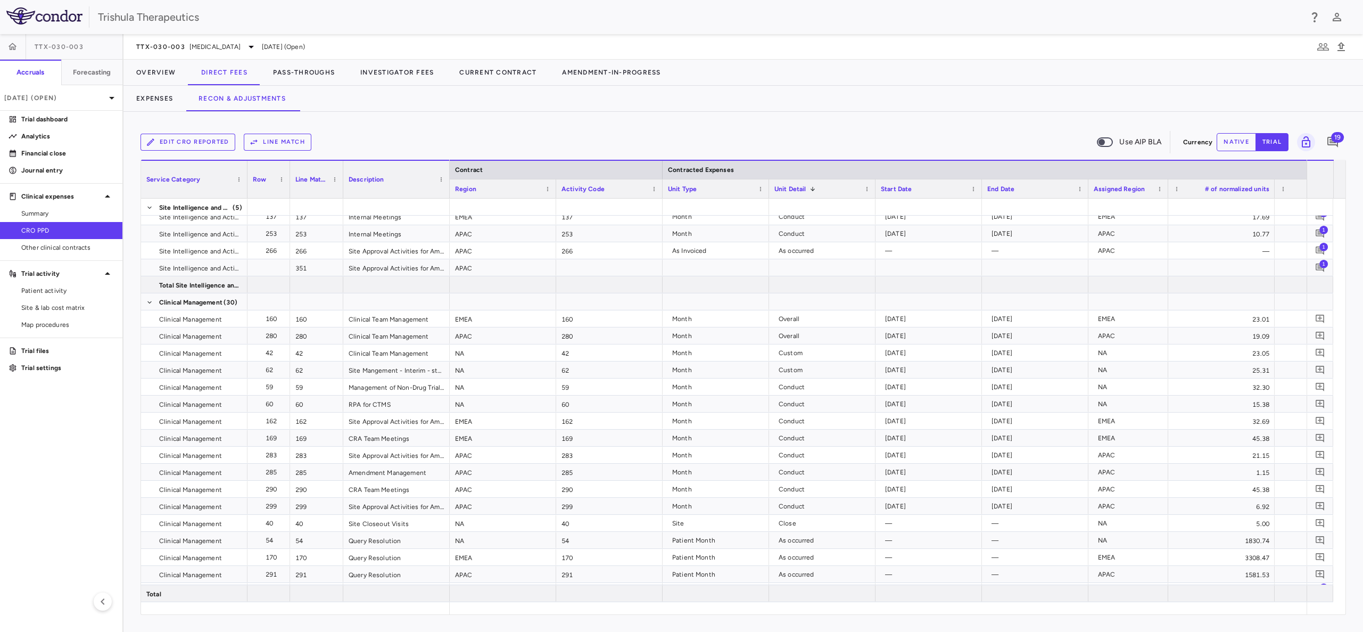
click at [683, 189] on span "Unit Type" at bounding box center [682, 188] width 29 height 7
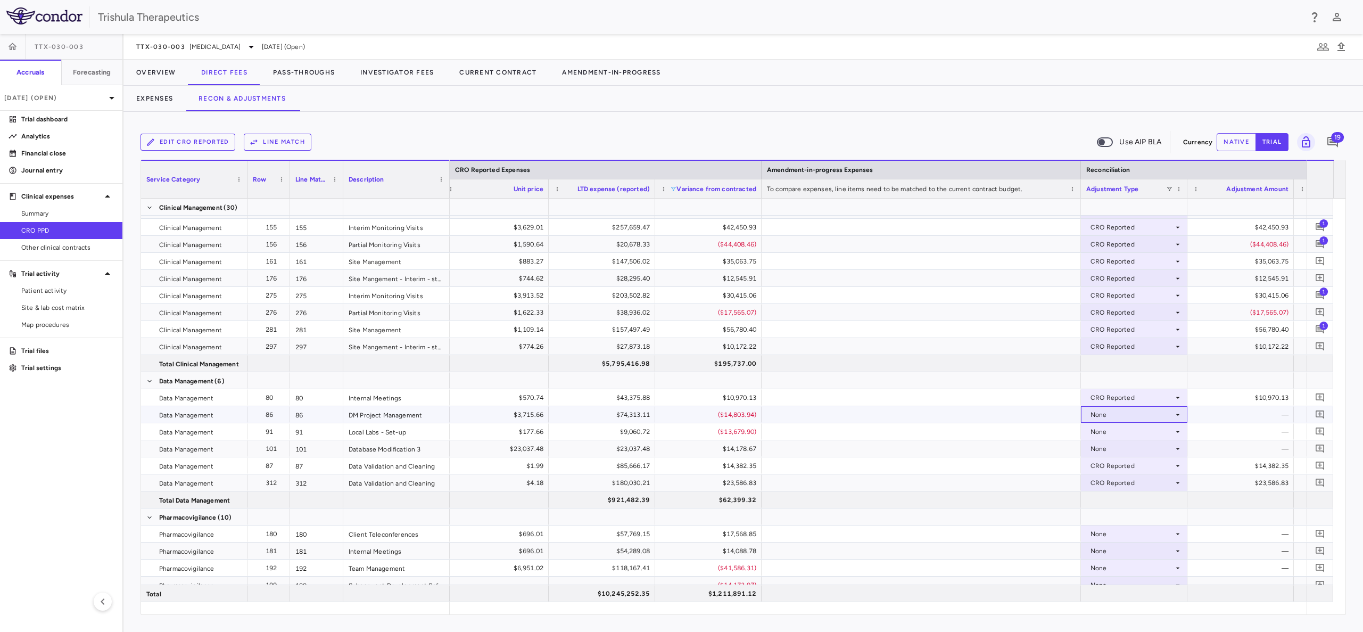
click at [1100, 414] on div "None" at bounding box center [1132, 414] width 83 height 17
click at [1107, 451] on div "CRO Reported" at bounding box center [1128, 452] width 51 height 10
click at [1099, 434] on div "None" at bounding box center [1132, 431] width 83 height 17
click at [1106, 465] on div "CRO Reported" at bounding box center [1128, 469] width 51 height 10
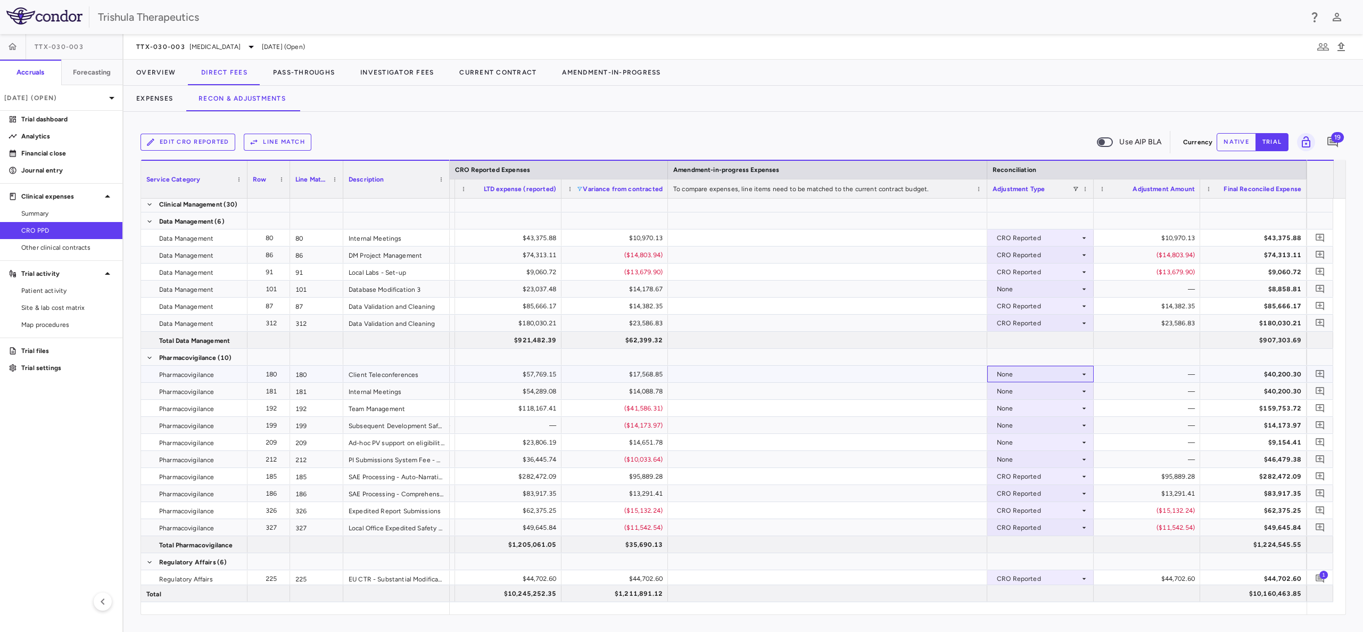
click at [1033, 375] on div "None" at bounding box center [1038, 374] width 83 height 17
click at [1036, 409] on div "CRO Reported" at bounding box center [1034, 411] width 51 height 10
click at [1017, 393] on div "None" at bounding box center [1038, 391] width 83 height 17
click at [1028, 425] on div "None" at bounding box center [1038, 425] width 83 height 17
click at [1011, 392] on div at bounding box center [681, 316] width 1363 height 632
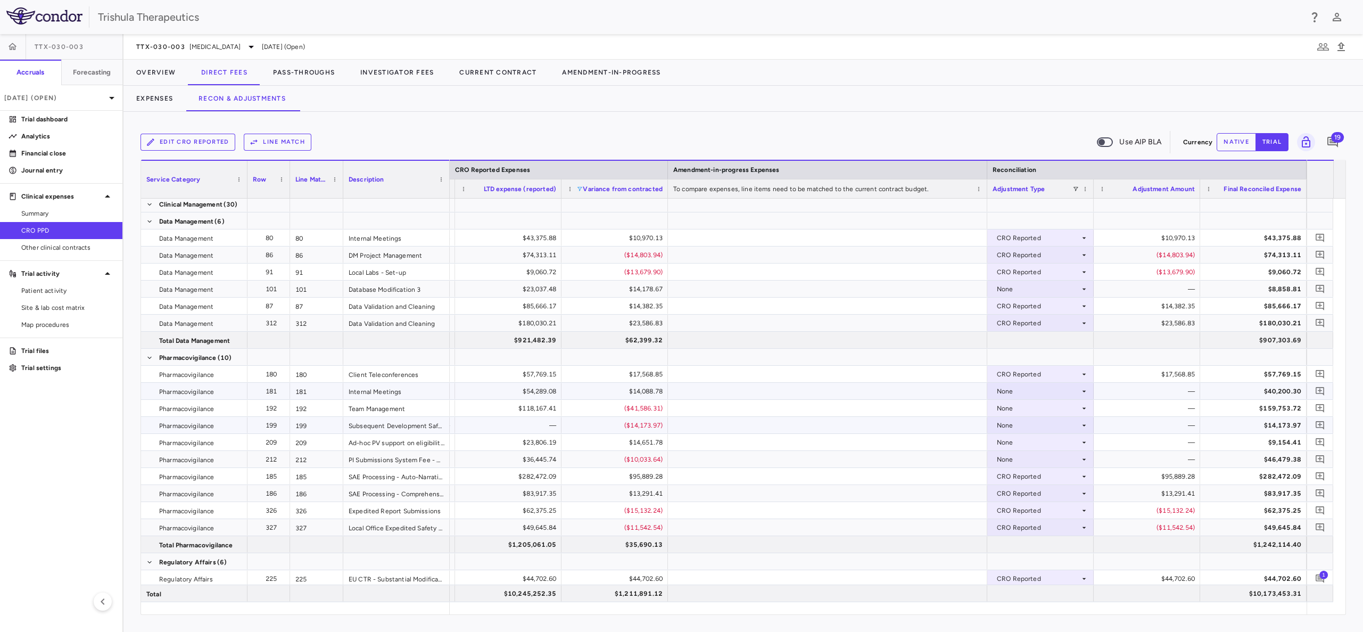
click at [1010, 392] on div "None" at bounding box center [1038, 391] width 83 height 17
click at [1019, 423] on div "CRO Reported" at bounding box center [1034, 428] width 51 height 10
click at [1003, 410] on div "None" at bounding box center [1038, 408] width 83 height 17
click at [1019, 442] on div "CRO Reported" at bounding box center [1034, 445] width 51 height 10
click at [1078, 459] on div "None" at bounding box center [1038, 459] width 83 height 17
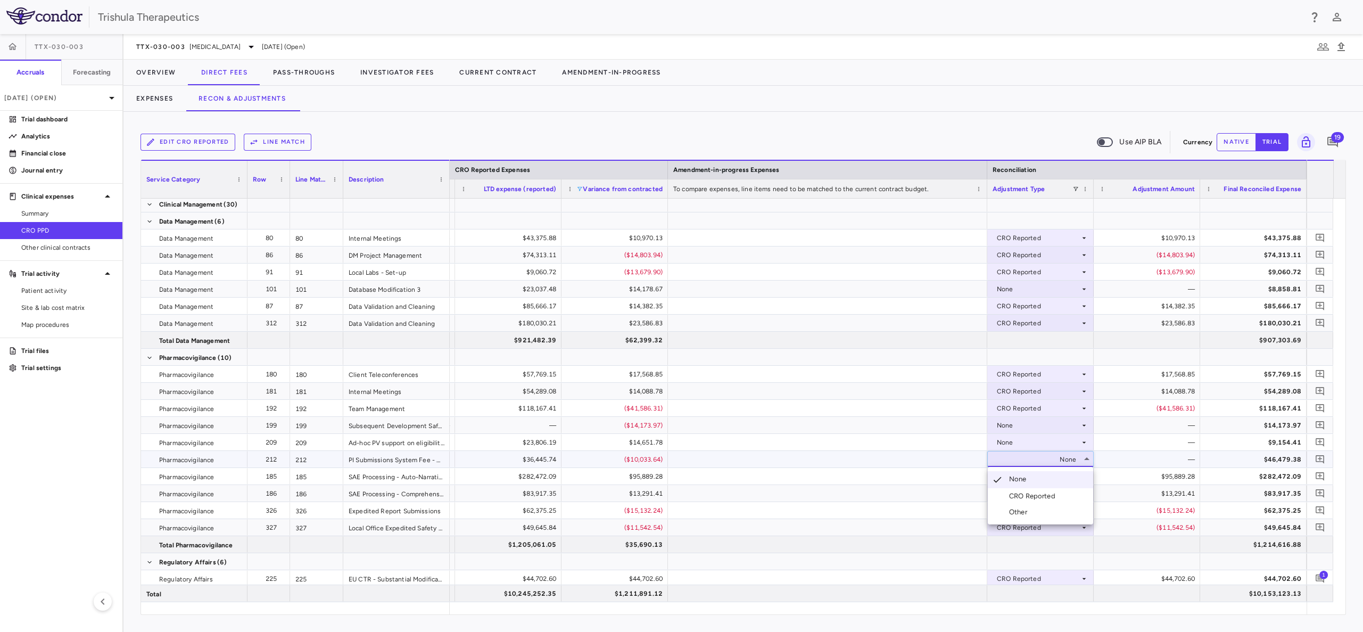
click at [1031, 497] on div "CRO Reported" at bounding box center [1034, 496] width 51 height 10
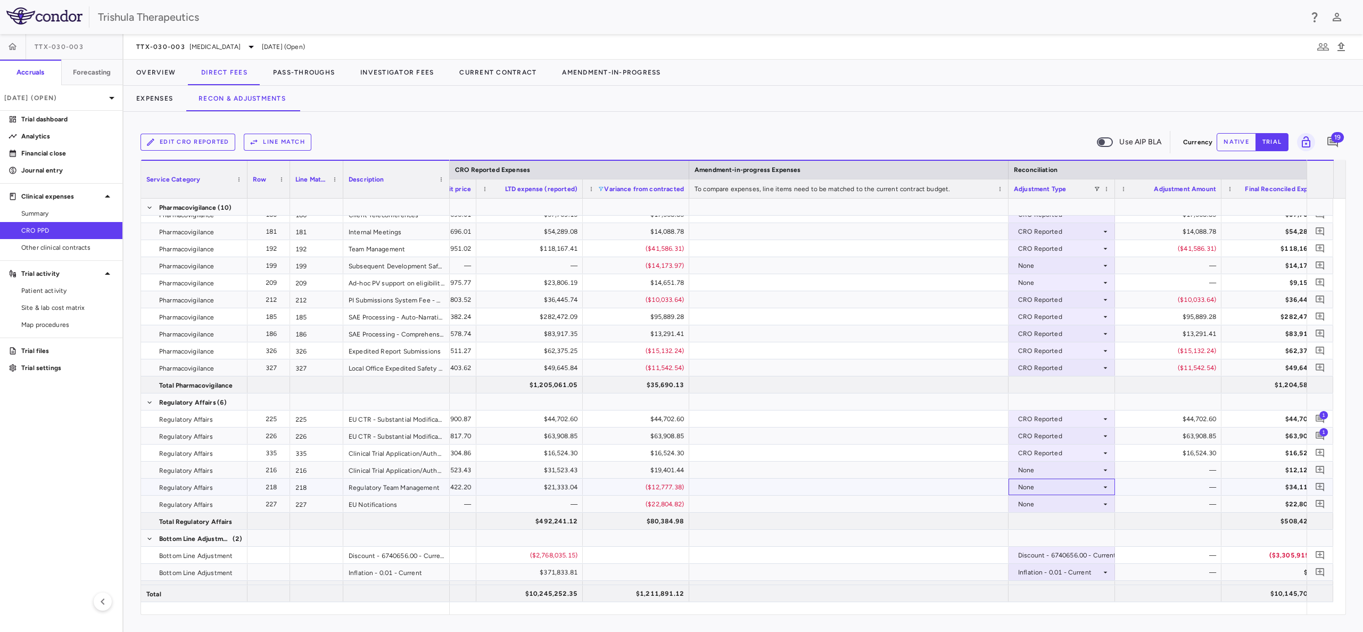
click at [1034, 486] on div "None" at bounding box center [1059, 487] width 83 height 17
click at [1038, 519] on div "CRO Reported" at bounding box center [1055, 524] width 51 height 10
click at [1037, 504] on div "None" at bounding box center [1059, 504] width 83 height 17
click at [1051, 537] on div "CRO Reported" at bounding box center [1055, 541] width 51 height 10
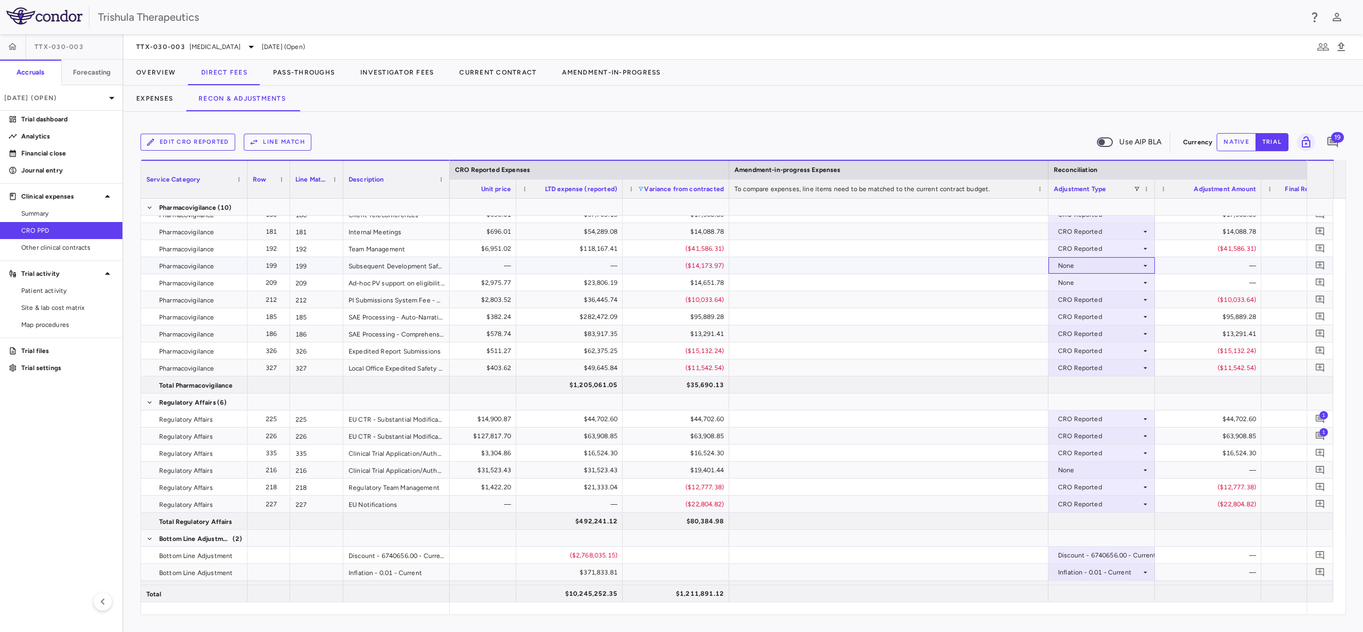
click at [1070, 267] on div "None" at bounding box center [1099, 265] width 83 height 17
click at [1084, 301] on div "CRO Reported" at bounding box center [1095, 303] width 51 height 10
click at [1075, 283] on div "None" at bounding box center [1099, 282] width 83 height 17
click at [1084, 318] on div "CRO Reported" at bounding box center [1095, 320] width 51 height 10
drag, startPoint x: 1035, startPoint y: 601, endPoint x: 1150, endPoint y: 608, distance: 115.2
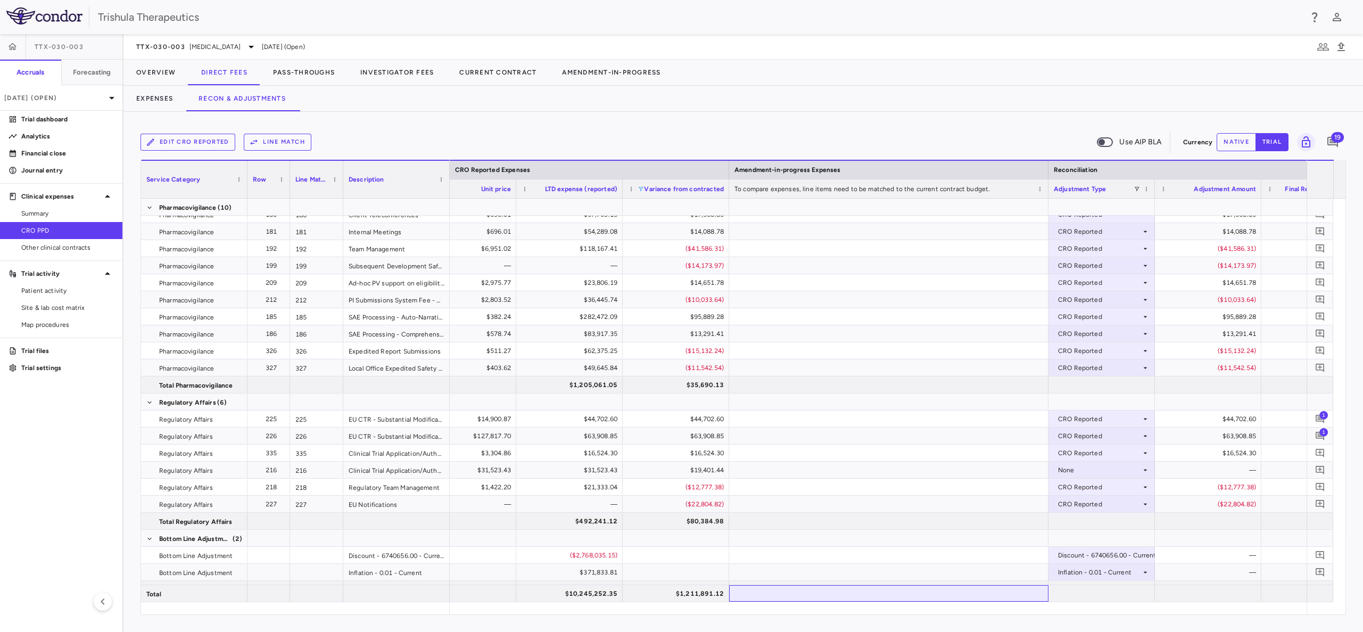
click at [1150, 608] on div "Service Category Row Line Match" at bounding box center [743, 387] width 1205 height 455
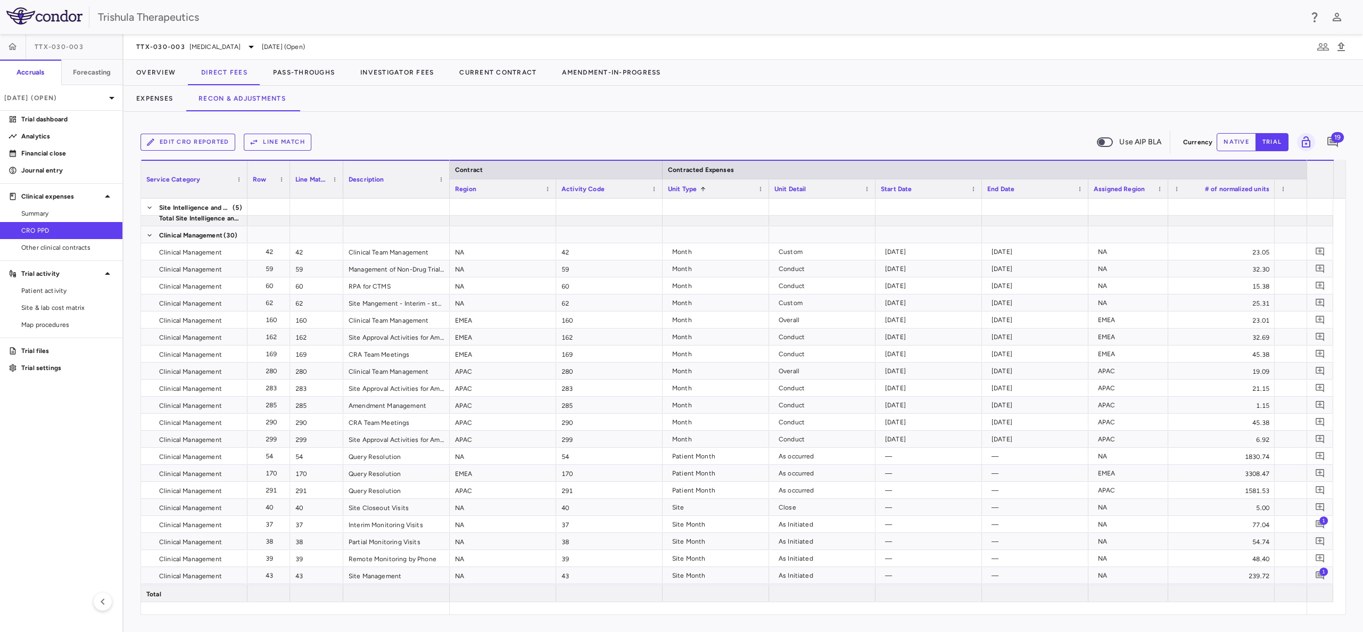
click at [793, 187] on span "Unit Detail" at bounding box center [790, 188] width 32 height 7
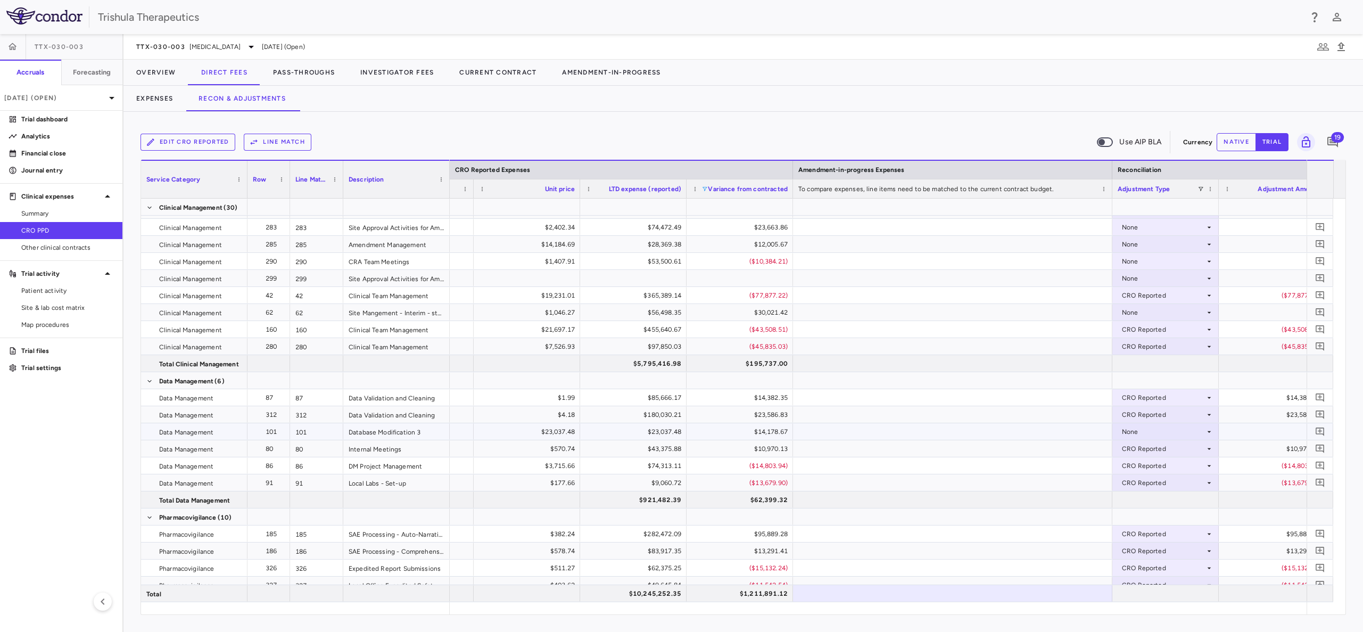
click at [1135, 433] on div "None" at bounding box center [1163, 431] width 83 height 17
click at [1142, 464] on div "CRO Reported" at bounding box center [1159, 469] width 51 height 10
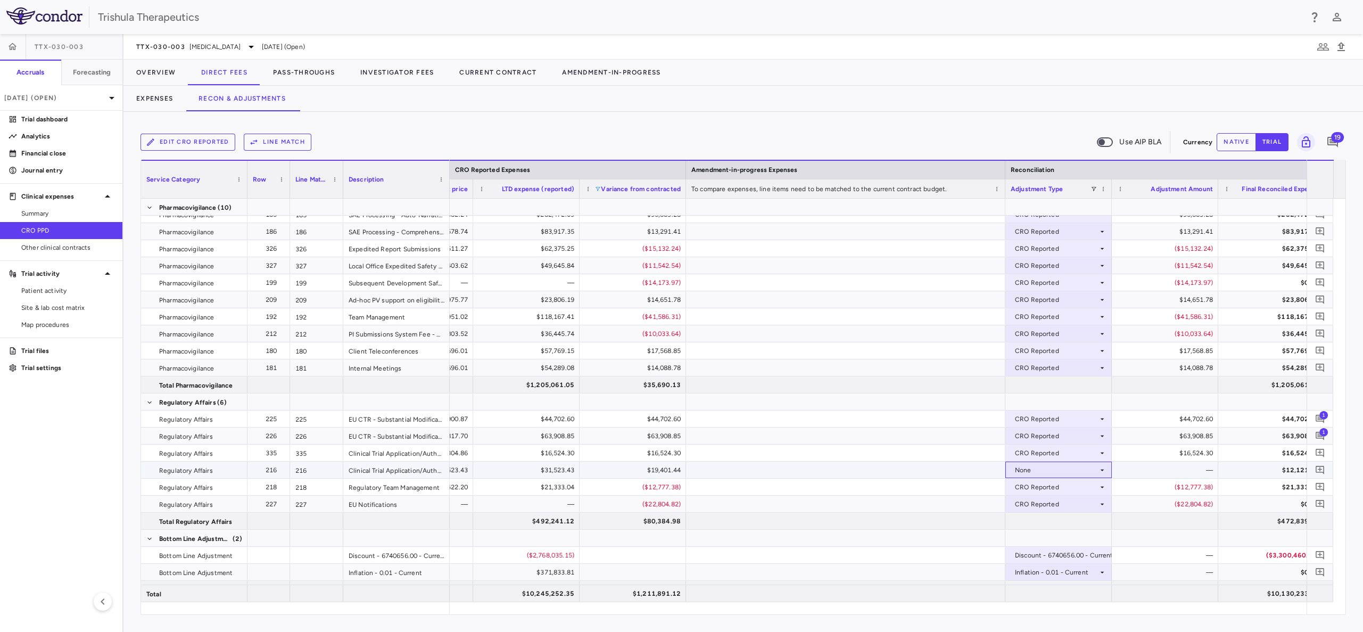
click at [1096, 469] on div "None" at bounding box center [1056, 469] width 83 height 17
click at [1051, 503] on div "CRO Reported" at bounding box center [1052, 507] width 51 height 10
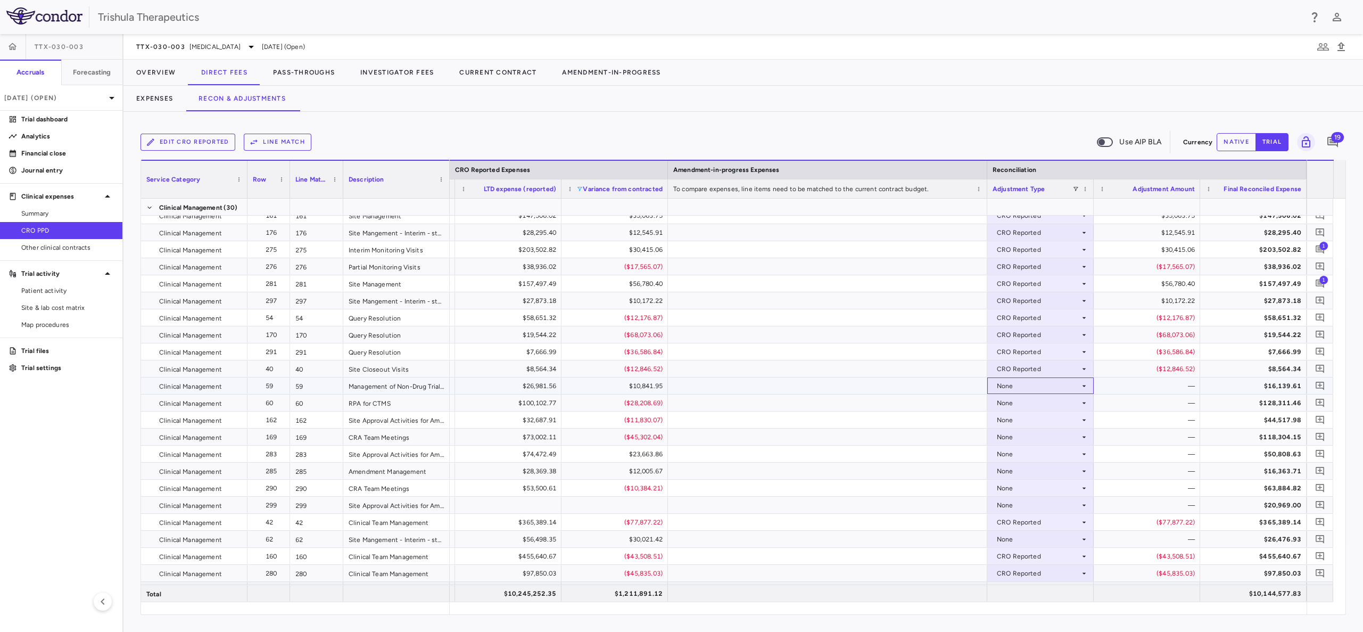
click at [1082, 385] on icon at bounding box center [1084, 386] width 9 height 9
click at [1036, 423] on div "CRO Reported" at bounding box center [1034, 423] width 51 height 10
click at [999, 424] on div "None" at bounding box center [1038, 419] width 83 height 17
click at [1015, 457] on div "CRO Reported" at bounding box center [1034, 457] width 51 height 10
click at [1004, 490] on div "None" at bounding box center [1038, 488] width 83 height 17
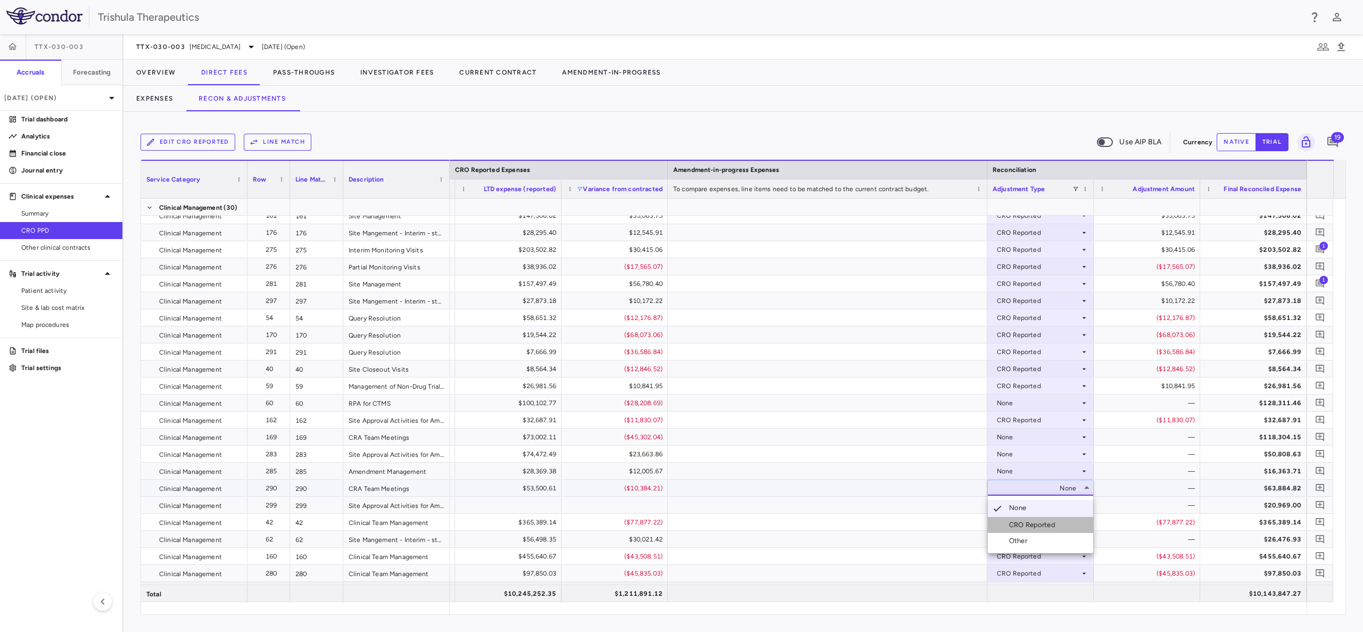
click at [1024, 524] on div "CRO Reported" at bounding box center [1034, 525] width 51 height 10
click at [1008, 506] on div "None" at bounding box center [1038, 505] width 83 height 17
click at [1008, 506] on div at bounding box center [681, 316] width 1363 height 632
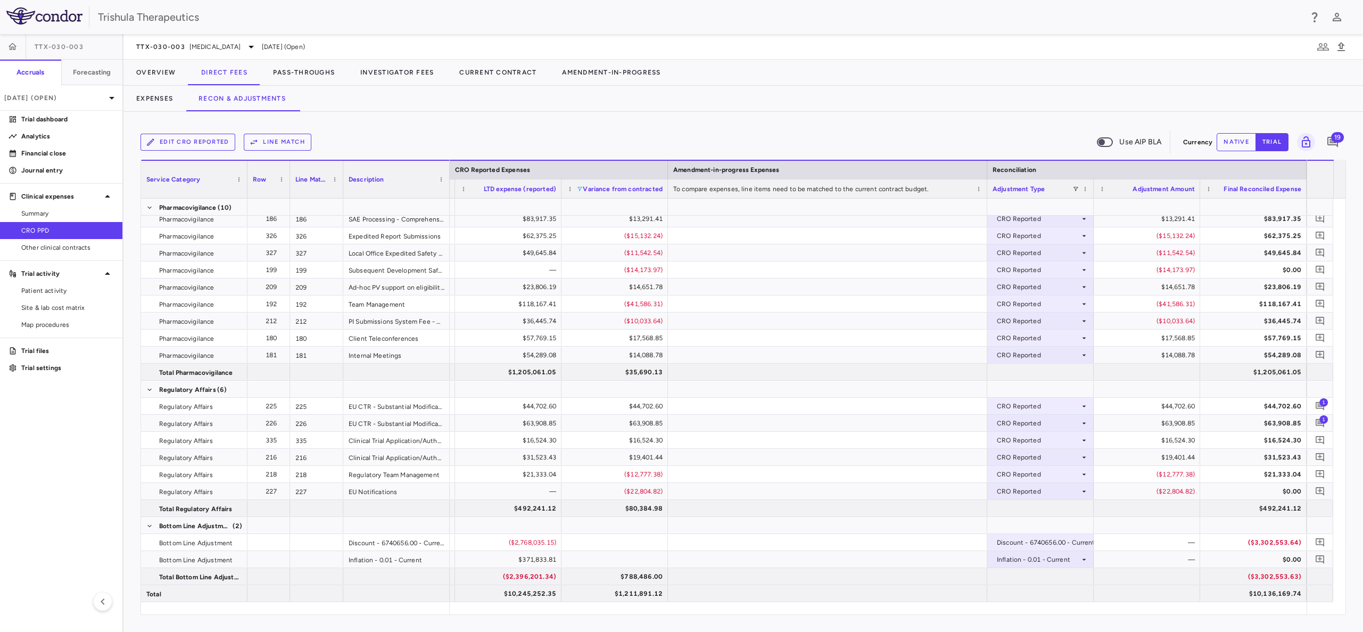
click at [580, 187] on span at bounding box center [579, 189] width 6 height 6
click at [585, 205] on div "Select all" at bounding box center [631, 202] width 100 height 13
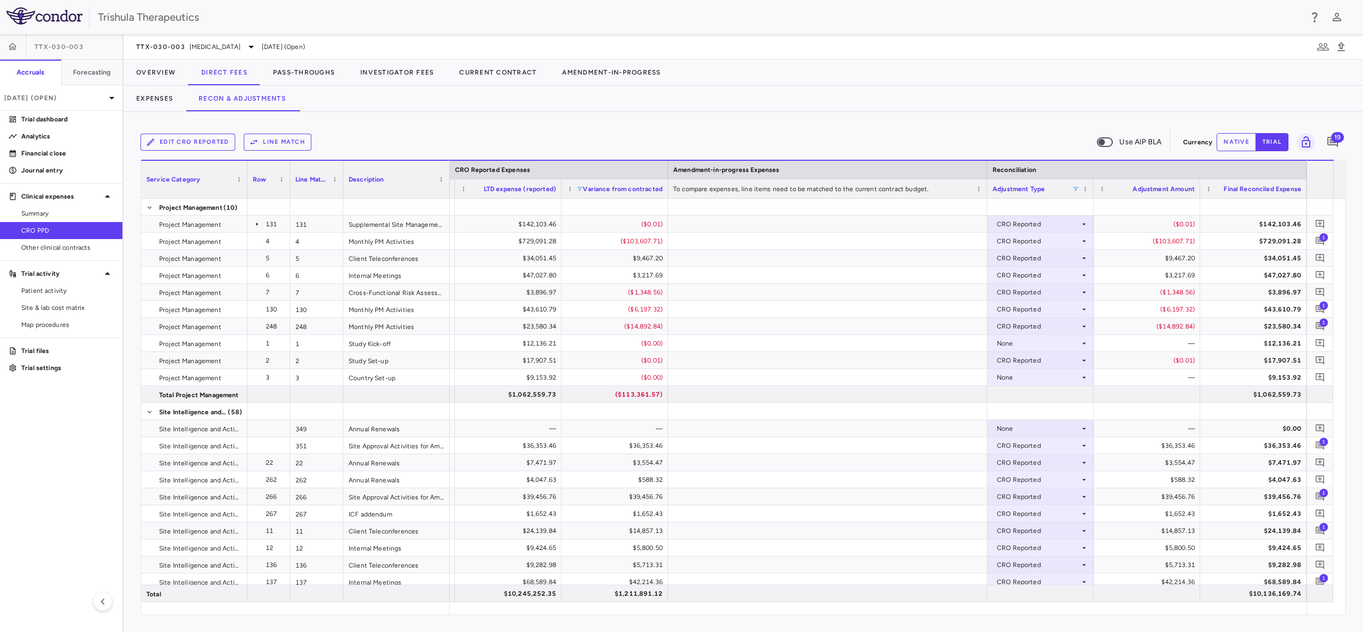
click at [1075, 187] on span at bounding box center [1076, 189] width 6 height 6
click at [1077, 226] on div "(Select All)" at bounding box center [1124, 228] width 106 height 13
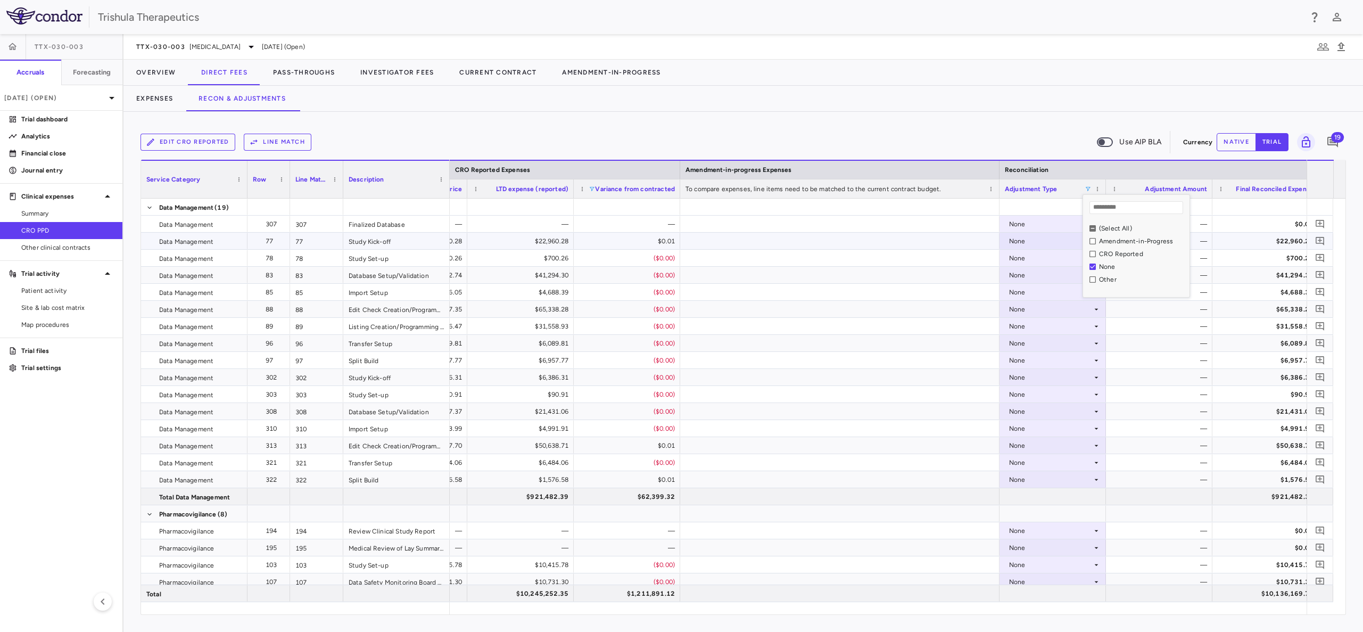
click at [1018, 240] on div "None" at bounding box center [1050, 241] width 83 height 17
click at [1025, 276] on div "CRO Reported" at bounding box center [1046, 278] width 51 height 10
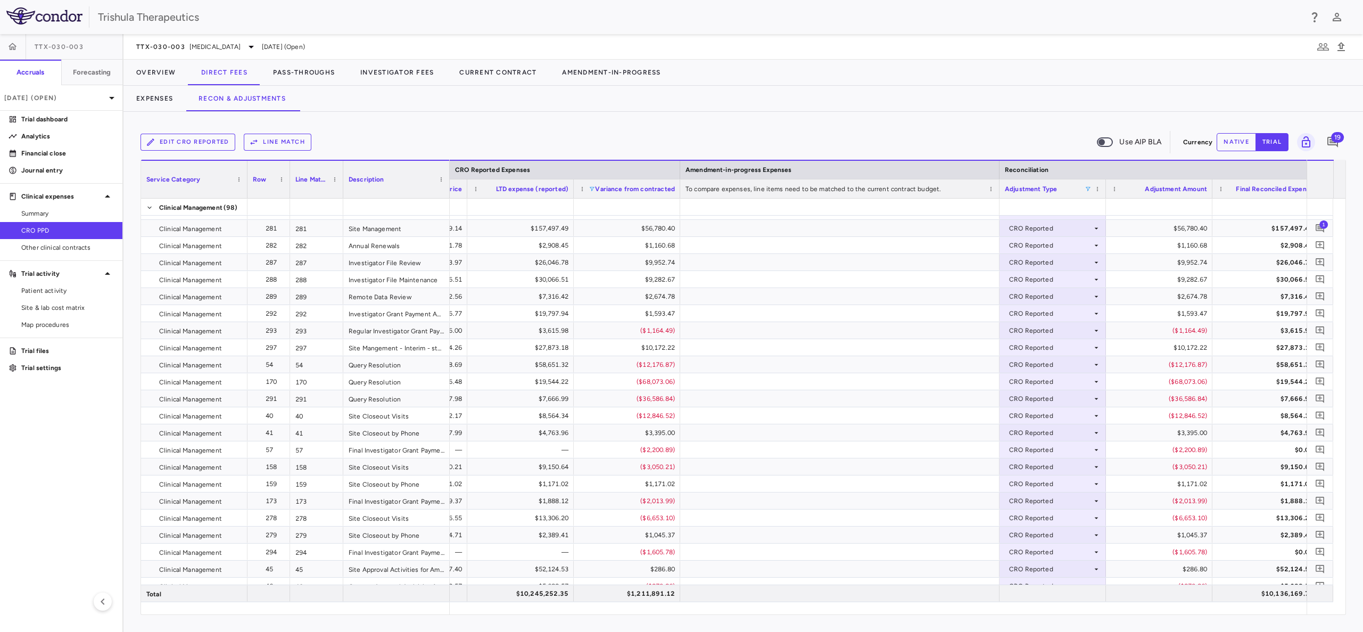
click at [1088, 189] on span at bounding box center [1088, 189] width 6 height 6
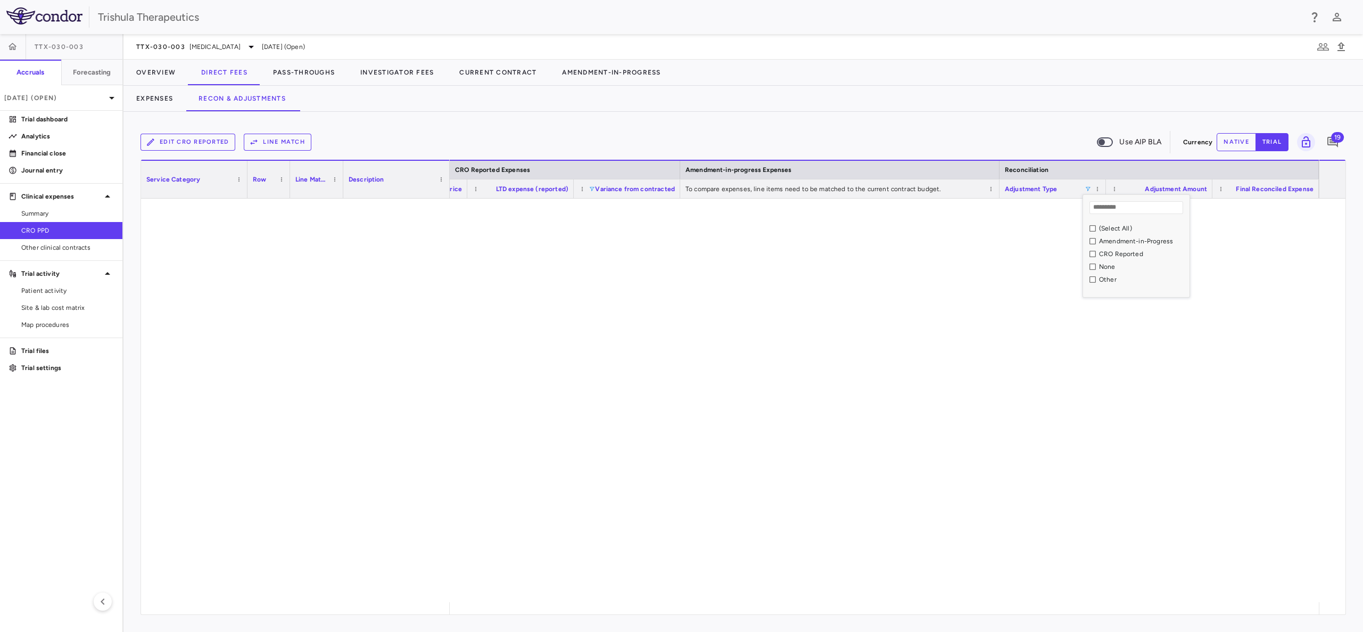
click at [1096, 266] on div "None" at bounding box center [1140, 266] width 100 height 13
click at [1089, 276] on div "Other" at bounding box center [1136, 279] width 106 height 13
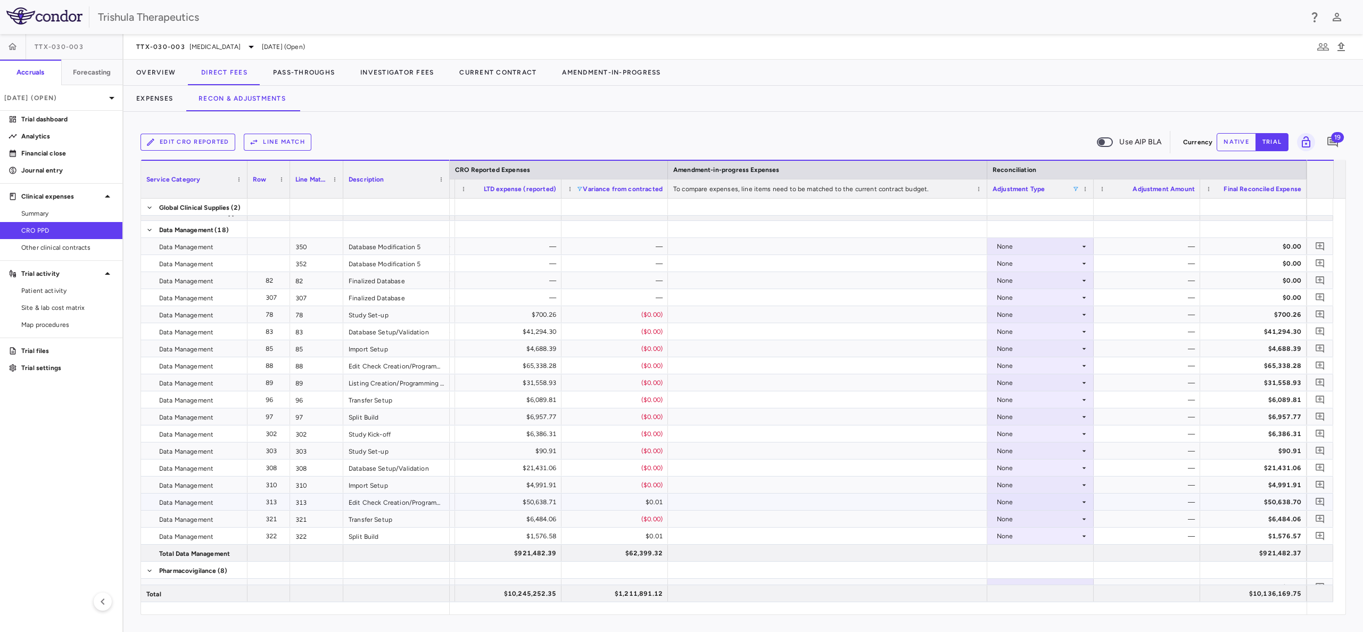
click at [1000, 505] on div "None" at bounding box center [1038, 501] width 83 height 17
click at [1015, 539] on div "CRO Reported" at bounding box center [1034, 539] width 51 height 10
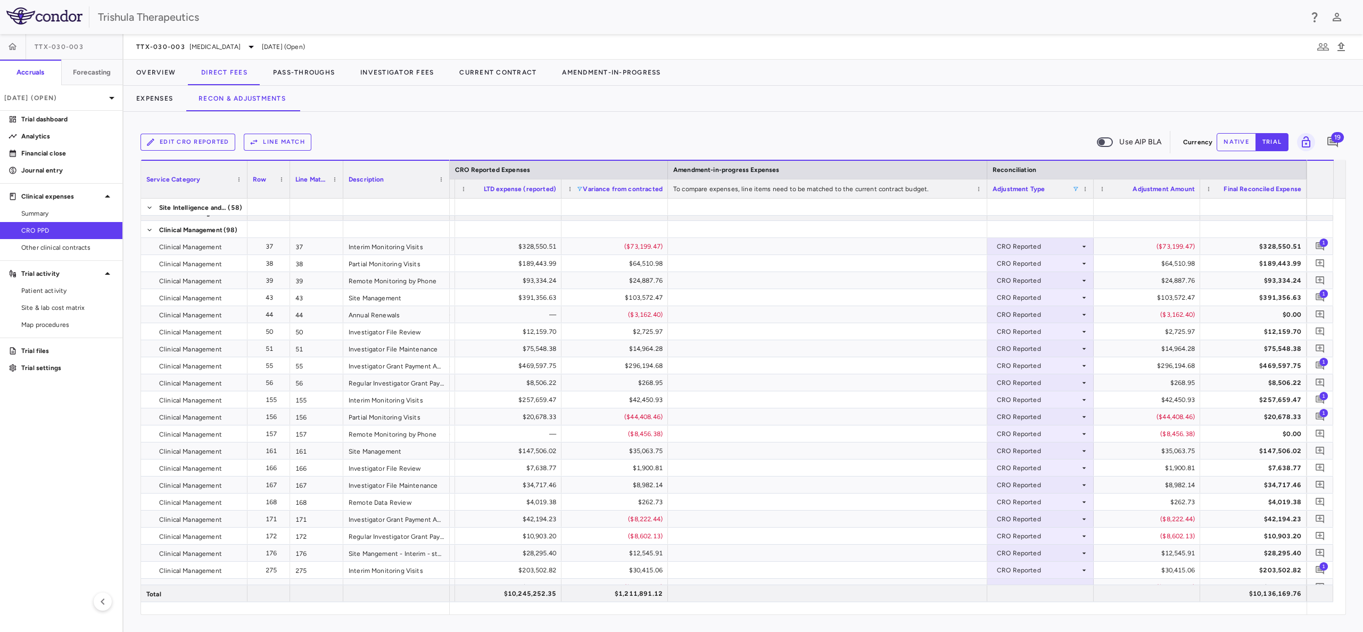
click at [1073, 186] on span at bounding box center [1076, 189] width 6 height 6
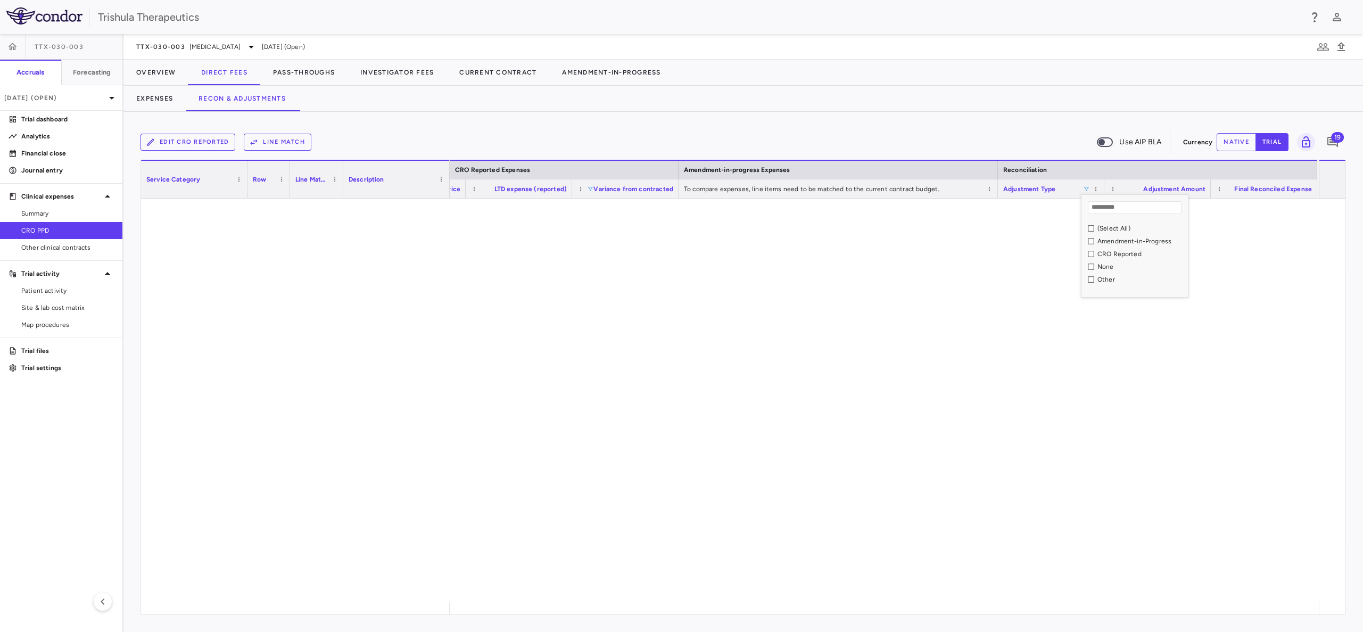
click at [1091, 269] on div "None" at bounding box center [1138, 266] width 100 height 13
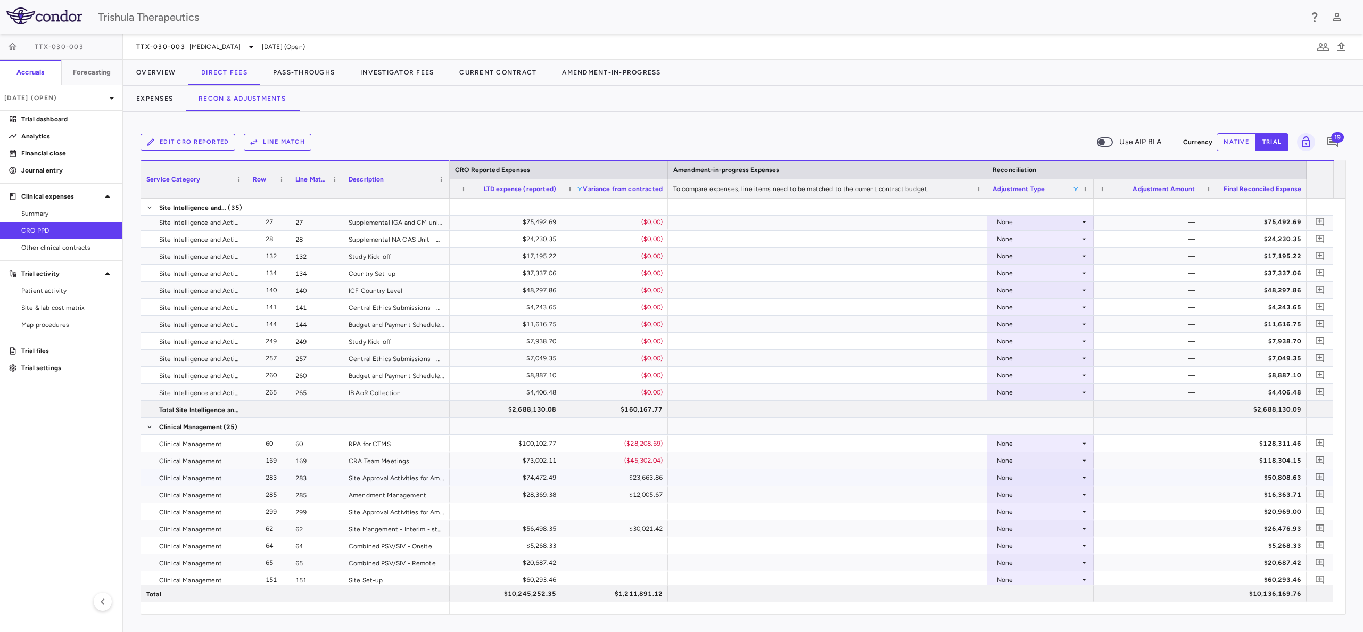
click at [1079, 479] on div "None" at bounding box center [1038, 477] width 83 height 17
click at [1079, 479] on div at bounding box center [681, 316] width 1363 height 632
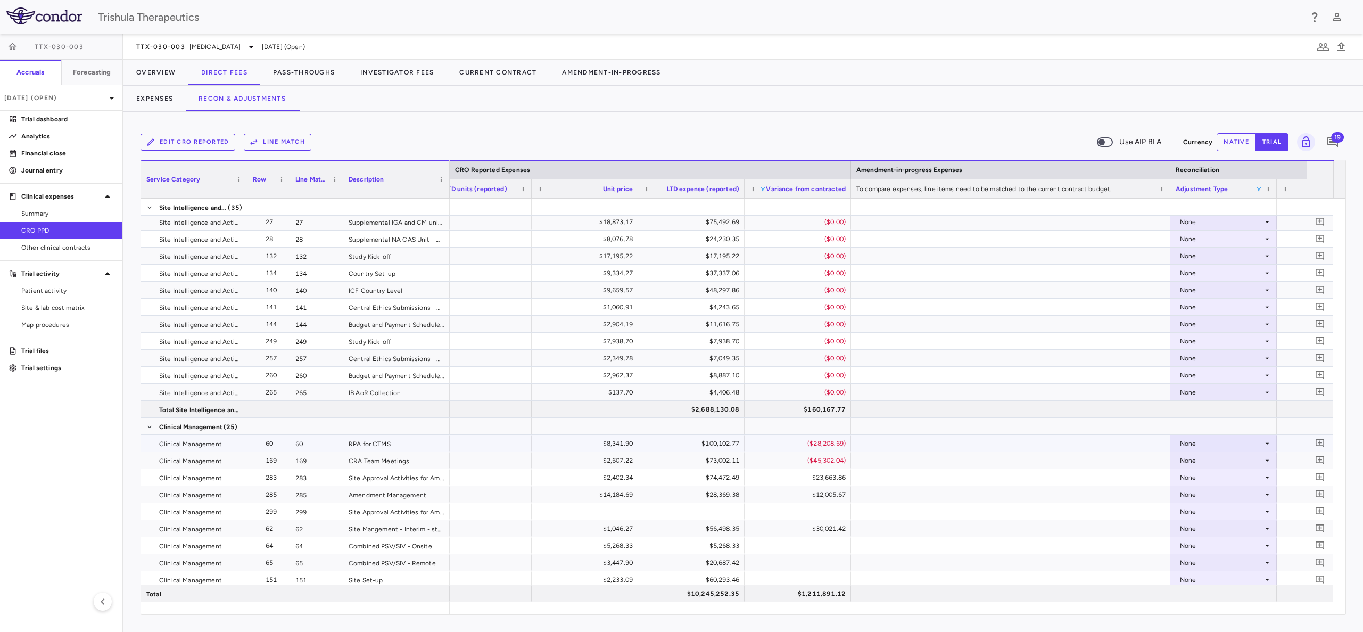
click at [1184, 440] on div "None" at bounding box center [1221, 443] width 83 height 17
click at [1199, 477] on div "CRO Reported" at bounding box center [1217, 480] width 51 height 10
click at [1190, 464] on div "None" at bounding box center [1221, 460] width 83 height 17
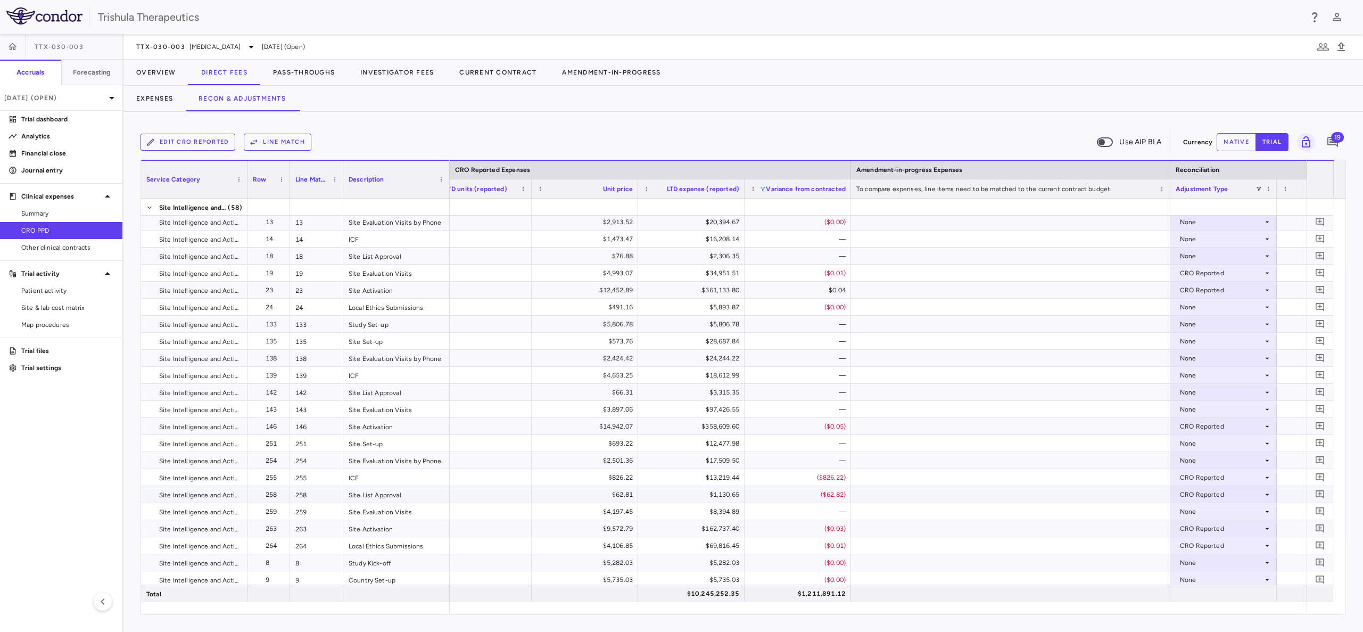
click at [1194, 493] on div "CRO Reported" at bounding box center [1221, 494] width 83 height 17
click at [1196, 531] on div "CRO Reported" at bounding box center [1217, 530] width 51 height 11
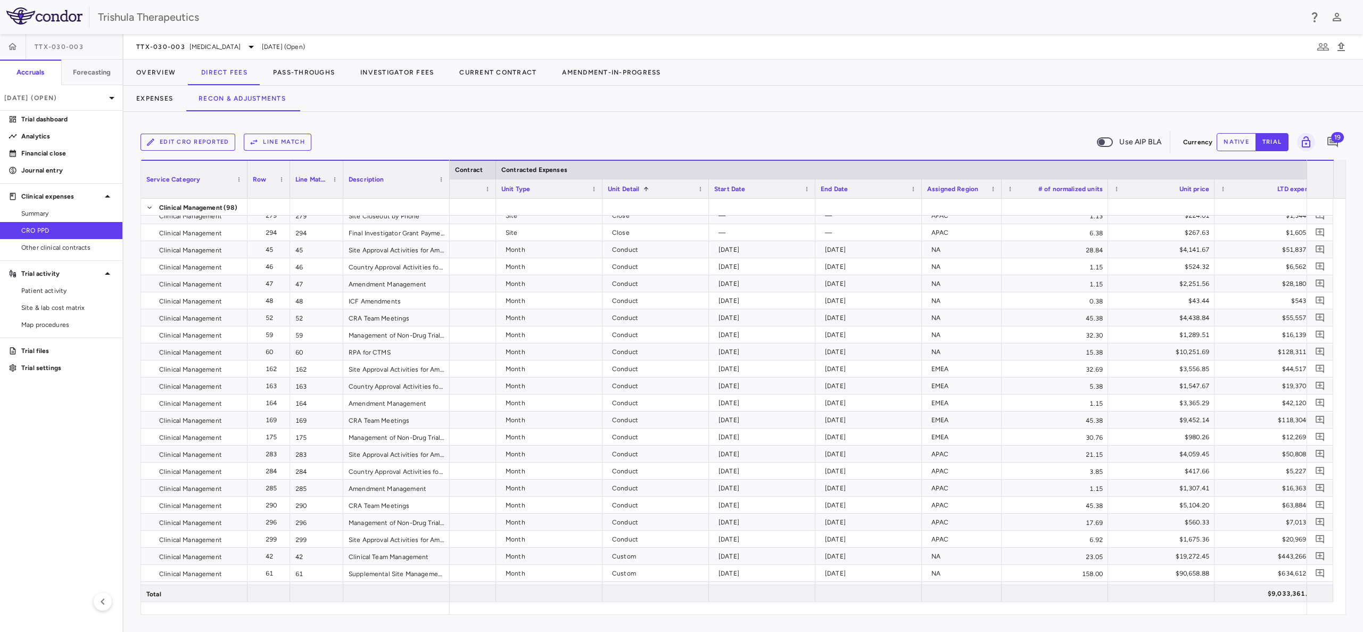
click at [727, 188] on span "Start Date" at bounding box center [729, 188] width 31 height 7
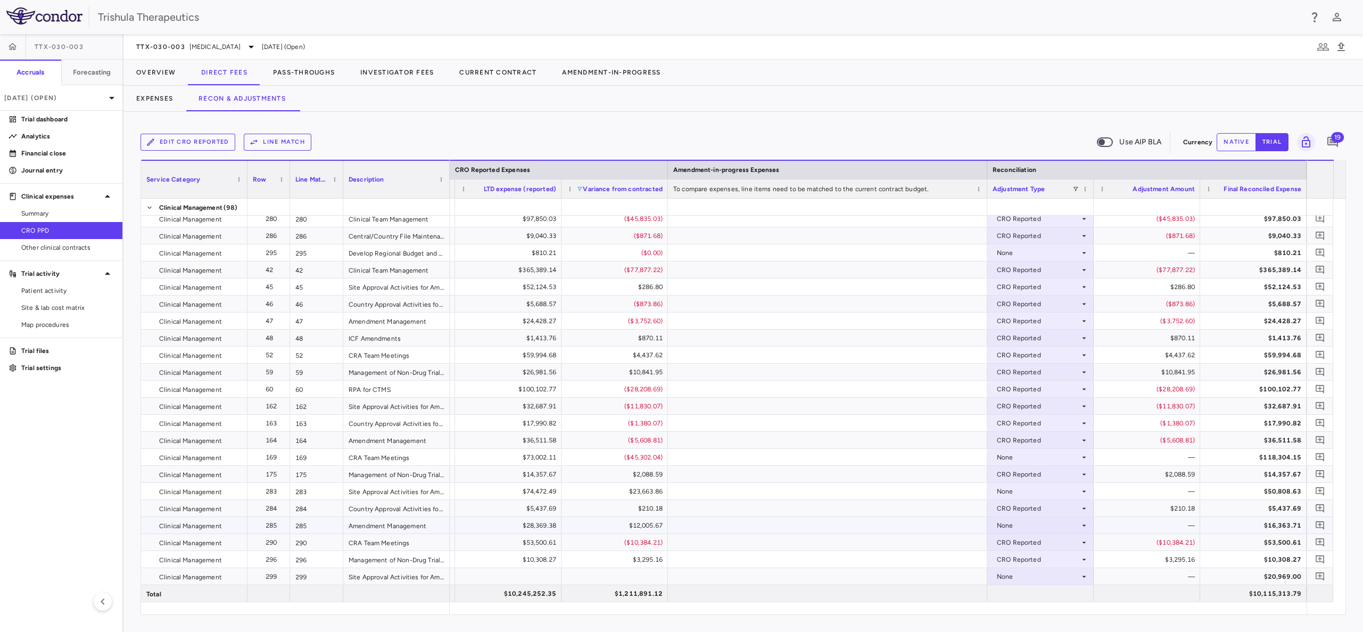
click at [1007, 529] on div "None" at bounding box center [1038, 525] width 83 height 17
click at [1007, 601] on div at bounding box center [681, 316] width 1363 height 632
click at [1016, 514] on div "CRO Reported" at bounding box center [1038, 508] width 83 height 17
click at [1003, 488] on div at bounding box center [681, 316] width 1363 height 632
click at [1005, 492] on div "None" at bounding box center [1038, 491] width 83 height 17
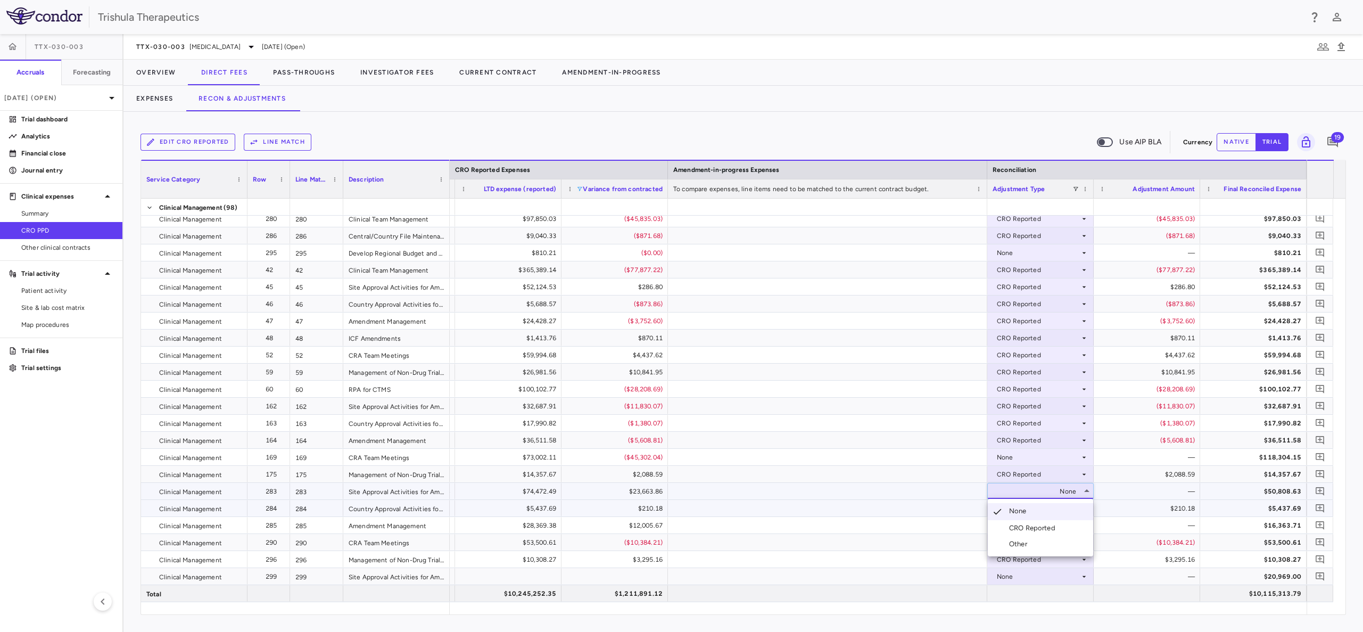
click at [1012, 531] on div "CRO Reported" at bounding box center [1034, 528] width 51 height 10
click at [1008, 527] on div "None" at bounding box center [1038, 525] width 83 height 17
click at [1019, 560] on div "CRO Reported" at bounding box center [1034, 562] width 51 height 10
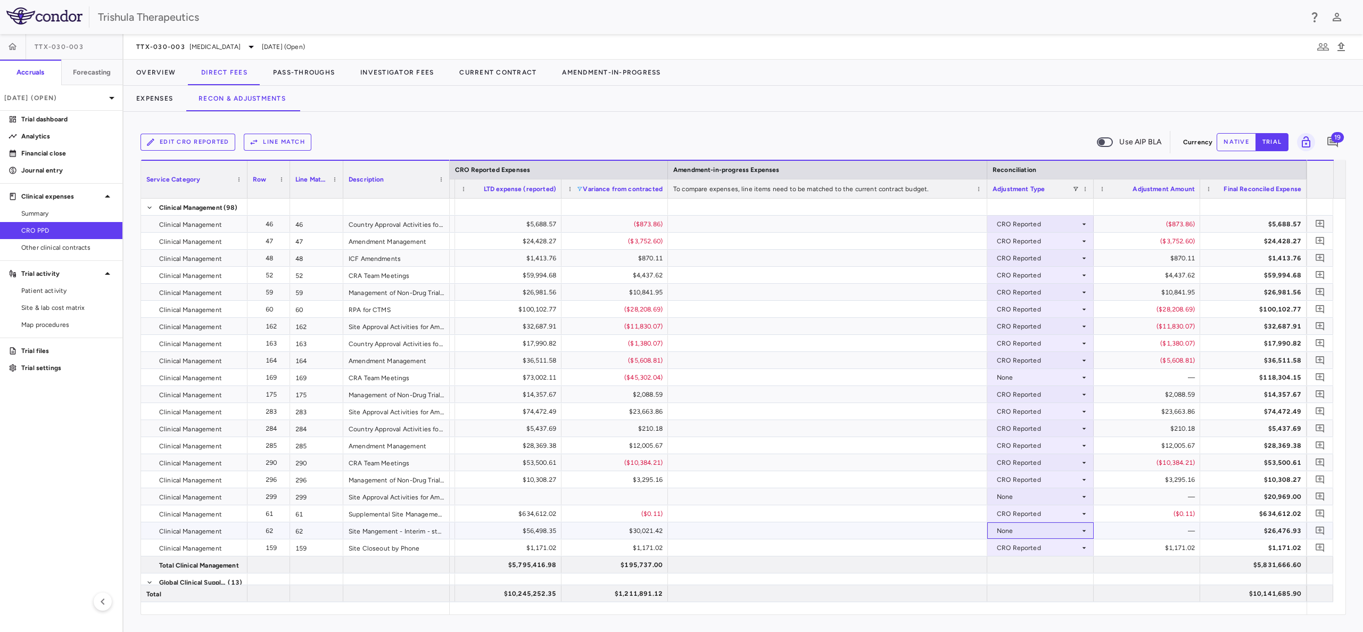
click at [999, 531] on div "None" at bounding box center [1038, 530] width 83 height 17
click at [1014, 563] on div "CRO Reported" at bounding box center [1034, 568] width 51 height 10
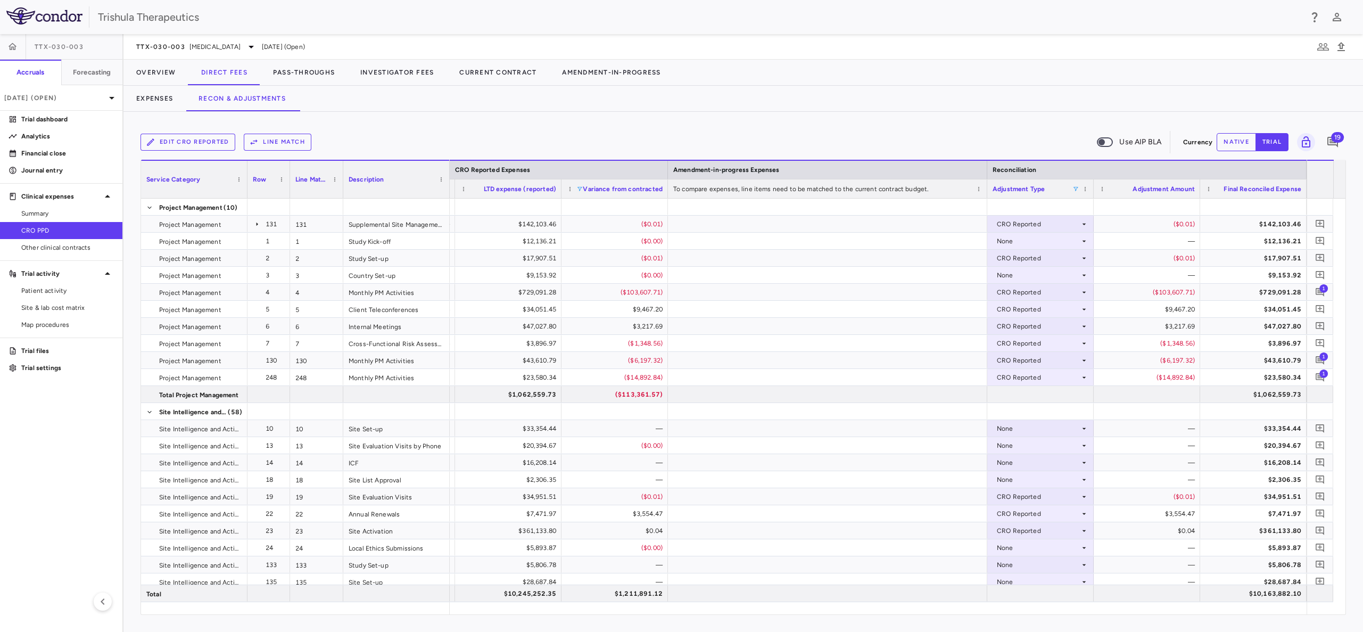
click at [1075, 187] on span at bounding box center [1076, 189] width 6 height 6
click at [1078, 225] on div "(Select All)" at bounding box center [1127, 228] width 100 height 13
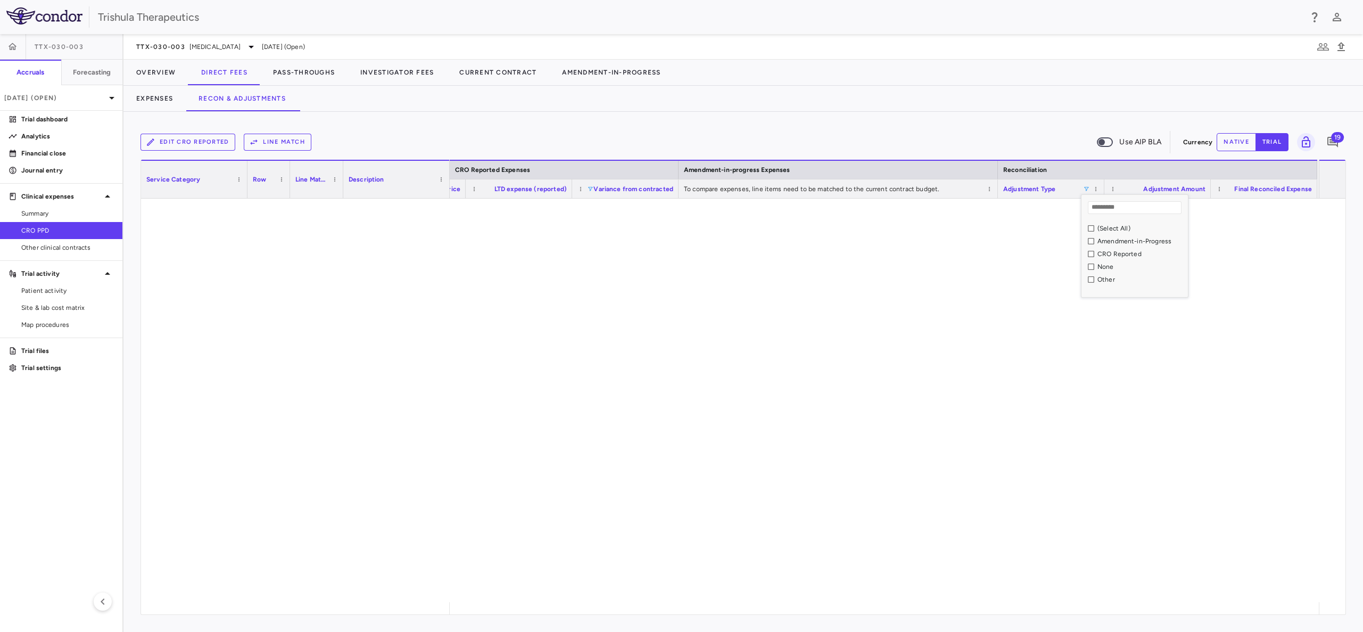
click at [1080, 266] on div at bounding box center [884, 400] width 869 height 403
click at [1042, 188] on span "Adjustment Type" at bounding box center [1029, 188] width 52 height 7
click at [1086, 188] on span at bounding box center [1086, 189] width 6 height 6
click at [1091, 261] on div "None" at bounding box center [1138, 266] width 100 height 13
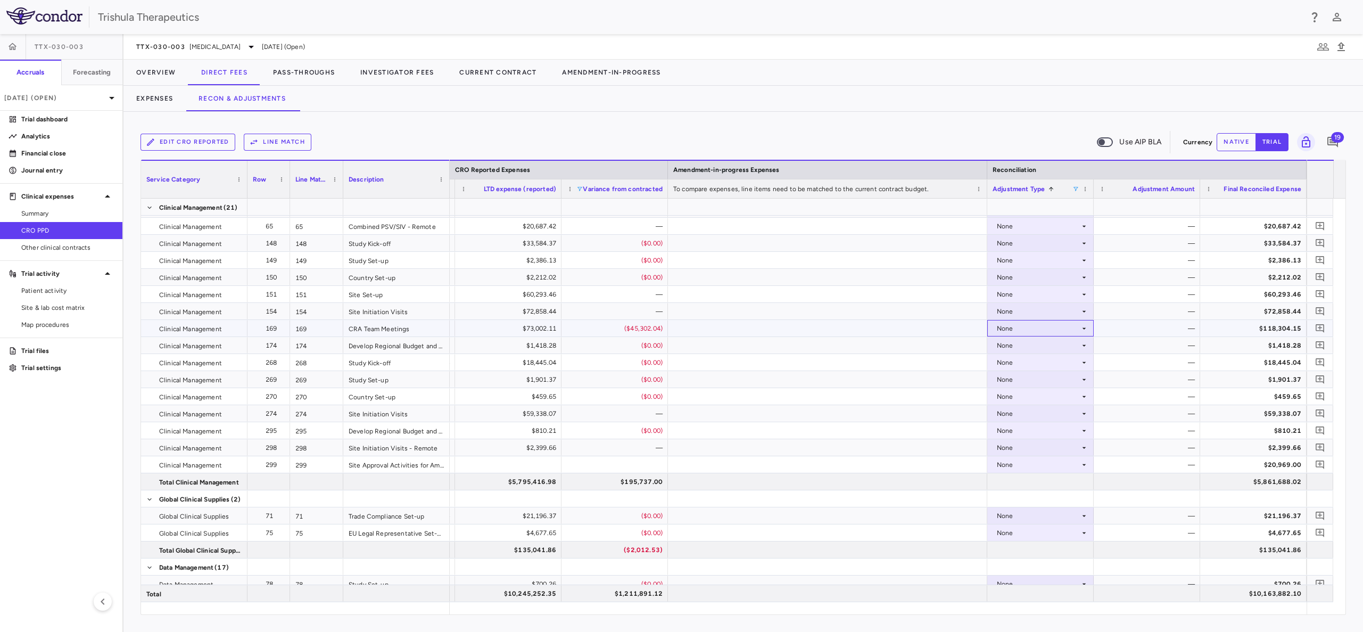
click at [1034, 325] on div "None" at bounding box center [1038, 328] width 83 height 17
click at [1033, 365] on div "CRO Reported" at bounding box center [1034, 365] width 51 height 10
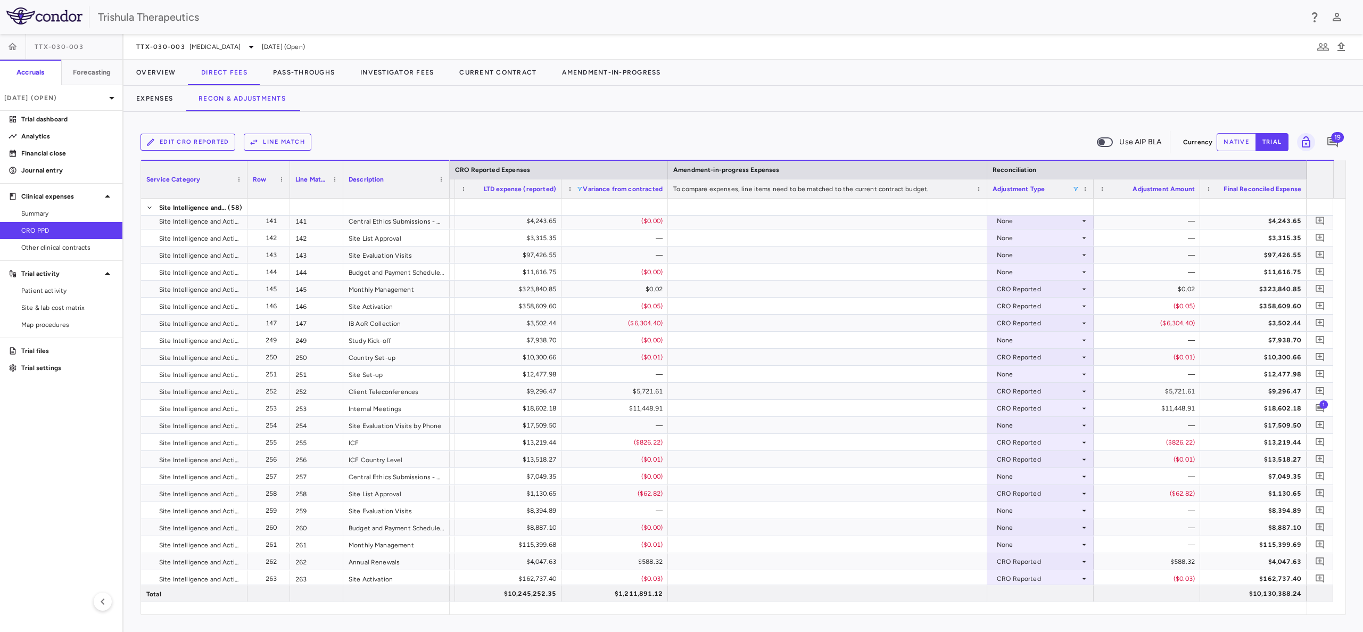
click at [1075, 187] on span at bounding box center [1076, 189] width 6 height 6
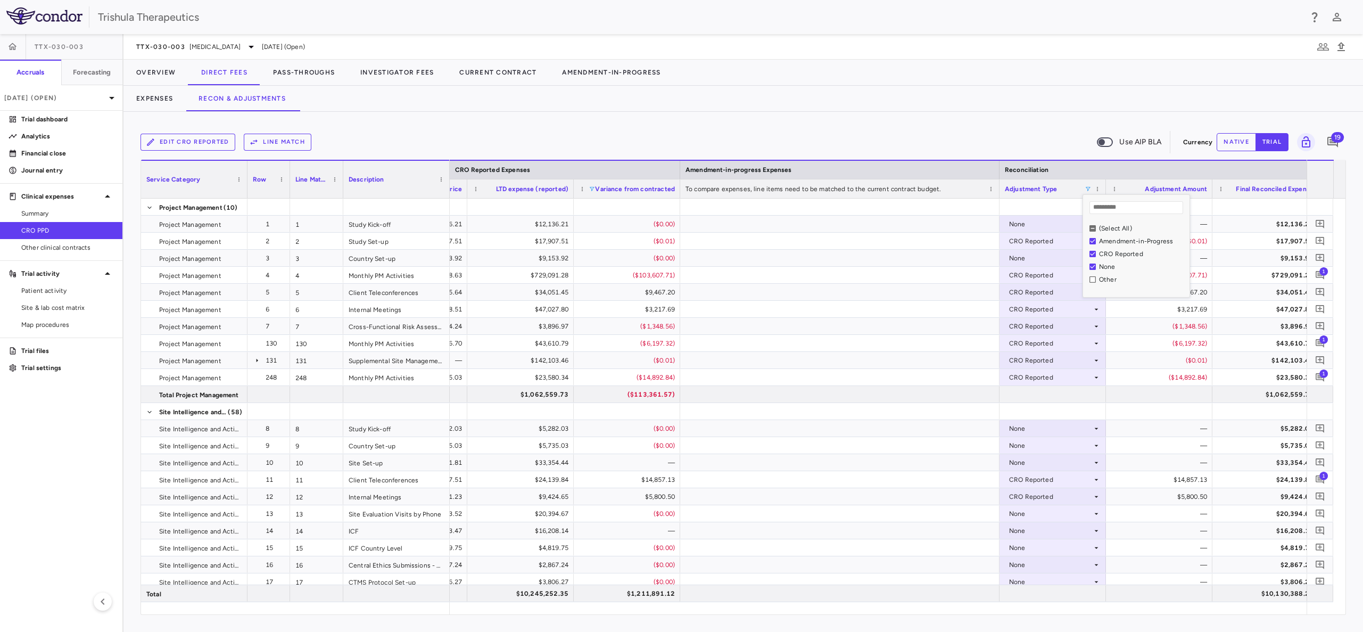
click at [1089, 280] on div "Other" at bounding box center [1136, 279] width 106 height 13
click at [1090, 284] on div "Other" at bounding box center [1140, 279] width 100 height 13
drag, startPoint x: 1090, startPoint y: 320, endPoint x: 1089, endPoint y: 326, distance: 5.3
click at [1089, 326] on div "CRO Reported" at bounding box center [1050, 326] width 83 height 17
click at [929, 426] on div at bounding box center [681, 316] width 1363 height 632
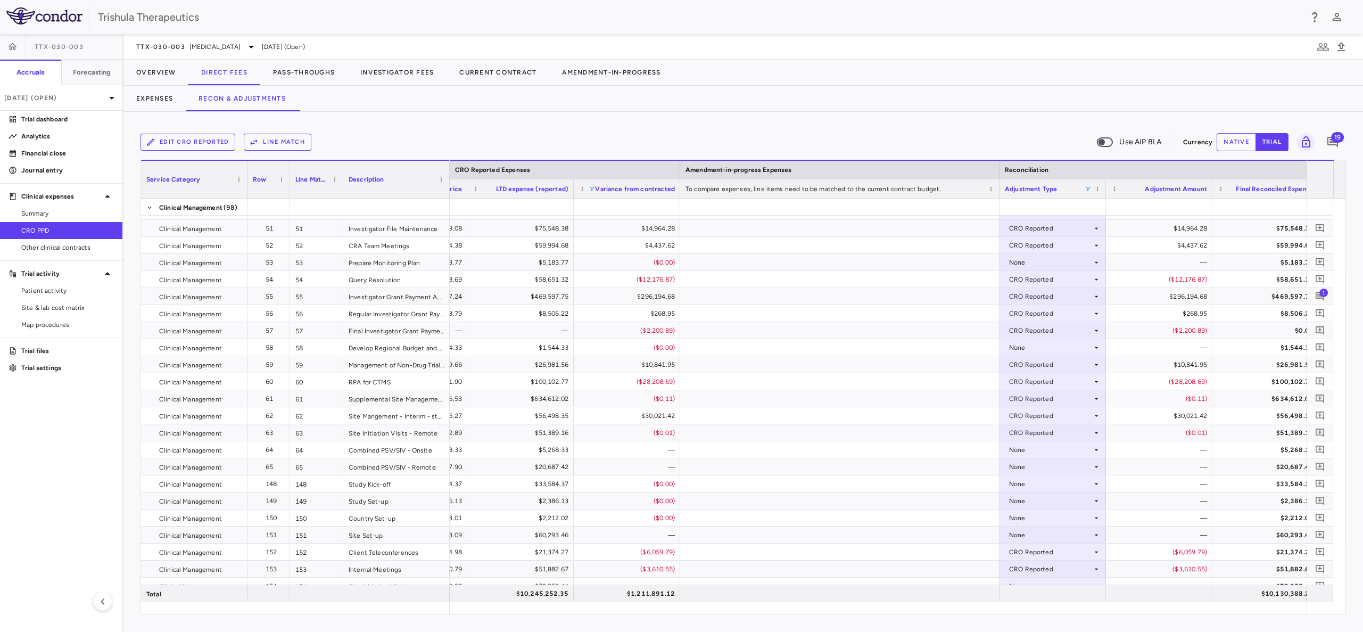
click at [1090, 186] on span at bounding box center [1088, 189] width 6 height 6
click at [1133, 370] on div "$10,841.95" at bounding box center [1162, 364] width 92 height 17
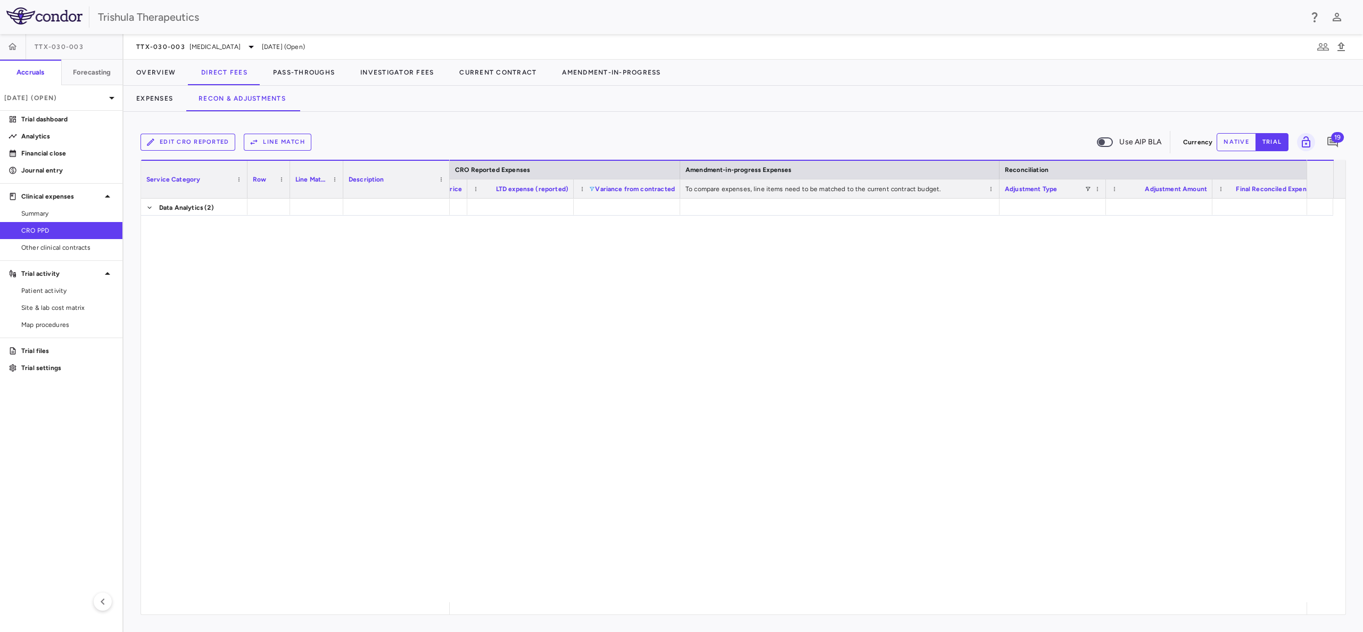
scroll to position [6120, 0]
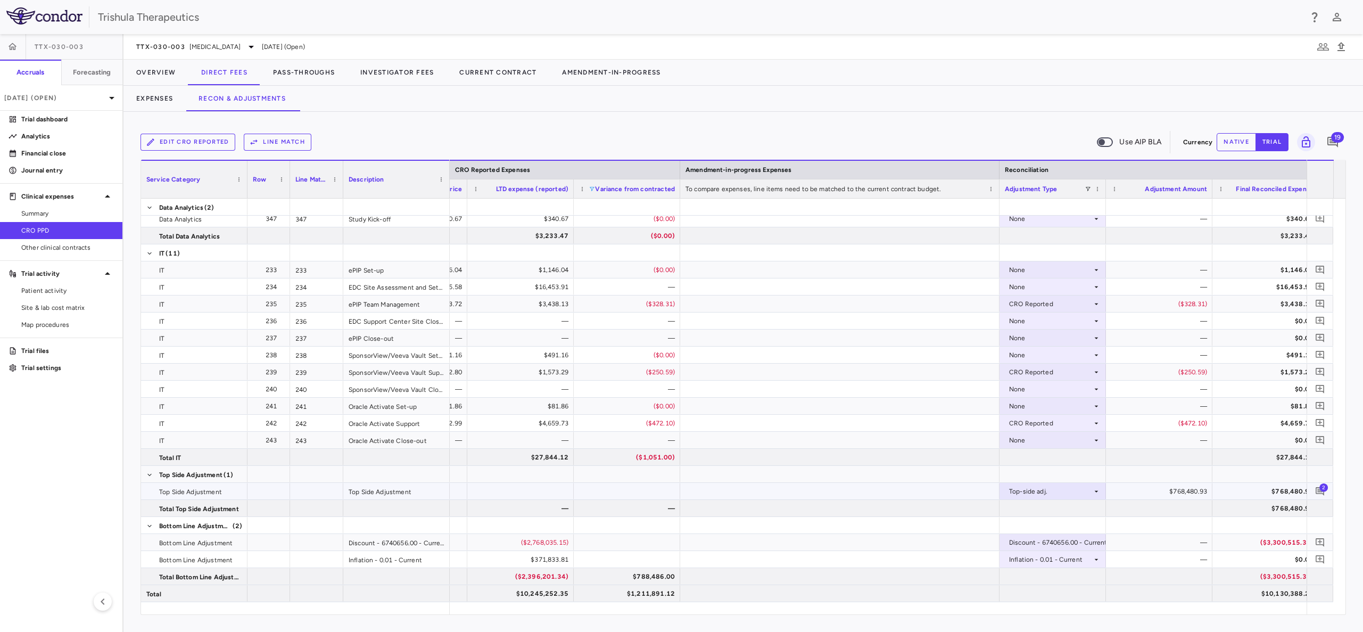
click at [1187, 490] on div "$768,480.93" at bounding box center [1162, 491] width 92 height 17
click at [1188, 490] on div "$768,480.93" at bounding box center [1162, 491] width 92 height 17
click at [859, 474] on div at bounding box center [839, 474] width 319 height 17
click at [395, 492] on div "Top Side Adjustment" at bounding box center [396, 491] width 106 height 17
click at [1024, 491] on div "Top-side adj." at bounding box center [1050, 491] width 83 height 17
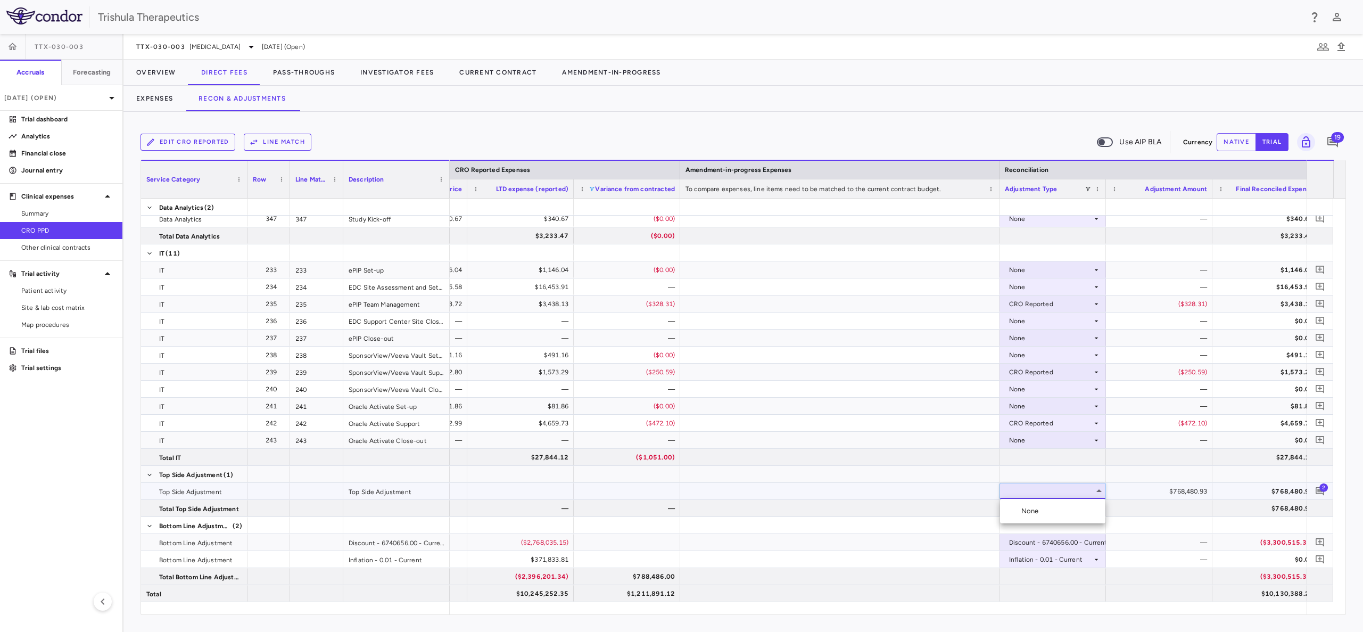
click at [915, 492] on div at bounding box center [681, 316] width 1363 height 632
drag, startPoint x: 1187, startPoint y: 495, endPoint x: 1199, endPoint y: 493, distance: 11.4
click at [1190, 496] on div "$768,480.93" at bounding box center [1162, 491] width 92 height 17
click at [1183, 493] on div "$768,480.93" at bounding box center [1162, 491] width 92 height 17
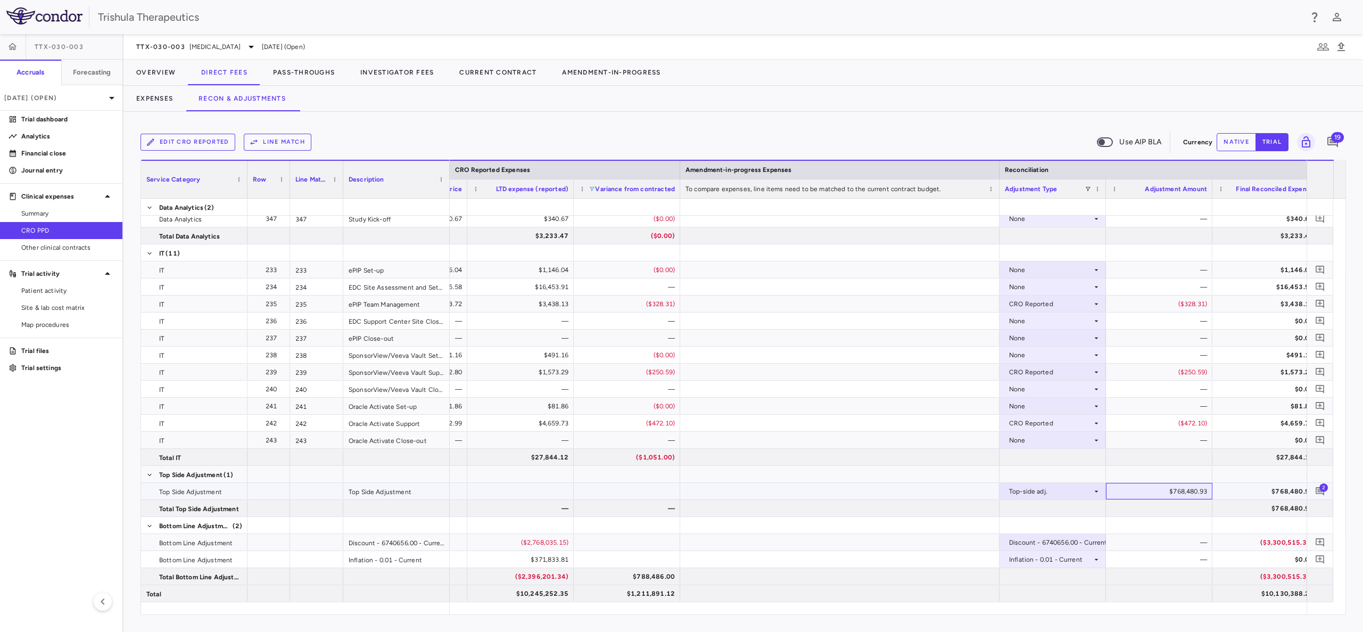
click at [1178, 490] on div "$768,480.93" at bounding box center [1162, 491] width 92 height 17
click at [1114, 424] on div "($472.10)" at bounding box center [1159, 422] width 96 height 15
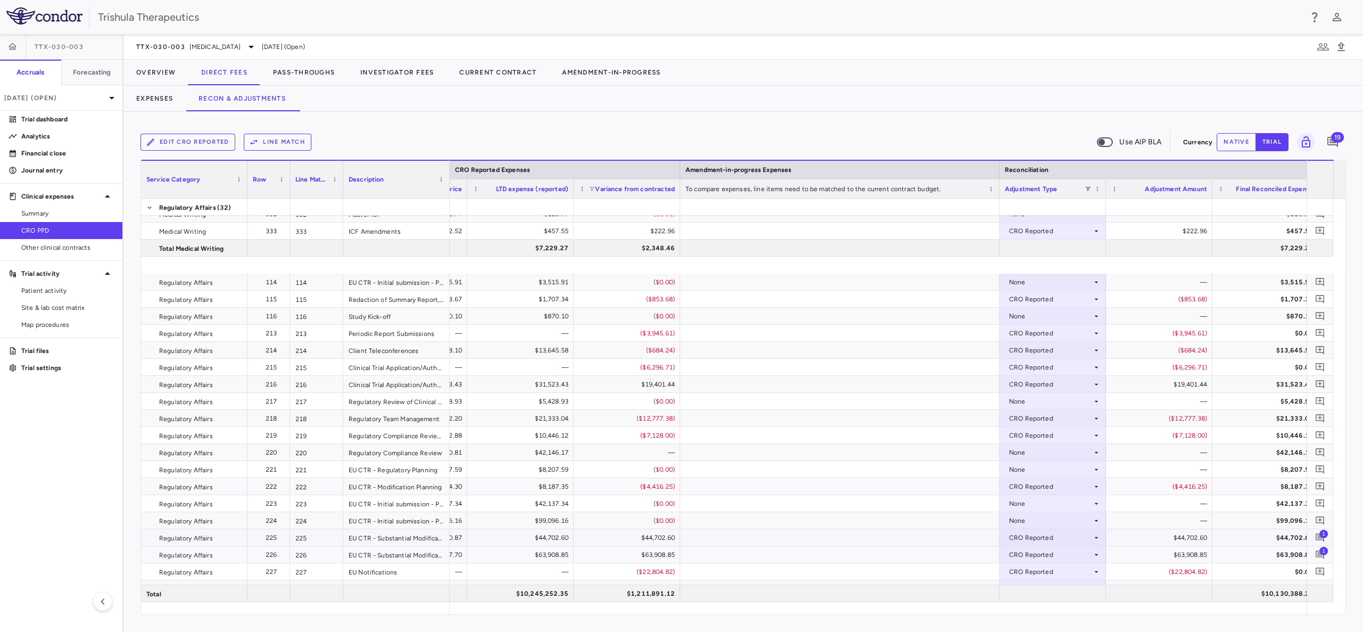
scroll to position [5013, 0]
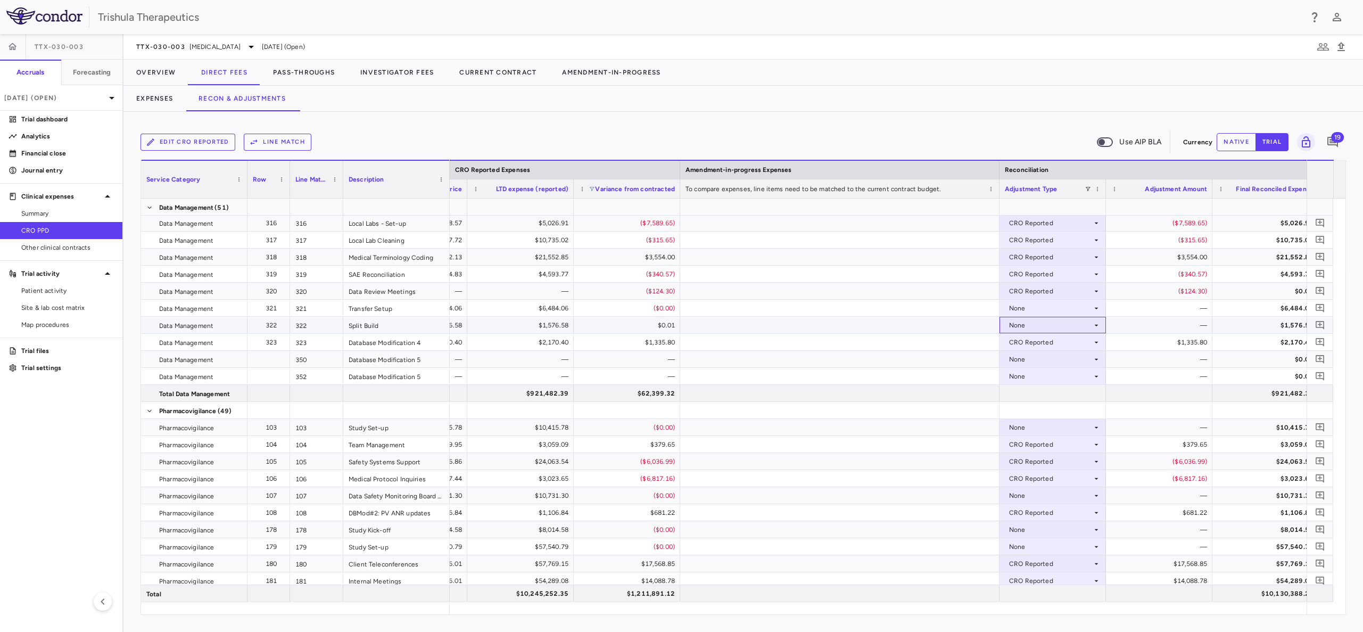
click at [1025, 327] on div "None" at bounding box center [1050, 325] width 83 height 17
click at [1027, 362] on div "CRO Reported" at bounding box center [1046, 362] width 51 height 10
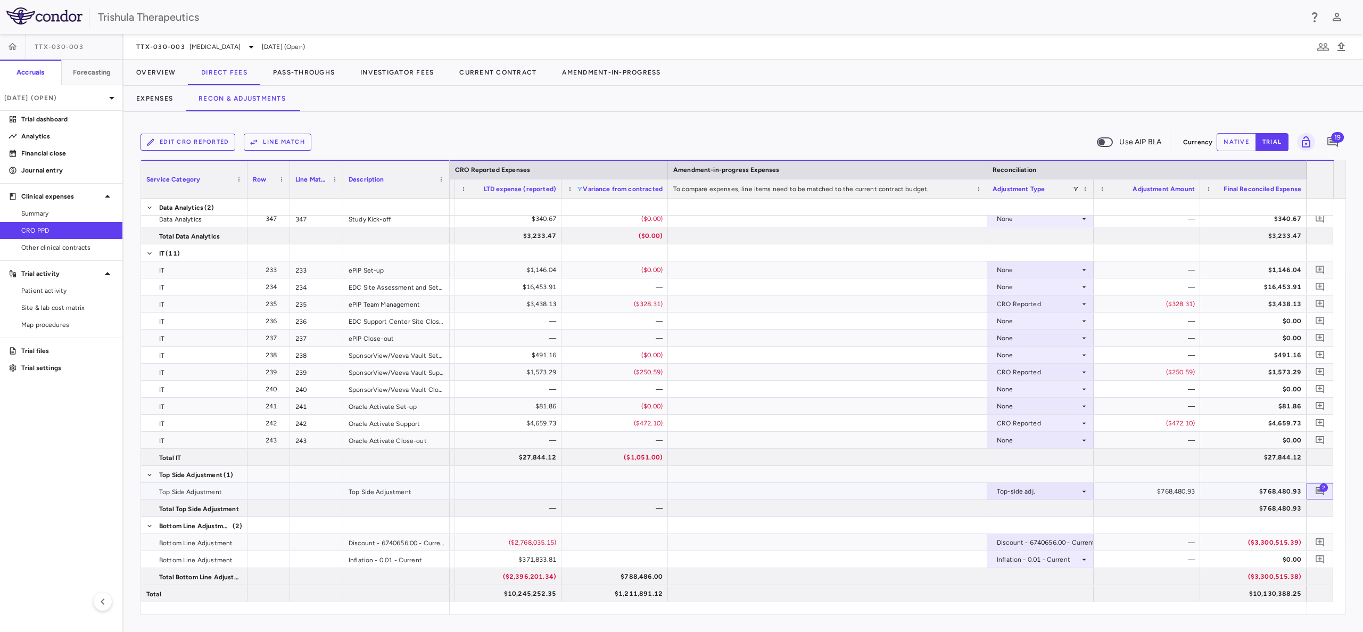
click at [1325, 490] on span "2" at bounding box center [1323, 487] width 9 height 9
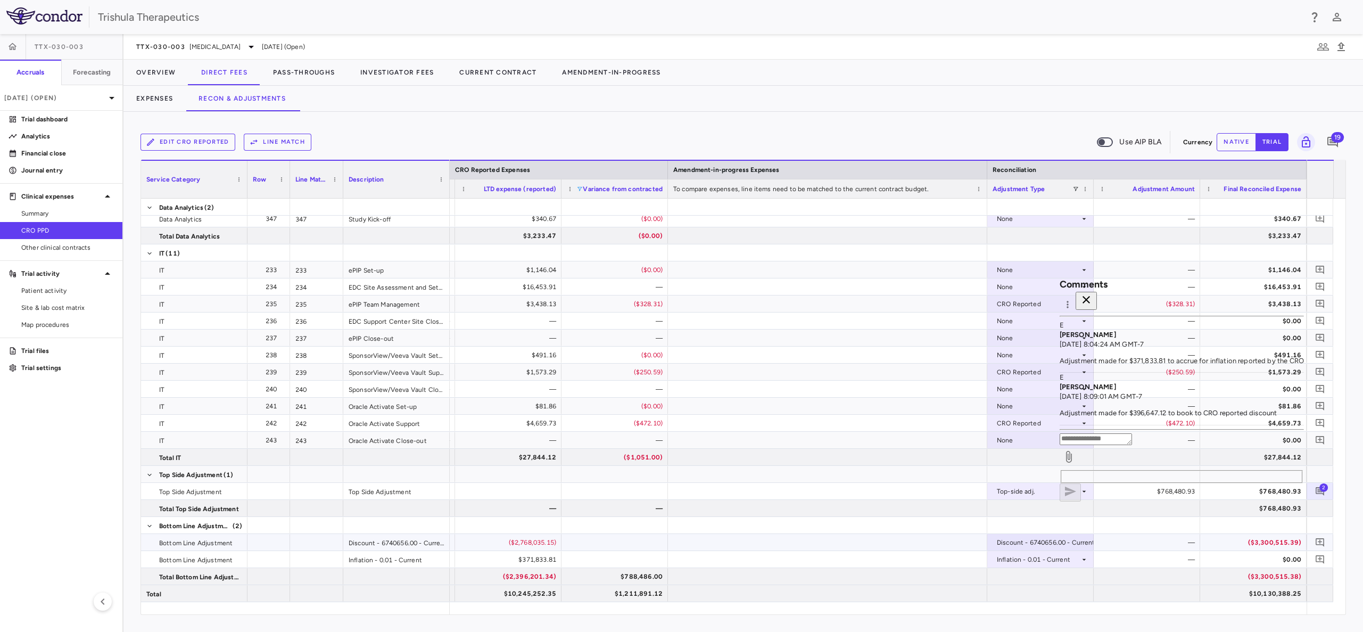
click at [844, 546] on div at bounding box center [827, 542] width 319 height 17
click at [61, 96] on p "[DATE] (Open)" at bounding box center [54, 98] width 101 height 10
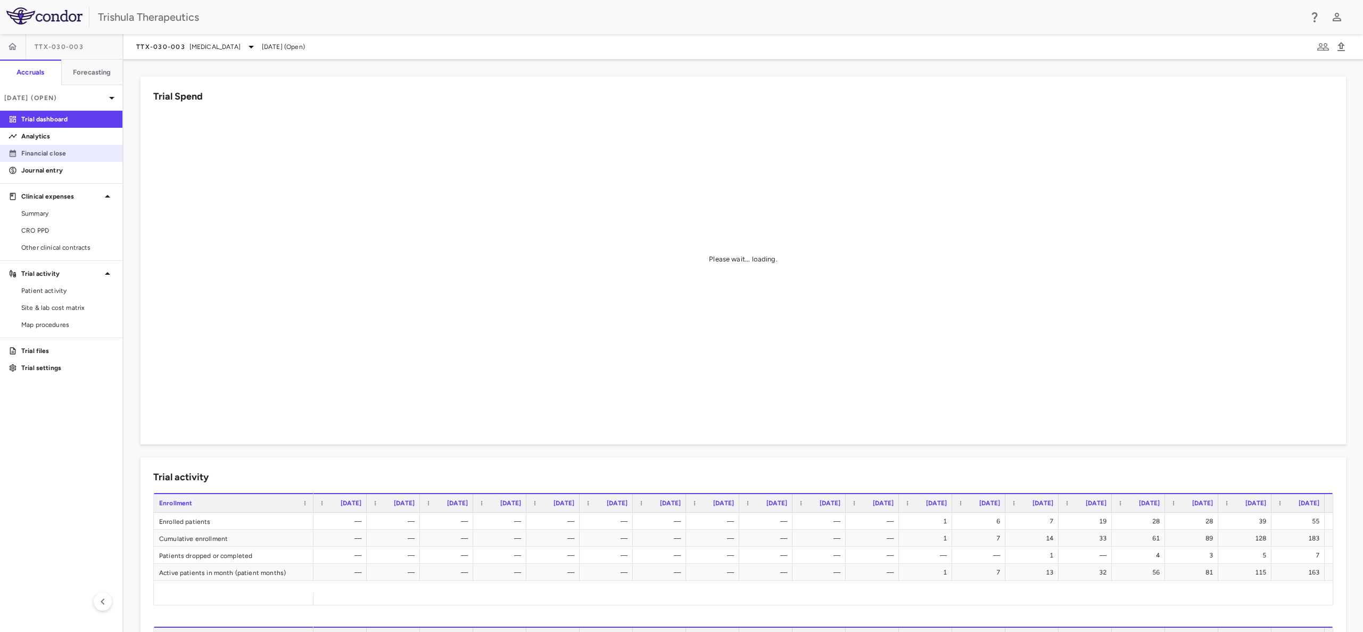
click at [23, 152] on p "Financial close" at bounding box center [67, 154] width 93 height 10
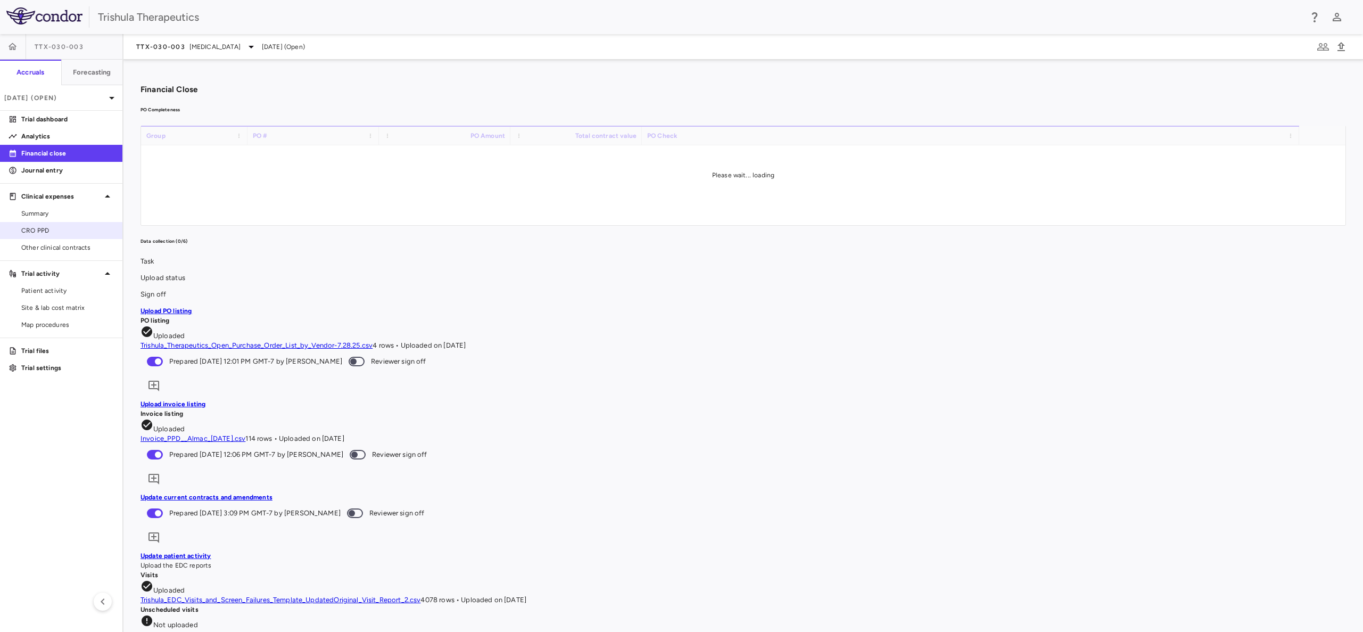
click at [33, 225] on link "CRO PPD" at bounding box center [61, 230] width 122 height 16
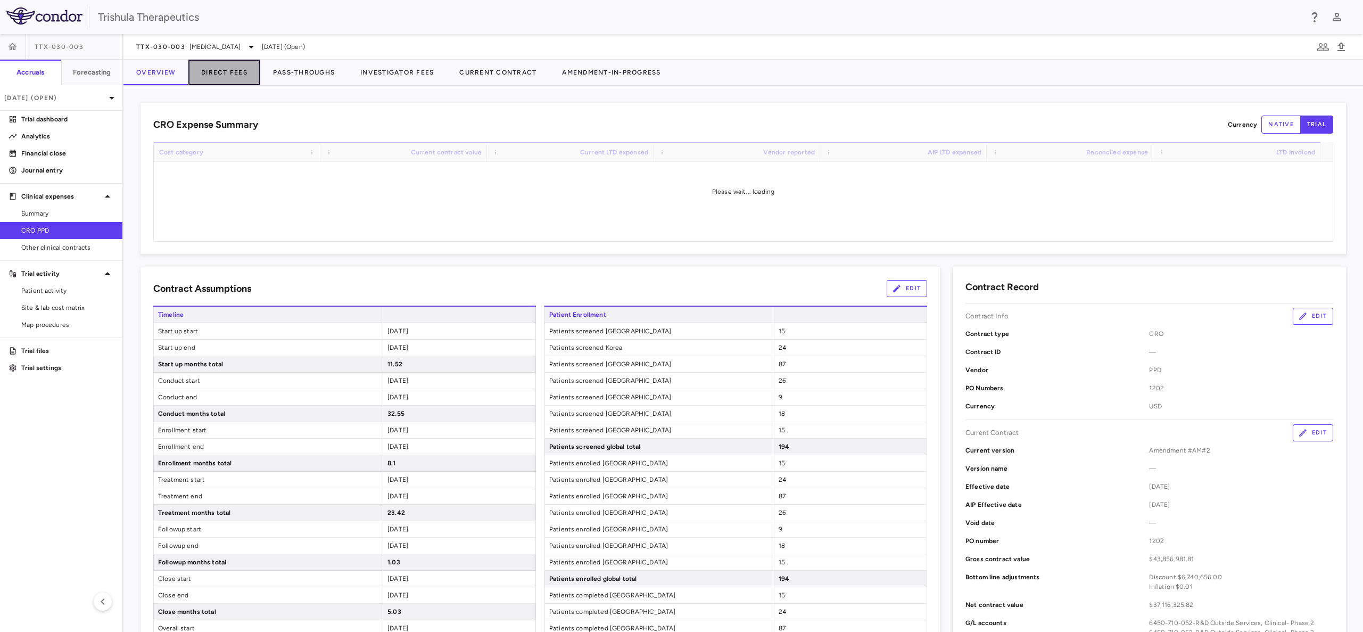
click at [223, 75] on button "Direct Fees" at bounding box center [224, 73] width 72 height 26
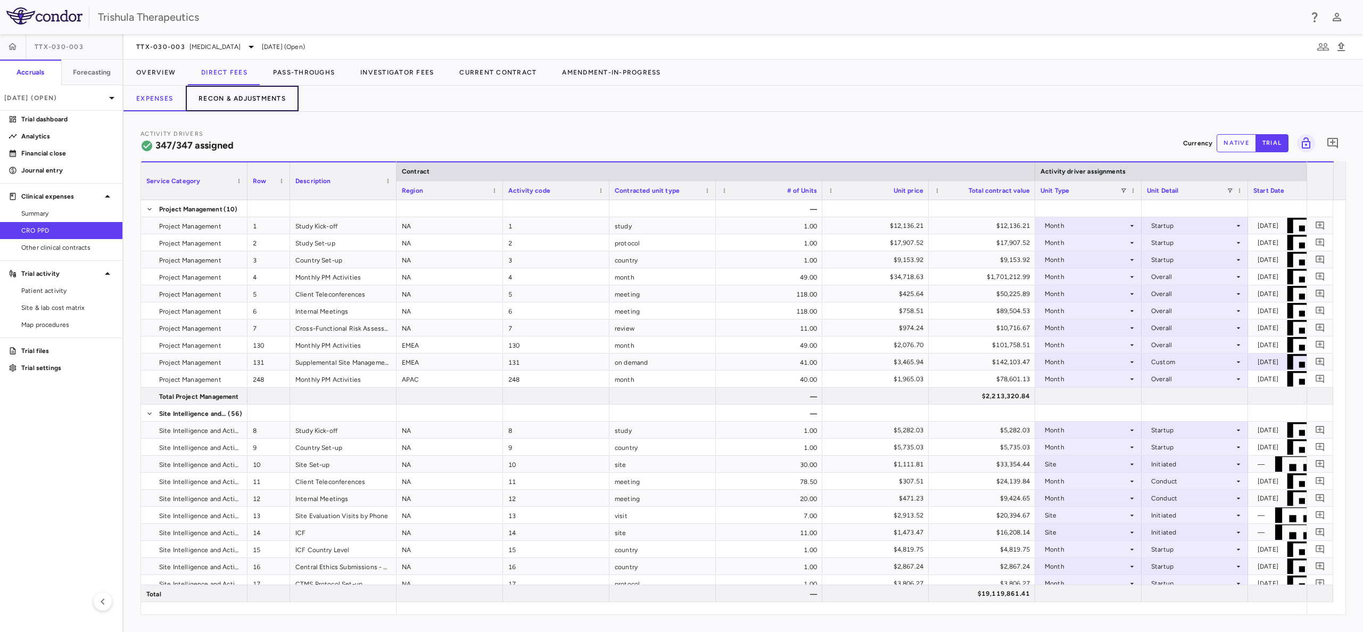
click at [245, 97] on button "Recon & Adjustments" at bounding box center [242, 99] width 113 height 26
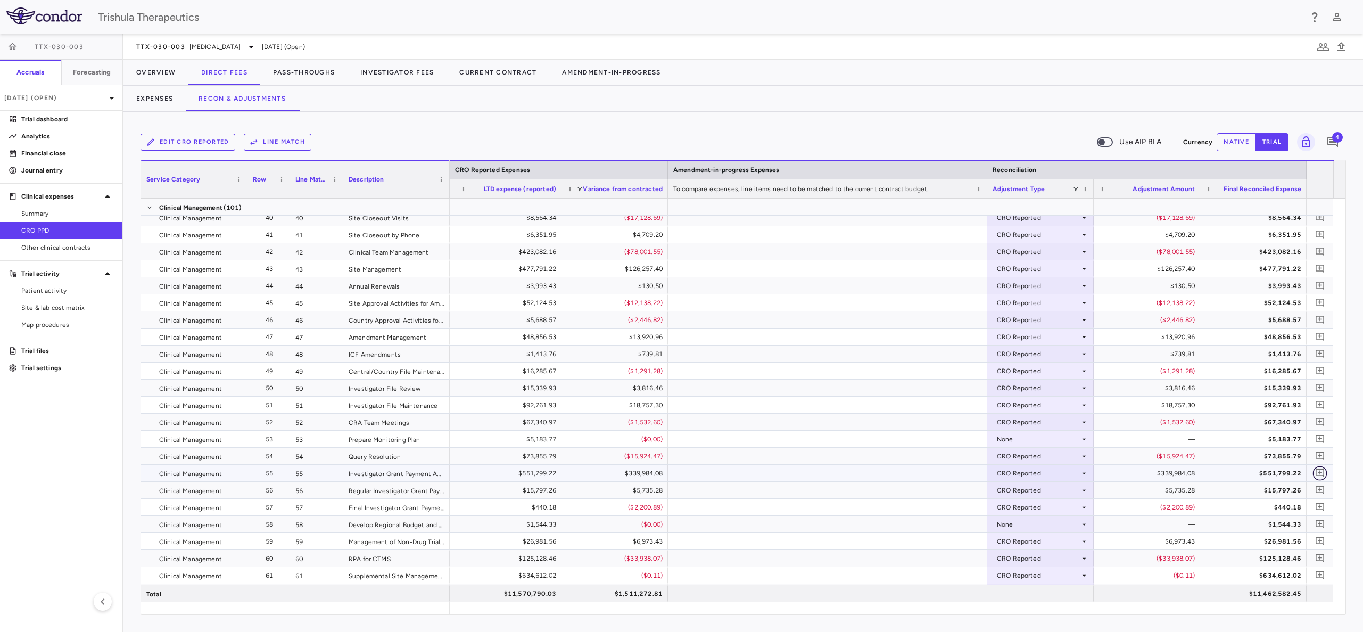
click at [1321, 473] on icon "Add comment" at bounding box center [1320, 473] width 10 height 10
drag, startPoint x: 1122, startPoint y: 108, endPoint x: 1118, endPoint y: 101, distance: 7.9
click at [1232, 398] on span "No comments" at bounding box center [1253, 401] width 42 height 7
drag, startPoint x: 1107, startPoint y: 112, endPoint x: 1106, endPoint y: 94, distance: 17.6
click at [1232, 397] on div "No comments" at bounding box center [1268, 402] width 72 height 10
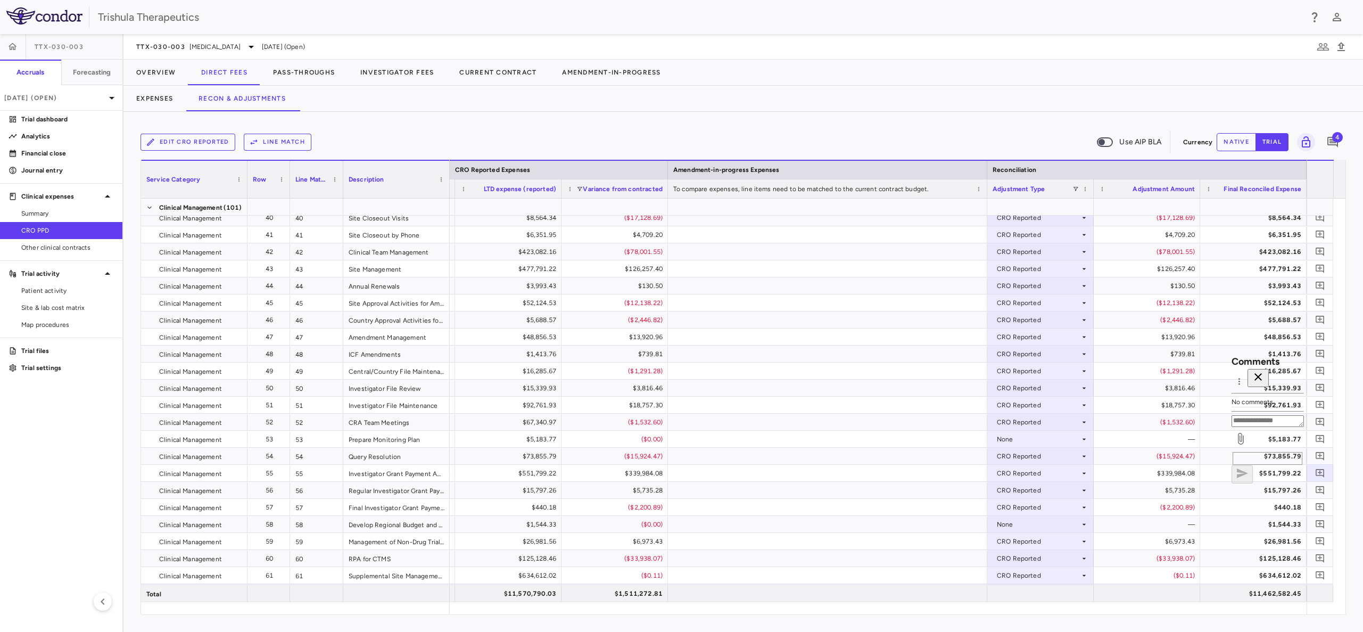
click at [1232, 407] on div at bounding box center [1268, 407] width 72 height 0
click at [1232, 397] on div "No comments" at bounding box center [1268, 402] width 72 height 10
click at [1232, 398] on span "No comments" at bounding box center [1253, 401] width 42 height 7
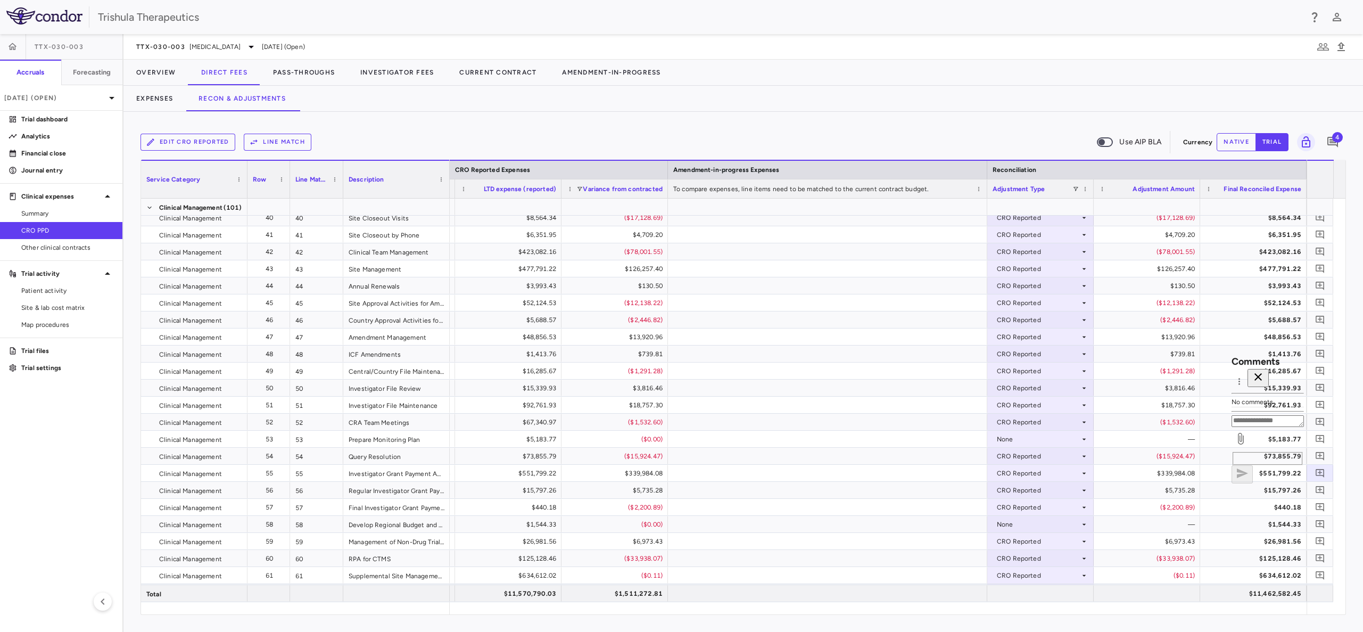
click at [1294, 354] on div "Comments" at bounding box center [1268, 371] width 72 height 35
click at [1265, 370] on icon "button" at bounding box center [1258, 376] width 13 height 13
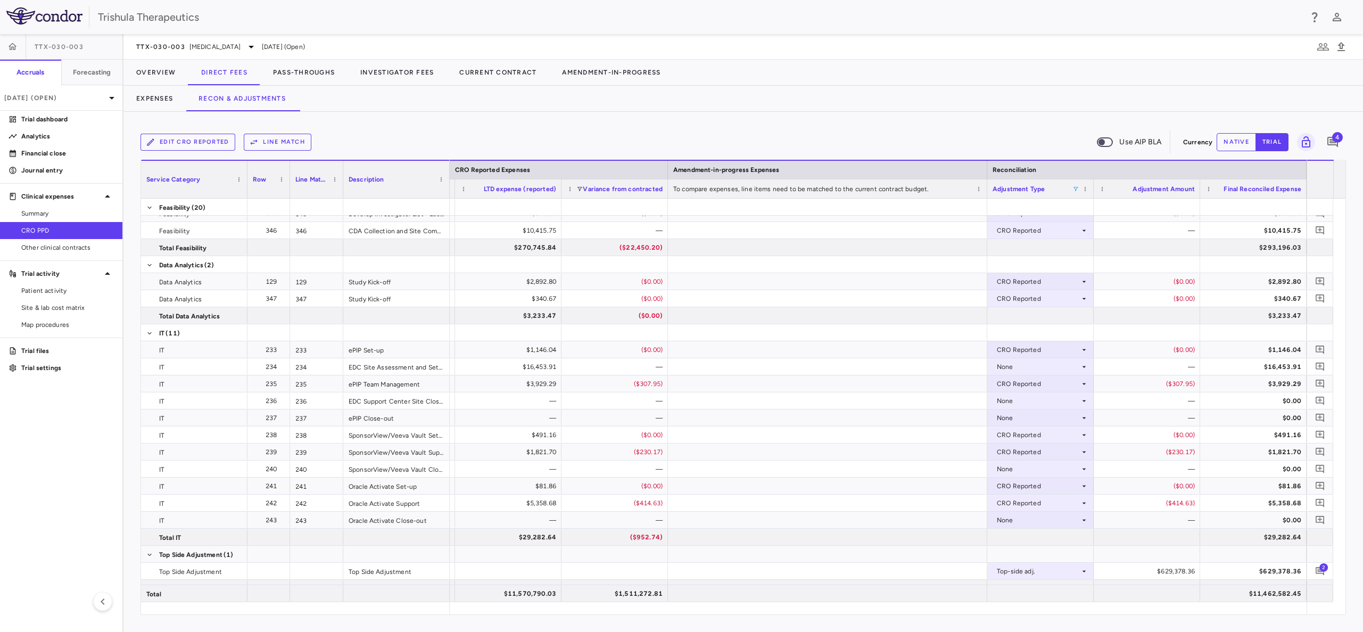
click at [1079, 187] on span at bounding box center [1076, 189] width 6 height 6
click at [1081, 223] on div "(Select All)" at bounding box center [1127, 228] width 100 height 13
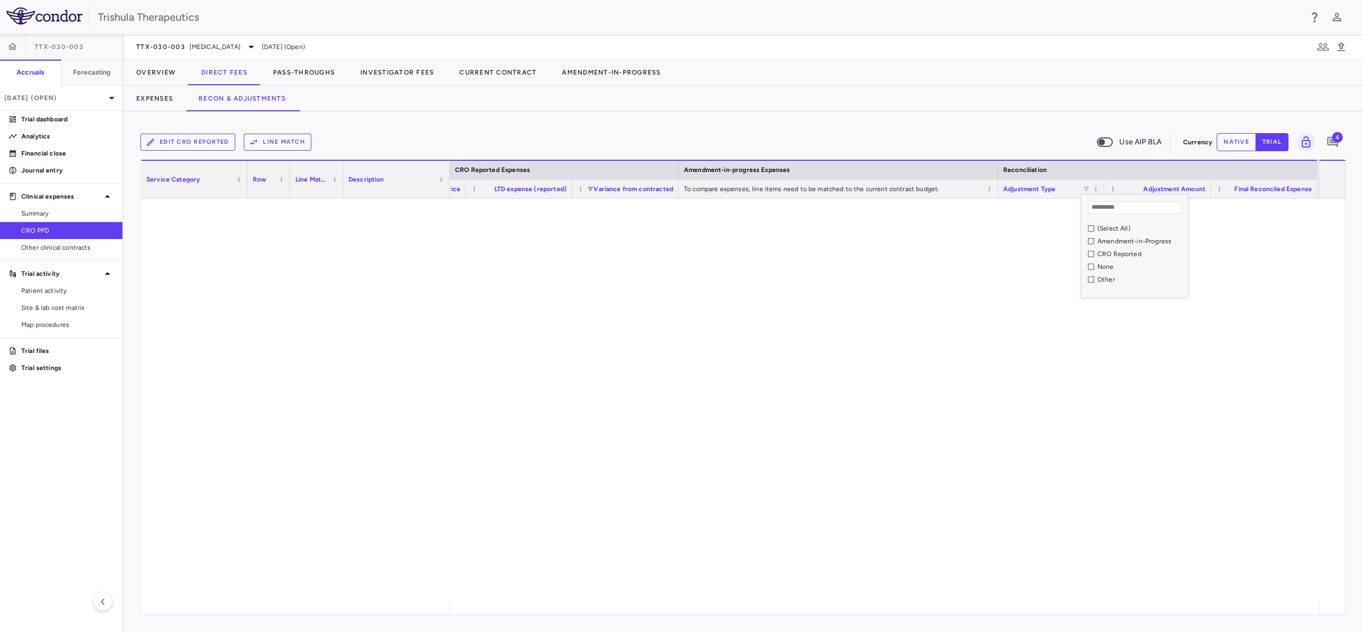
click at [1080, 265] on div at bounding box center [884, 400] width 869 height 403
click at [1081, 188] on div "Adjustment Type" at bounding box center [1043, 188] width 80 height 13
click at [1084, 187] on span at bounding box center [1086, 189] width 6 height 6
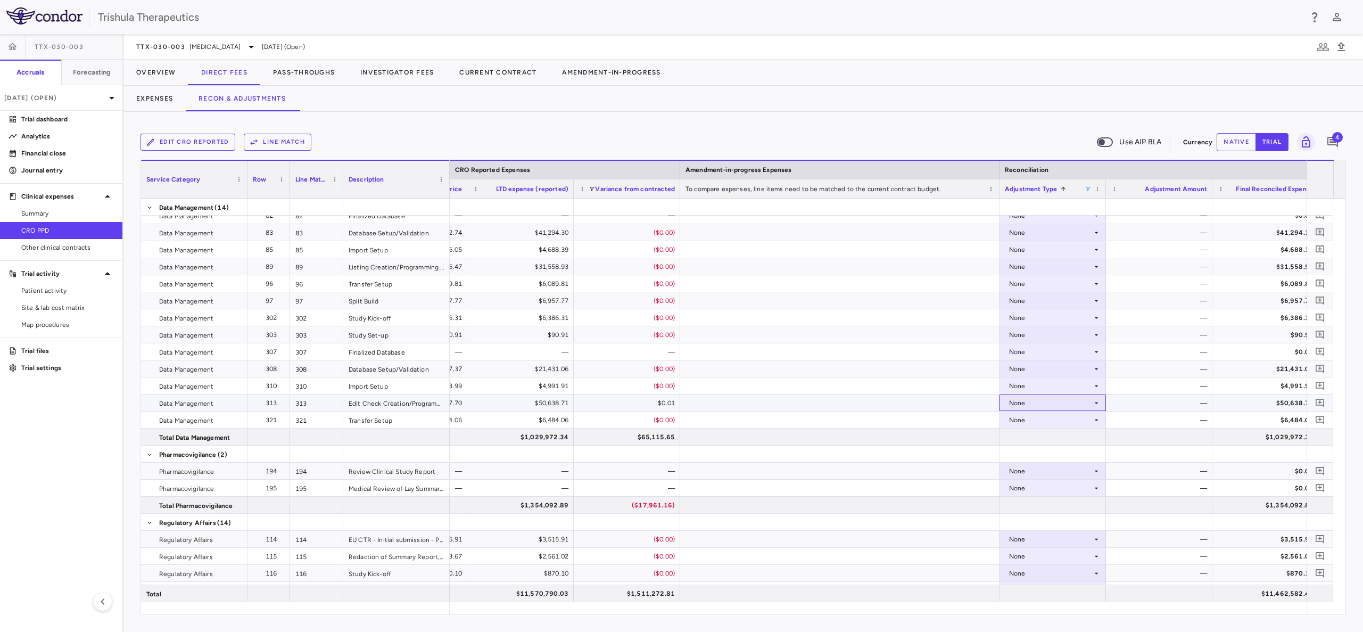
click at [1030, 399] on div "None" at bounding box center [1050, 402] width 83 height 17
click at [1037, 440] on div "CRO Reported" at bounding box center [1046, 440] width 51 height 10
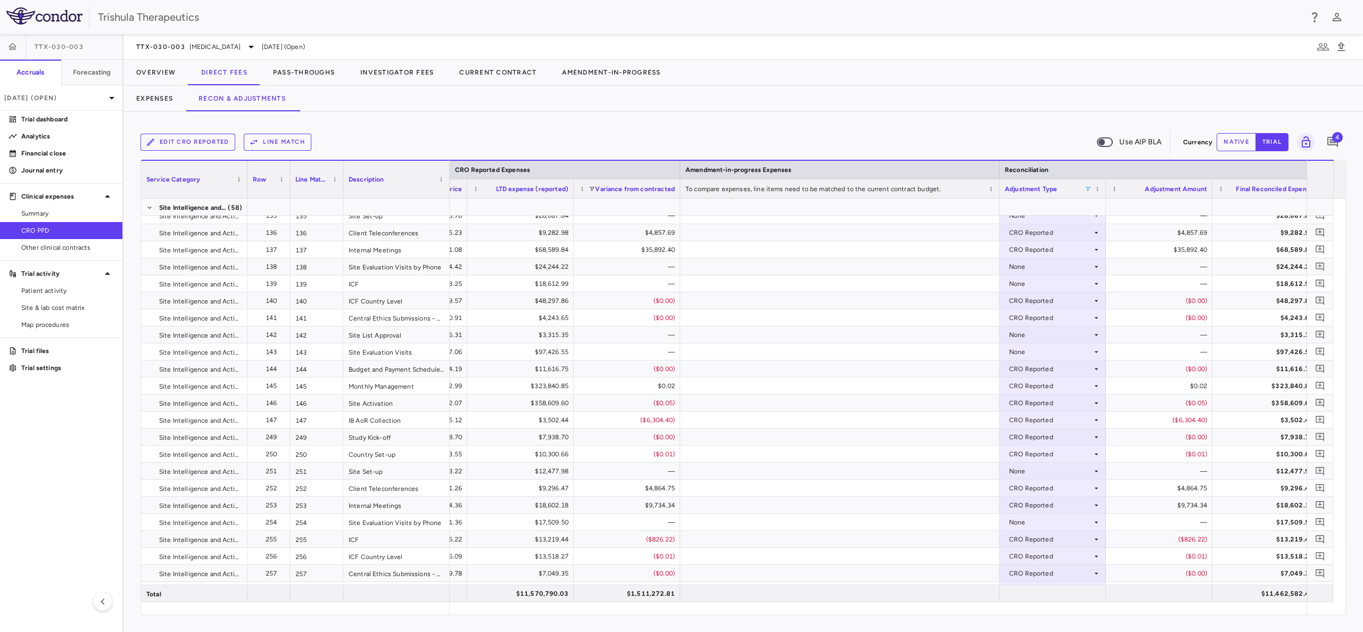
click at [1088, 189] on span at bounding box center [1088, 189] width 6 height 6
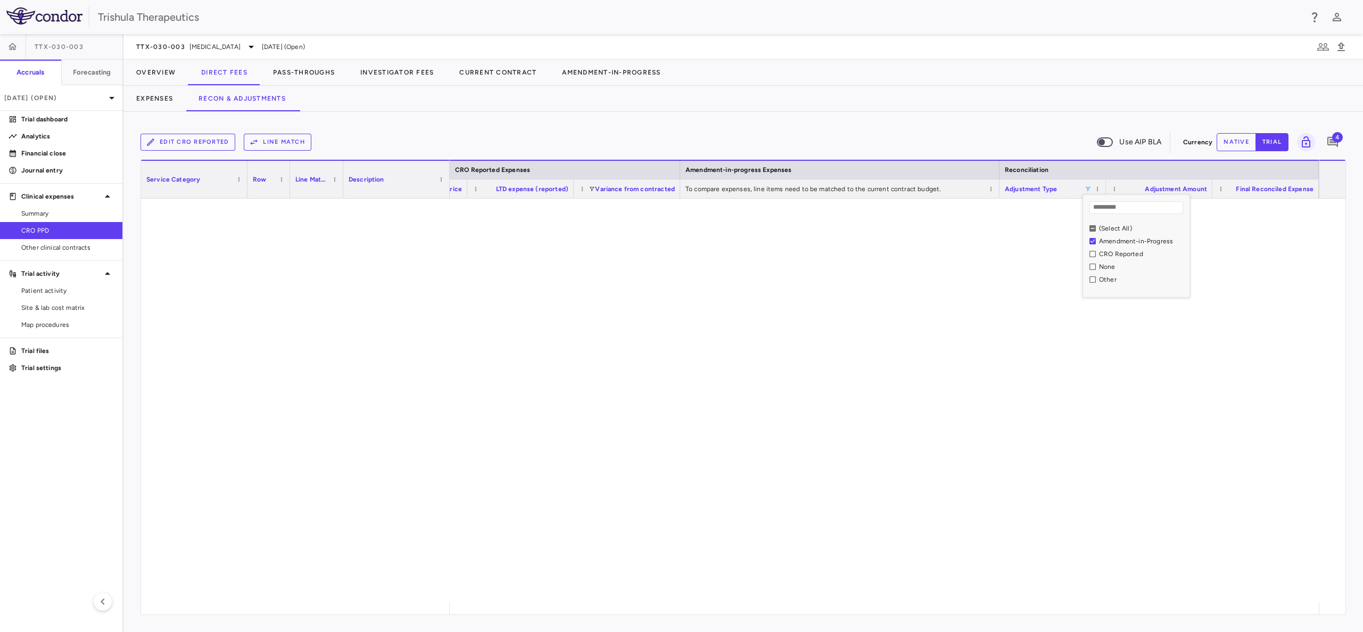
click at [1113, 318] on div at bounding box center [884, 400] width 869 height 403
click at [1087, 187] on span at bounding box center [1088, 189] width 6 height 6
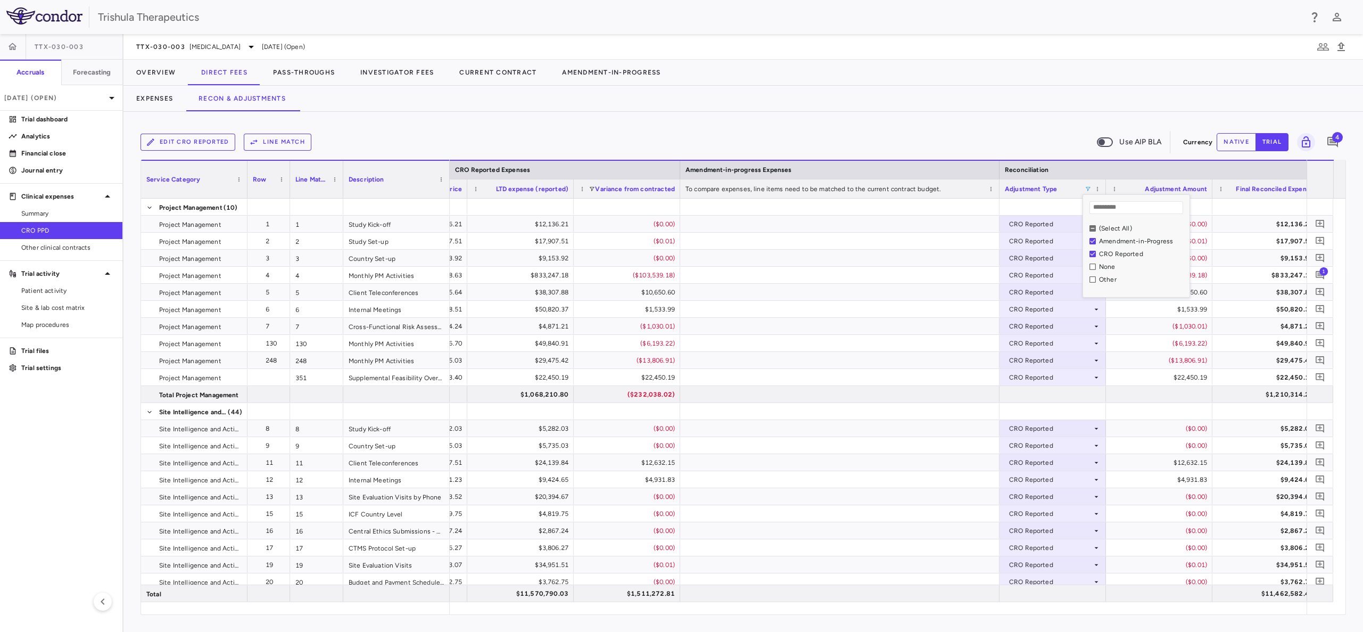
click at [1096, 241] on div "Amendment-in-Progress" at bounding box center [1140, 241] width 100 height 13
click at [1093, 236] on div "Amendment-in-Progress" at bounding box center [1140, 241] width 100 height 13
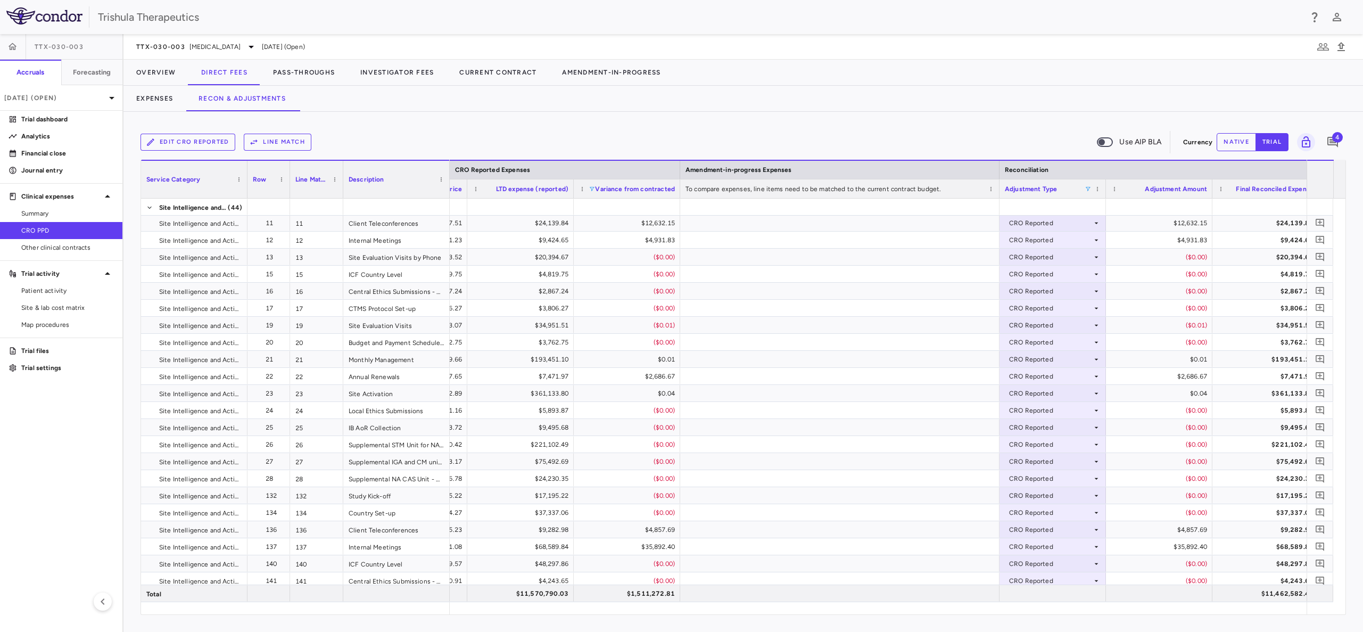
click at [592, 188] on span at bounding box center [592, 189] width 6 height 6
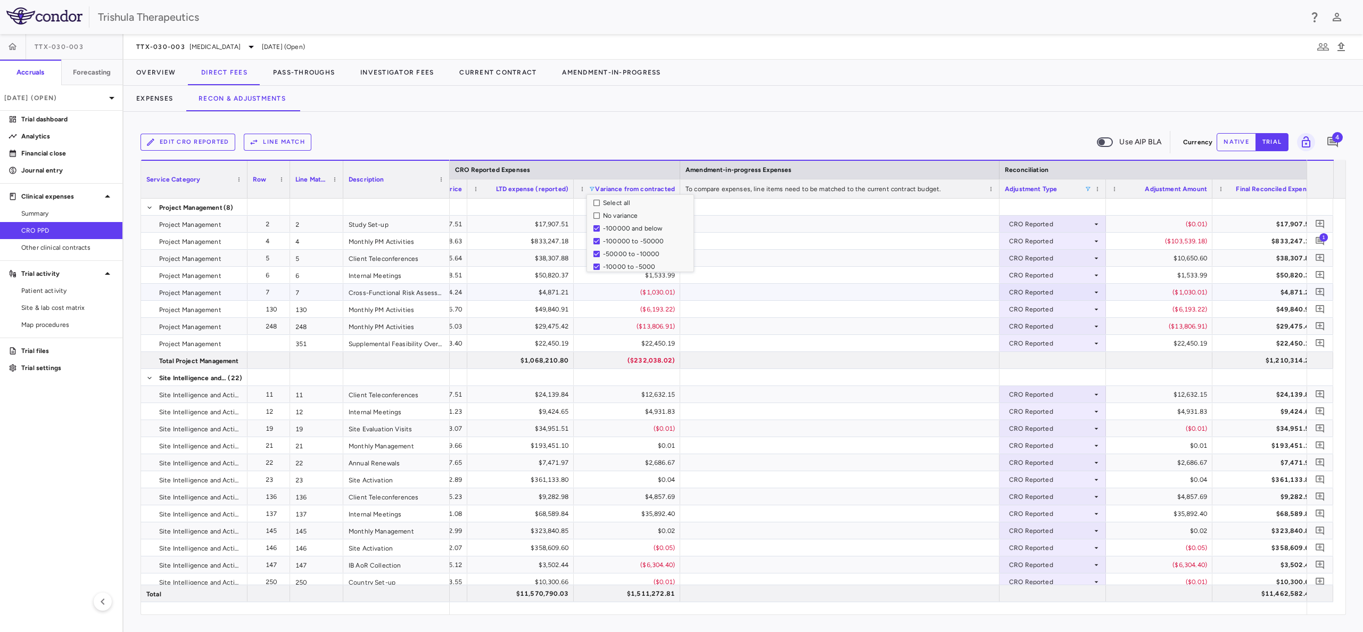
click at [748, 287] on div at bounding box center [839, 292] width 319 height 17
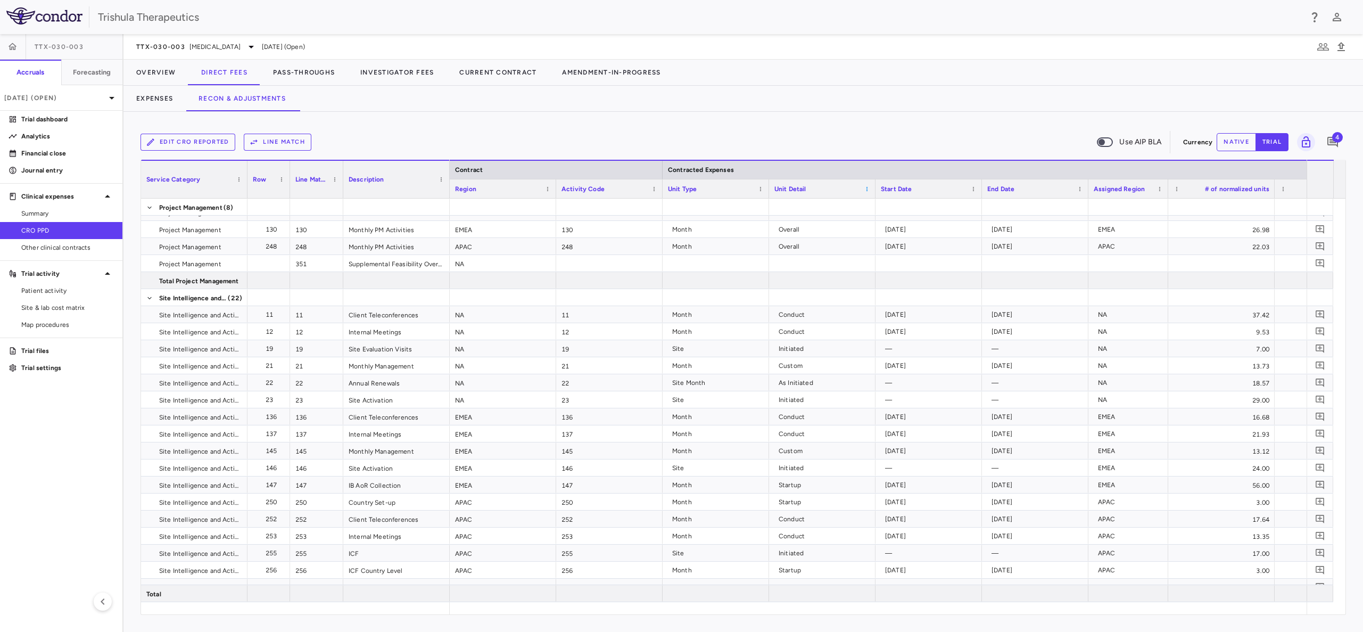
click at [867, 190] on span at bounding box center [867, 189] width 6 height 6
click at [541, 115] on div "Edit CRO reported Line Match Use AIP BLA Currency native trial 4 Press ENTER to…" at bounding box center [743, 372] width 1240 height 520
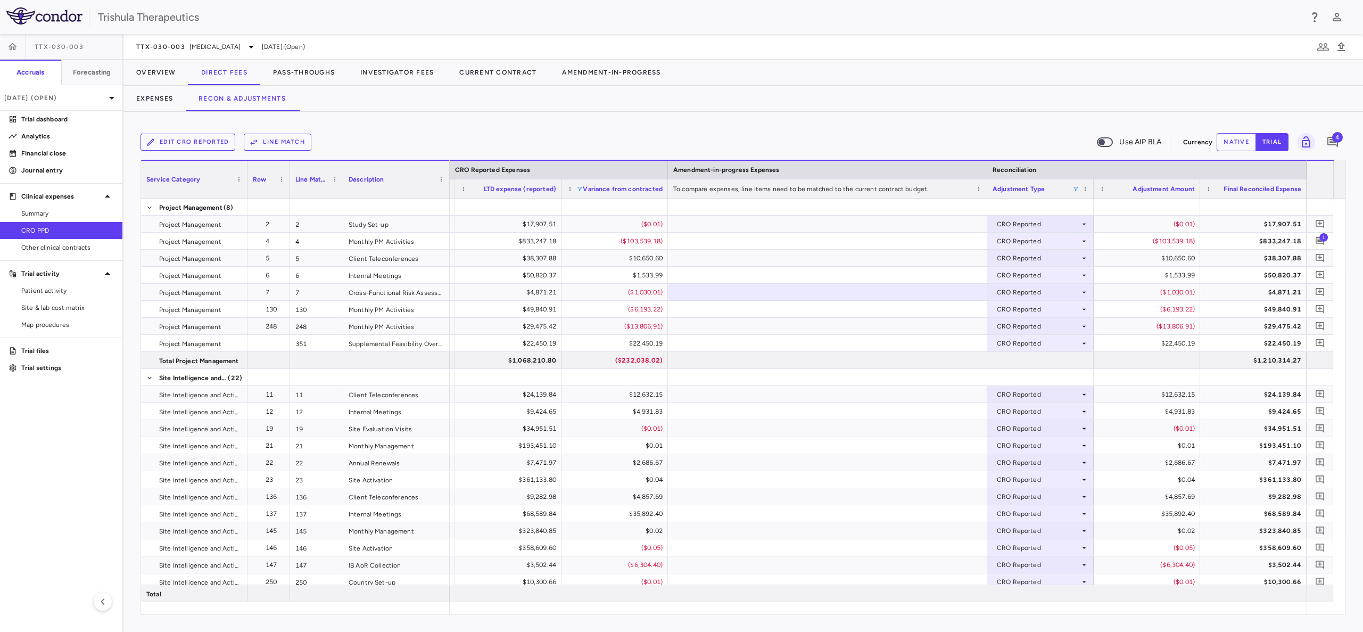
click at [579, 190] on span at bounding box center [579, 189] width 6 height 6
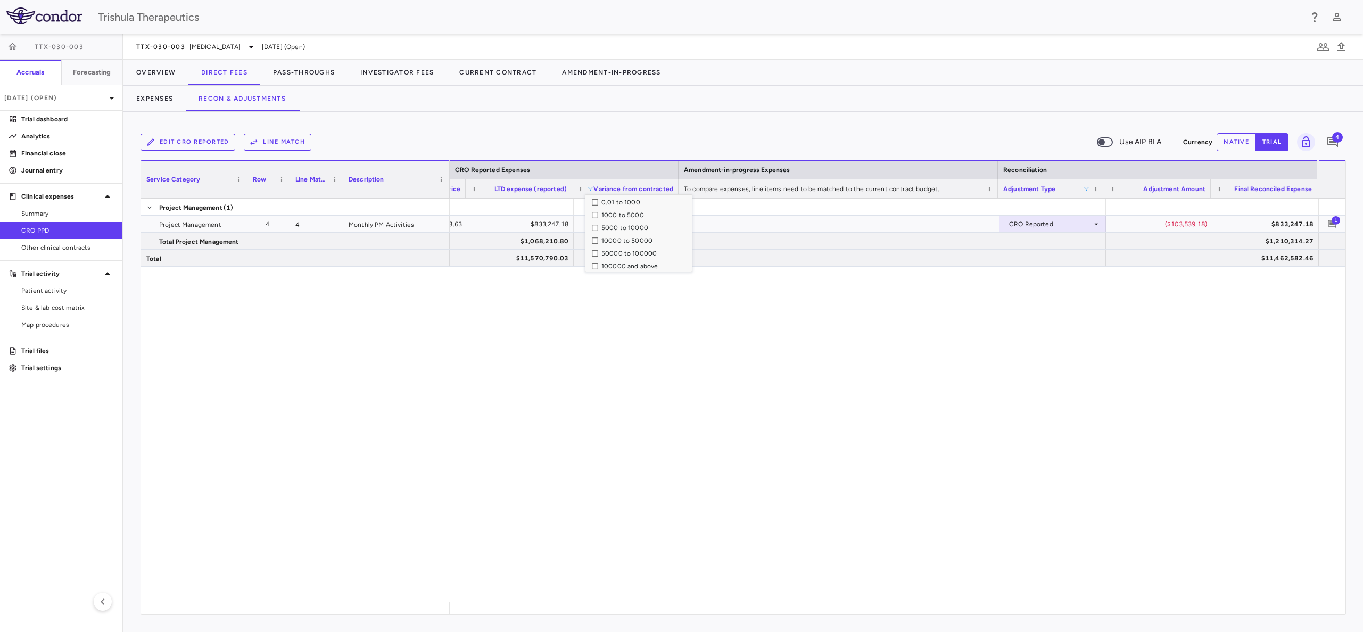
scroll to position [104, 0]
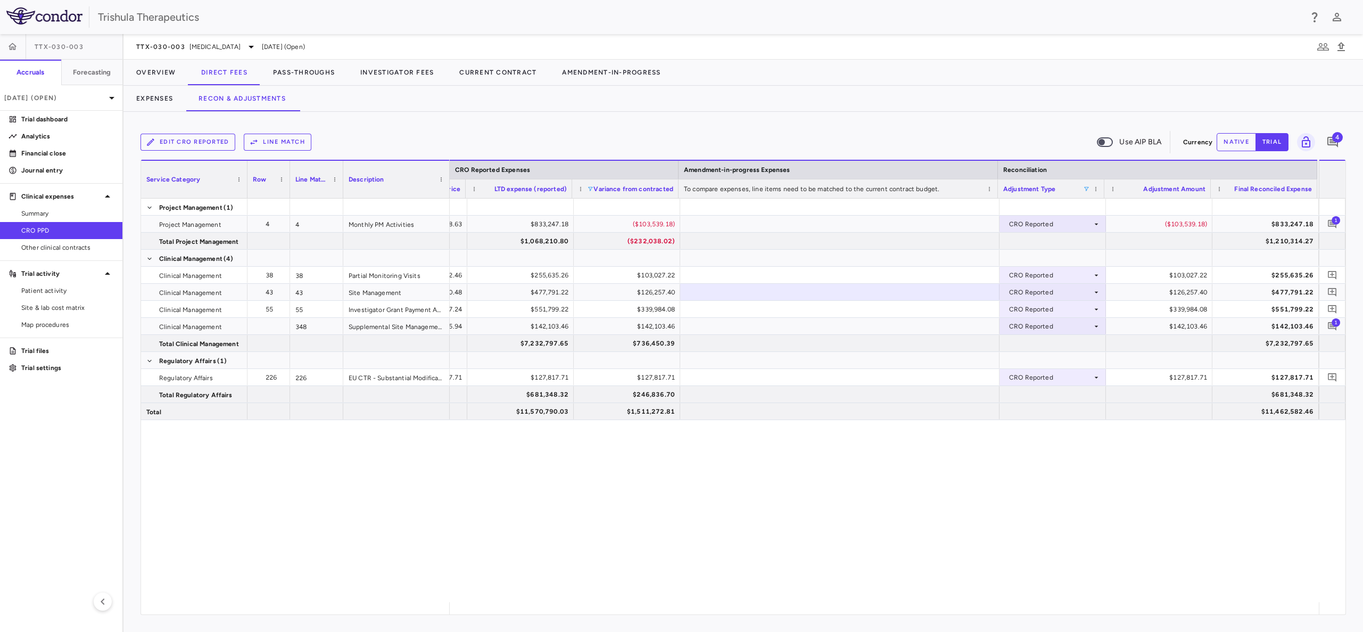
click at [859, 505] on div "24 $34,718.63 $833,247.18 ($103,539.18) CRO Reported ($103,539.18) $833,247.18 …" at bounding box center [884, 400] width 869 height 403
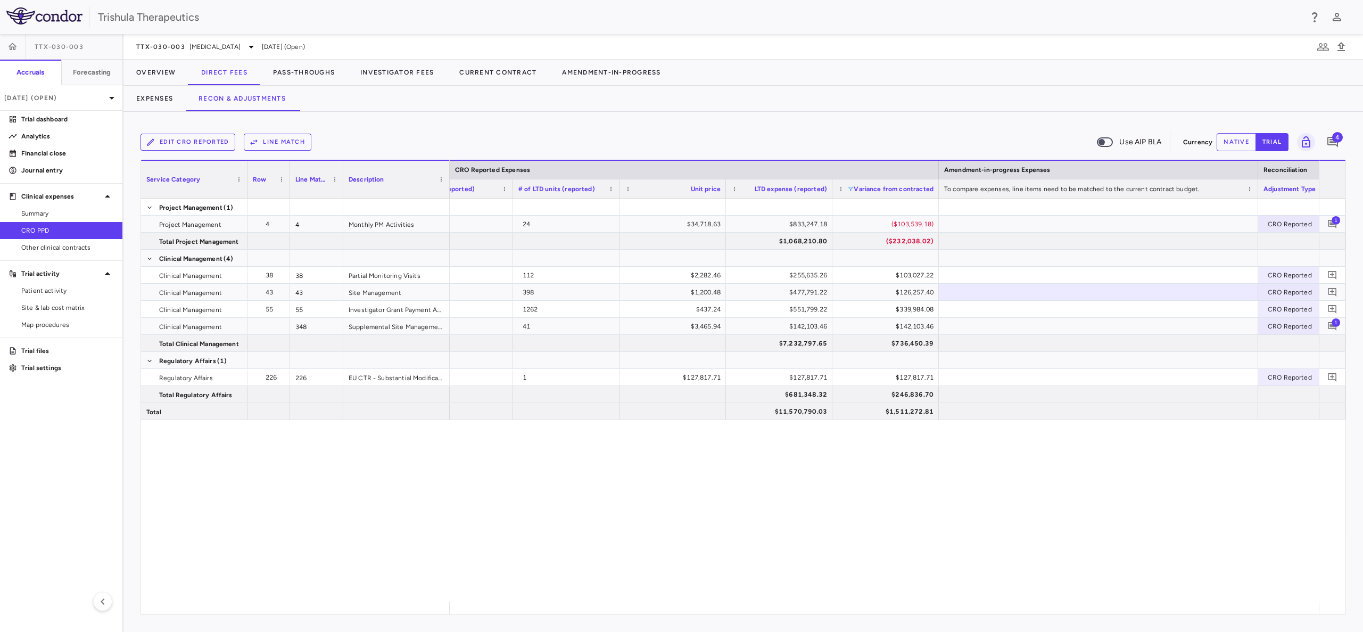
scroll to position [0, 769]
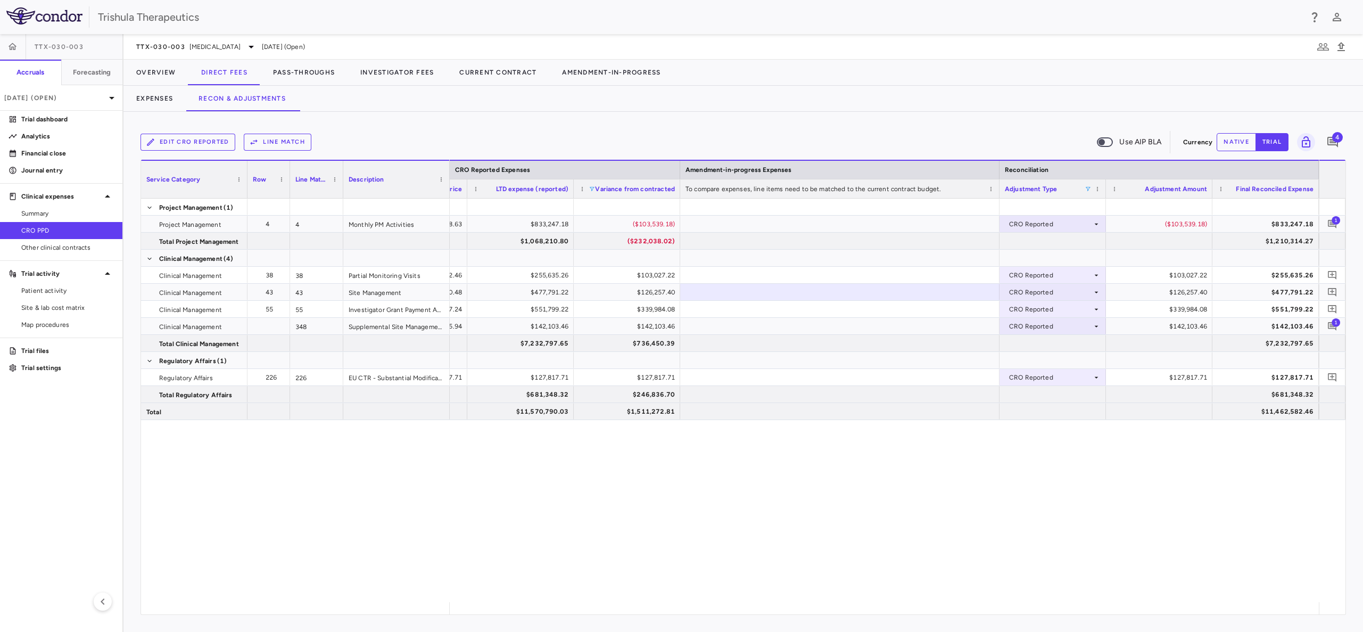
click at [1085, 188] on div "Adjustment Type" at bounding box center [1053, 188] width 96 height 19
click at [595, 188] on span at bounding box center [592, 189] width 6 height 6
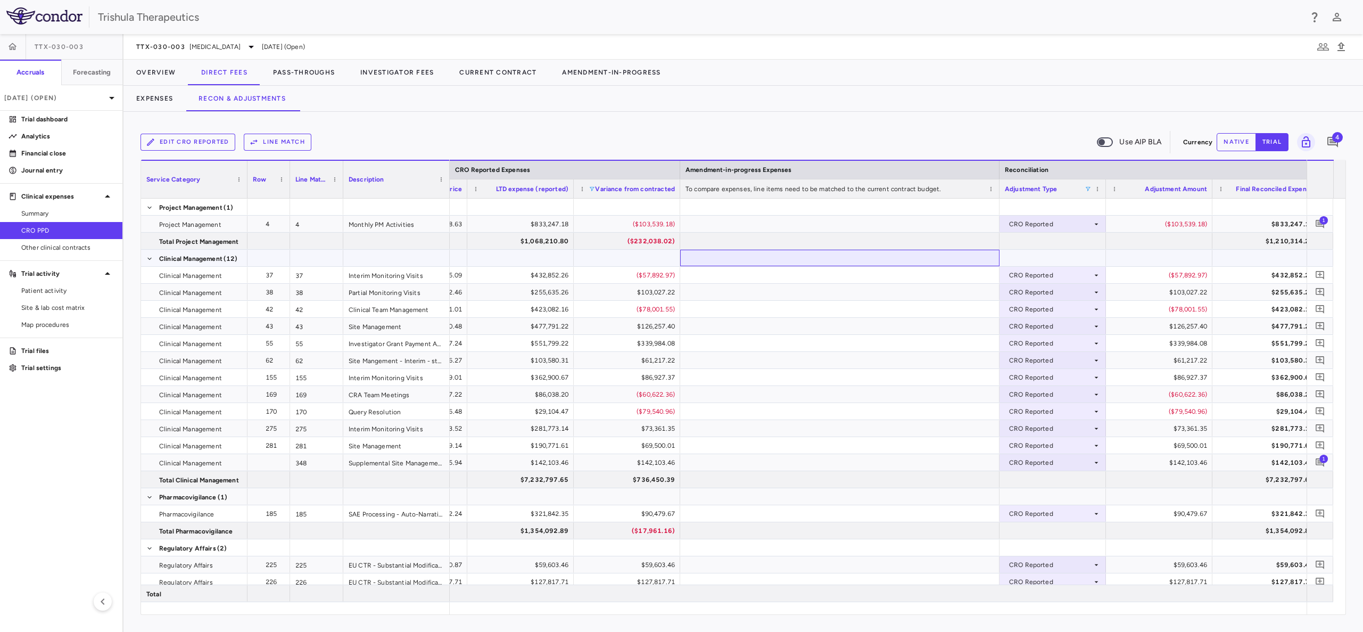
click at [880, 263] on div at bounding box center [839, 258] width 319 height 17
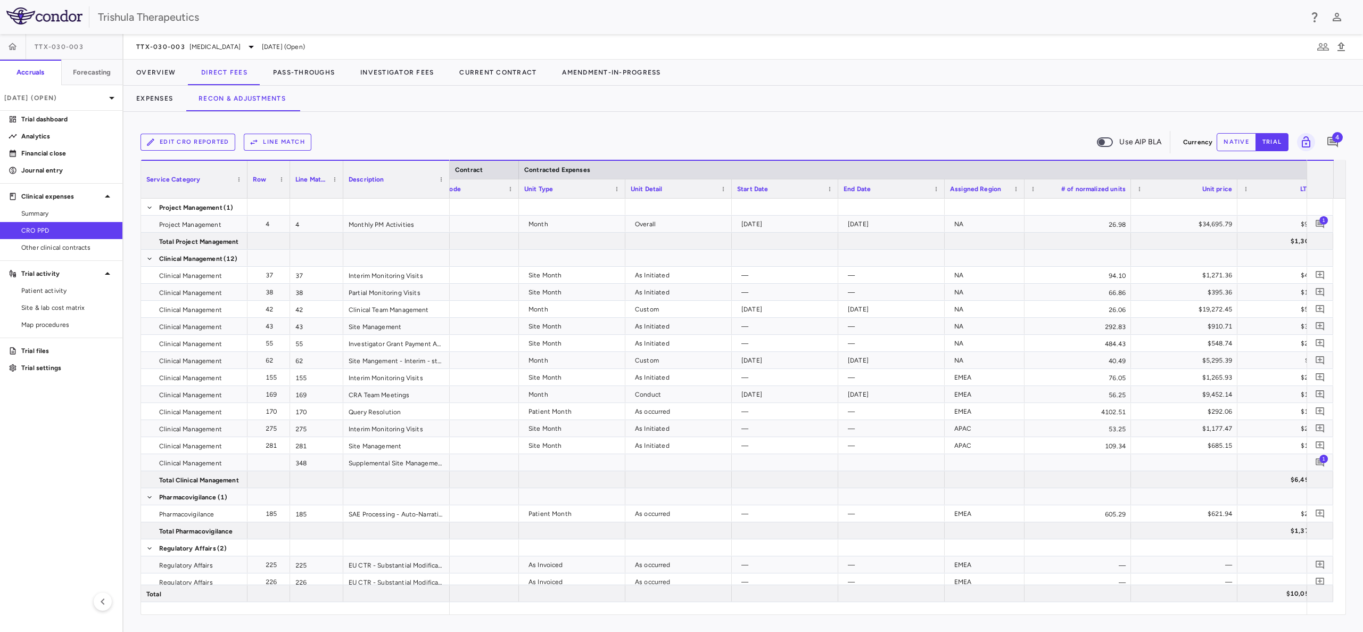
click at [643, 186] on span "Unit Detail" at bounding box center [647, 188] width 32 height 7
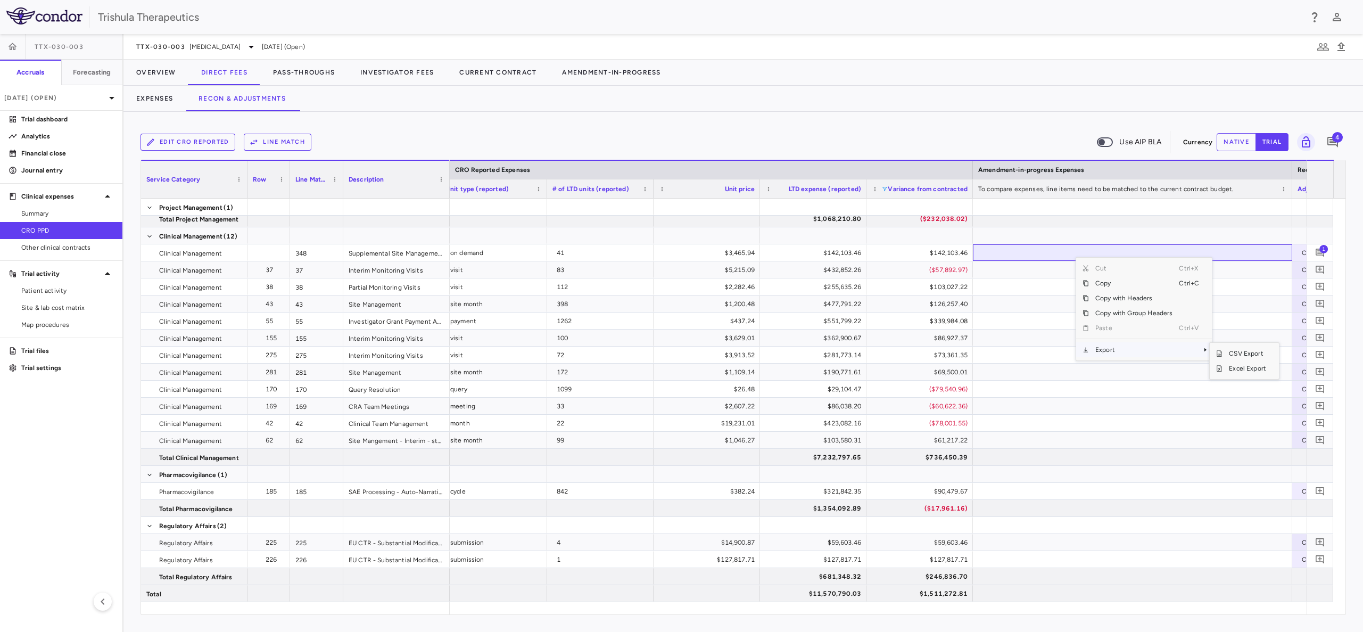
click at [1092, 350] on span "Export" at bounding box center [1134, 349] width 90 height 15
click at [1096, 356] on span "Export" at bounding box center [1134, 349] width 90 height 15
click at [1160, 354] on span "Export" at bounding box center [1134, 349] width 90 height 15
click at [1226, 366] on span "Excel Export" at bounding box center [1248, 368] width 50 height 15
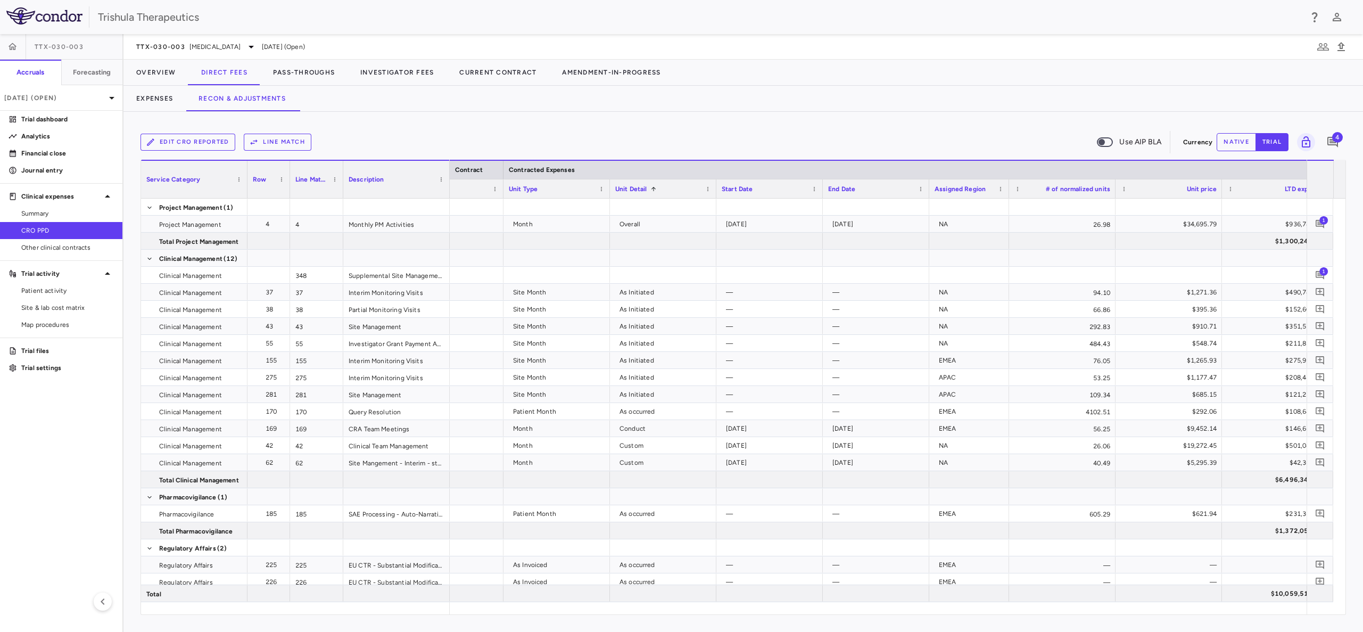
scroll to position [0, 0]
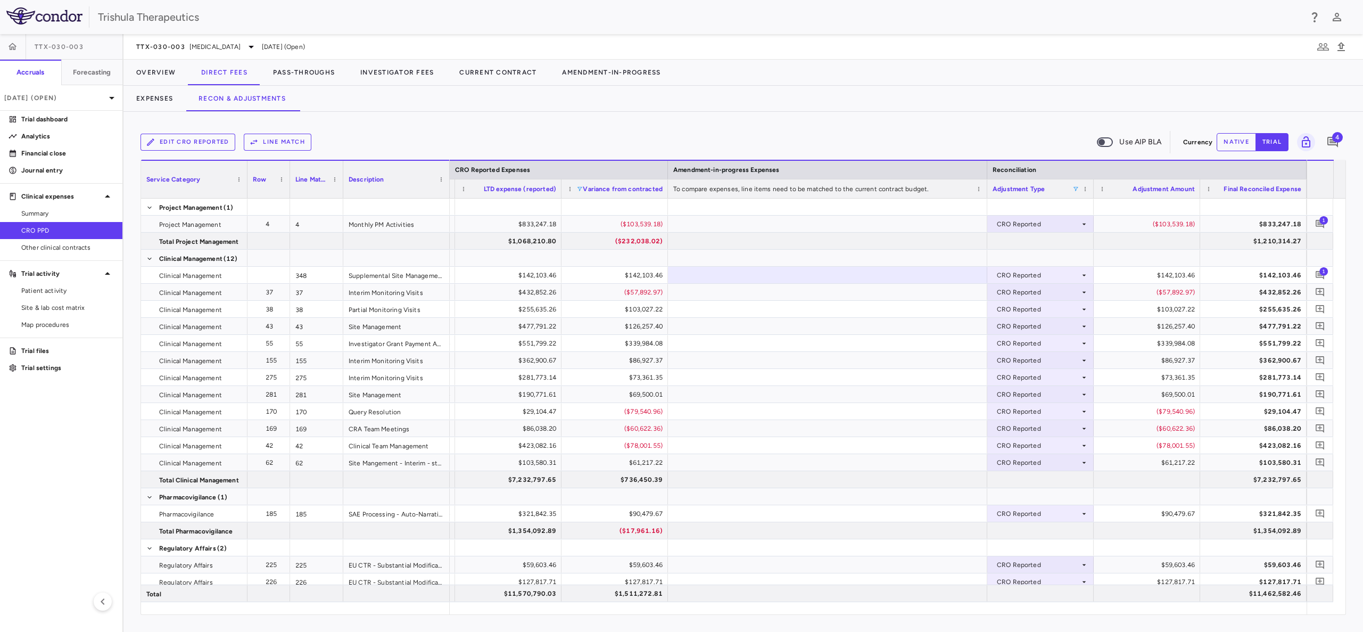
click at [580, 190] on span at bounding box center [579, 189] width 6 height 6
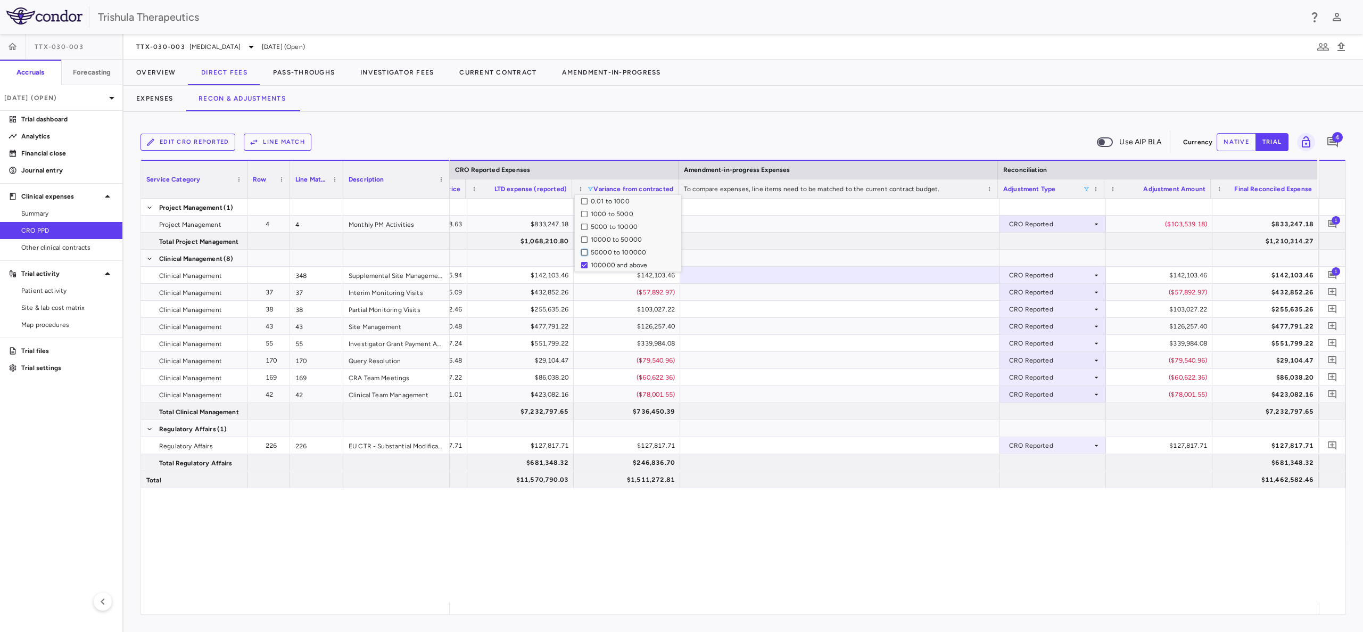
scroll to position [0, 1340]
click at [584, 264] on div at bounding box center [627, 257] width 96 height 15
click at [593, 186] on span at bounding box center [590, 189] width 6 height 6
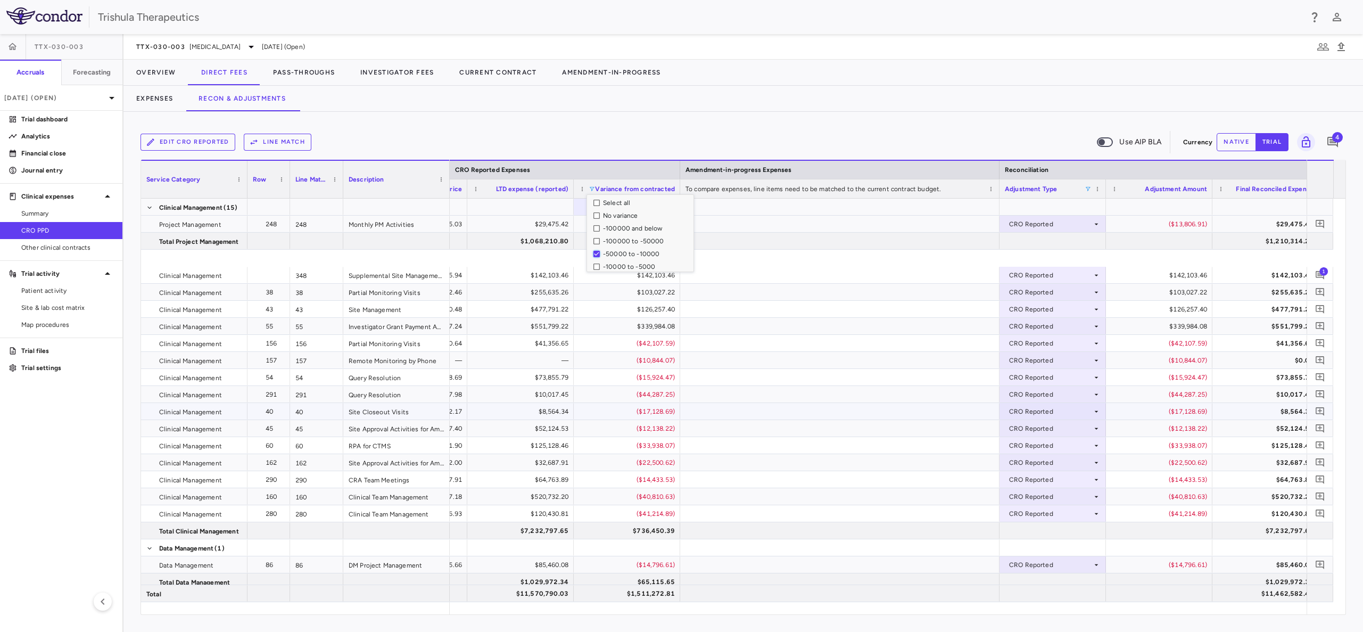
scroll to position [188, 0]
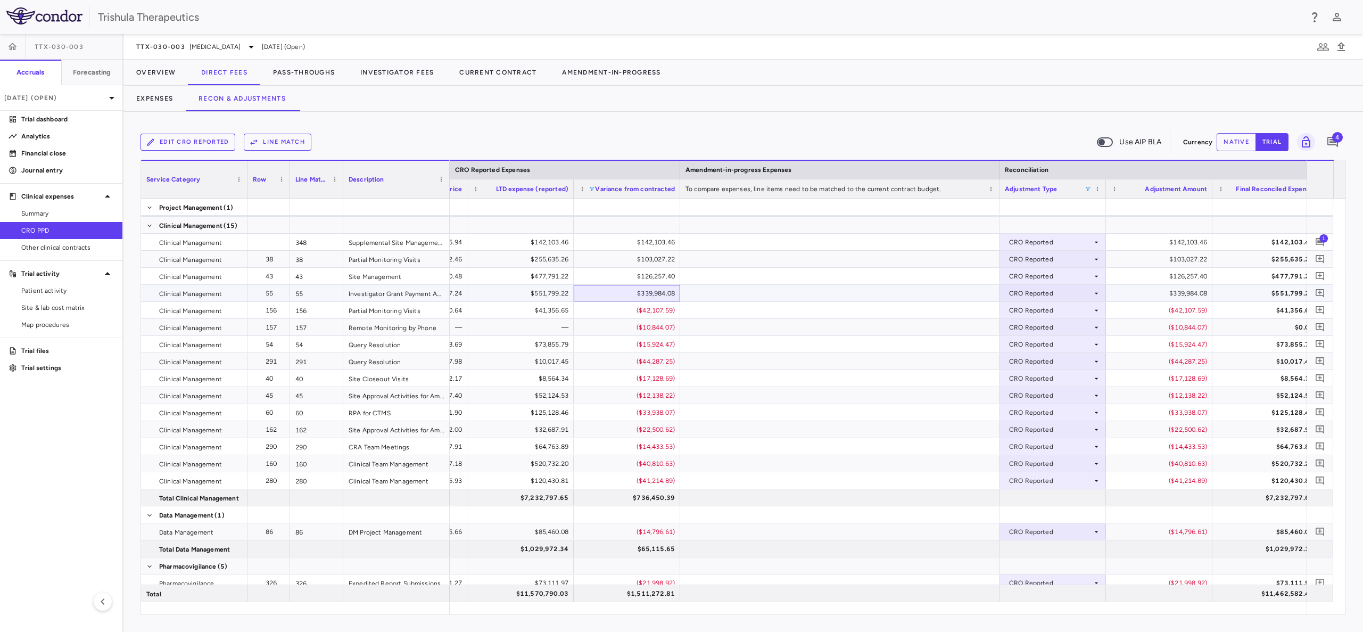
click at [636, 296] on div "$339,984.08" at bounding box center [629, 293] width 92 height 17
drag, startPoint x: 667, startPoint y: 191, endPoint x: 663, endPoint y: 200, distance: 9.8
click at [667, 191] on span "Variance from contracted" at bounding box center [635, 188] width 80 height 7
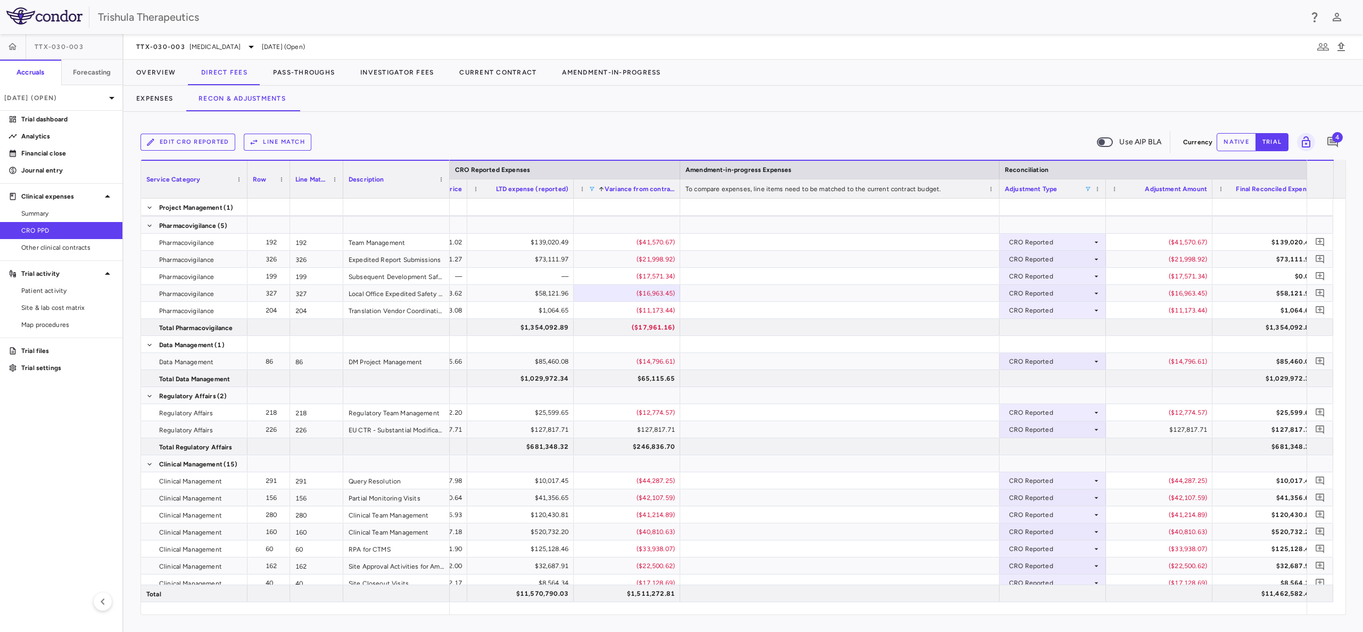
click at [592, 191] on span at bounding box center [592, 189] width 6 height 6
click at [778, 342] on div at bounding box center [839, 344] width 319 height 17
click at [593, 186] on span at bounding box center [592, 189] width 6 height 6
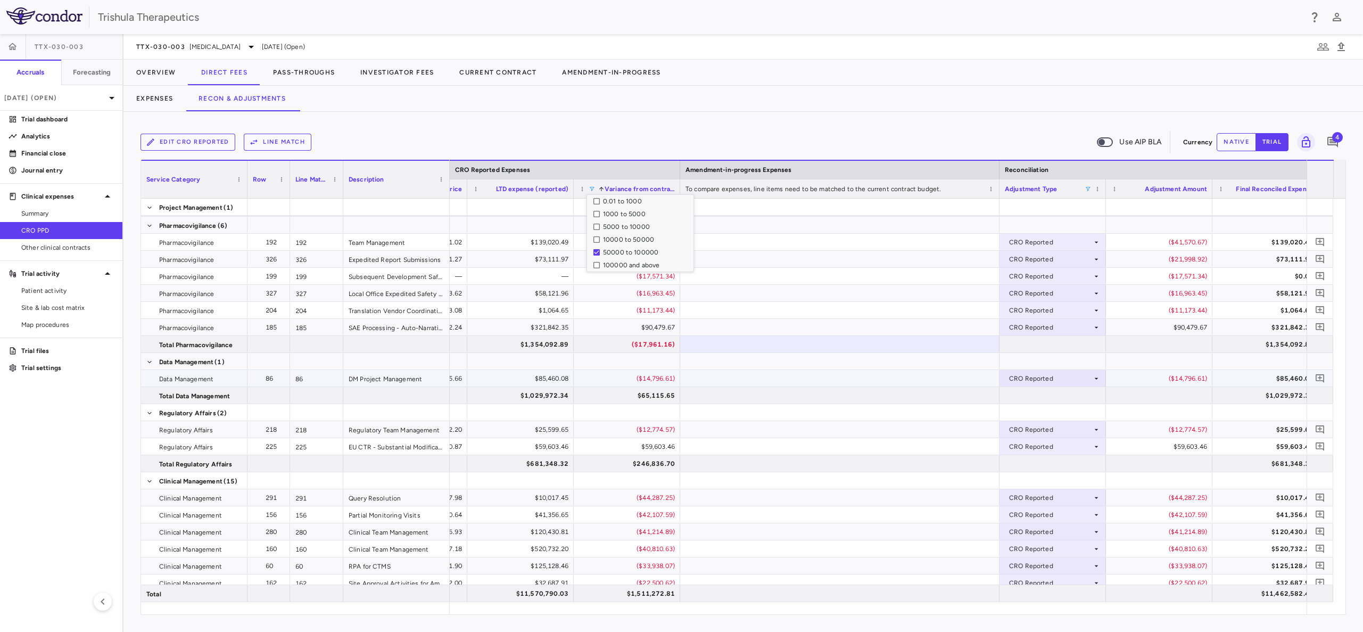
click at [863, 376] on div at bounding box center [839, 378] width 319 height 17
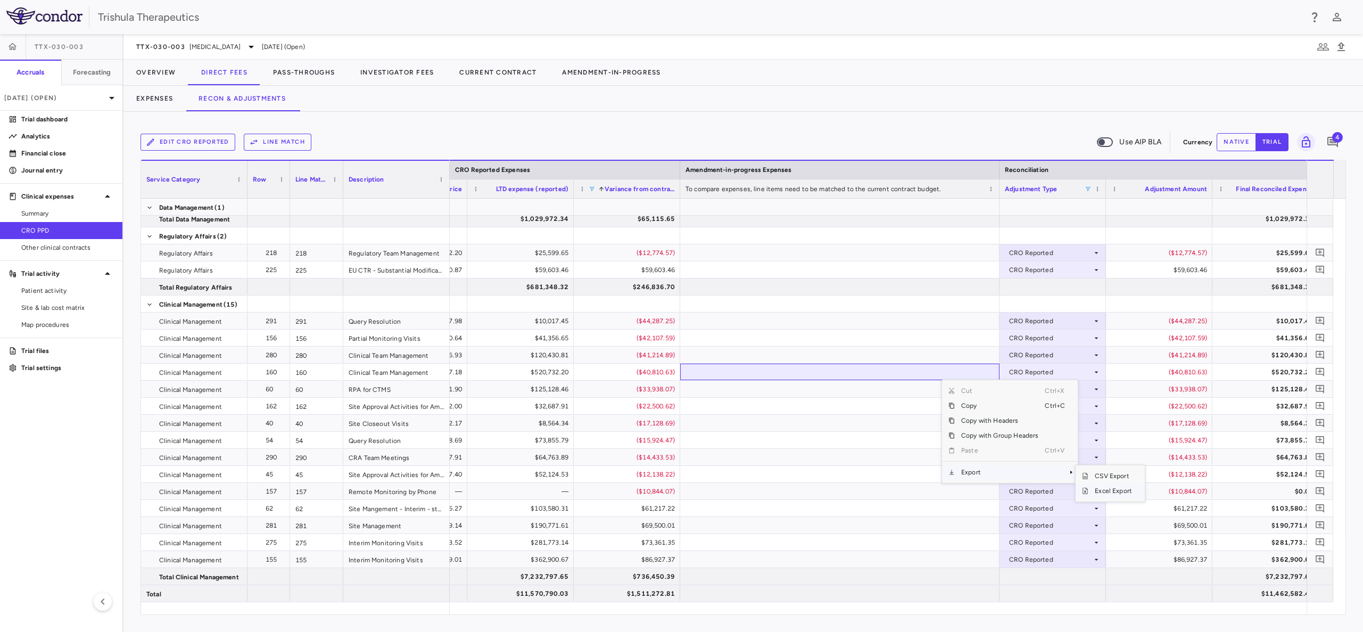
click at [1124, 489] on span "Excel Export" at bounding box center [1113, 490] width 50 height 15
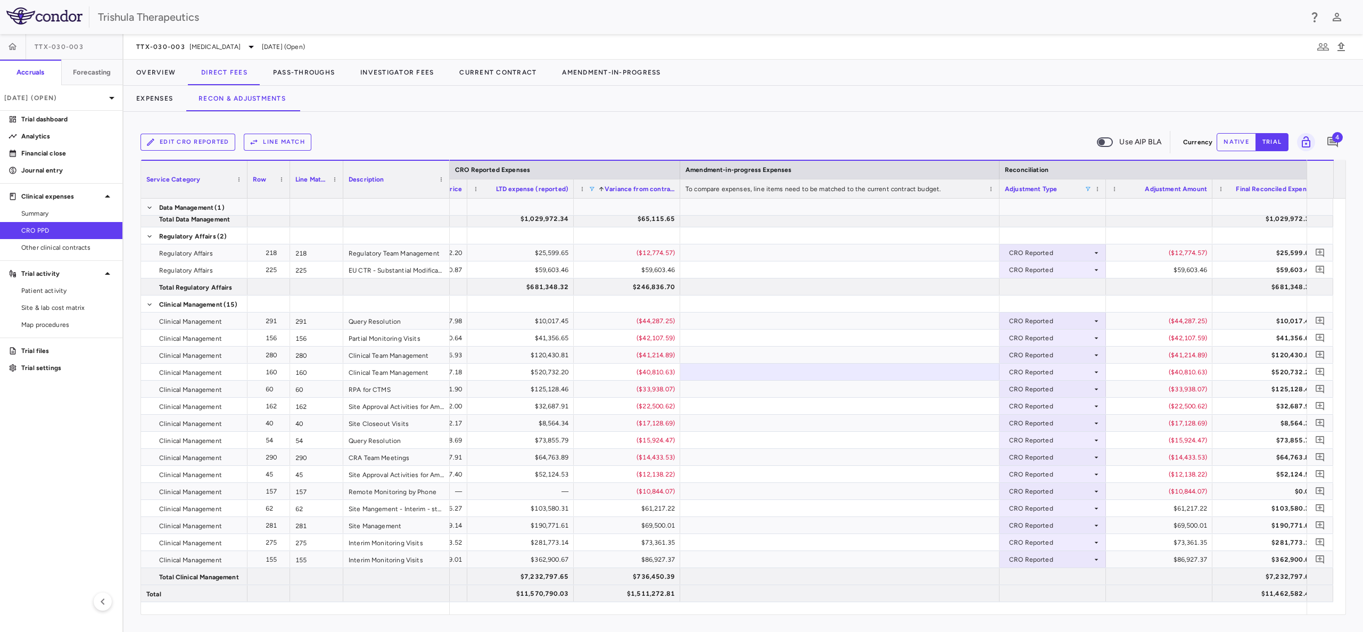
click at [591, 189] on span at bounding box center [592, 189] width 6 height 6
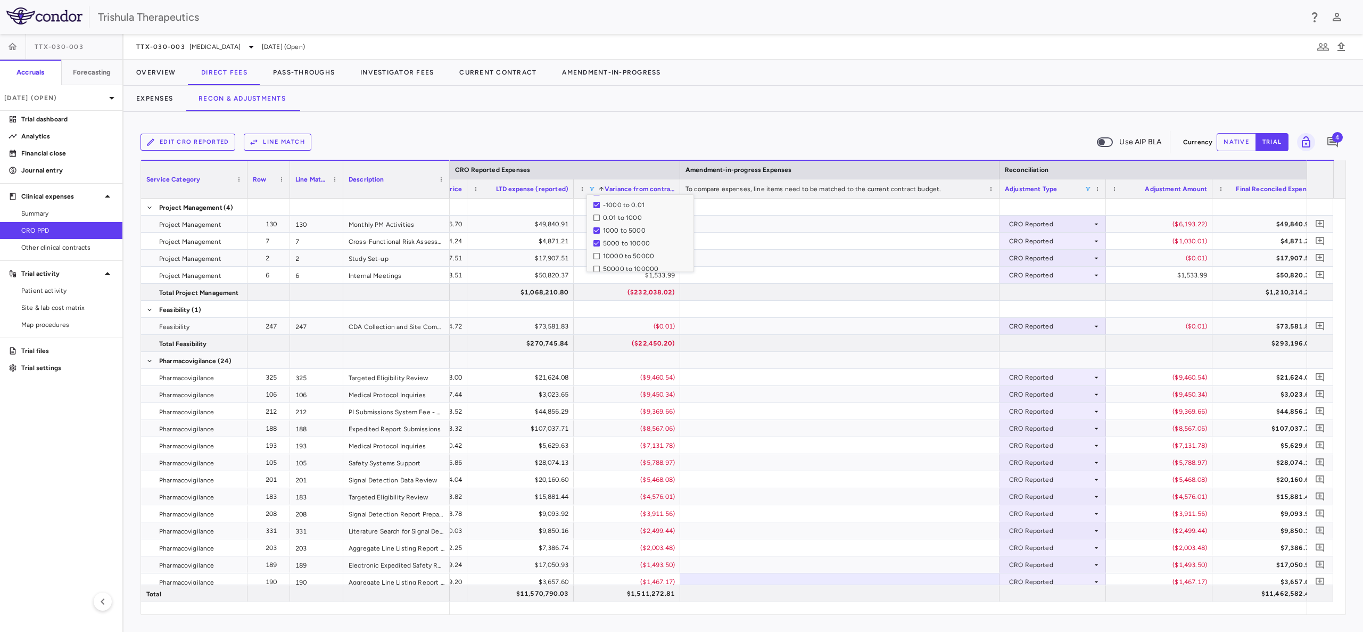
scroll to position [104, 0]
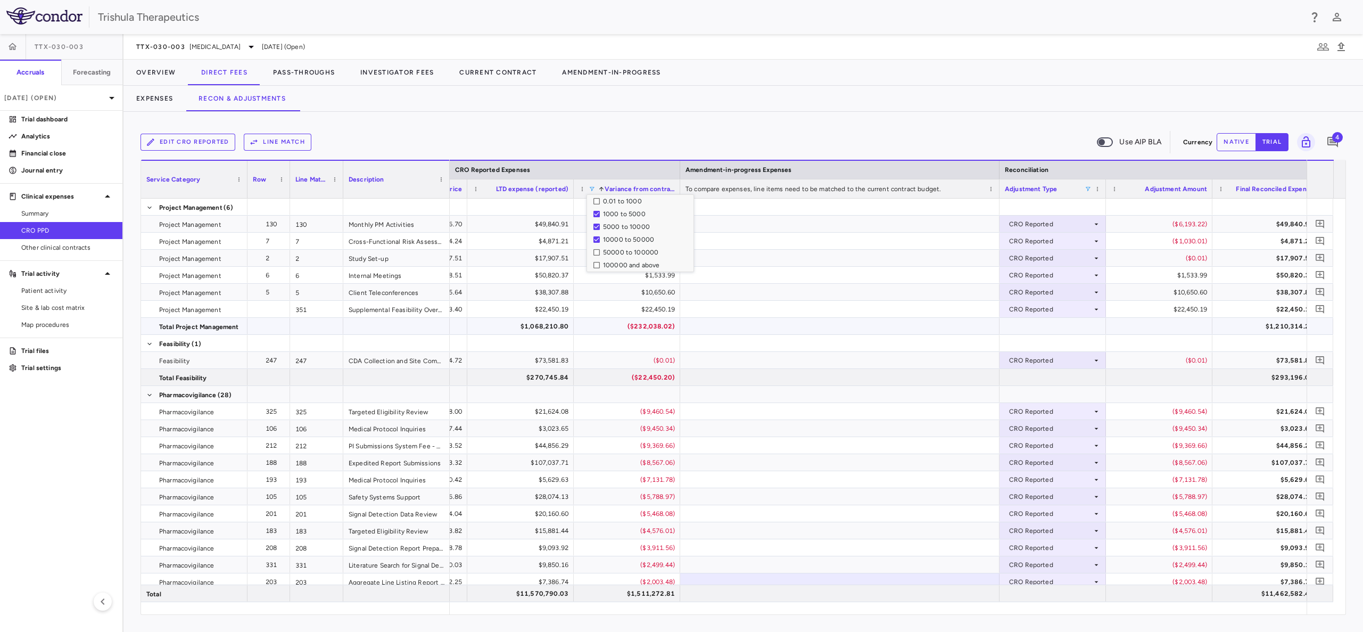
click at [770, 318] on div at bounding box center [839, 326] width 319 height 17
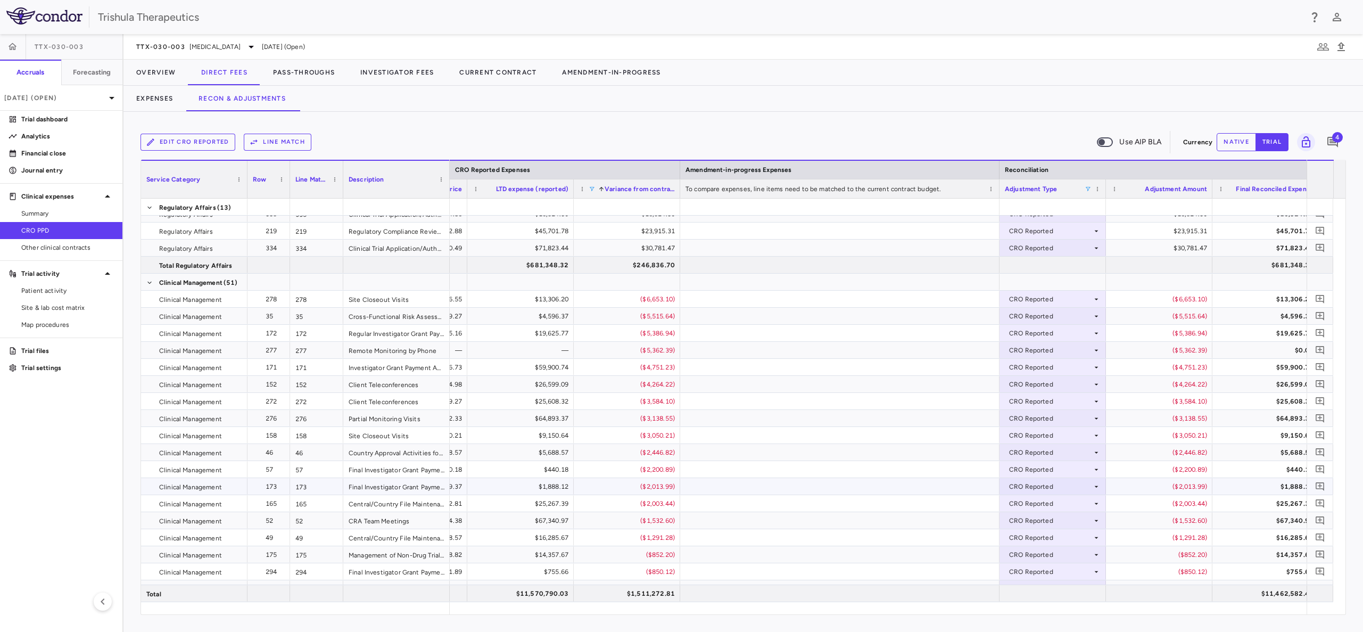
scroll to position [2234, 0]
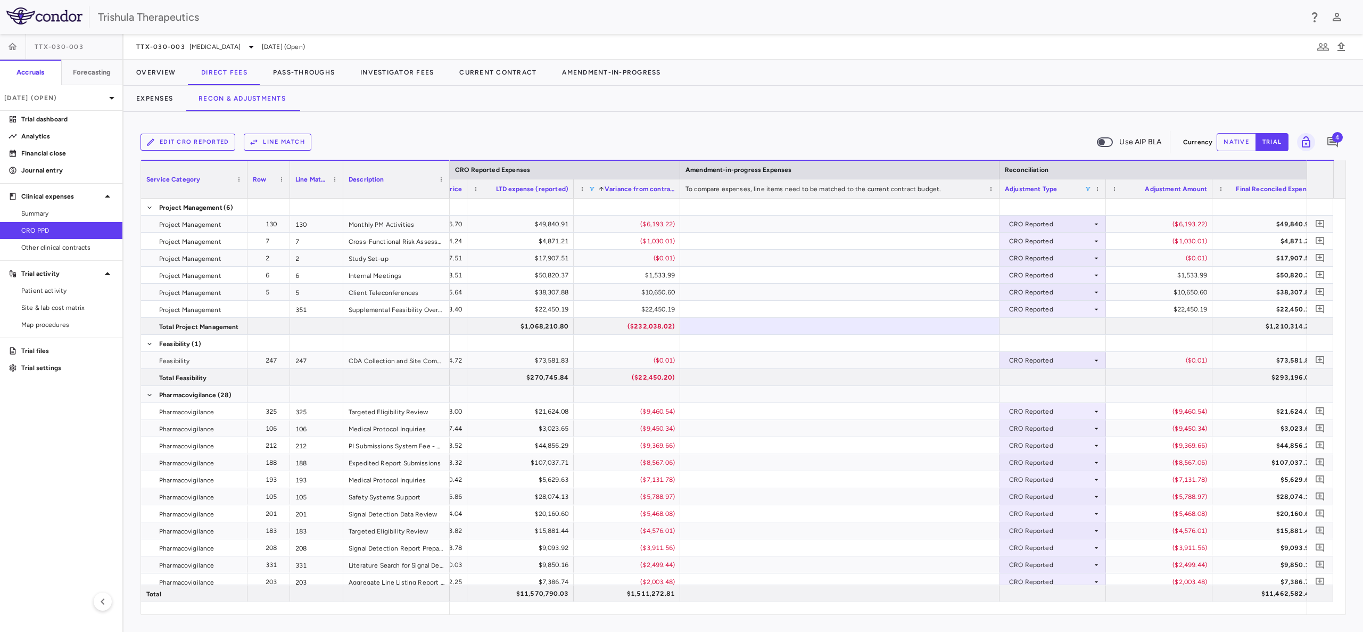
click at [592, 183] on div "Variance from contracted 1" at bounding box center [627, 188] width 96 height 19
click at [589, 187] on span at bounding box center [592, 189] width 6 height 6
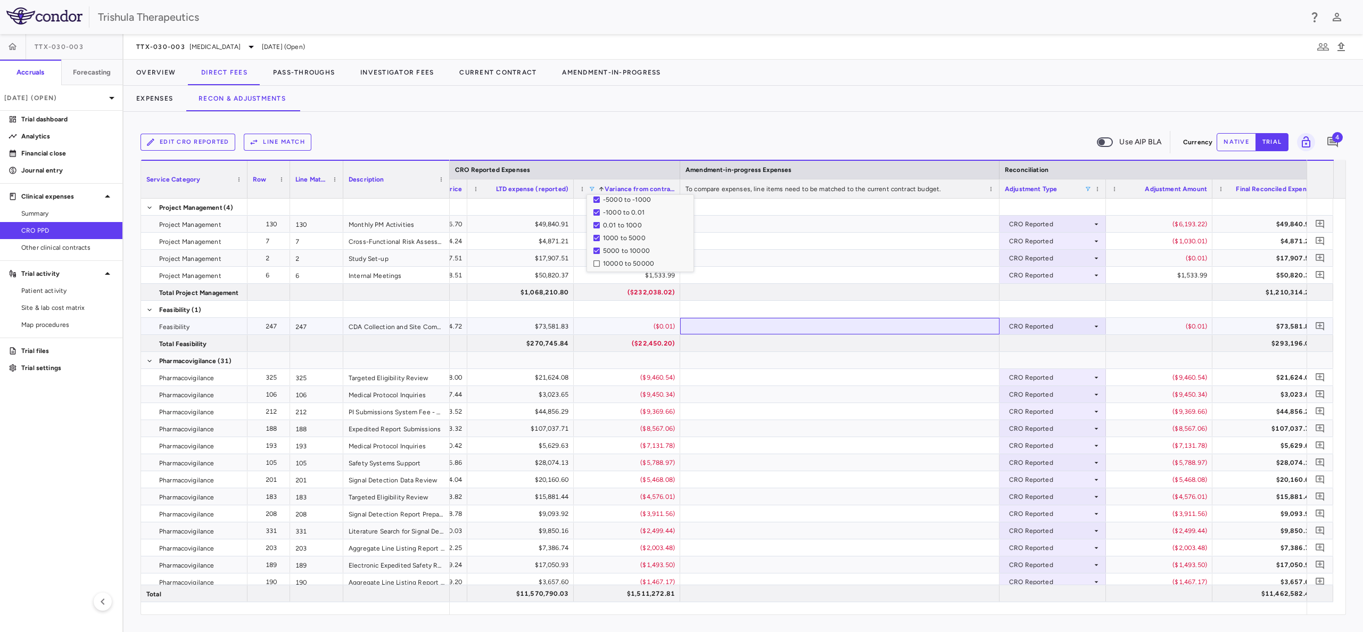
click at [757, 333] on div at bounding box center [839, 326] width 319 height 17
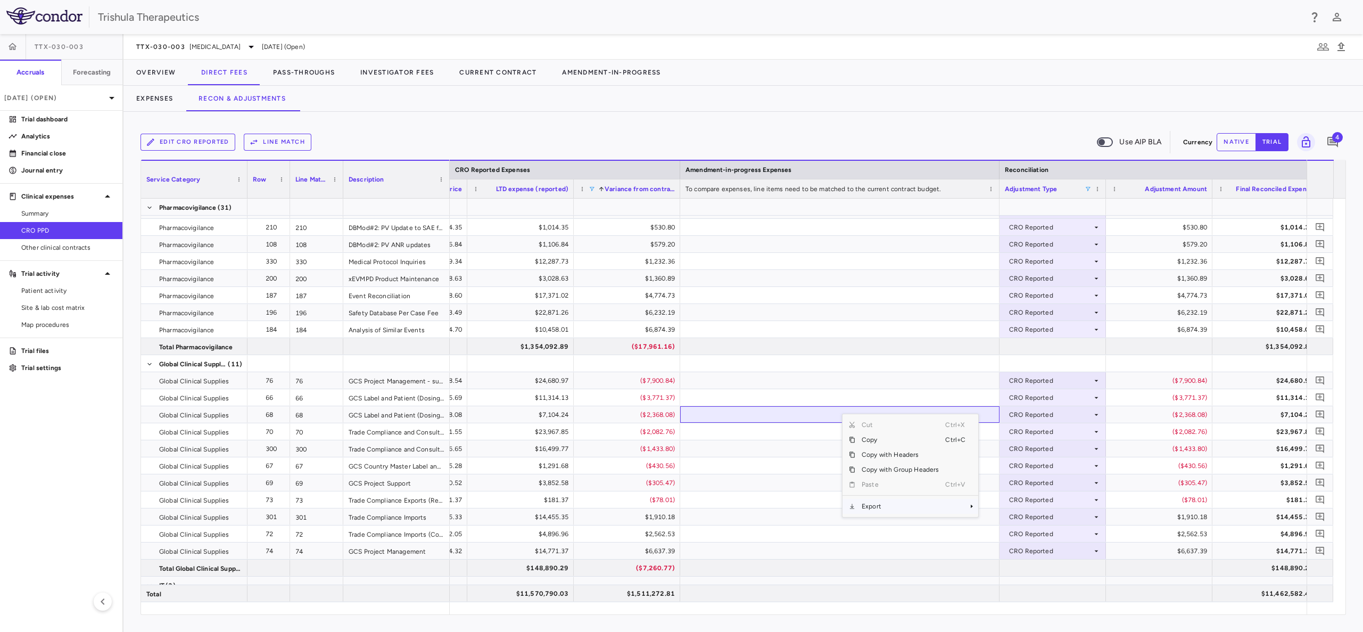
click at [879, 507] on span "Export" at bounding box center [900, 506] width 90 height 15
click at [941, 513] on span "Export" at bounding box center [900, 506] width 90 height 15
drag, startPoint x: 941, startPoint y: 513, endPoint x: 870, endPoint y: 512, distance: 70.8
drag, startPoint x: 870, startPoint y: 512, endPoint x: 862, endPoint y: 507, distance: 9.8
drag, startPoint x: 862, startPoint y: 507, endPoint x: 865, endPoint y: 514, distance: 8.3
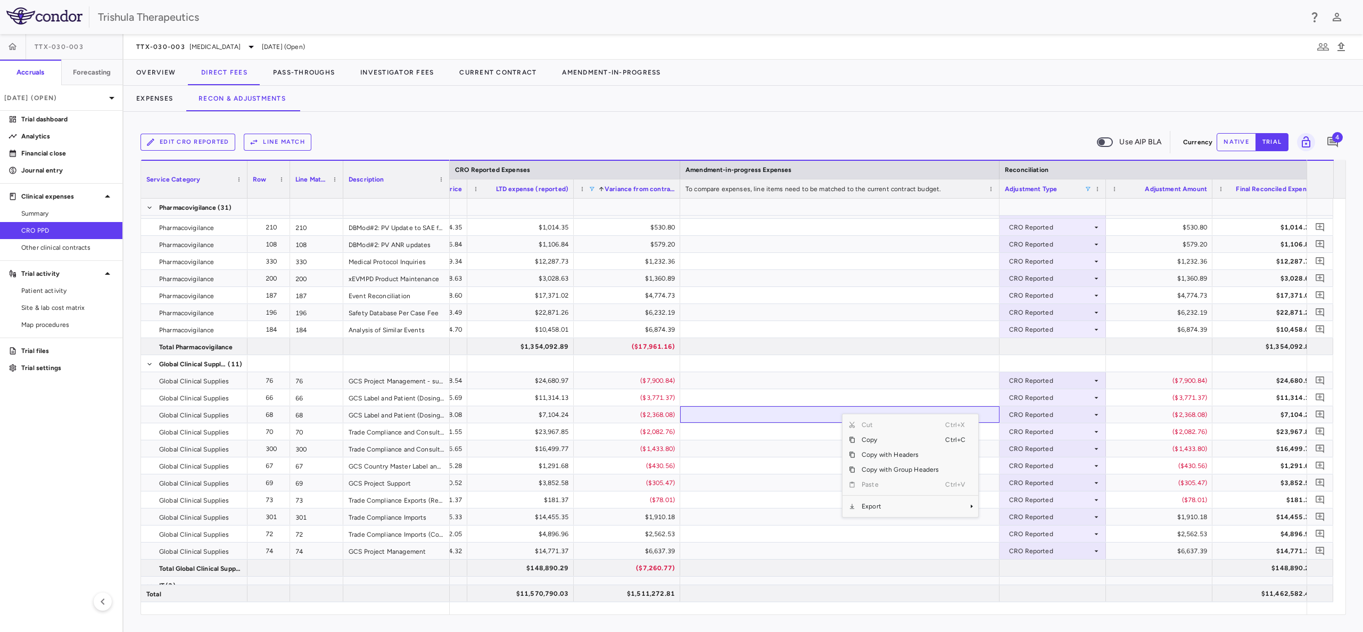
click at [865, 514] on div "Cut Ctrl+X Copy Ctrl+C Copy with Headers Copy with Group Headers Paste Ctrl+V E…" at bounding box center [911, 465] width 136 height 103
click at [966, 505] on span "Context Menu" at bounding box center [956, 506] width 23 height 15
click at [1002, 527] on span "Excel Export" at bounding box center [1014, 524] width 50 height 15
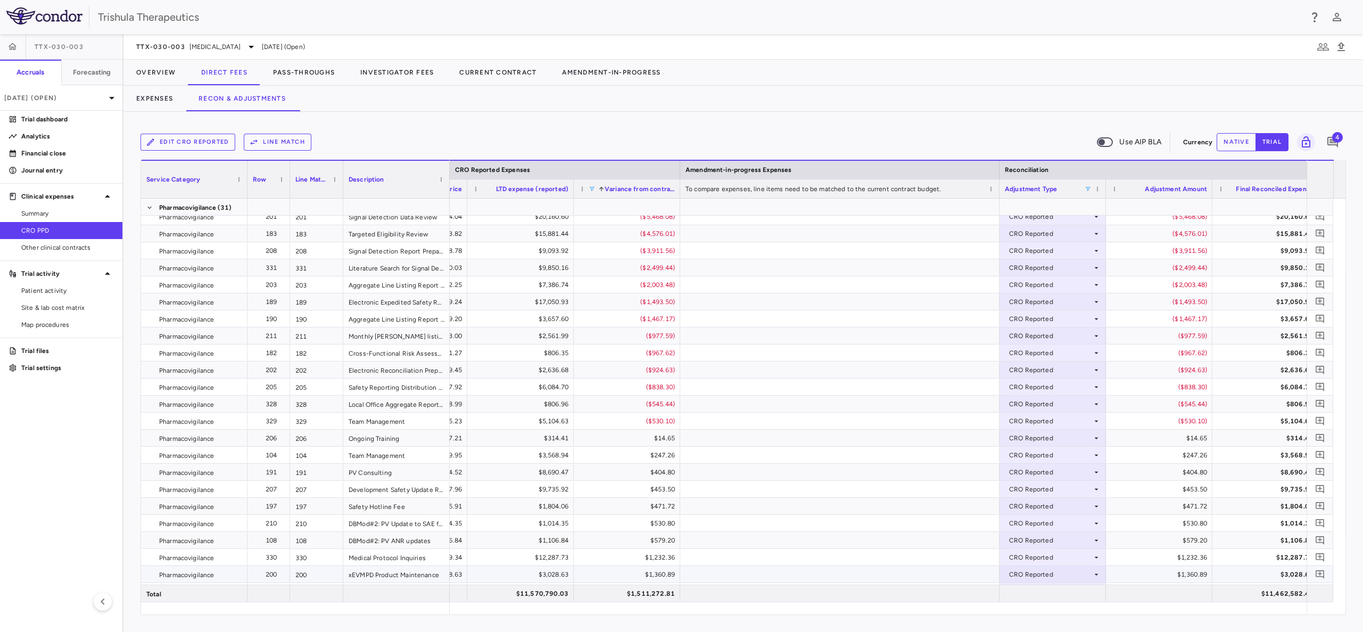
scroll to position [240, 0]
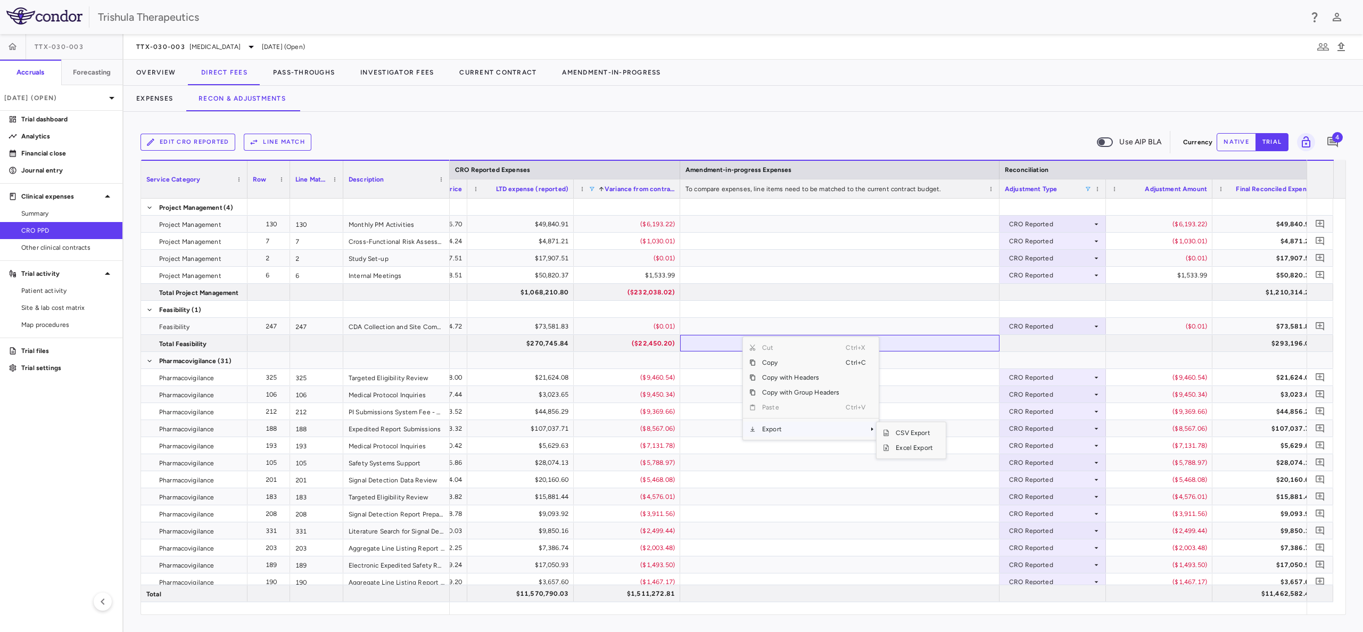
click at [773, 433] on span "Export" at bounding box center [801, 429] width 90 height 15
drag, startPoint x: 841, startPoint y: 423, endPoint x: 778, endPoint y: 432, distance: 63.5
click at [778, 432] on span "Export" at bounding box center [801, 429] width 90 height 15
drag, startPoint x: 778, startPoint y: 432, endPoint x: 764, endPoint y: 433, distance: 14.5
click at [764, 433] on span "Export" at bounding box center [801, 429] width 90 height 15
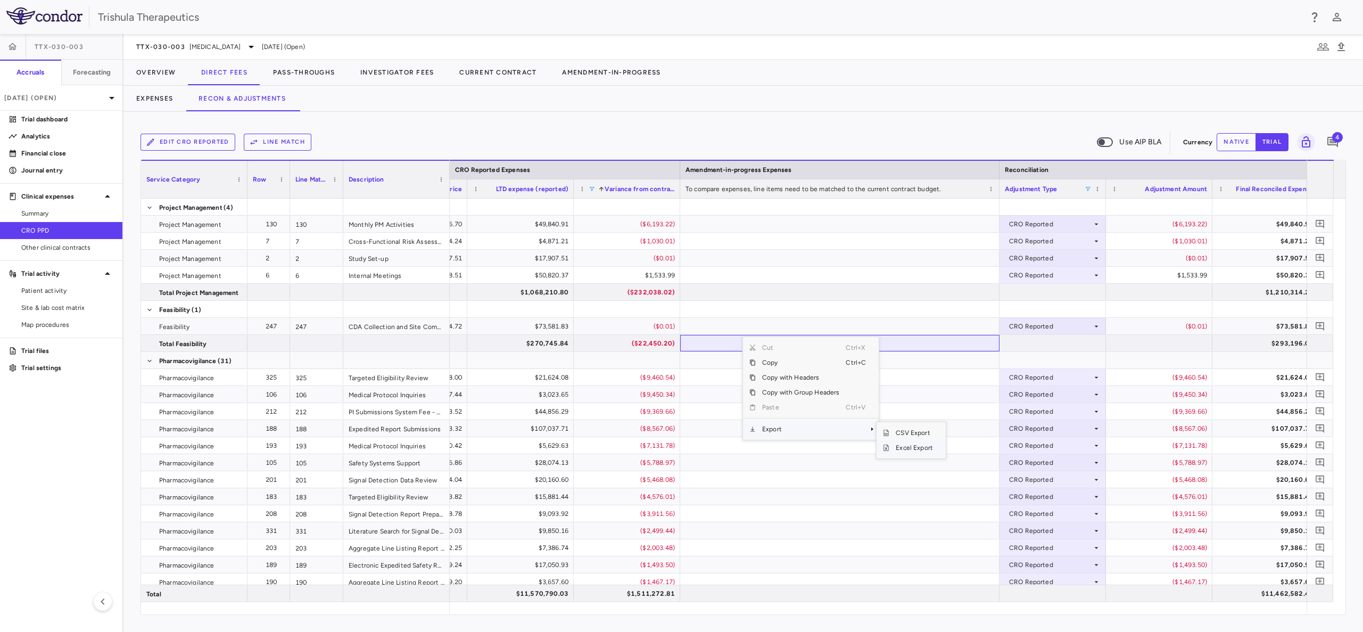
click at [895, 449] on span "Excel Export" at bounding box center [914, 447] width 50 height 15
click at [591, 192] on div "Variance from contracted 1" at bounding box center [627, 188] width 96 height 19
click at [593, 183] on div "Variance from contracted 1" at bounding box center [627, 188] width 96 height 19
click at [593, 186] on span at bounding box center [592, 189] width 6 height 6
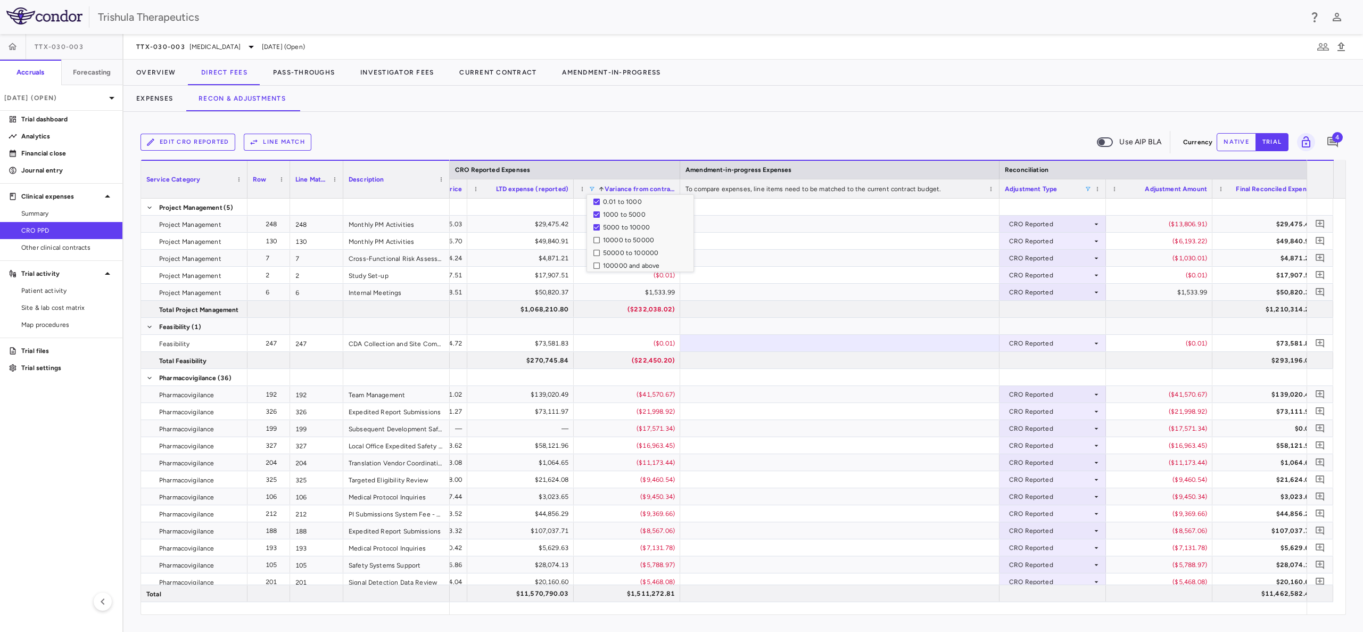
scroll to position [104, 0]
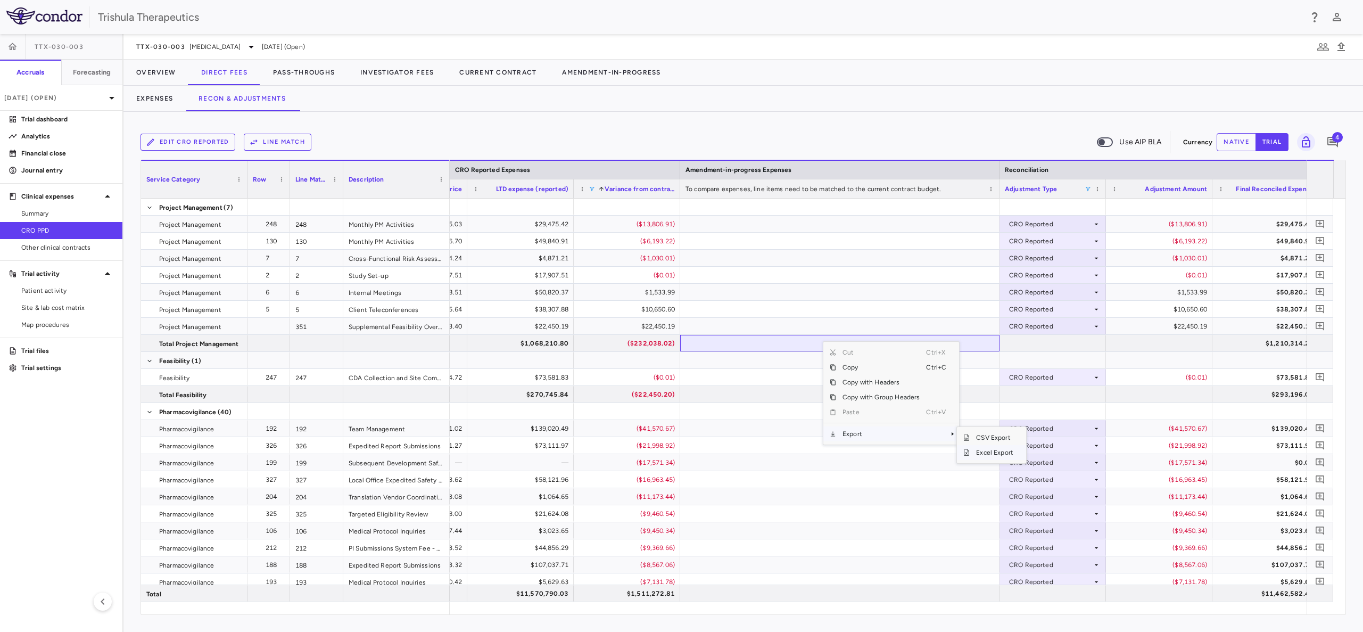
click at [990, 453] on span "Excel Export" at bounding box center [995, 452] width 50 height 15
